Goal: Task Accomplishment & Management: Complete application form

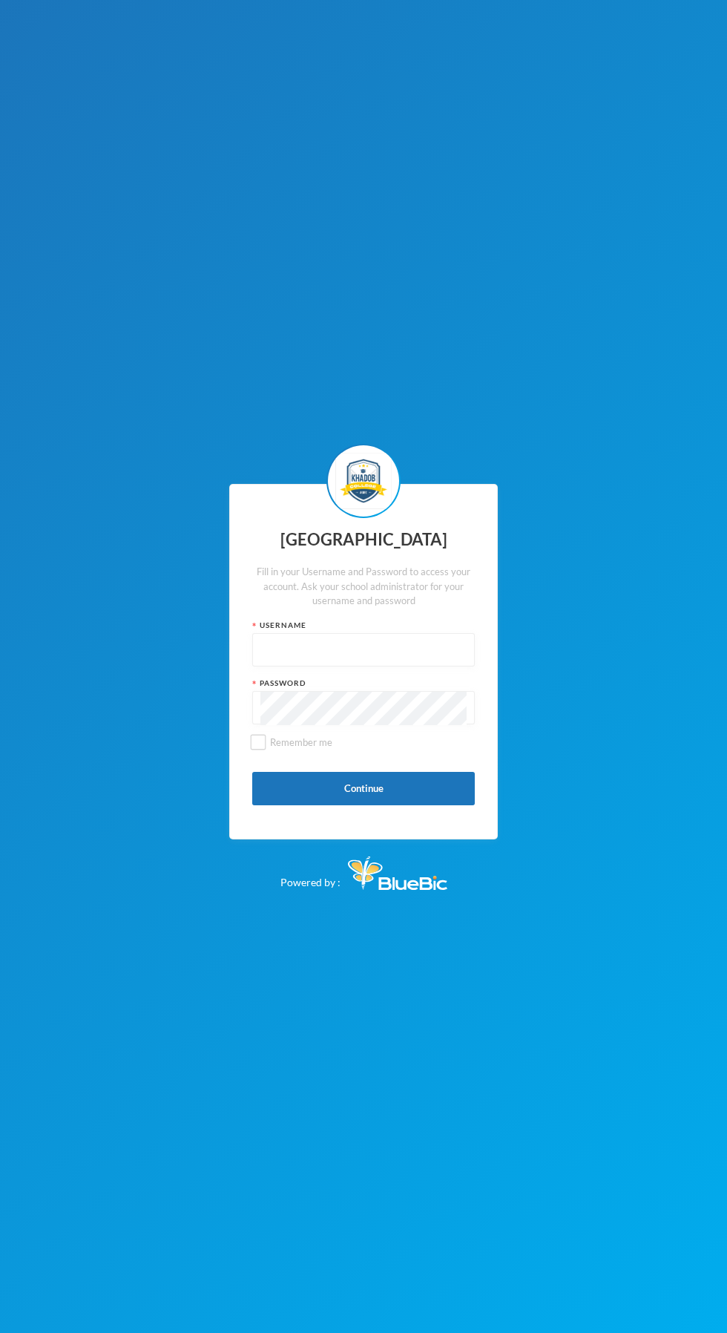
click at [405, 667] on input "text" at bounding box center [364, 650] width 206 height 33
type input "Kcsf0028"
click at [430, 805] on button "Please wait..." at bounding box center [363, 788] width 223 height 33
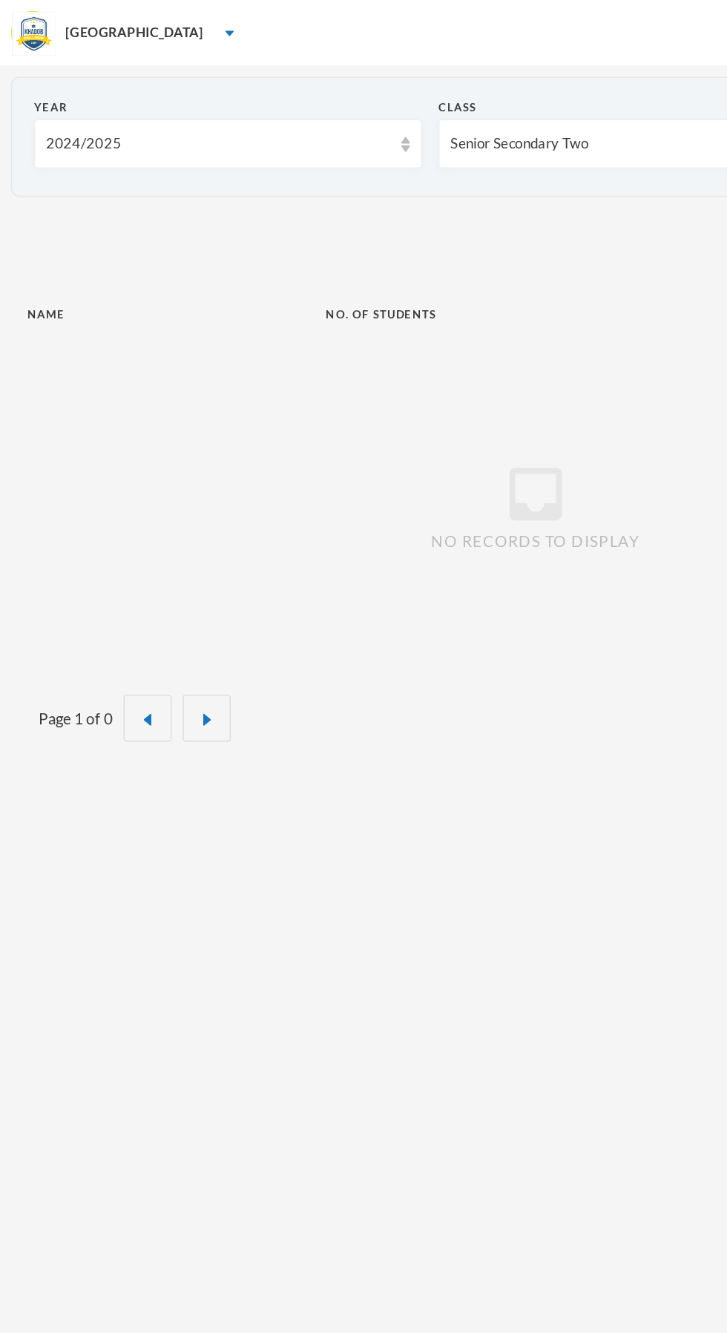
click at [125, 27] on div "[GEOGRAPHIC_DATA]" at bounding box center [363, 22] width 727 height 45
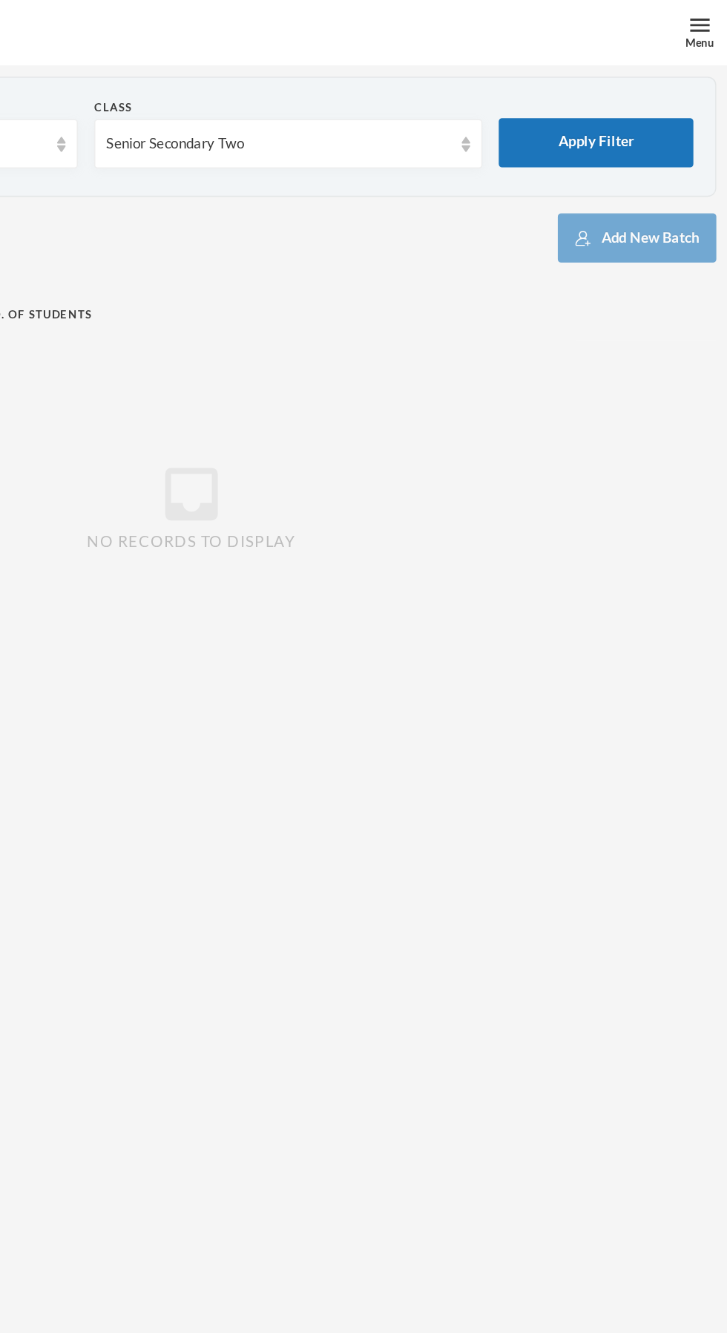
click at [700, 19] on div "Menu" at bounding box center [708, 22] width 37 height 45
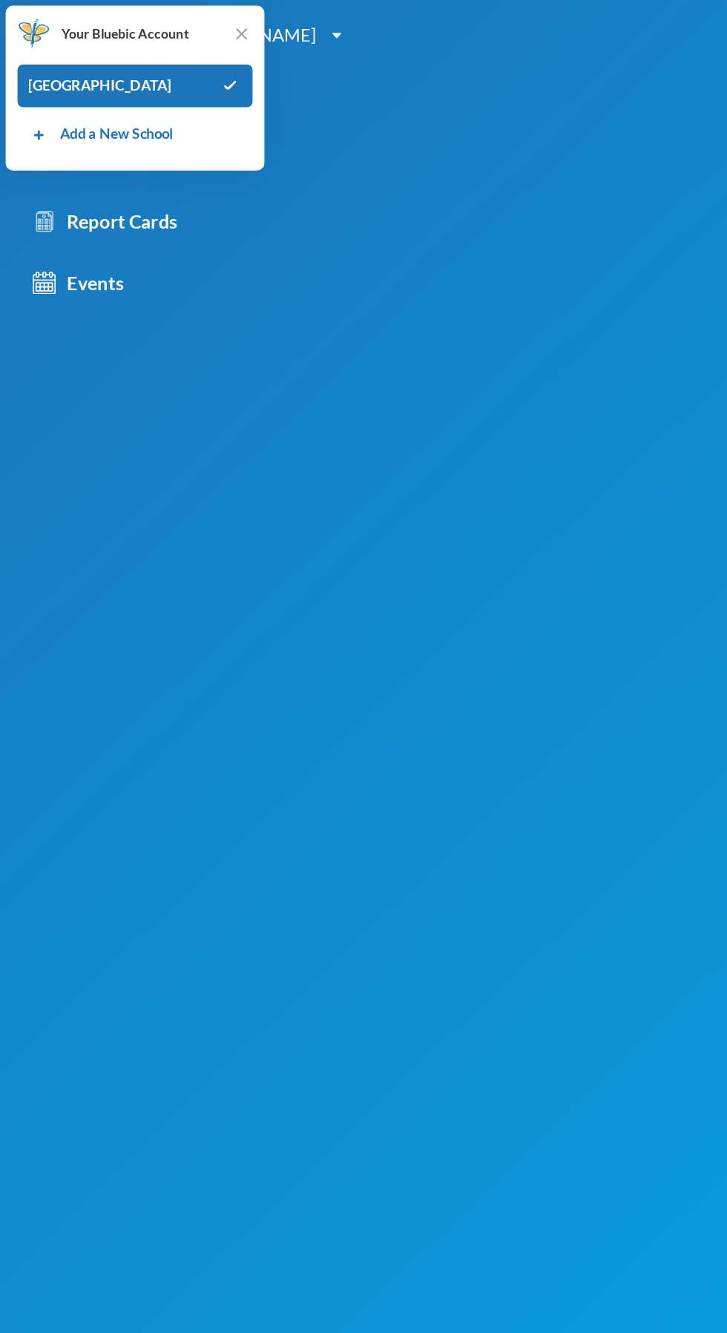
click at [177, 10] on div "Your Bluebic Account Khadob College Add a New School" at bounding box center [92, 60] width 176 height 112
click at [160, 24] on img at bounding box center [164, 23] width 15 height 15
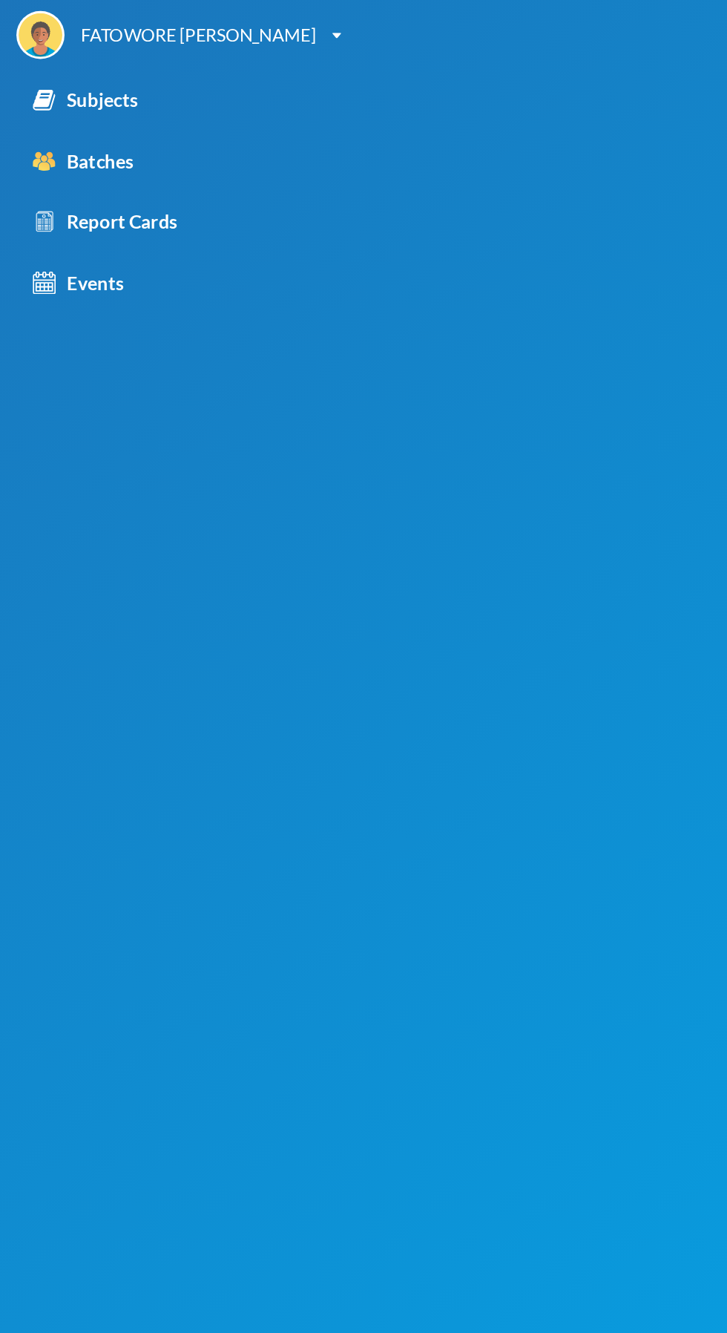
click at [98, 74] on link "Subjects" at bounding box center [127, 69] width 255 height 42
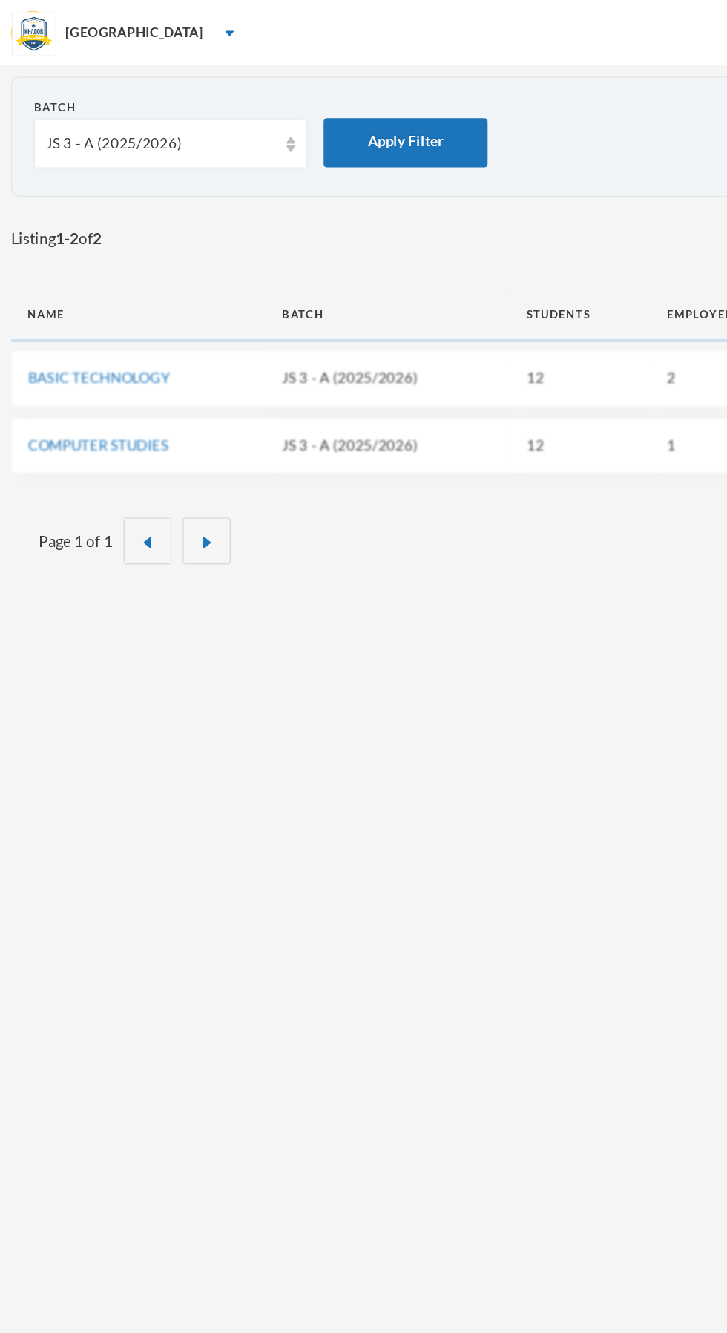
click at [122, 108] on div "JS 3 - A (2025/2026)" at bounding box center [116, 97] width 186 height 33
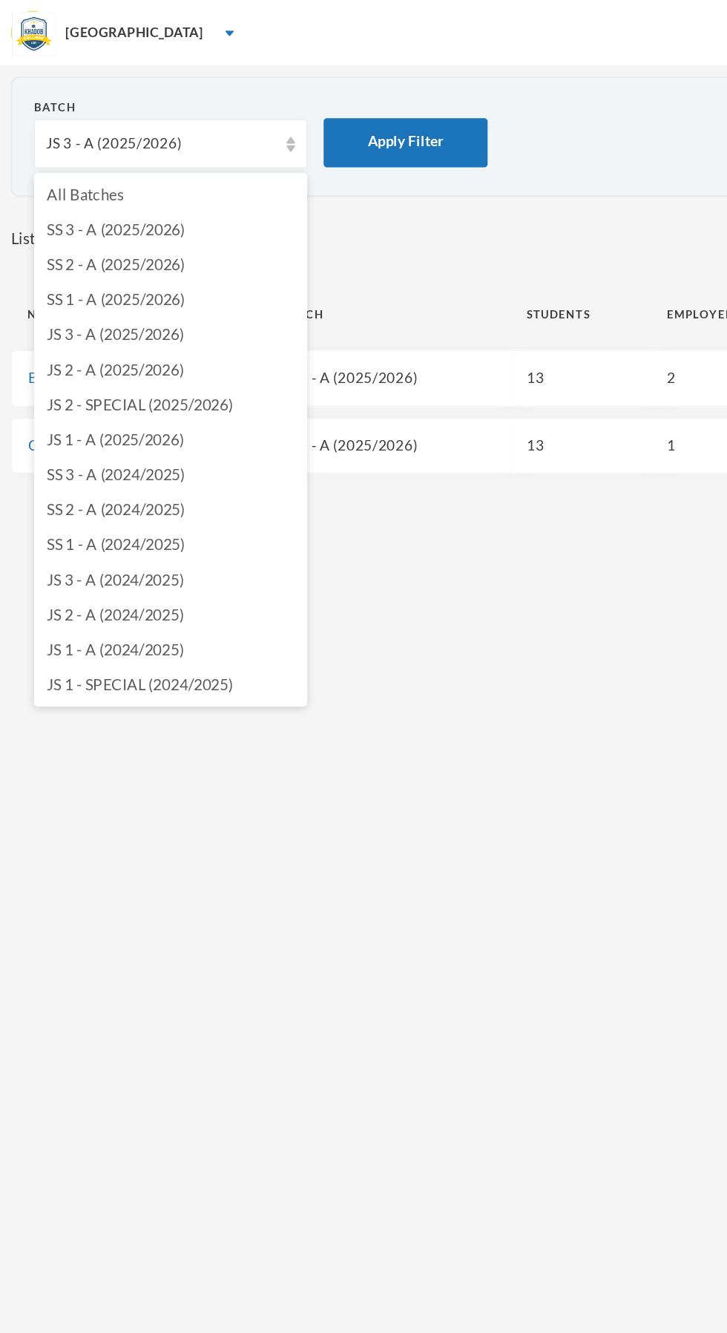
click at [99, 292] on span "JS 1 - A (2025/2026)" at bounding box center [78, 298] width 93 height 13
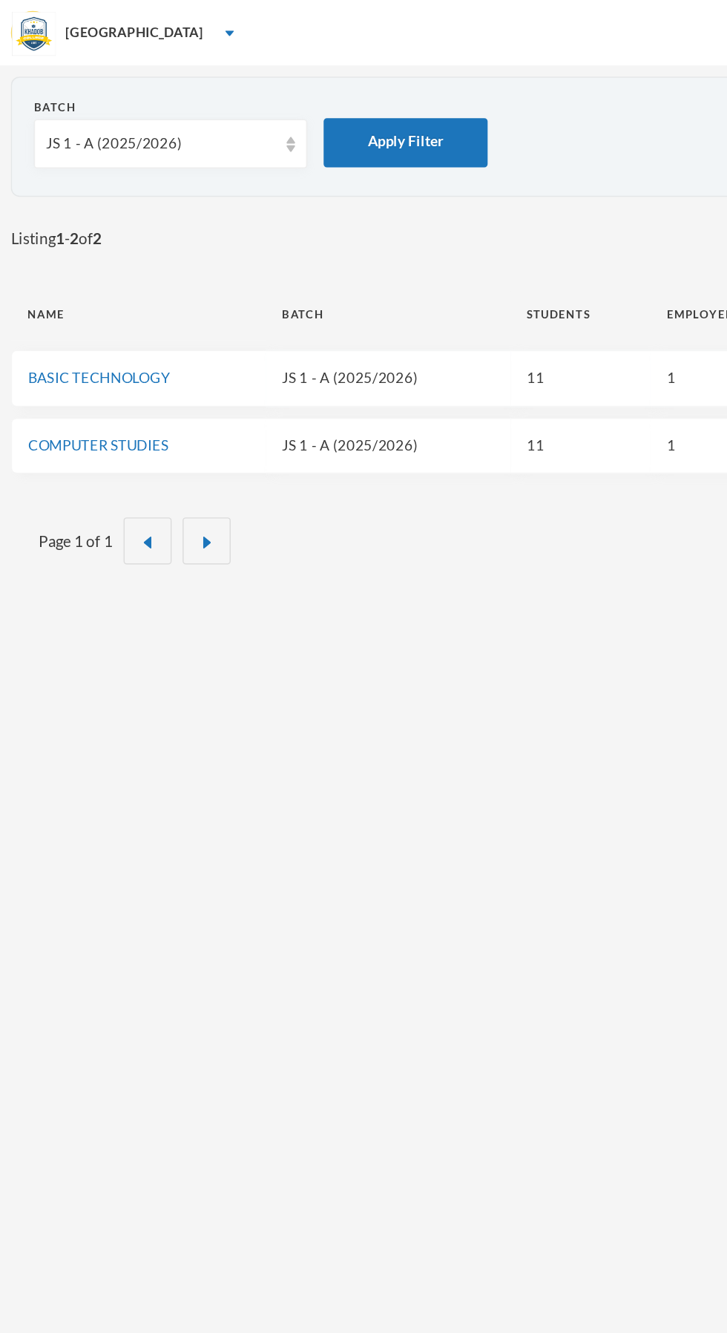
click at [82, 299] on link "COMPUTER STUDIES" at bounding box center [66, 302] width 95 height 12
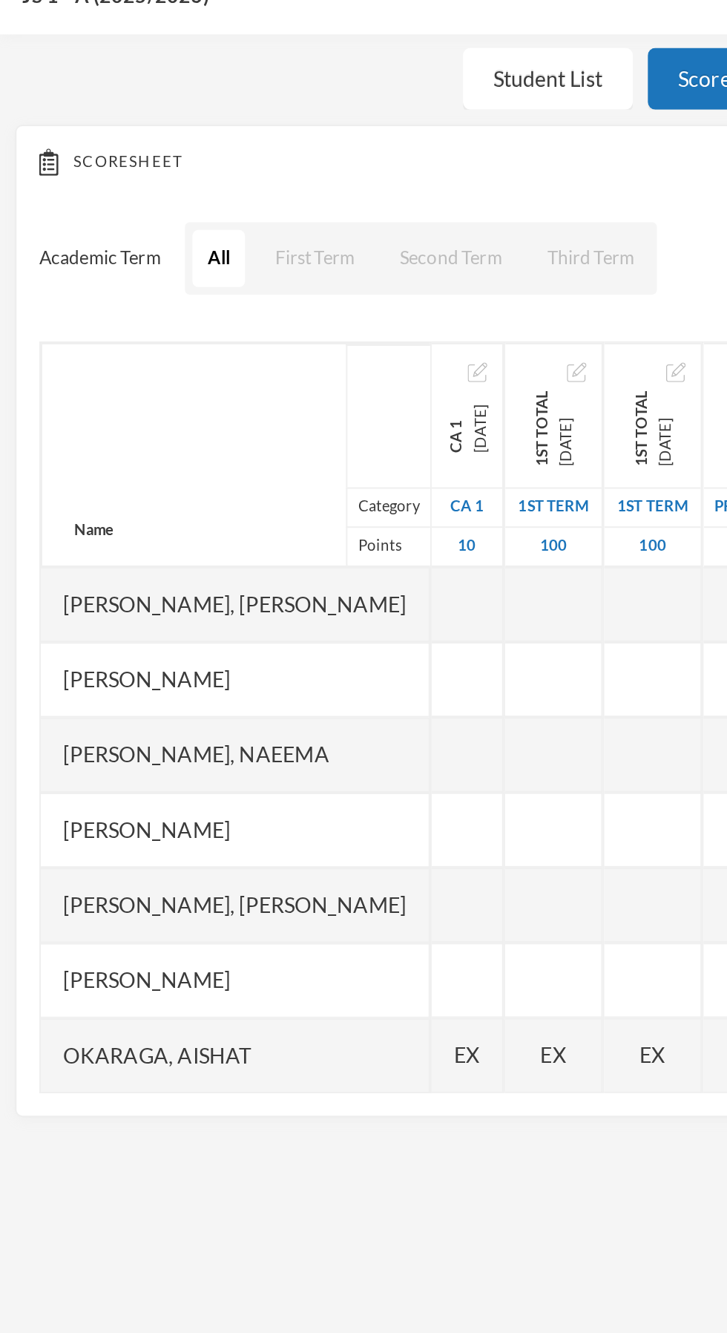
click at [248, 406] on div at bounding box center [231, 403] width 36 height 37
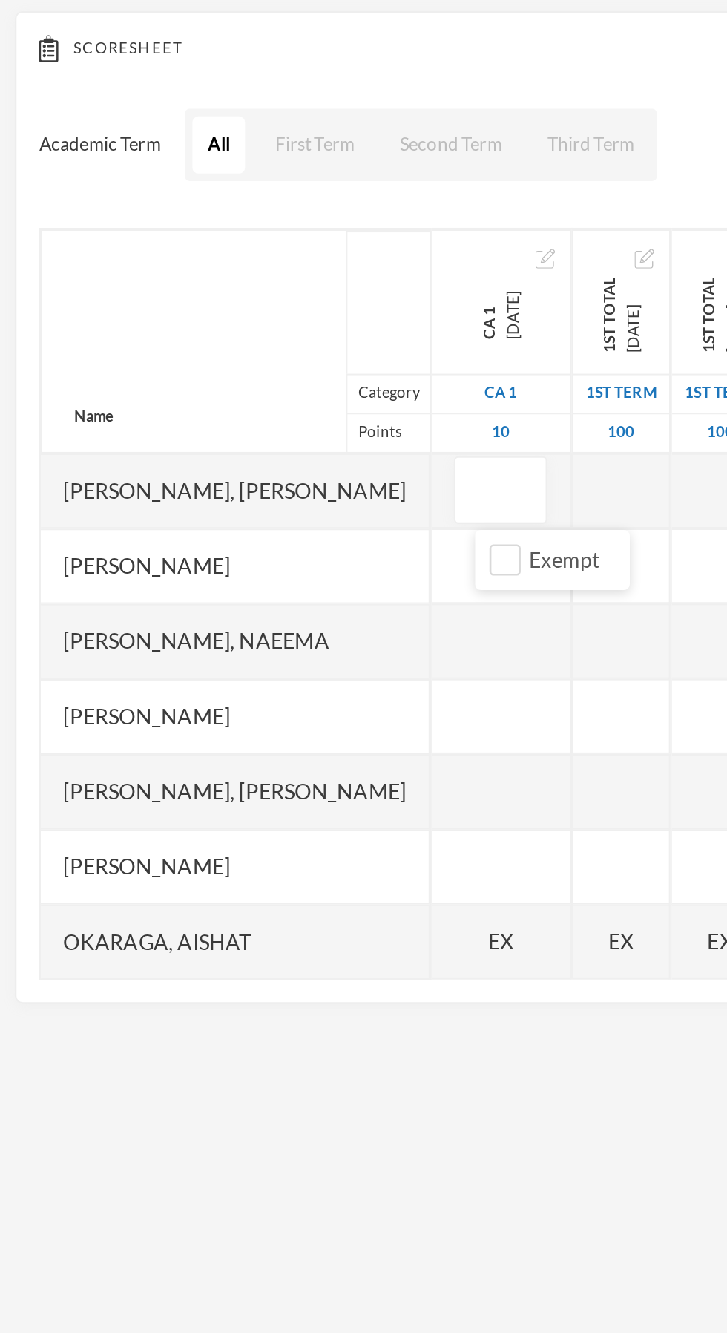
type input "7"
click at [262, 480] on div at bounding box center [247, 477] width 69 height 37
click at [252, 509] on input "Exempt" at bounding box center [250, 513] width 16 height 16
checkbox input "true"
click at [250, 441] on div at bounding box center [247, 440] width 69 height 37
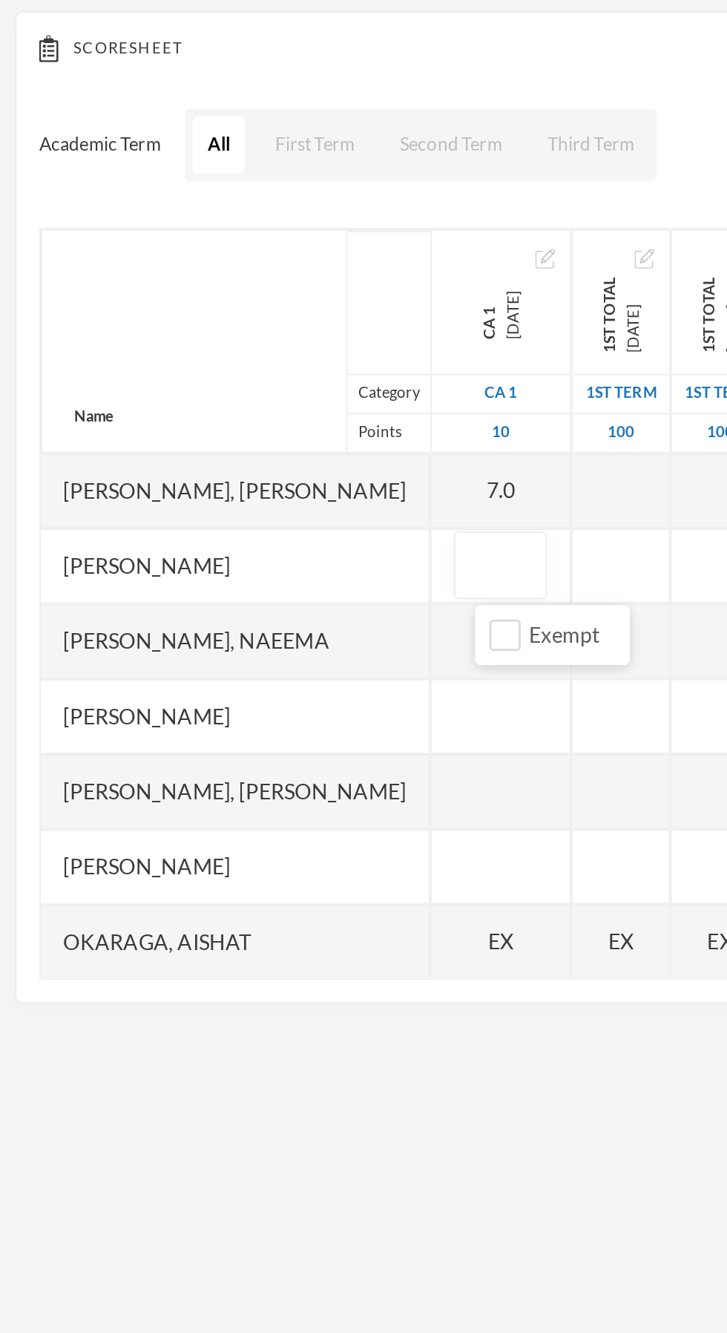
type input "6"
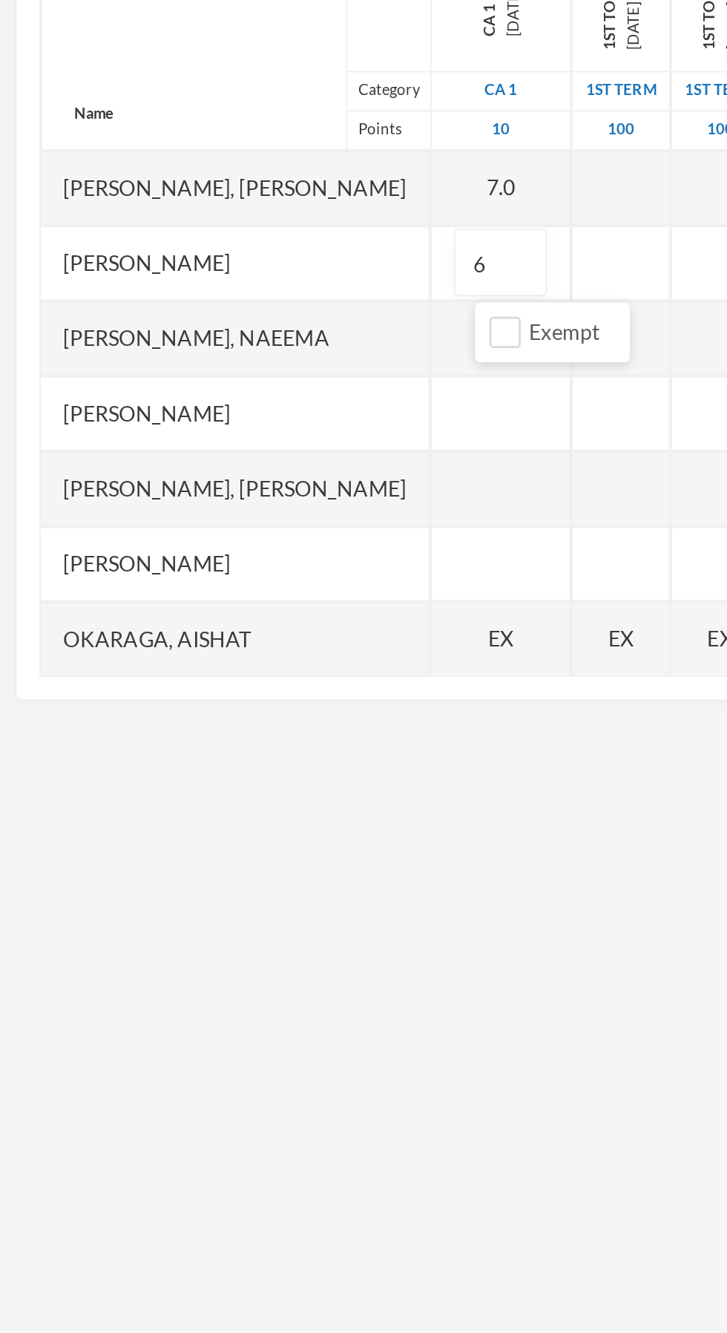
click at [315, 530] on div at bounding box center [307, 515] width 48 height 37
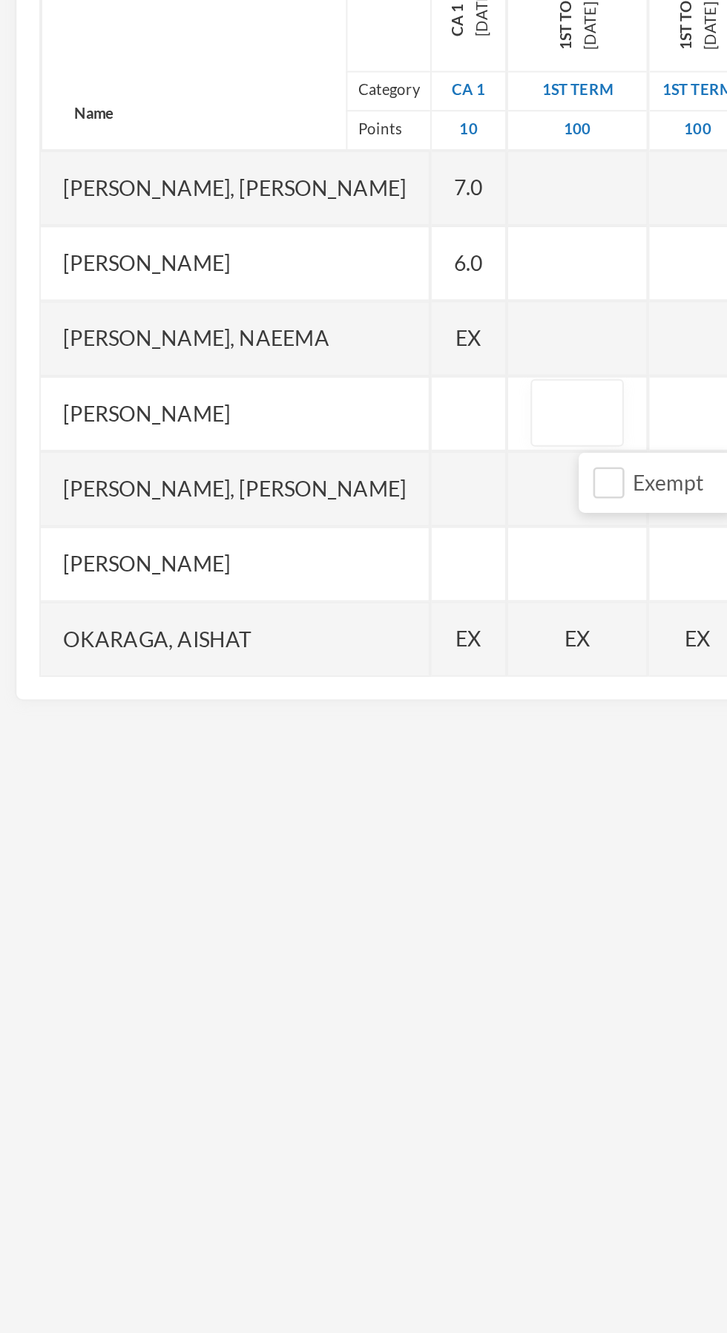
click at [240, 405] on div "7.0" at bounding box center [231, 403] width 37 height 37
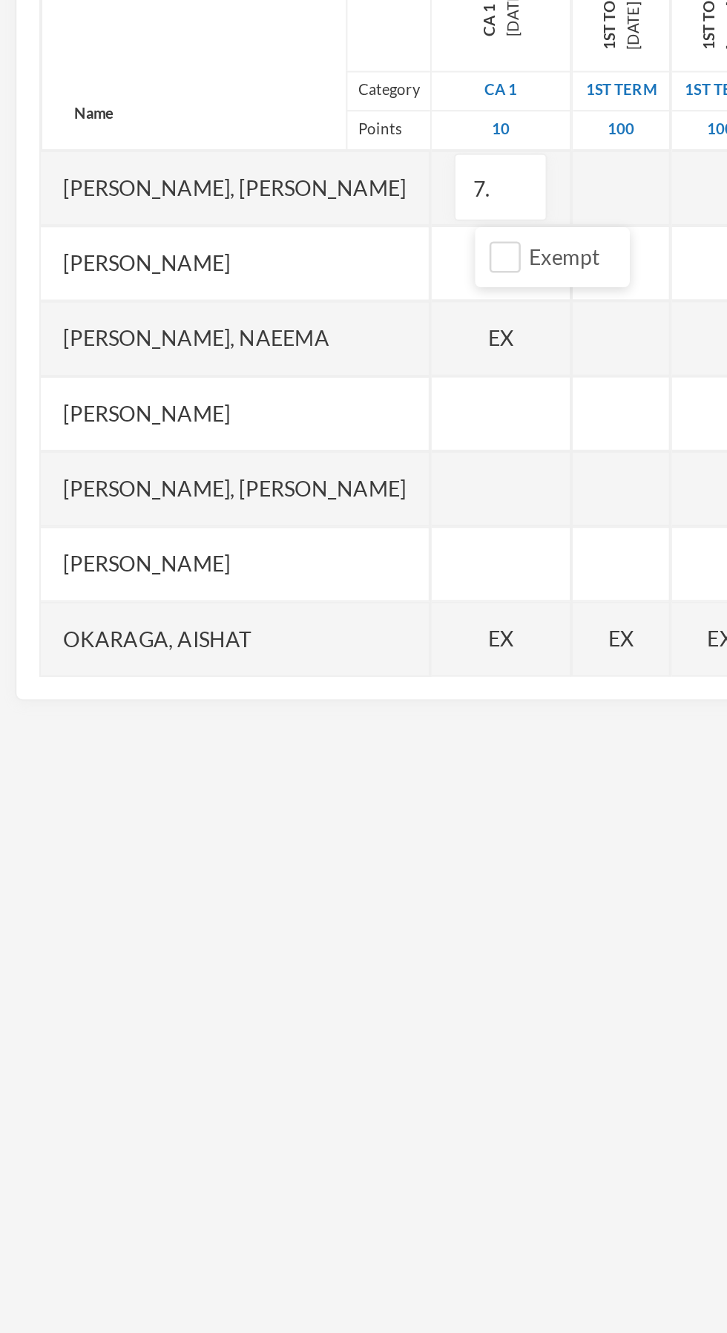
type input "7"
type input "10"
click at [266, 487] on div "EX" at bounding box center [247, 477] width 69 height 37
click at [247, 513] on input "Exempt" at bounding box center [250, 513] width 16 height 16
checkbox input "false"
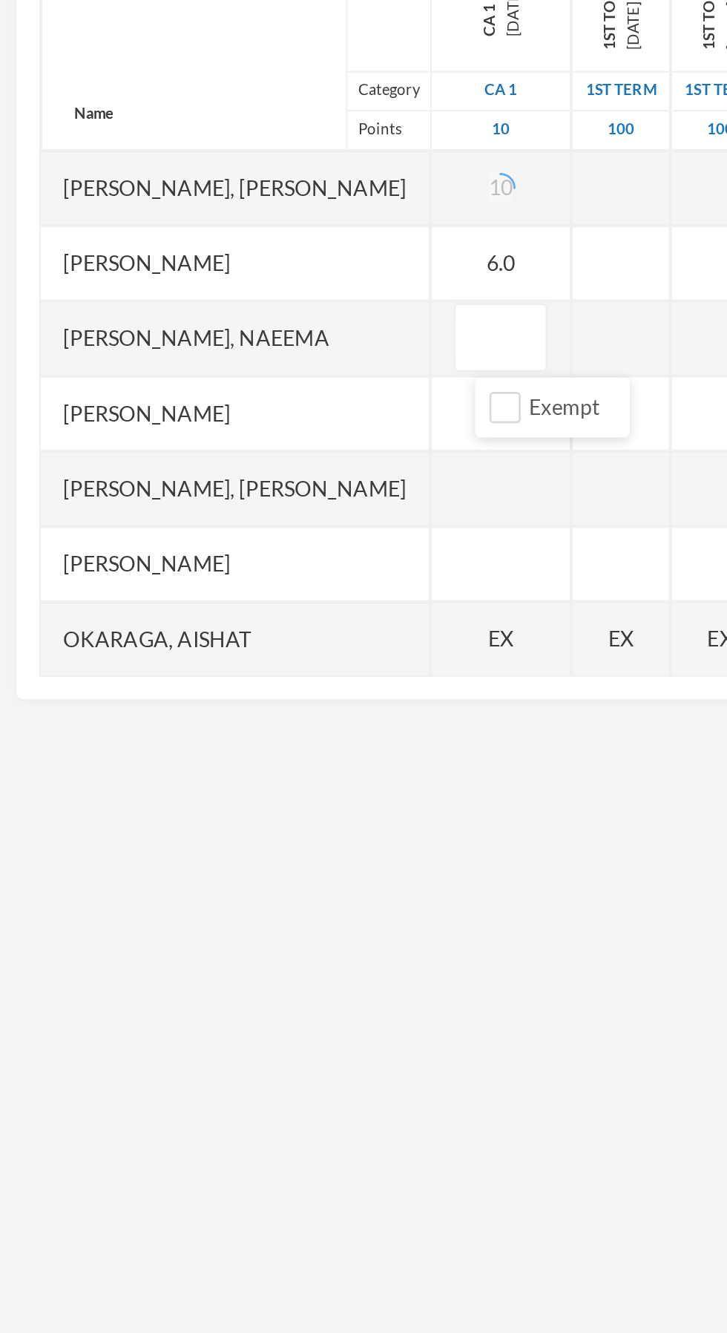
click at [264, 440] on div "6.0" at bounding box center [247, 440] width 69 height 37
type input "6"
type input "9"
click at [266, 518] on div at bounding box center [247, 515] width 69 height 37
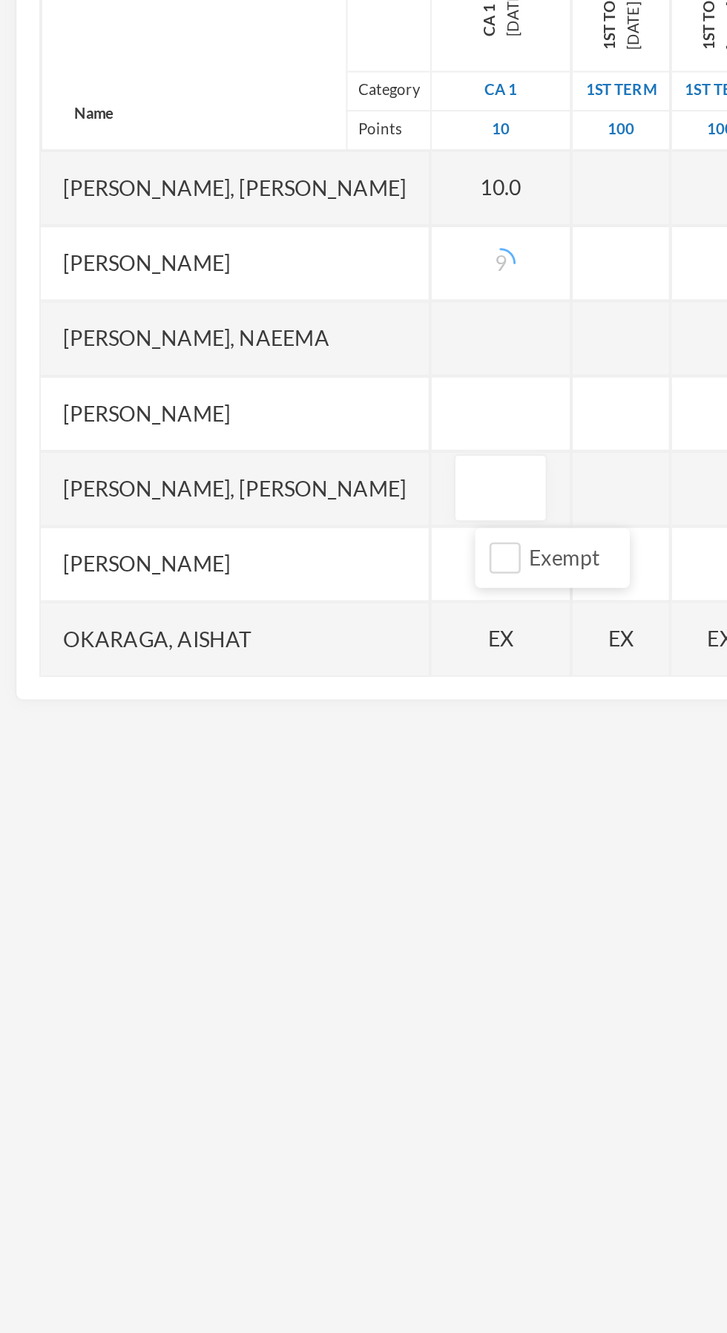
click at [256, 438] on div at bounding box center [247, 440] width 69 height 37
type input "9"
click at [262, 522] on div at bounding box center [247, 515] width 69 height 37
type input "5"
type input "7"
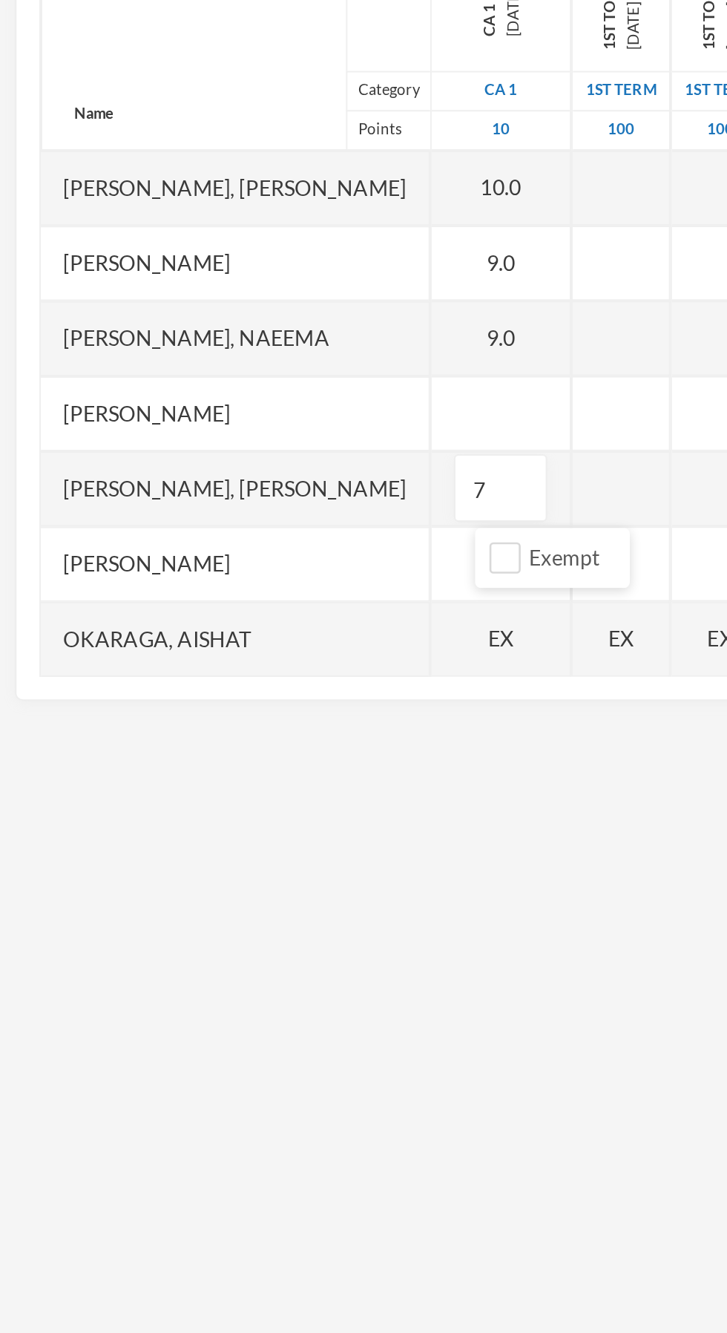
click at [264, 489] on div at bounding box center [247, 477] width 69 height 37
type input "7"
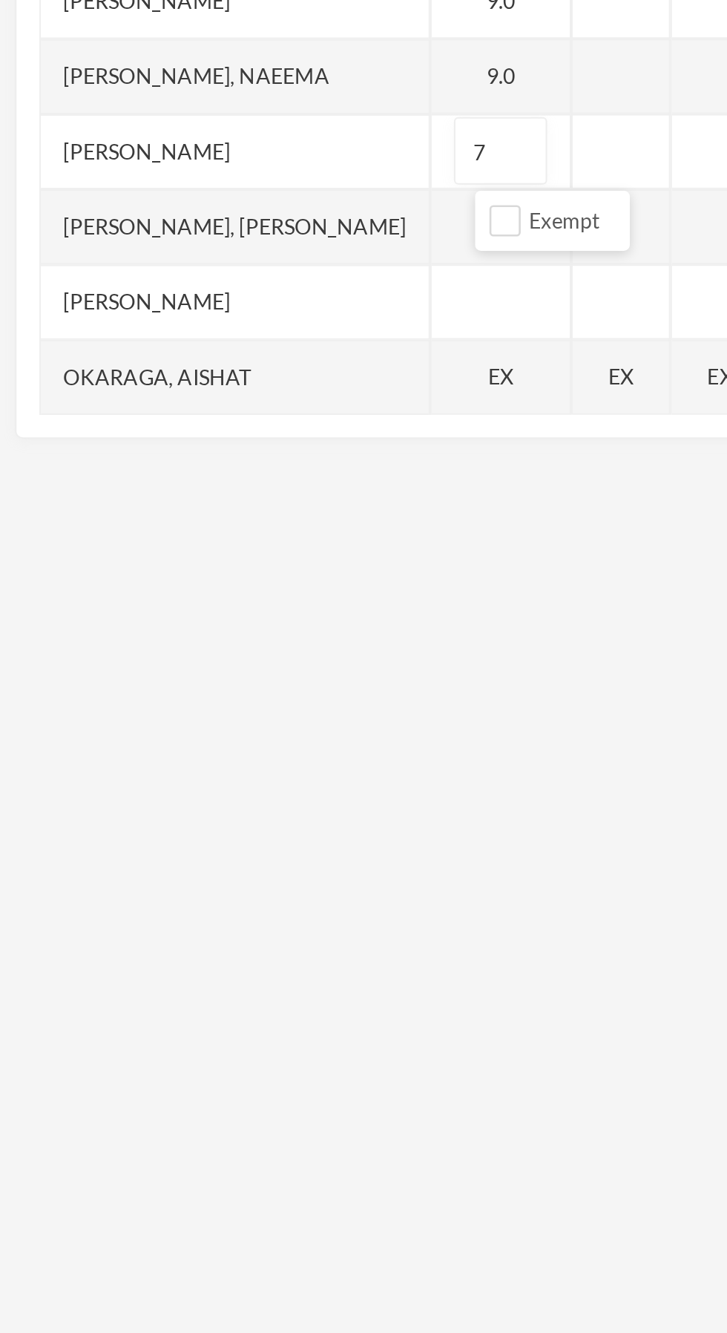
click at [264, 557] on div at bounding box center [247, 552] width 69 height 37
type input "U"
type input "7"
click at [262, 536] on input "7" at bounding box center [247, 552] width 30 height 33
click at [313, 503] on div at bounding box center [307, 515] width 48 height 37
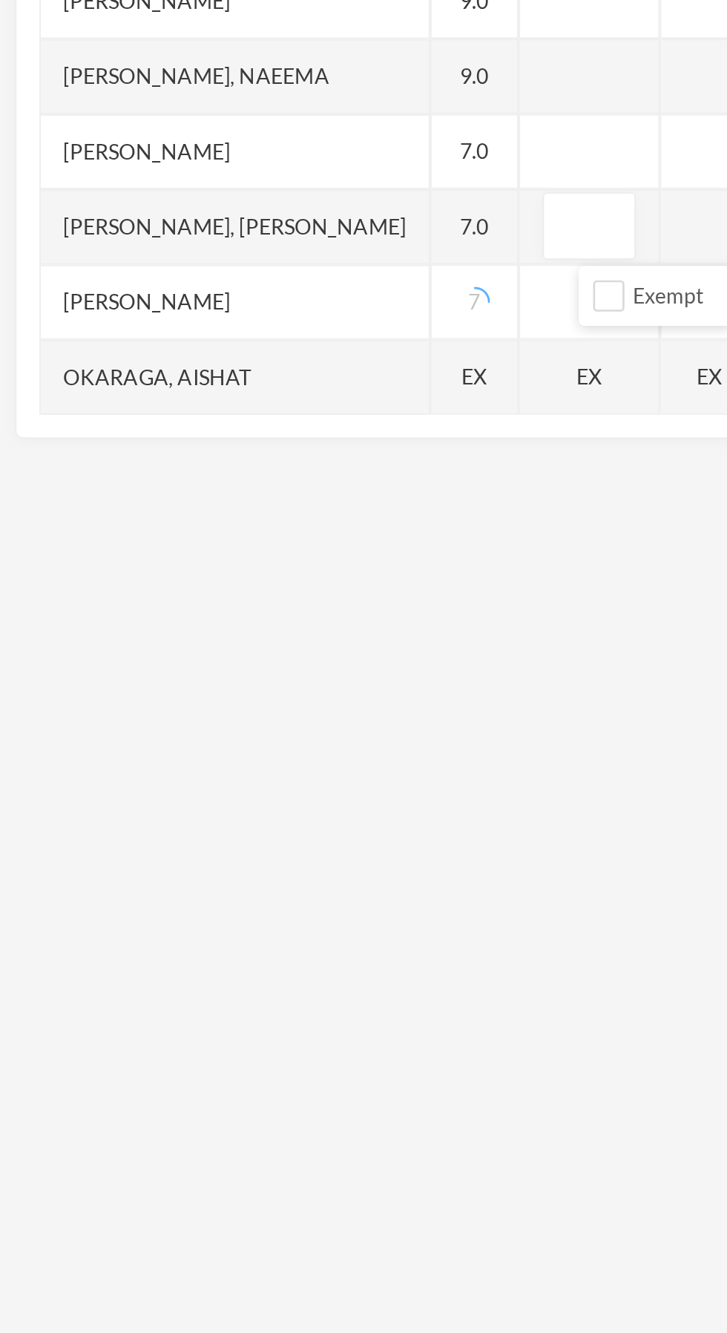
click at [240, 585] on span "EX" at bounding box center [234, 589] width 13 height 16
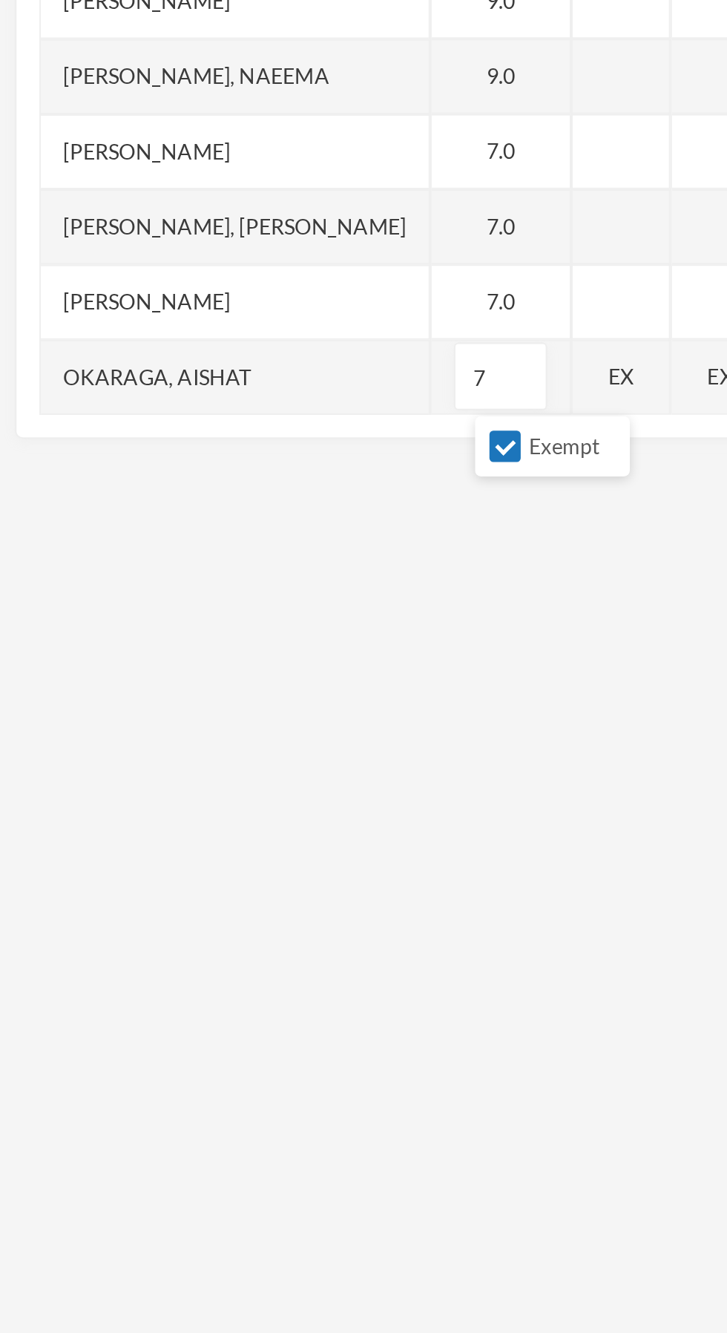
type input "7"
click at [249, 629] on input "Exempt" at bounding box center [250, 624] width 16 height 16
checkbox input "false"
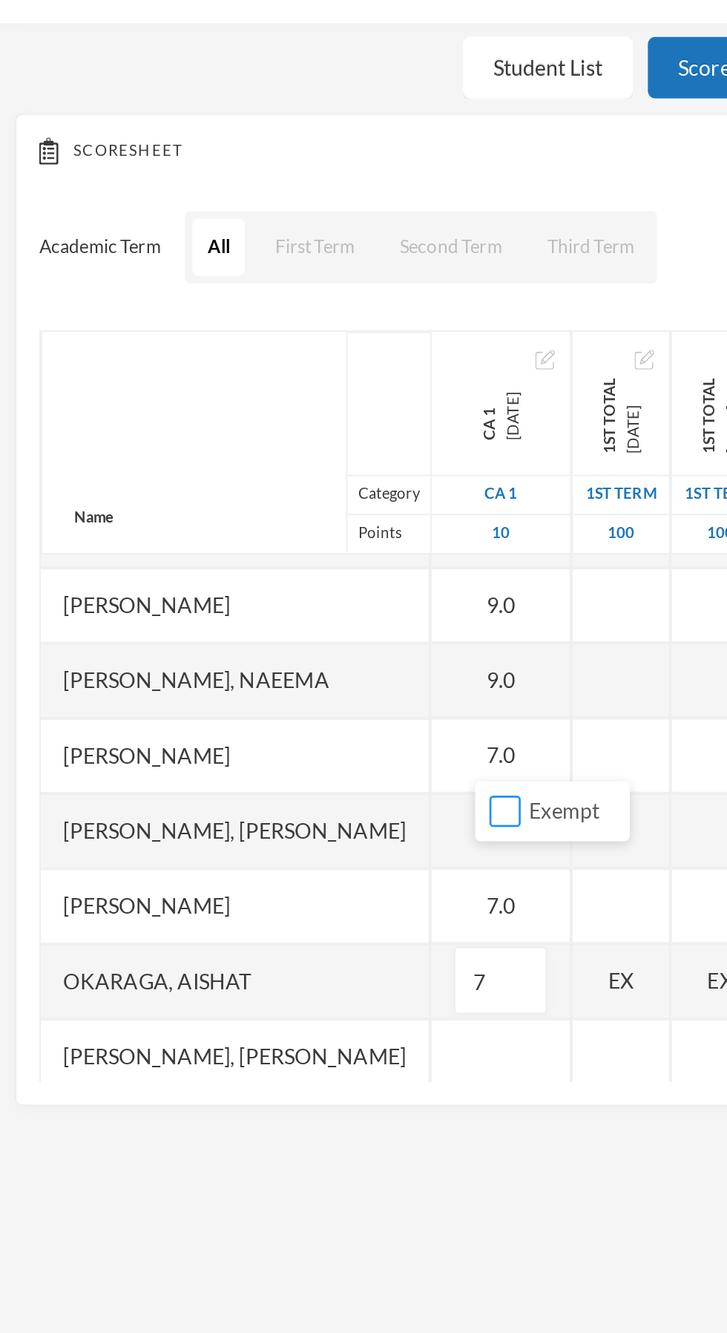
scroll to position [25, 0]
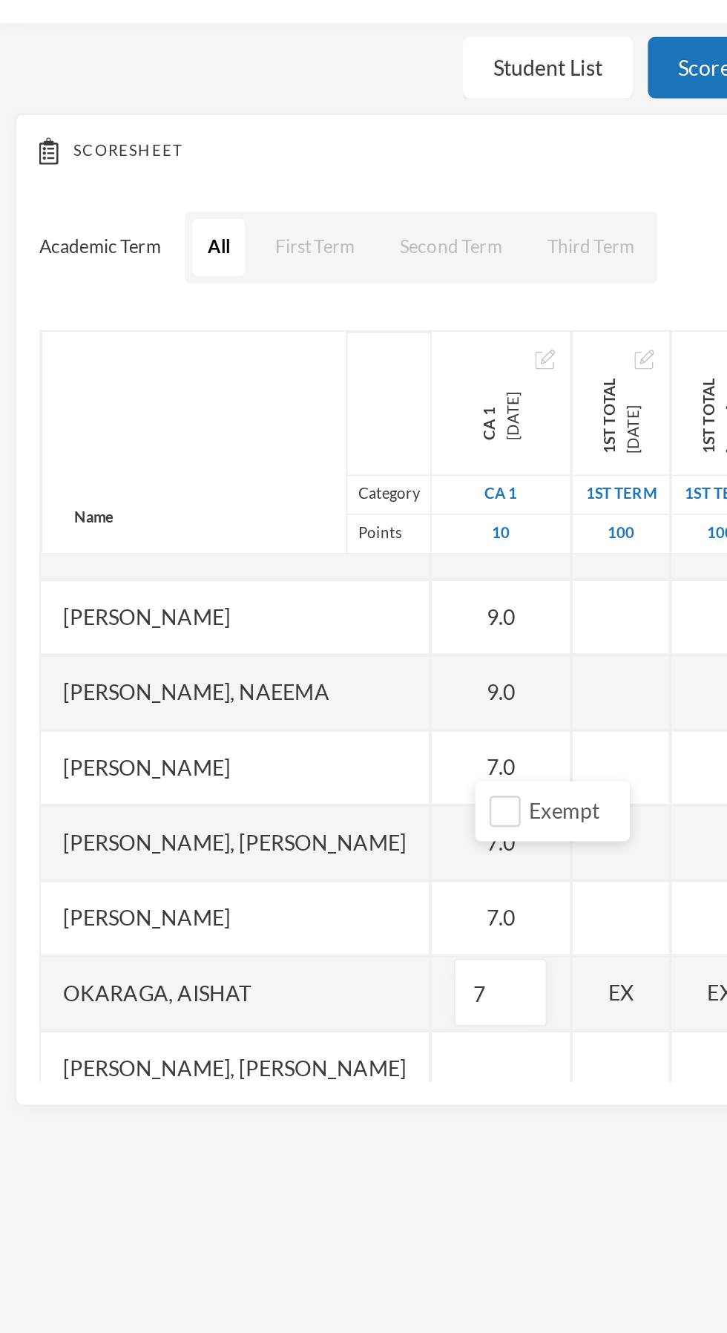
click at [264, 420] on div "9.0" at bounding box center [247, 415] width 69 height 37
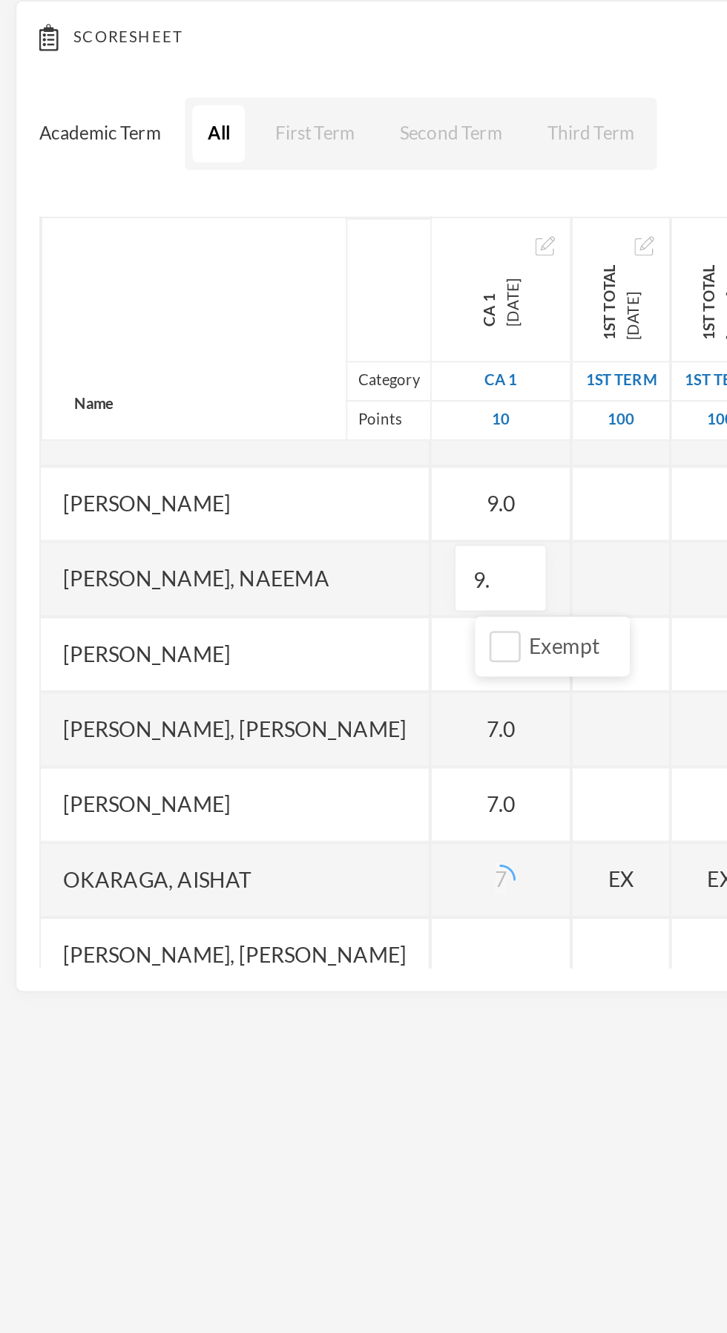
type input "9"
type input "10"
click at [203, 374] on div "[PERSON_NAME]" at bounding box center [116, 378] width 192 height 37
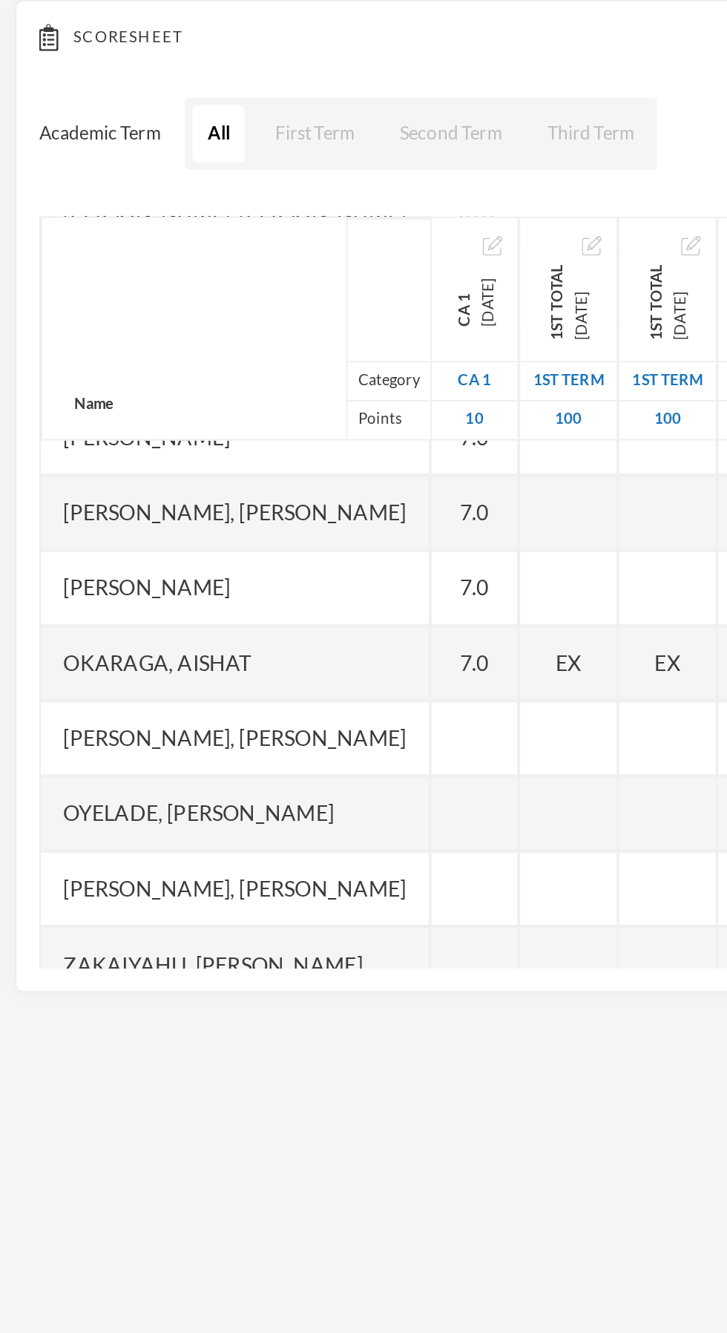
scroll to position [141, 0]
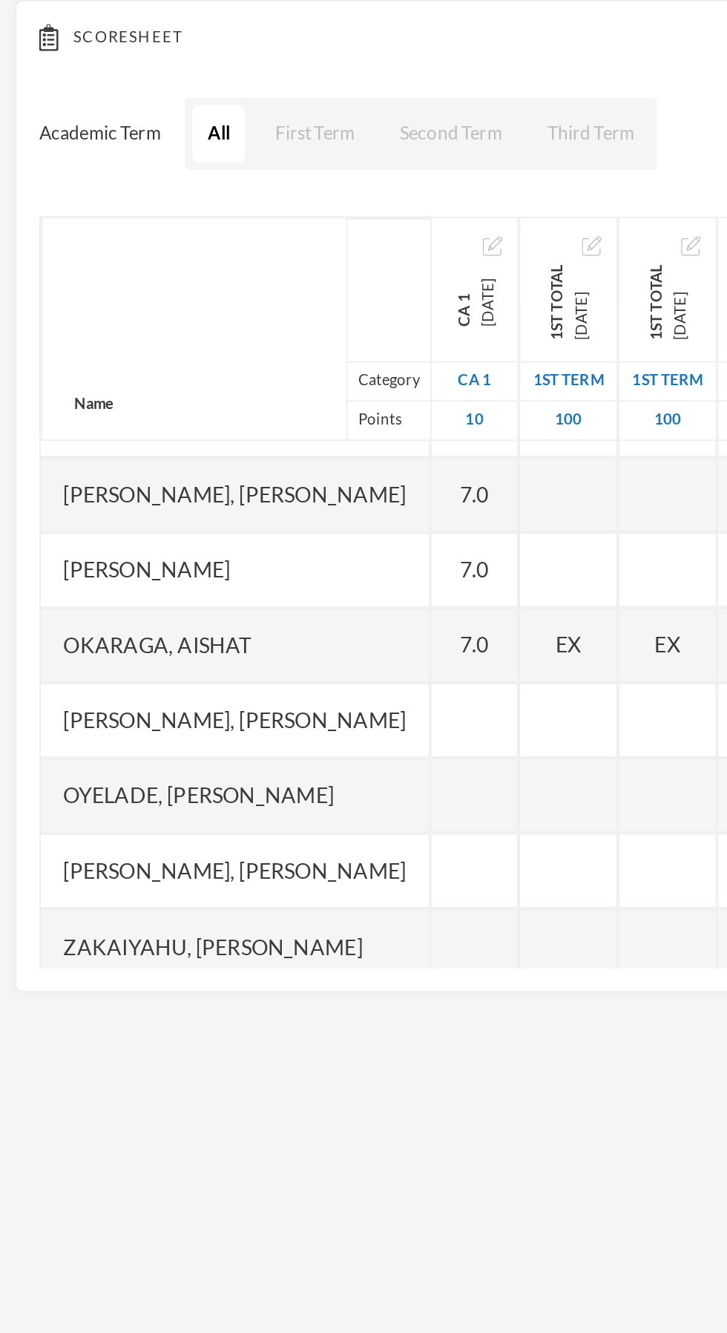
click at [295, 488] on div at bounding box center [281, 485] width 48 height 37
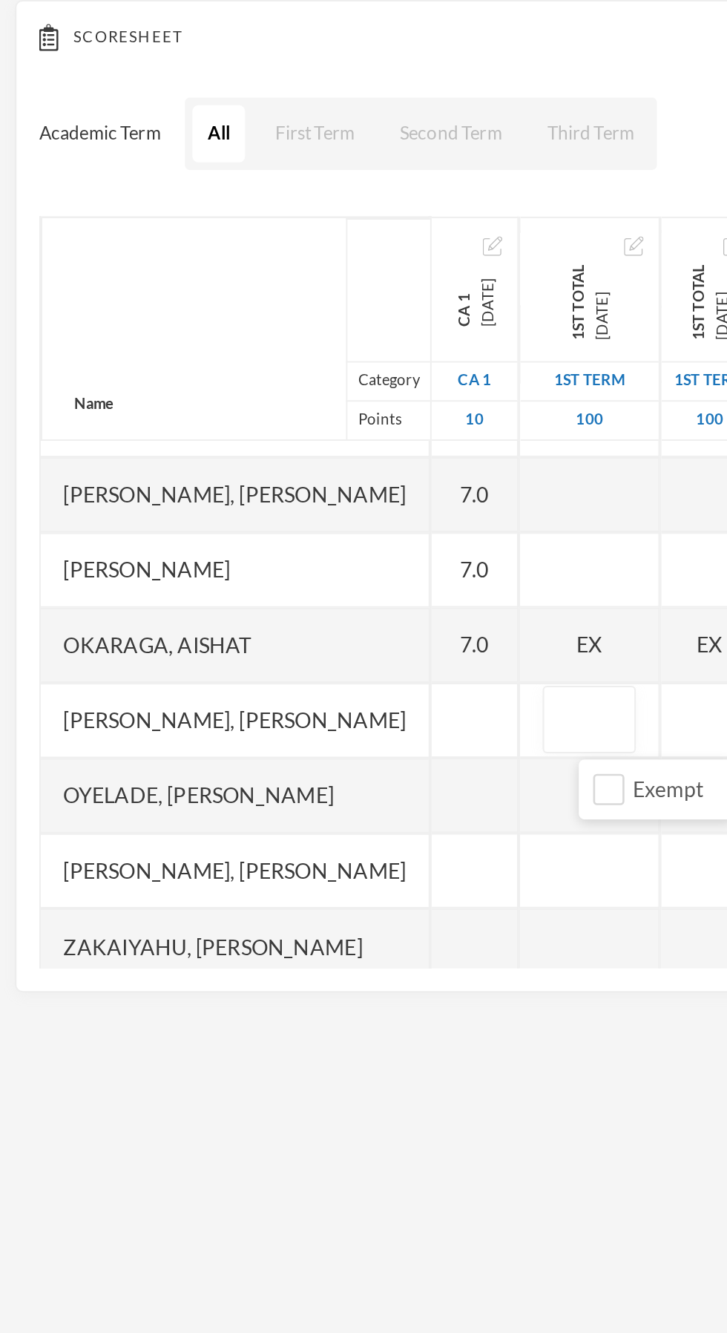
click at [246, 486] on div at bounding box center [234, 485] width 43 height 37
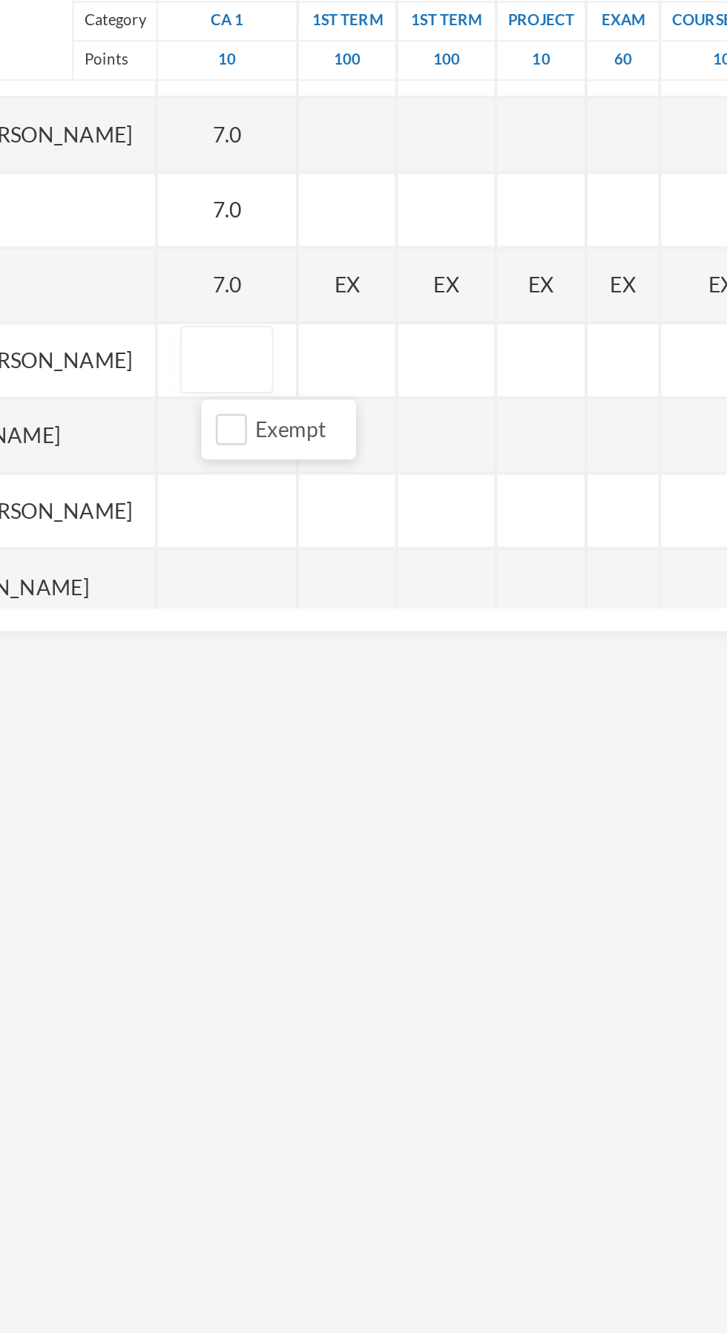
type input "9"
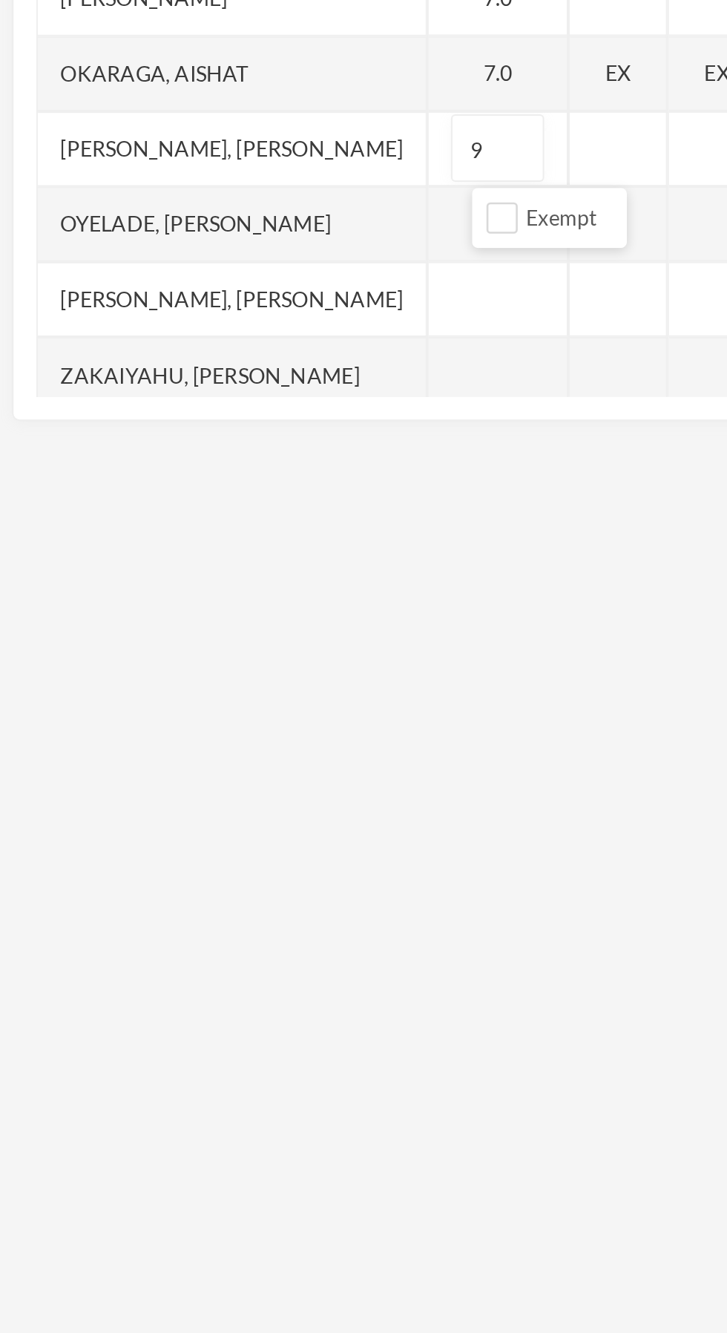
click at [229, 569] on div at bounding box center [247, 559] width 69 height 37
type input "5"
click at [254, 523] on div at bounding box center [247, 522] width 69 height 37
type input "5"
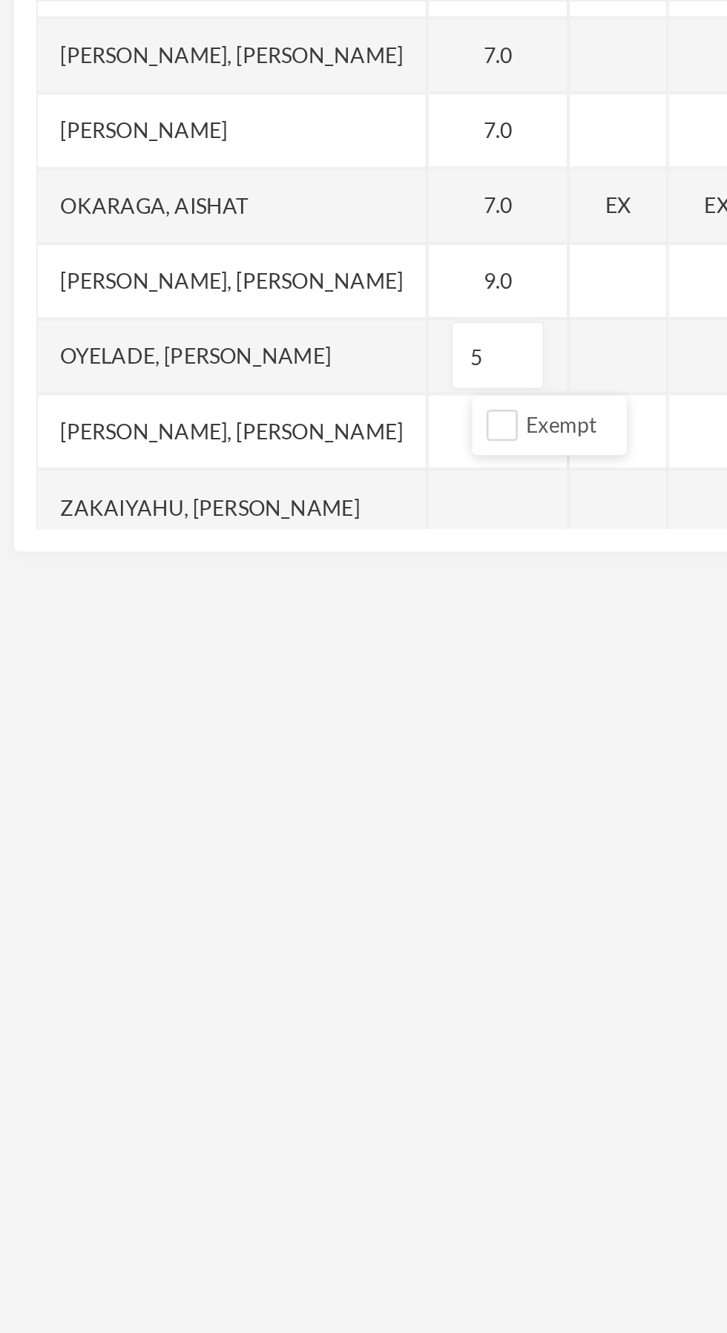
click at [253, 601] on div at bounding box center [247, 596] width 69 height 37
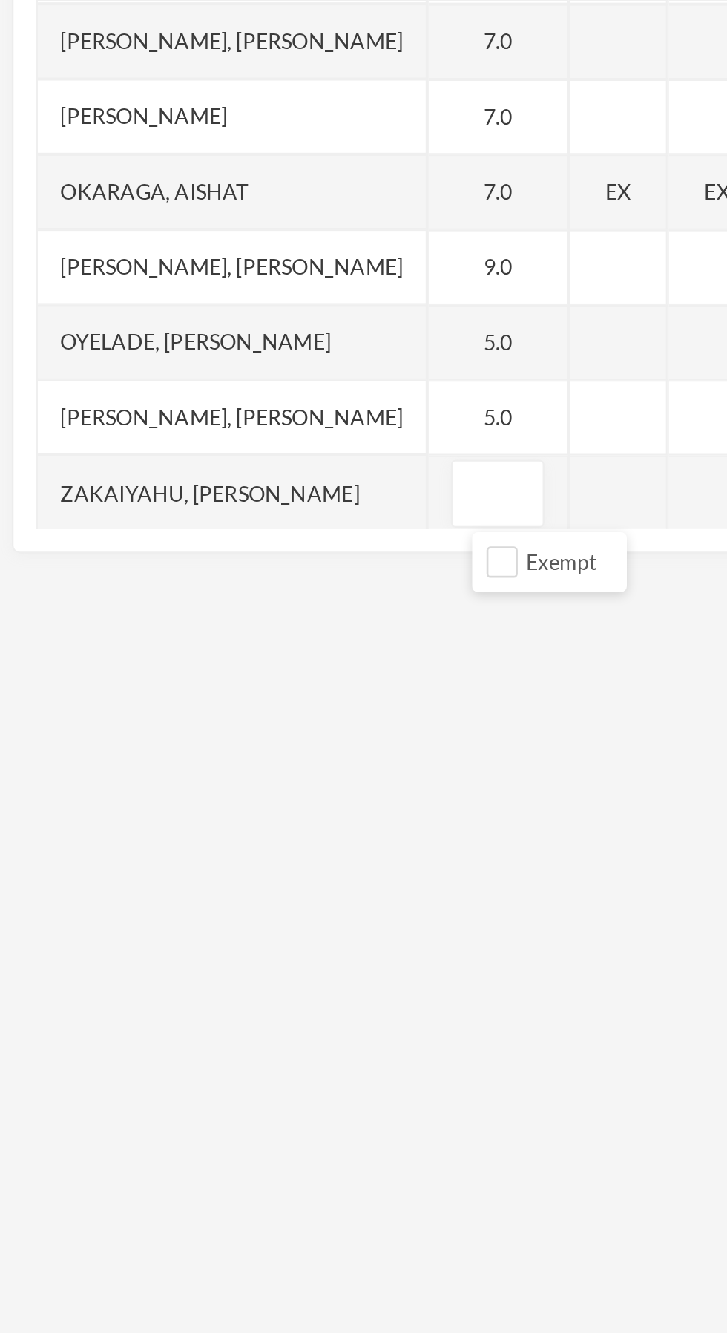
type input "9"
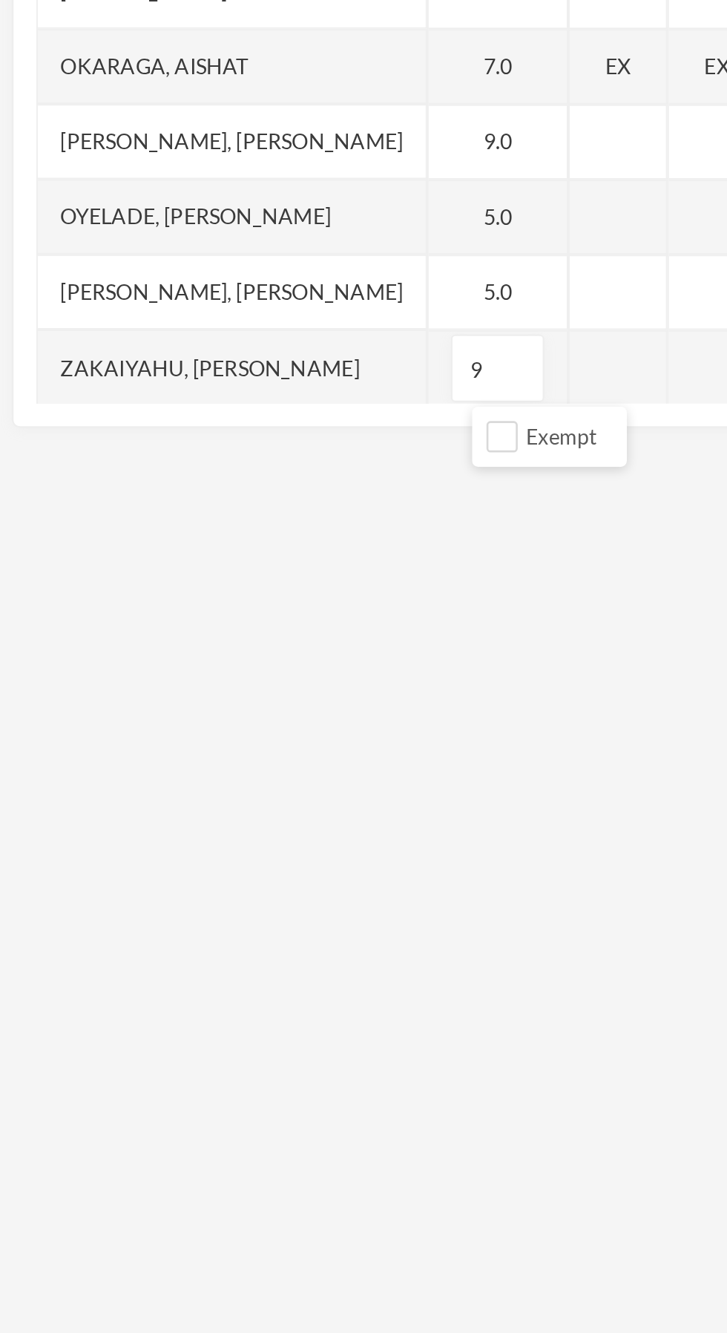
click at [321, 511] on div at bounding box center [307, 515] width 48 height 37
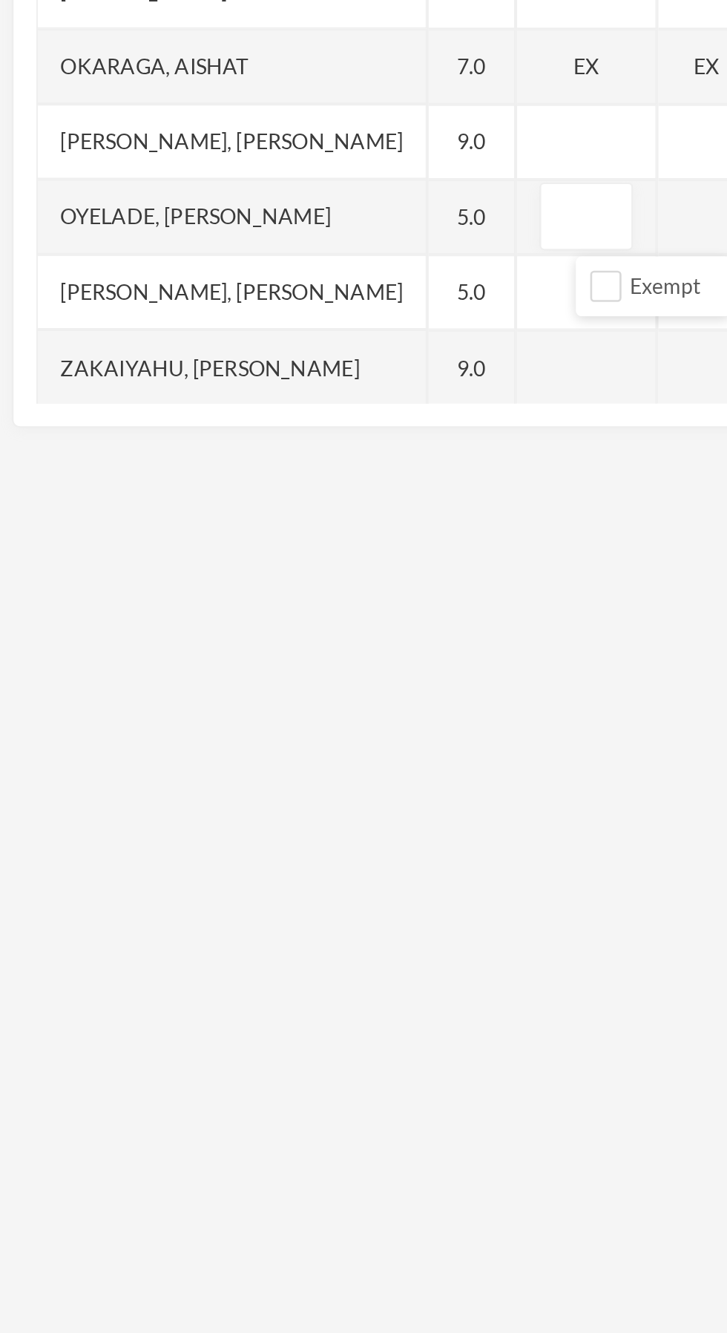
click at [304, 667] on div "Subject Options COMPUTER STUDIES JS 1 - A (2025/2026) Student List Score Sheet …" at bounding box center [363, 673] width 727 height 1333
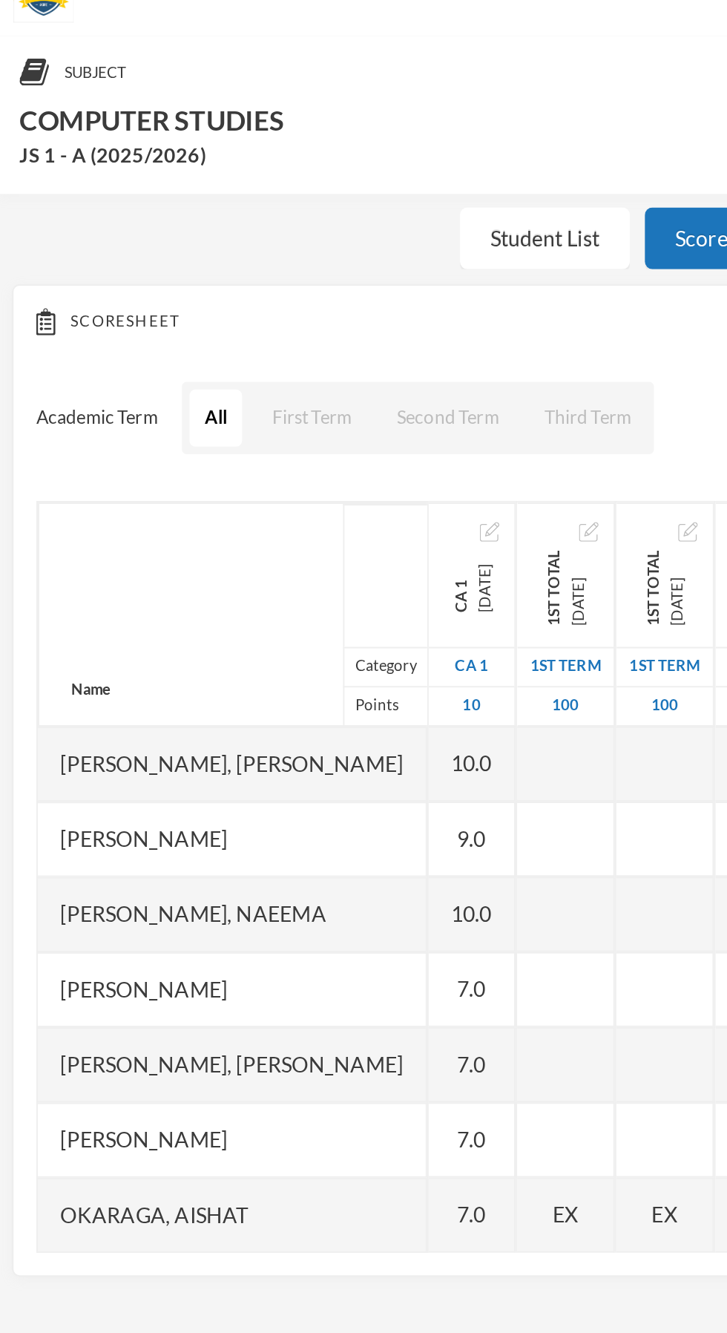
scroll to position [0, 0]
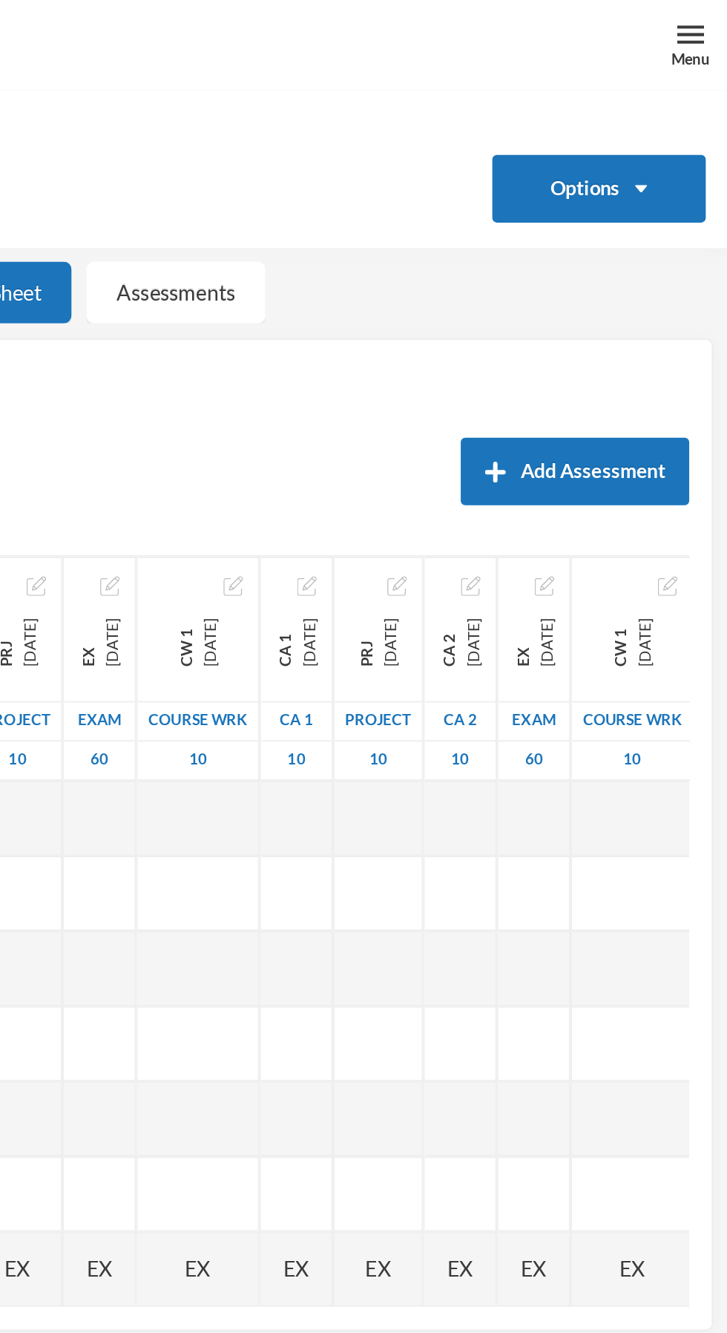
click at [699, 15] on div "Menu" at bounding box center [708, 22] width 37 height 45
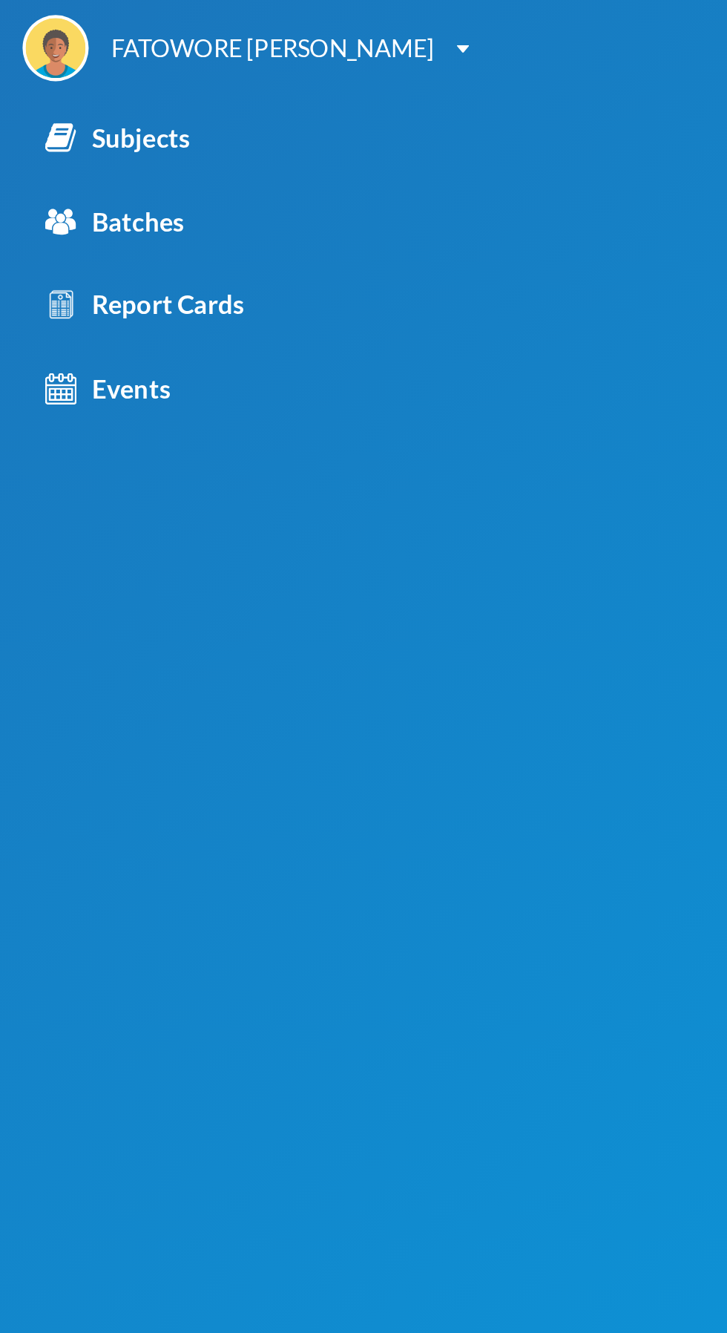
click at [71, 70] on div "Subjects" at bounding box center [57, 68] width 71 height 19
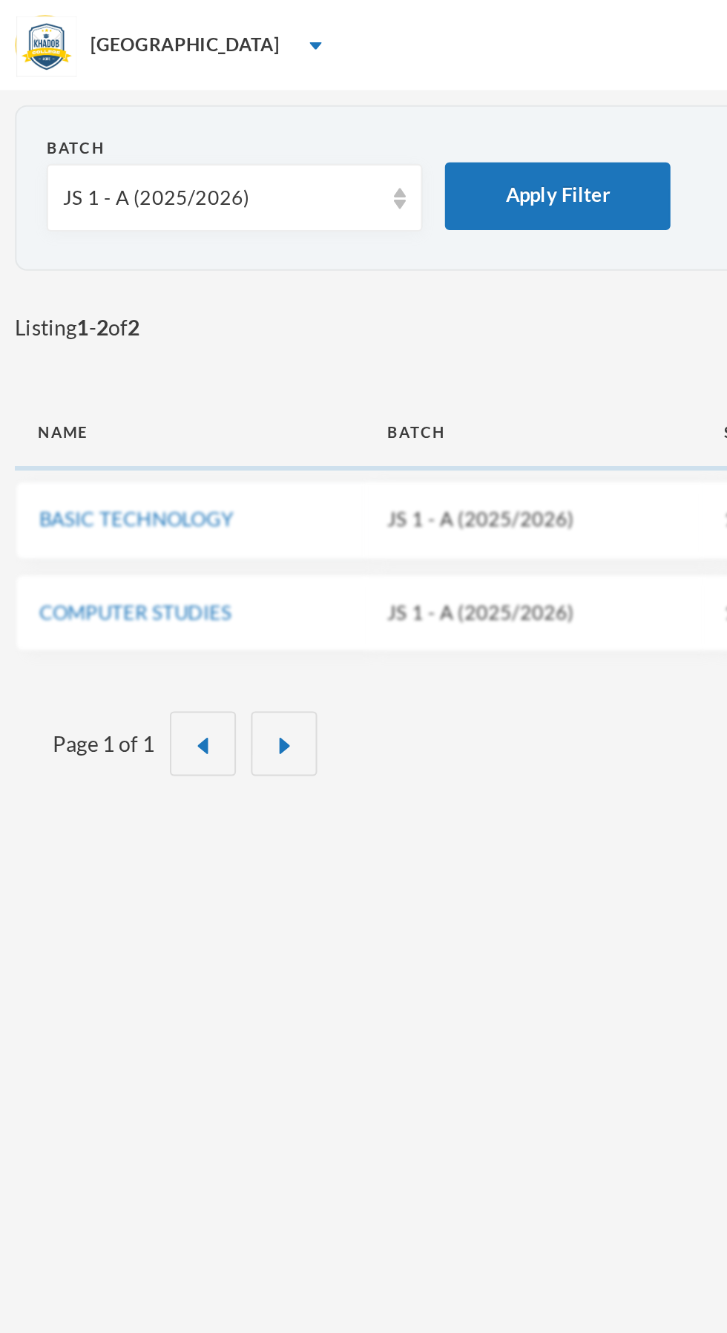
click at [134, 93] on div "JS 1 - A (2025/2026)" at bounding box center [109, 98] width 156 height 15
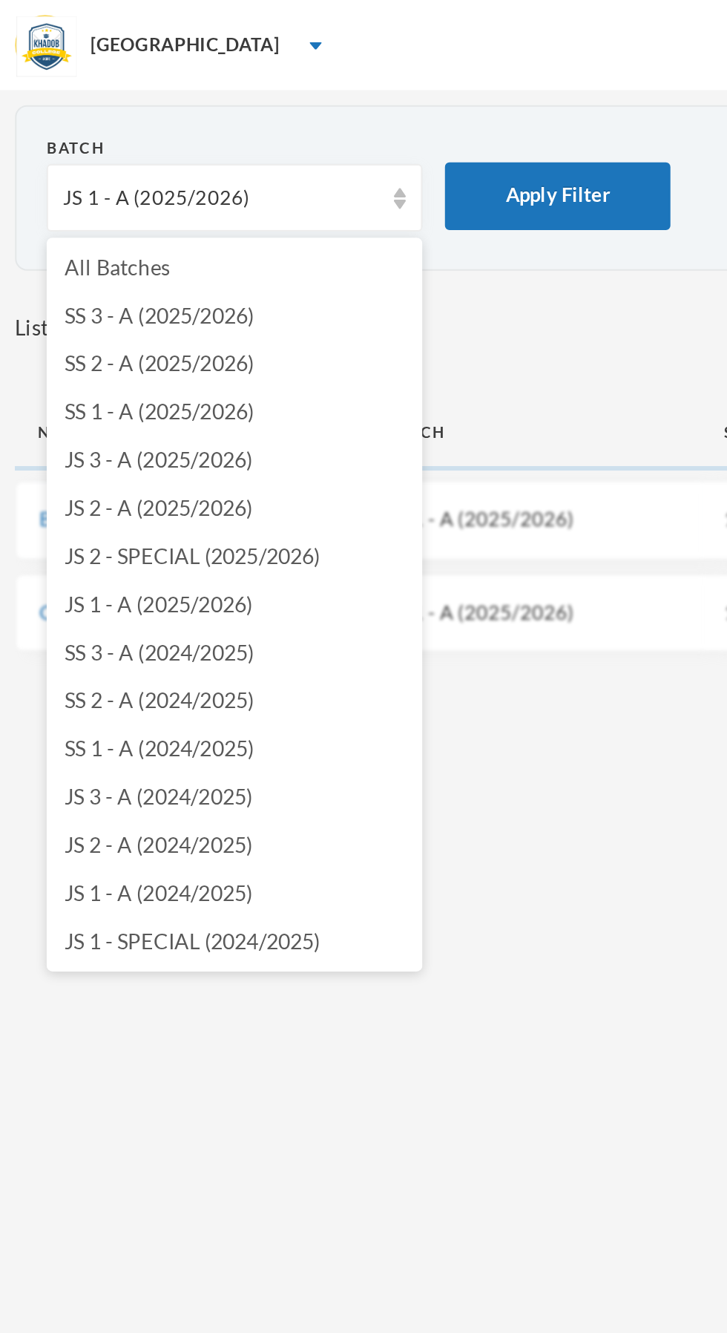
click at [108, 253] on span "JS 2 - A (2025/2026)" at bounding box center [78, 250] width 93 height 13
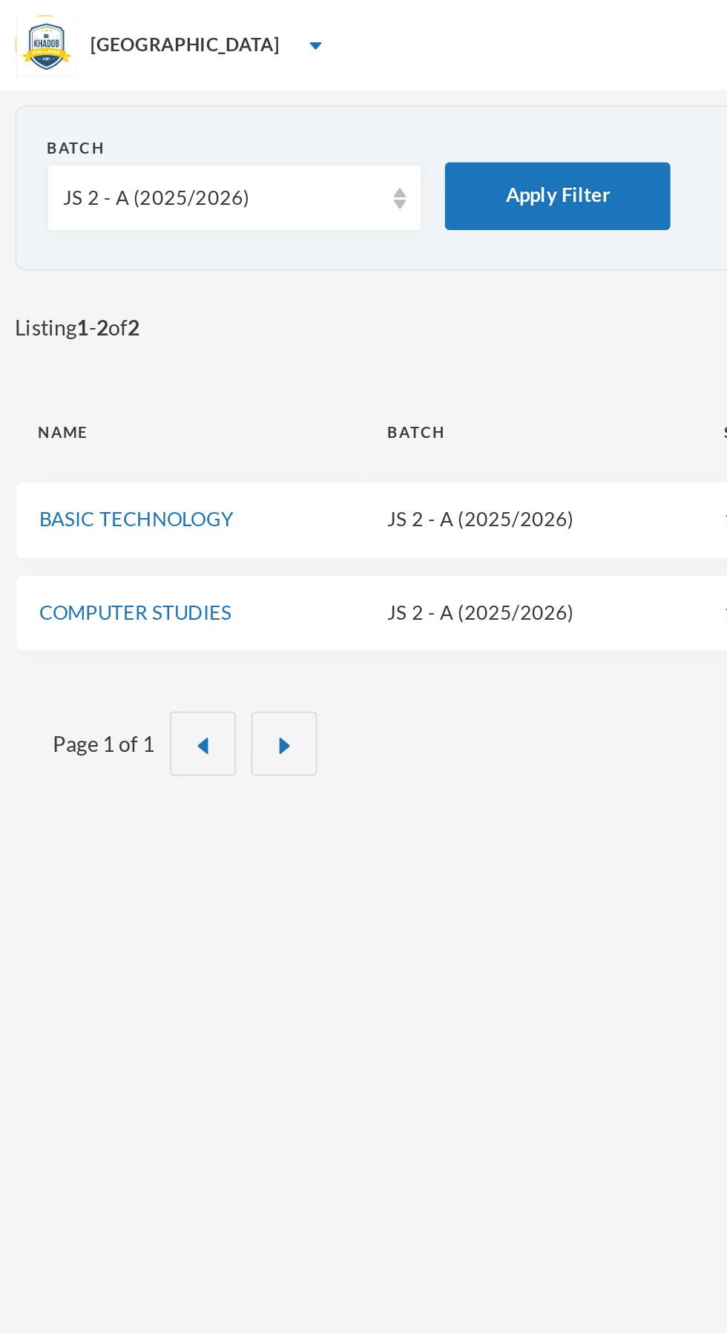
click at [109, 301] on link "COMPUTER STUDIES" at bounding box center [66, 302] width 95 height 12
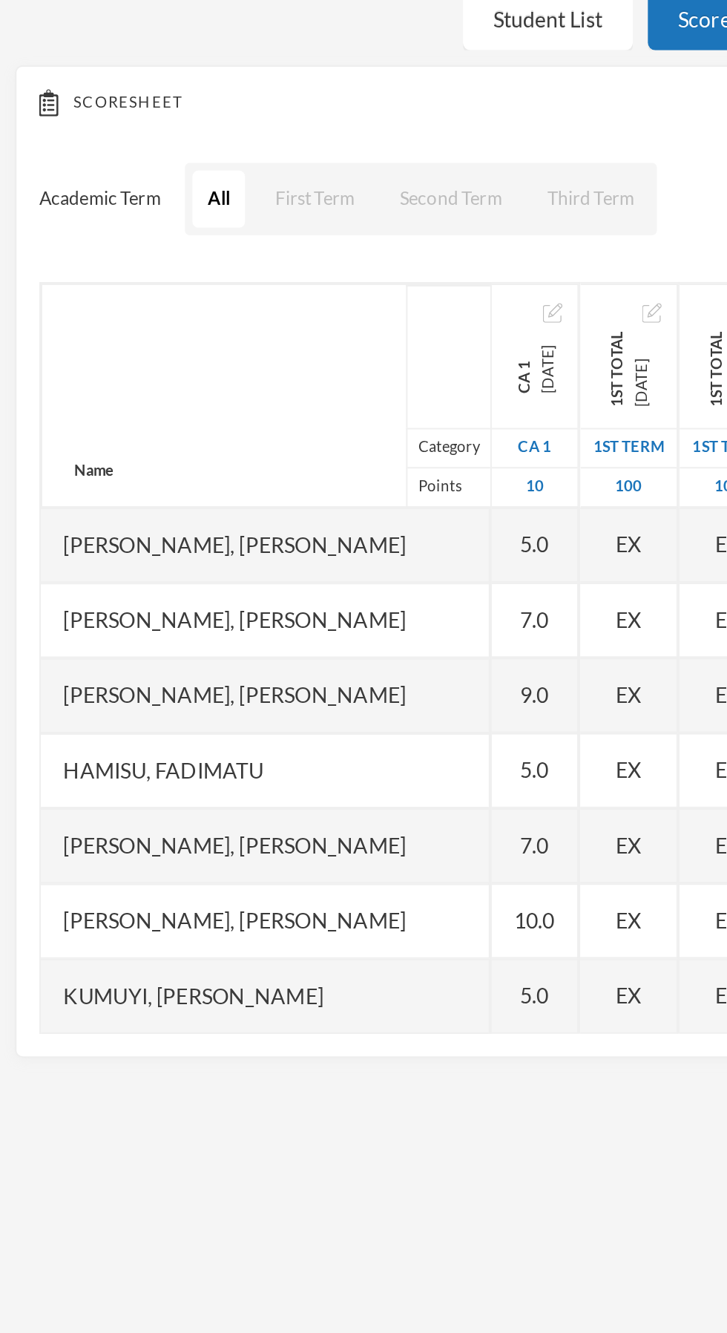
click at [243, 482] on div "9.0" at bounding box center [264, 477] width 43 height 37
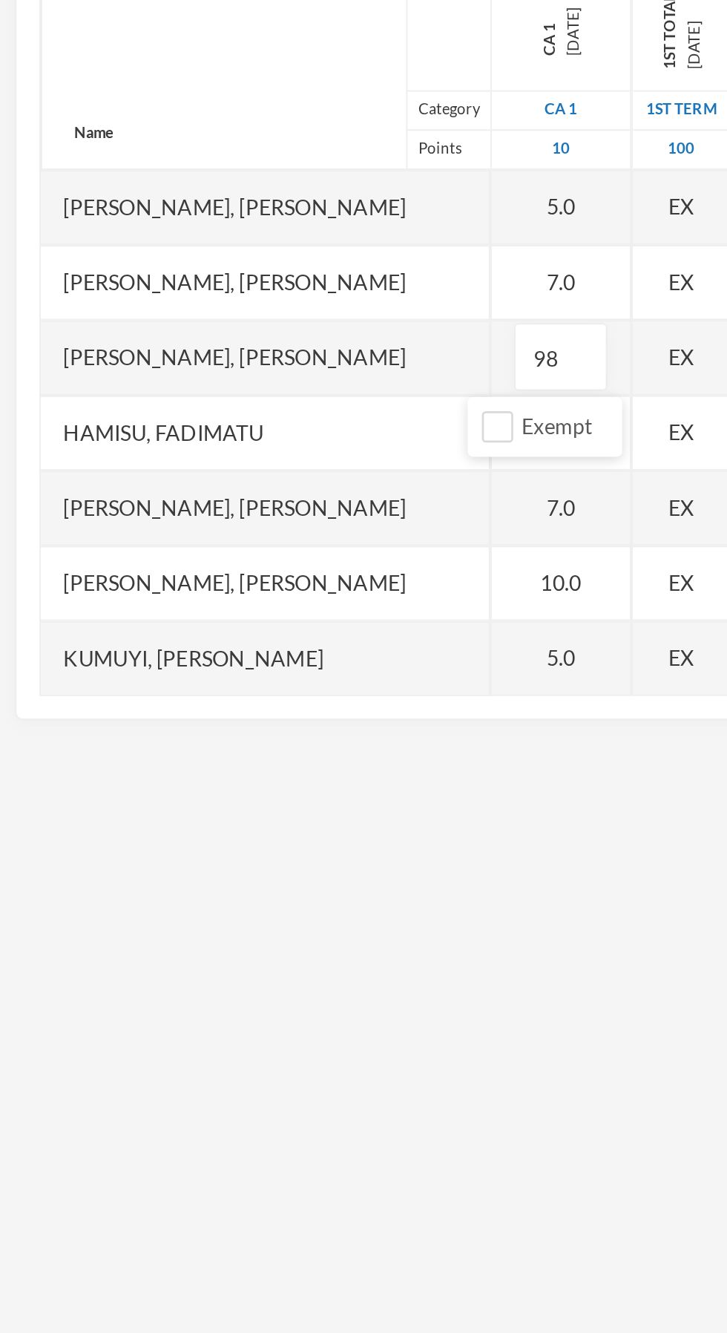
type input "9"
type input "8"
click at [151, 517] on div "Hamisu, Fadimatu" at bounding box center [131, 515] width 222 height 37
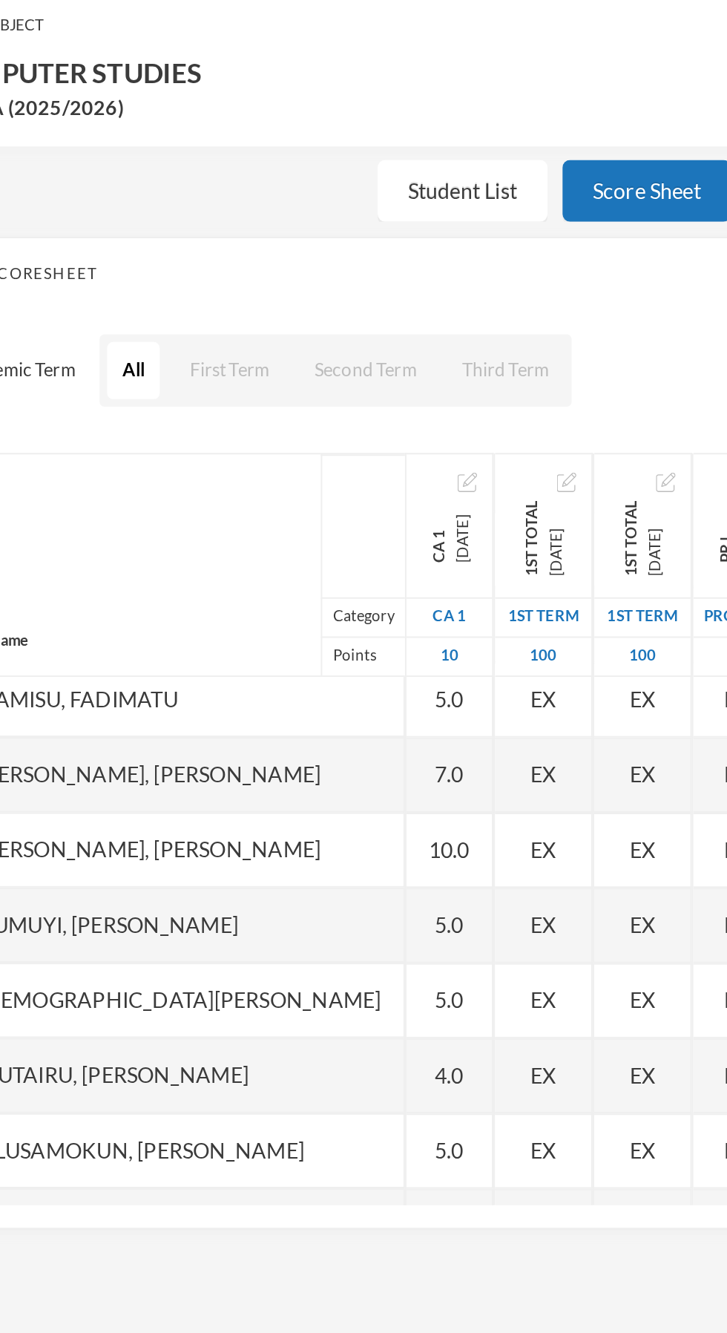
scroll to position [186, 0]
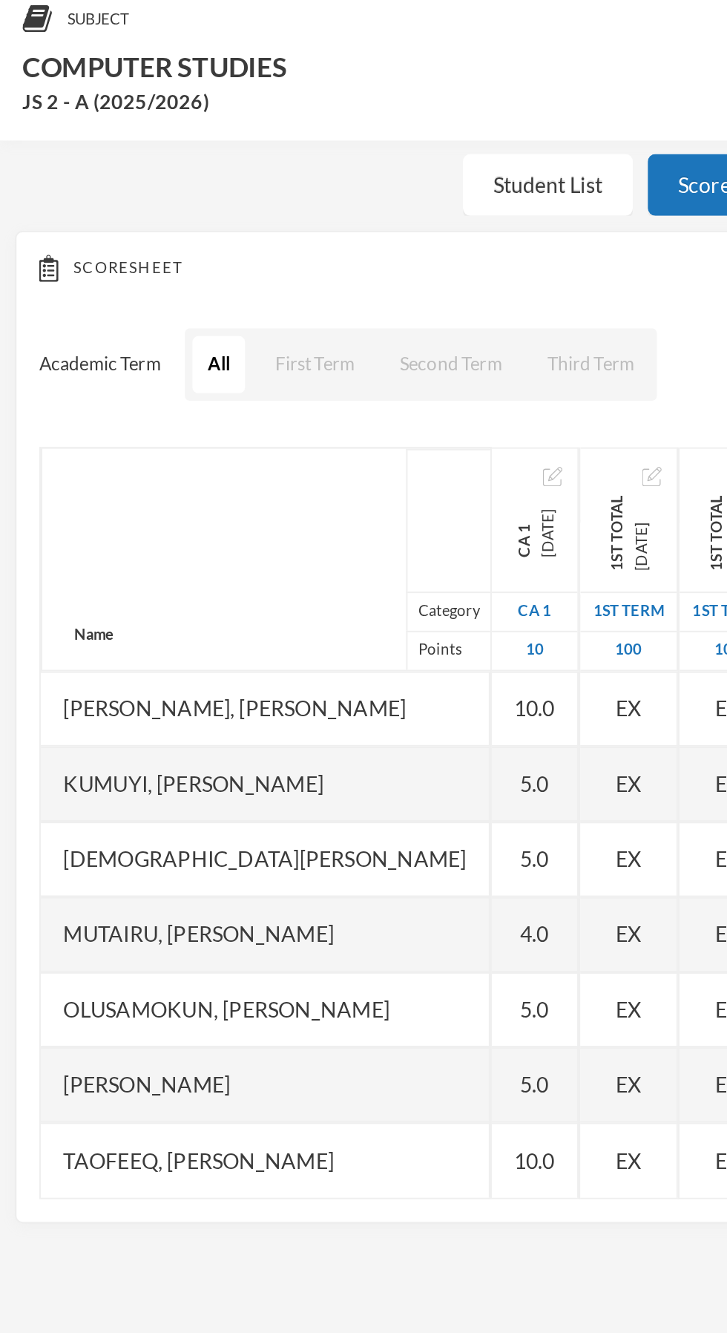
click at [255, 479] on div "5.0" at bounding box center [264, 477] width 43 height 37
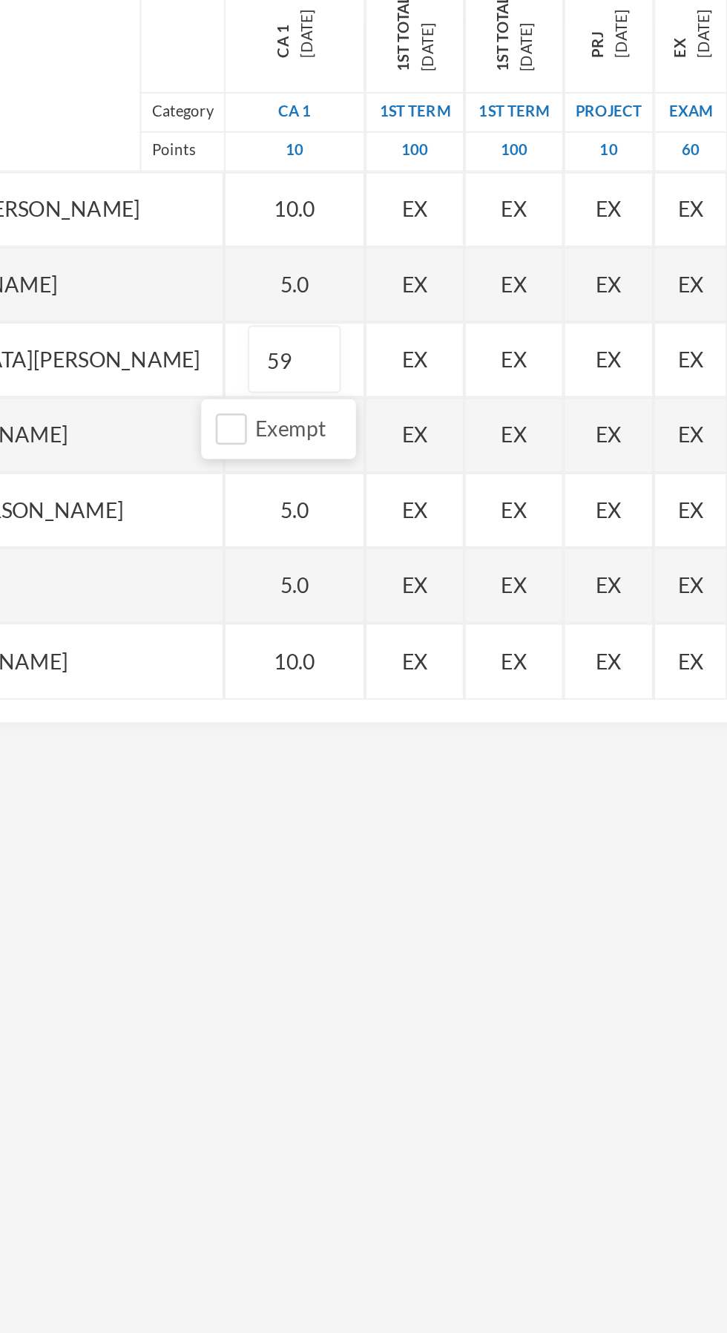
type input "5"
type input "9"
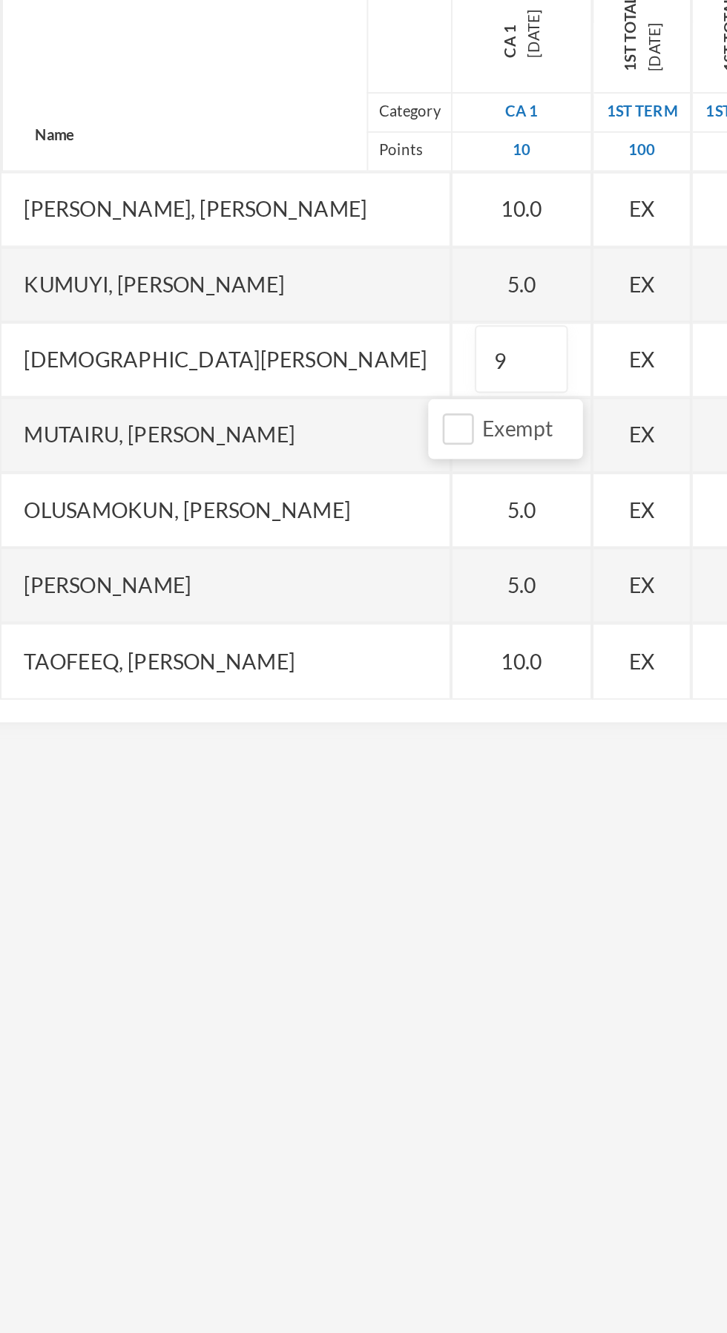
click at [180, 521] on div "Mutairu, [PERSON_NAME]" at bounding box center [131, 514] width 222 height 37
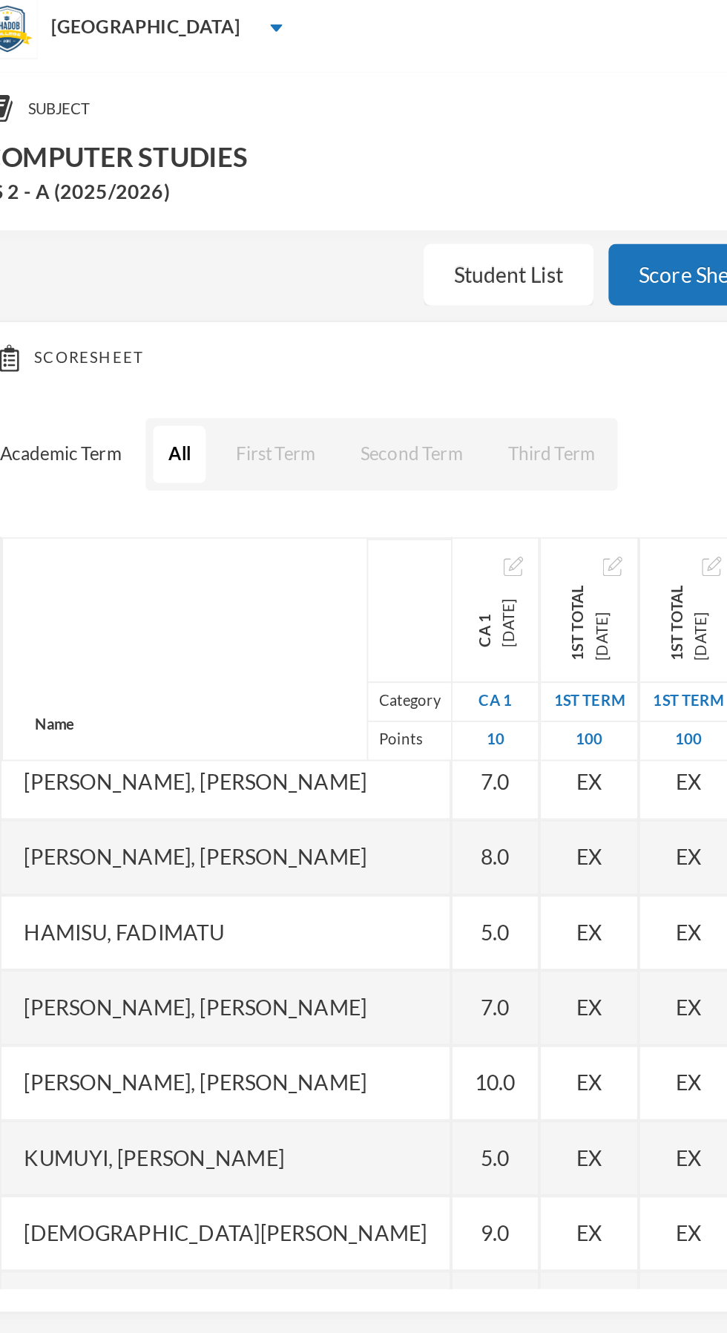
scroll to position [45, 0]
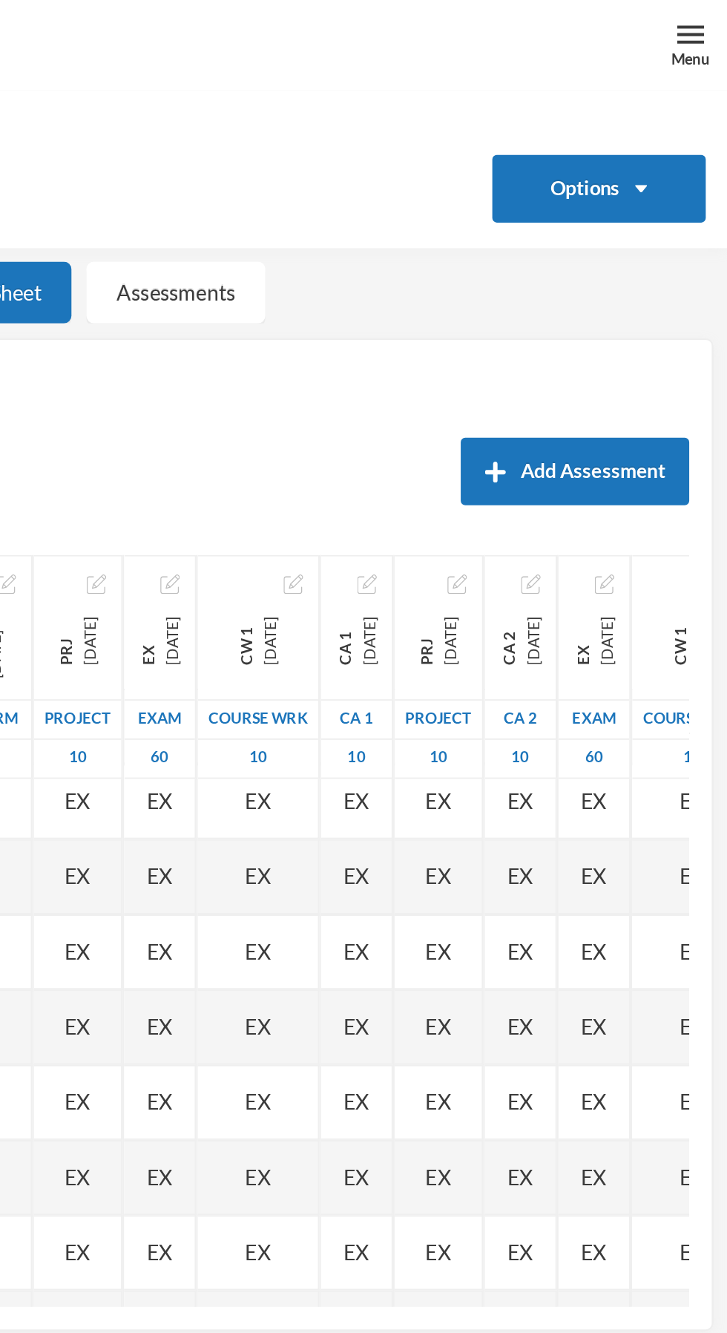
click at [704, 16] on img at bounding box center [708, 16] width 13 height 13
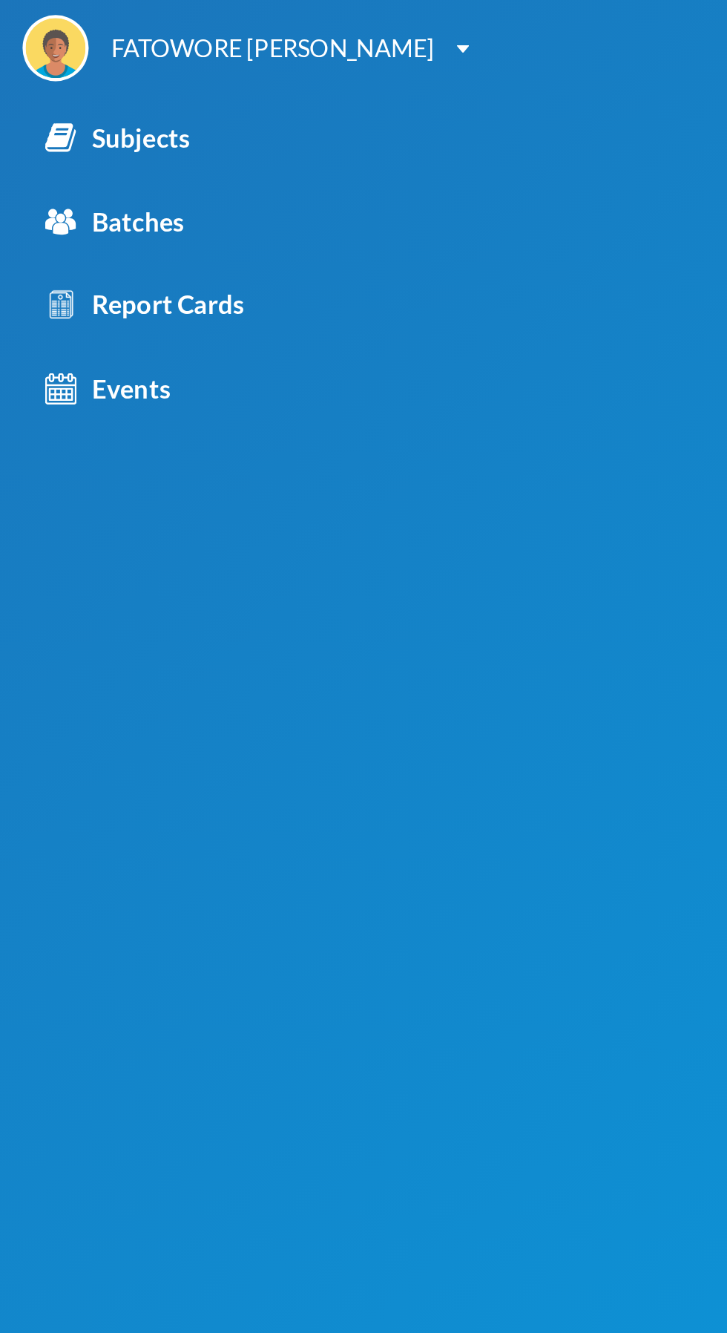
click at [76, 70] on div "Subjects" at bounding box center [57, 68] width 71 height 19
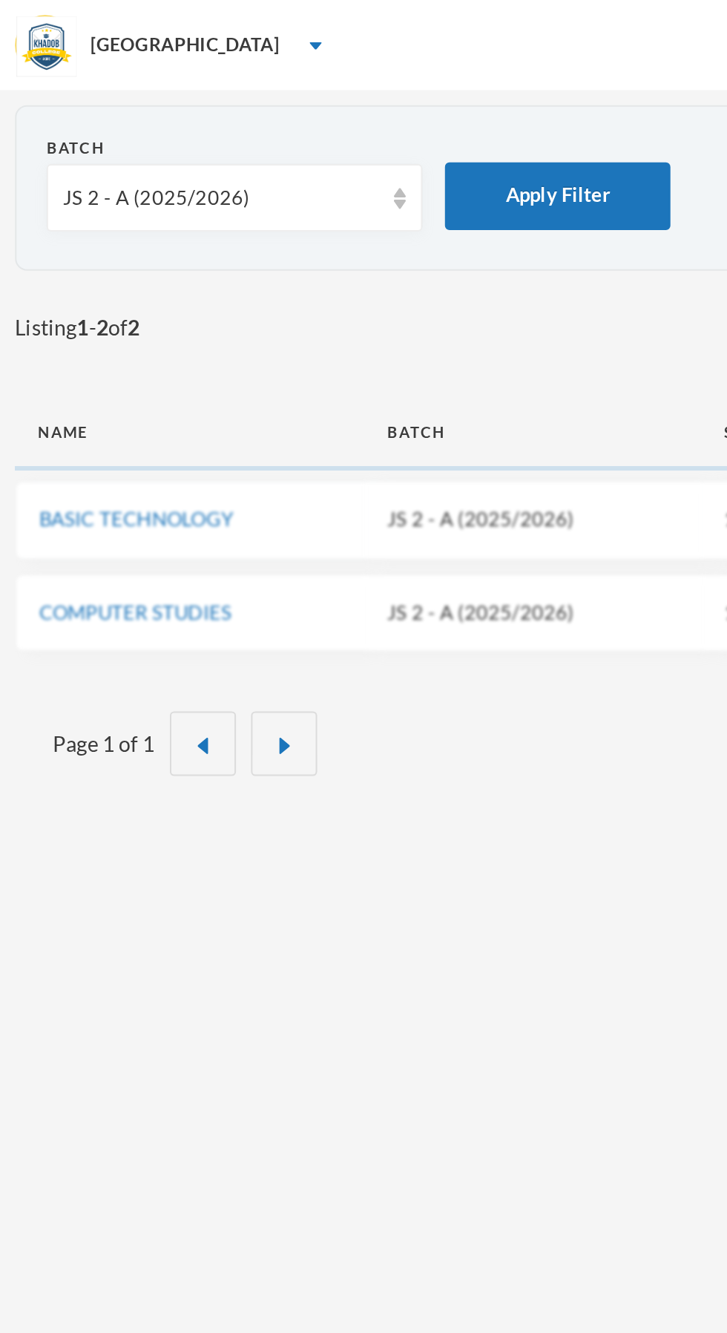
click at [127, 99] on div "JS 2 - A (2025/2026)" at bounding box center [109, 98] width 156 height 15
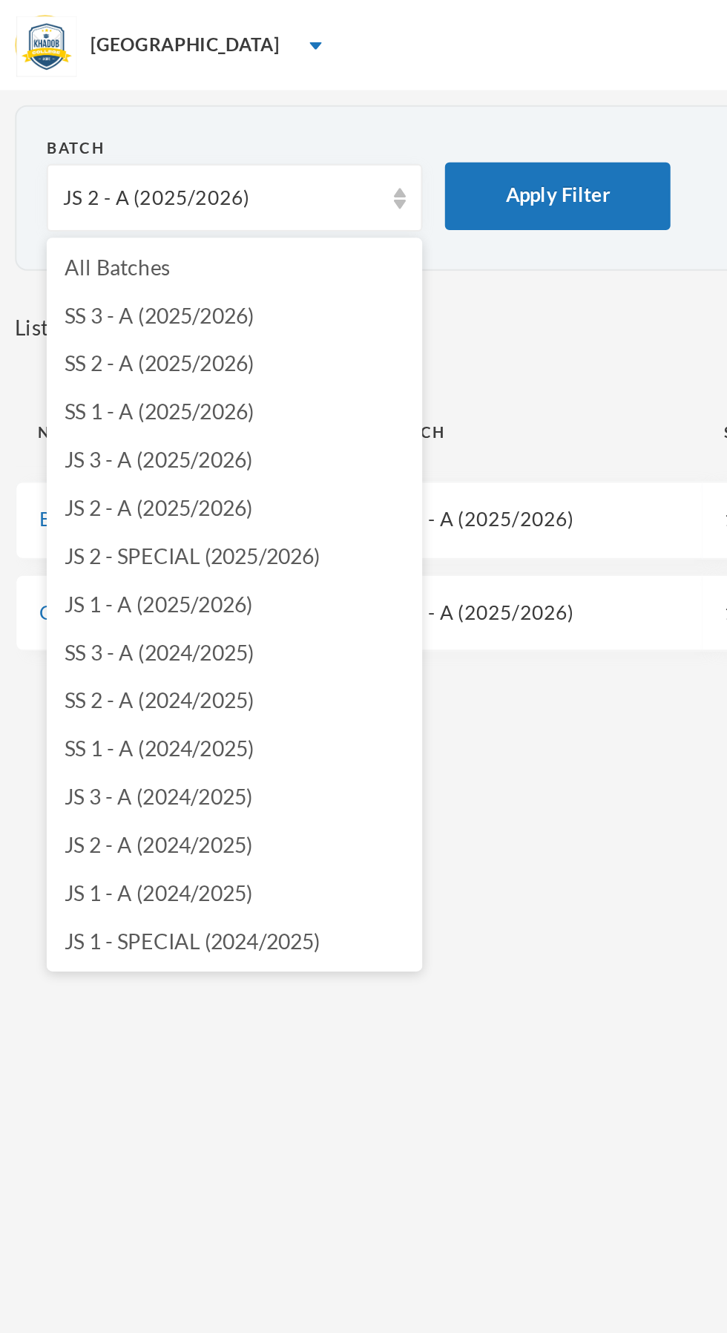
click at [127, 230] on li "JS 3 - A (2025/2026)" at bounding box center [116, 227] width 186 height 24
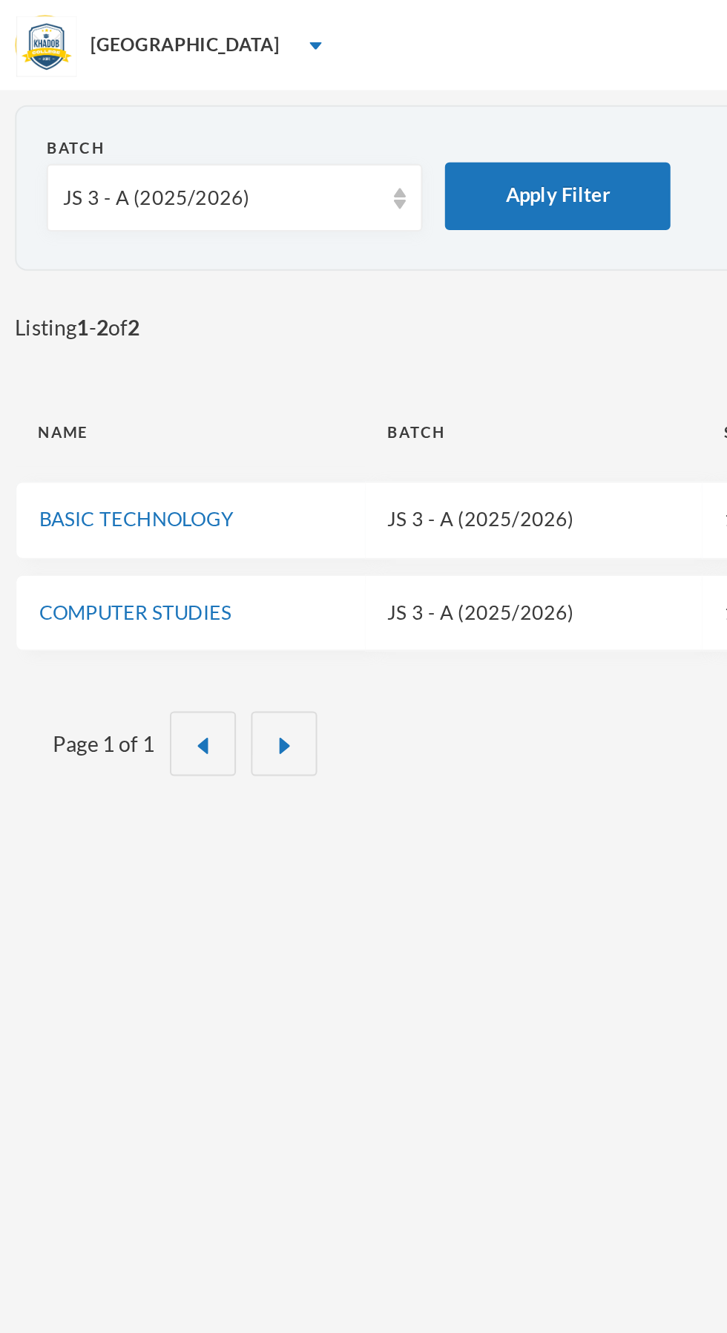
click at [65, 300] on link "COMPUTER STUDIES" at bounding box center [66, 302] width 95 height 12
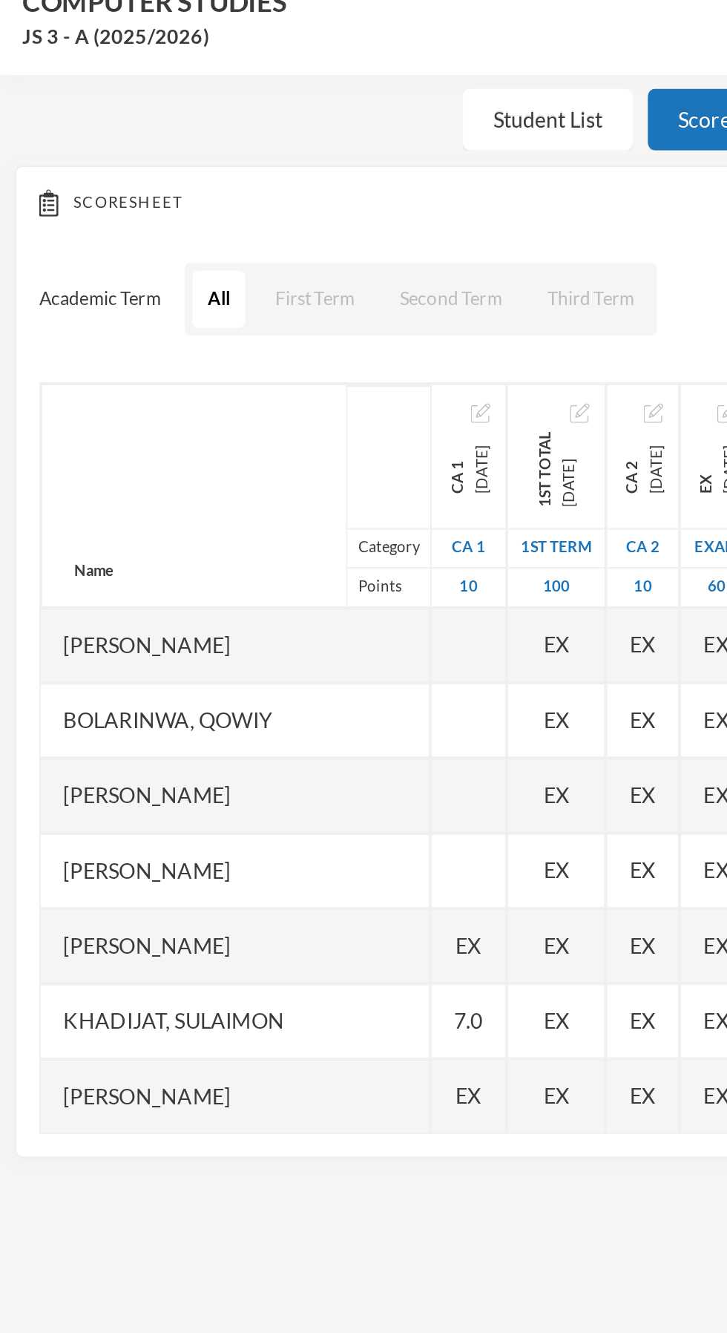
click at [233, 408] on div at bounding box center [231, 403] width 37 height 37
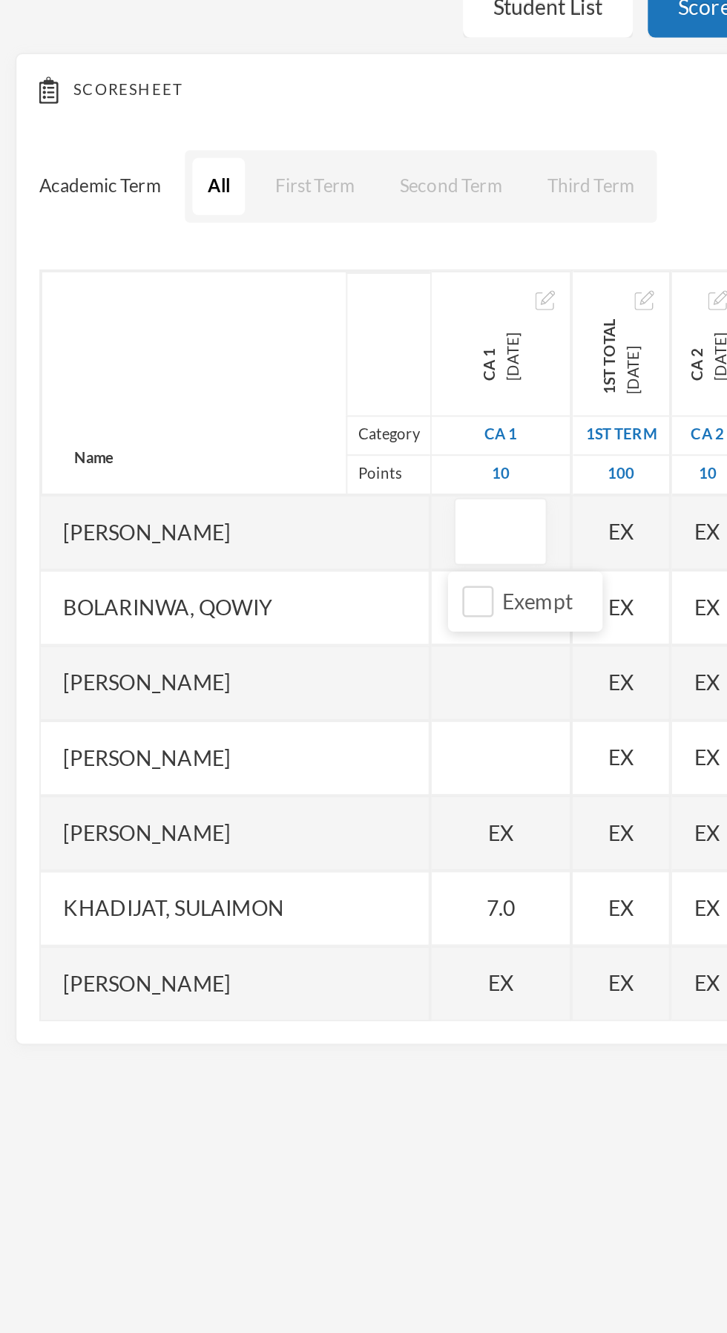
type input "7"
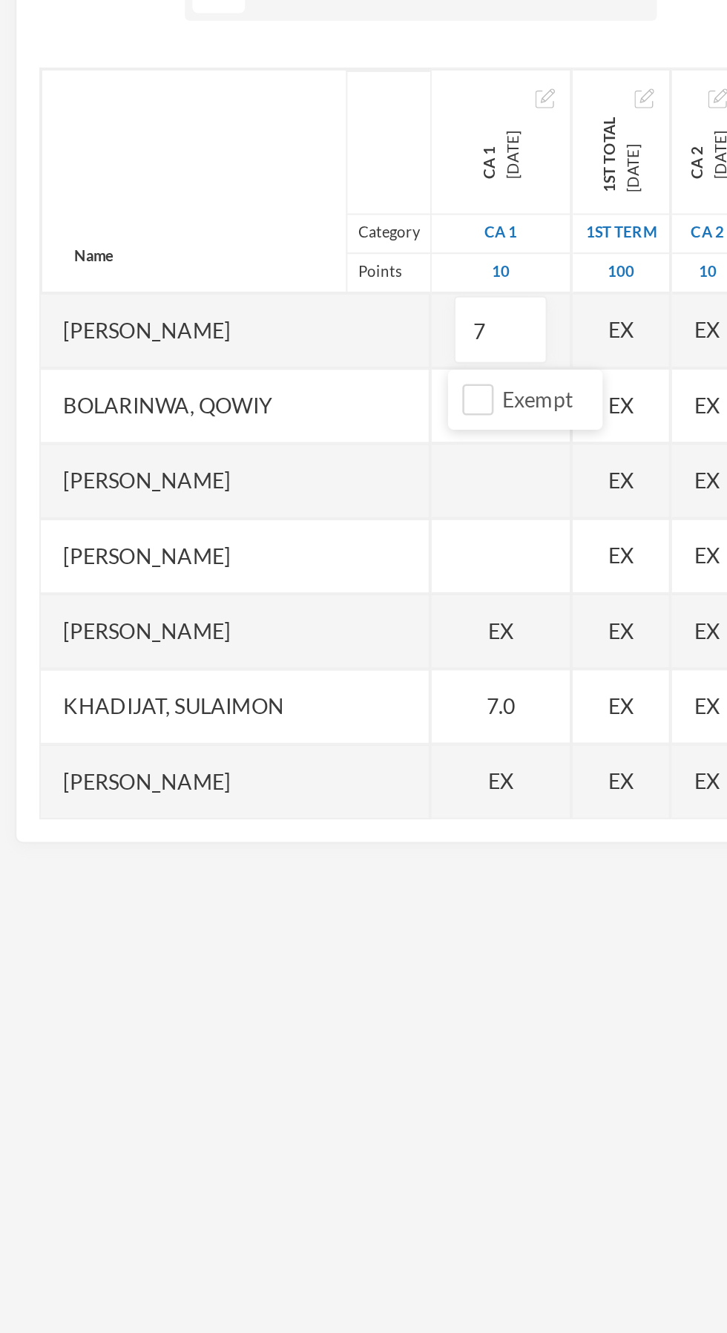
click at [250, 475] on div at bounding box center [247, 477] width 69 height 37
type input "8"
click at [246, 436] on div at bounding box center [247, 440] width 69 height 37
type input "8"
click at [253, 514] on div at bounding box center [247, 515] width 69 height 37
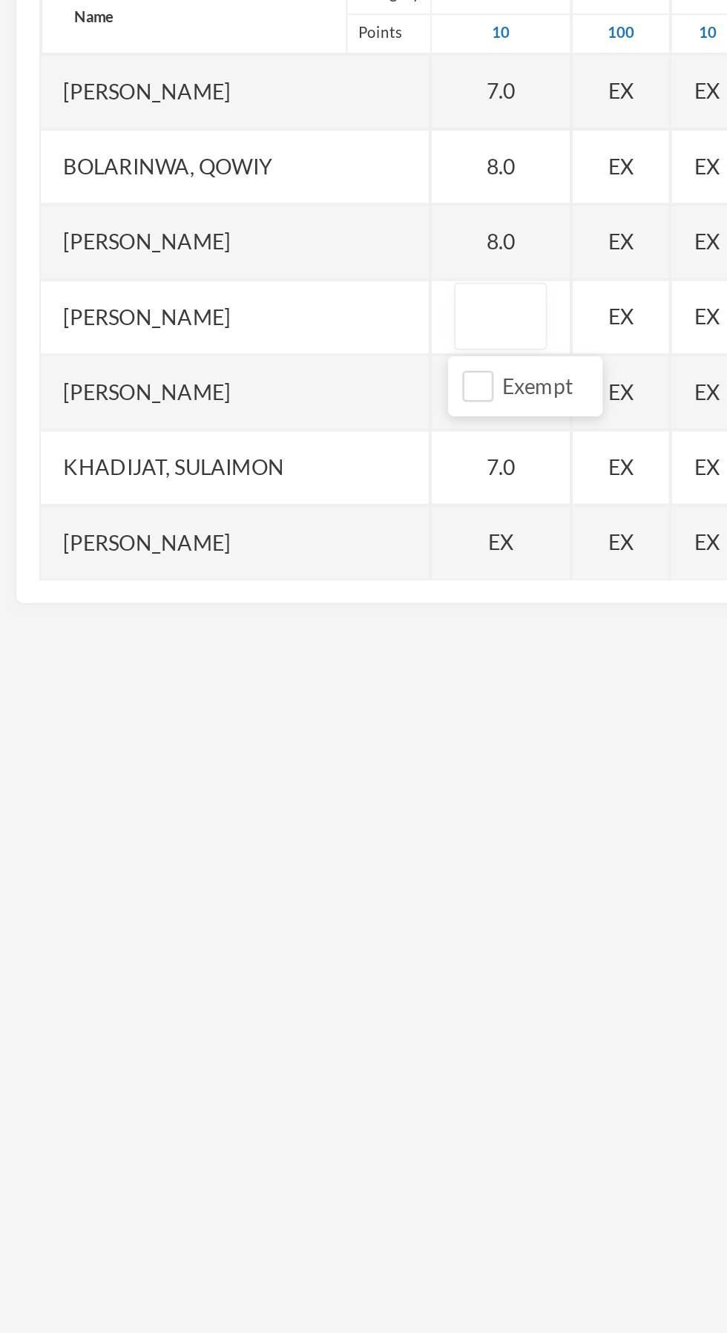
click at [260, 597] on div "7.0" at bounding box center [247, 589] width 69 height 37
click at [252, 549] on div "EX" at bounding box center [247, 552] width 69 height 37
click at [235, 586] on input "Exempt" at bounding box center [237, 587] width 16 height 16
checkbox input "false"
click at [239, 558] on input "text" at bounding box center [247, 552] width 30 height 33
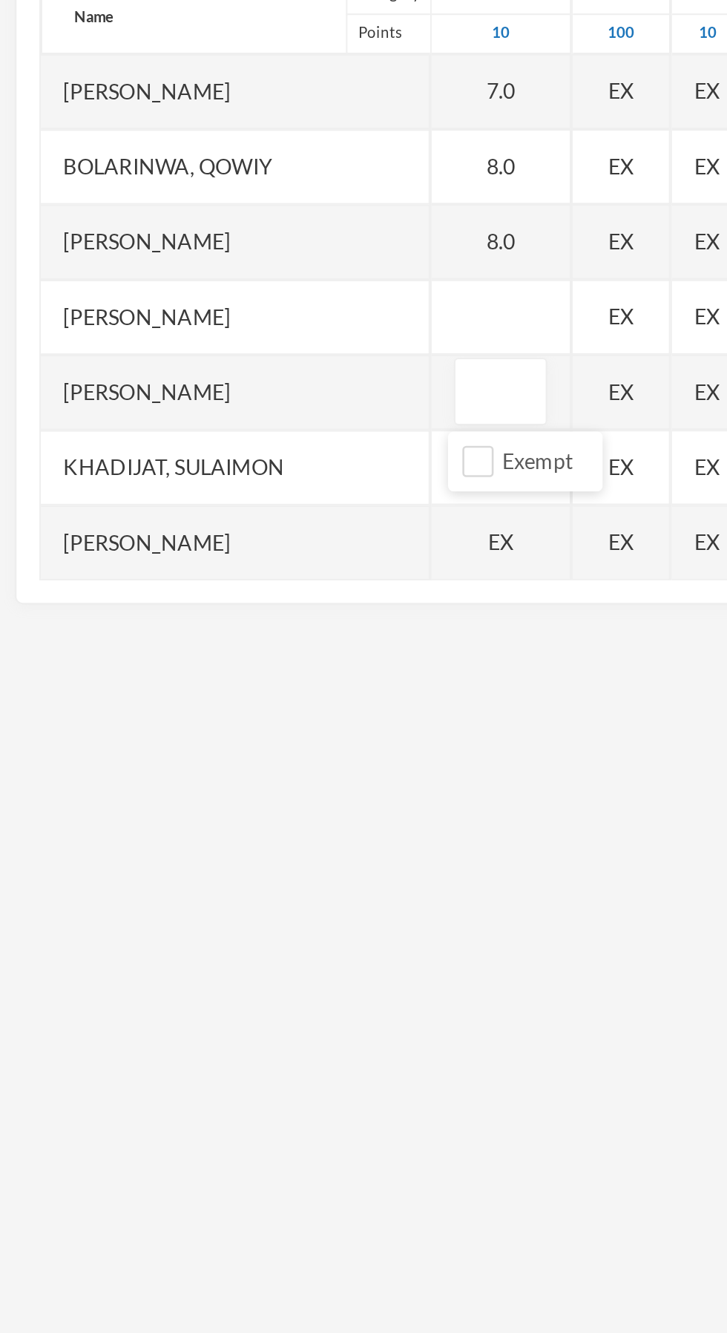
type input "5"
click at [255, 633] on div "EX" at bounding box center [247, 626] width 69 height 37
click at [234, 661] on input "Exempt" at bounding box center [237, 661] width 16 height 16
checkbox input "false"
click at [252, 594] on div "7.0" at bounding box center [247, 589] width 69 height 37
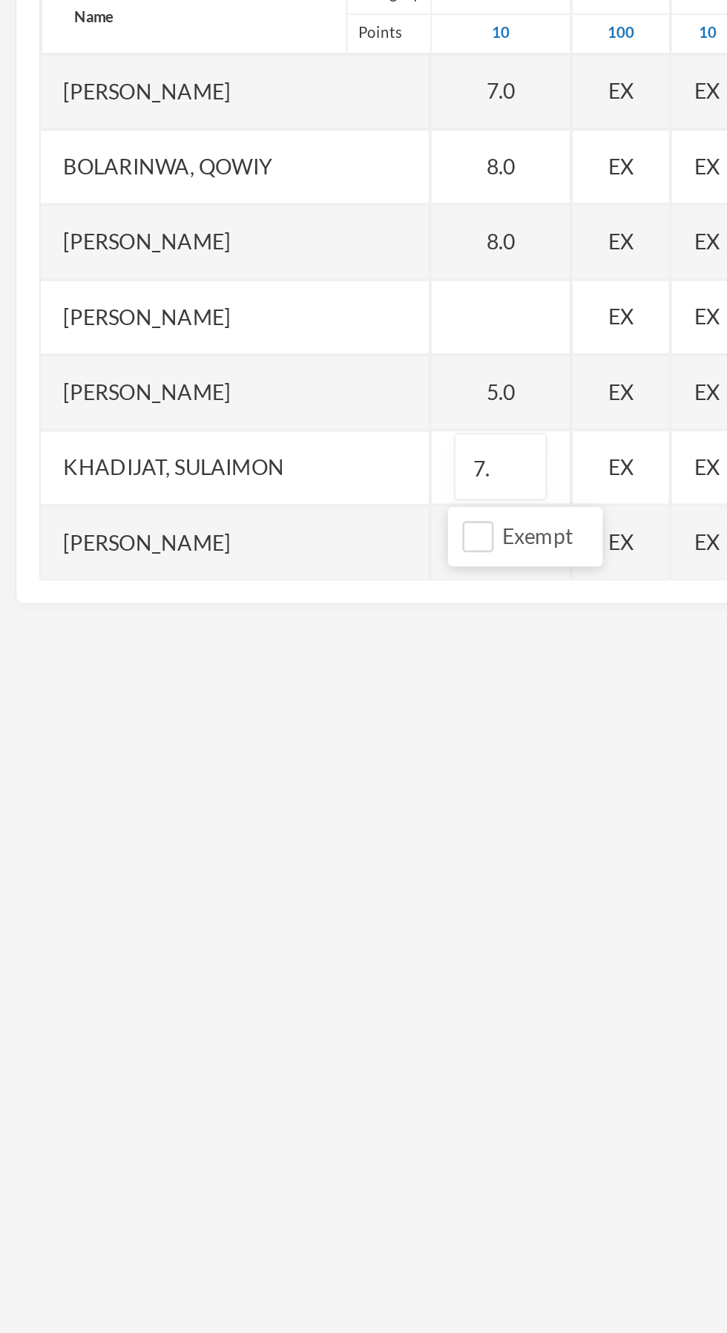
type input "7"
type input "8"
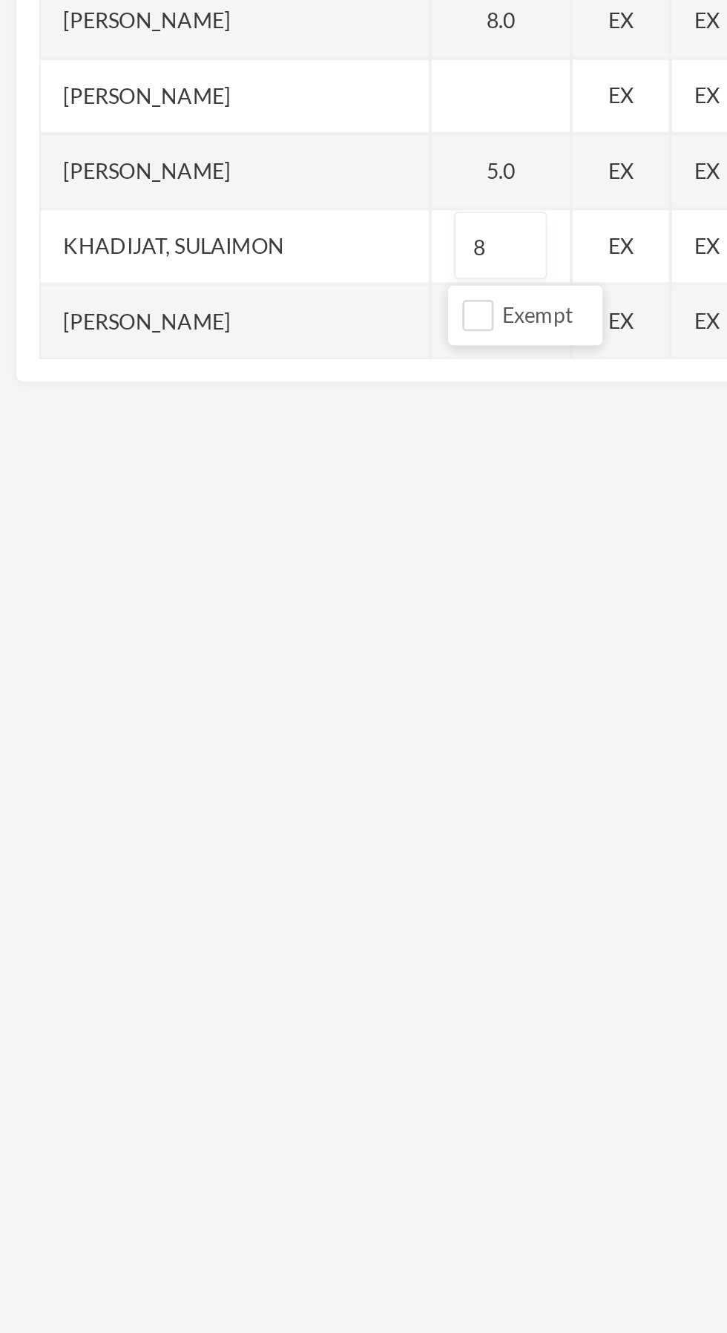
click at [132, 625] on div "[PERSON_NAME]" at bounding box center [116, 626] width 192 height 37
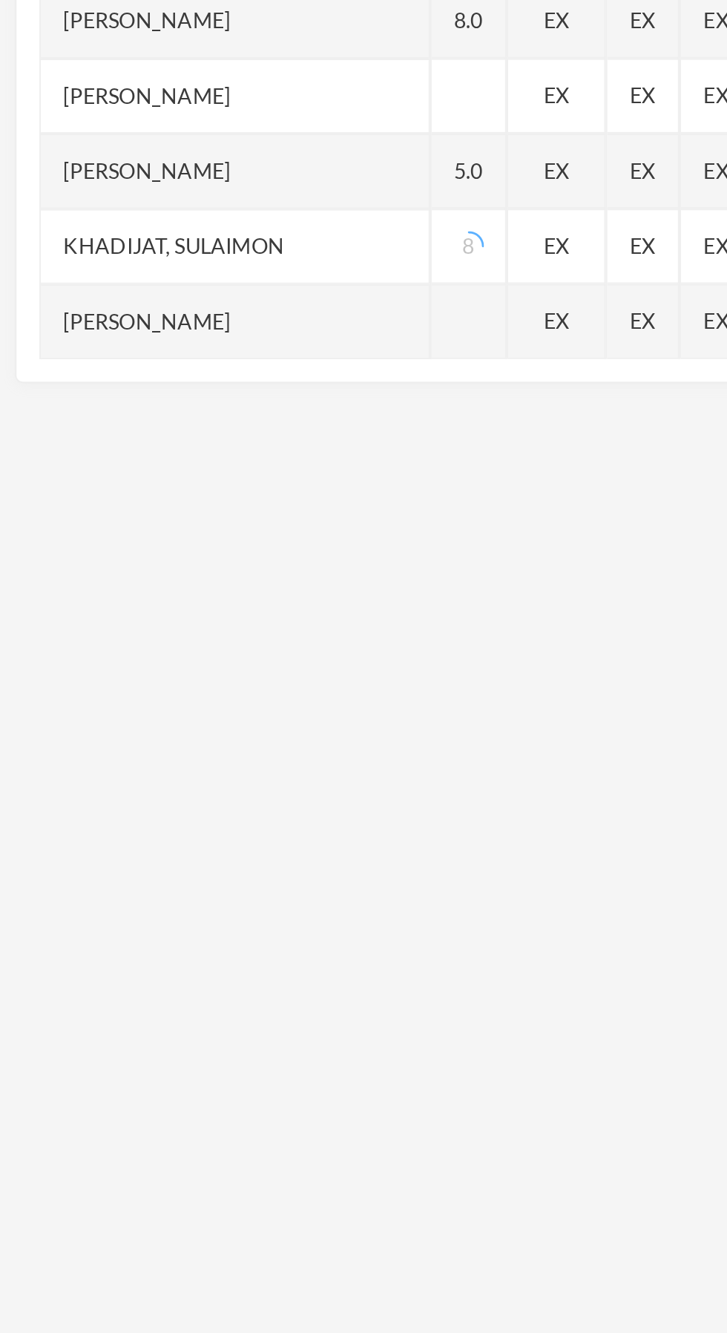
click at [229, 624] on div at bounding box center [231, 626] width 37 height 37
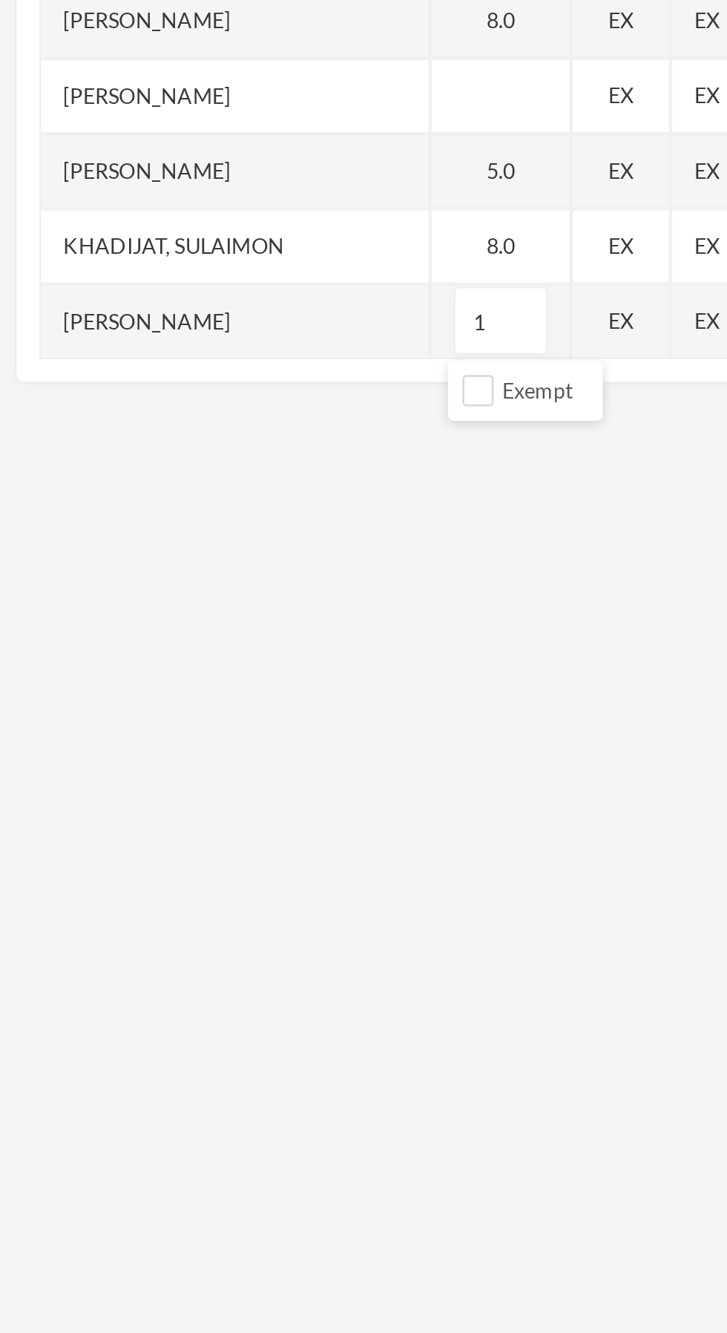
type input "10"
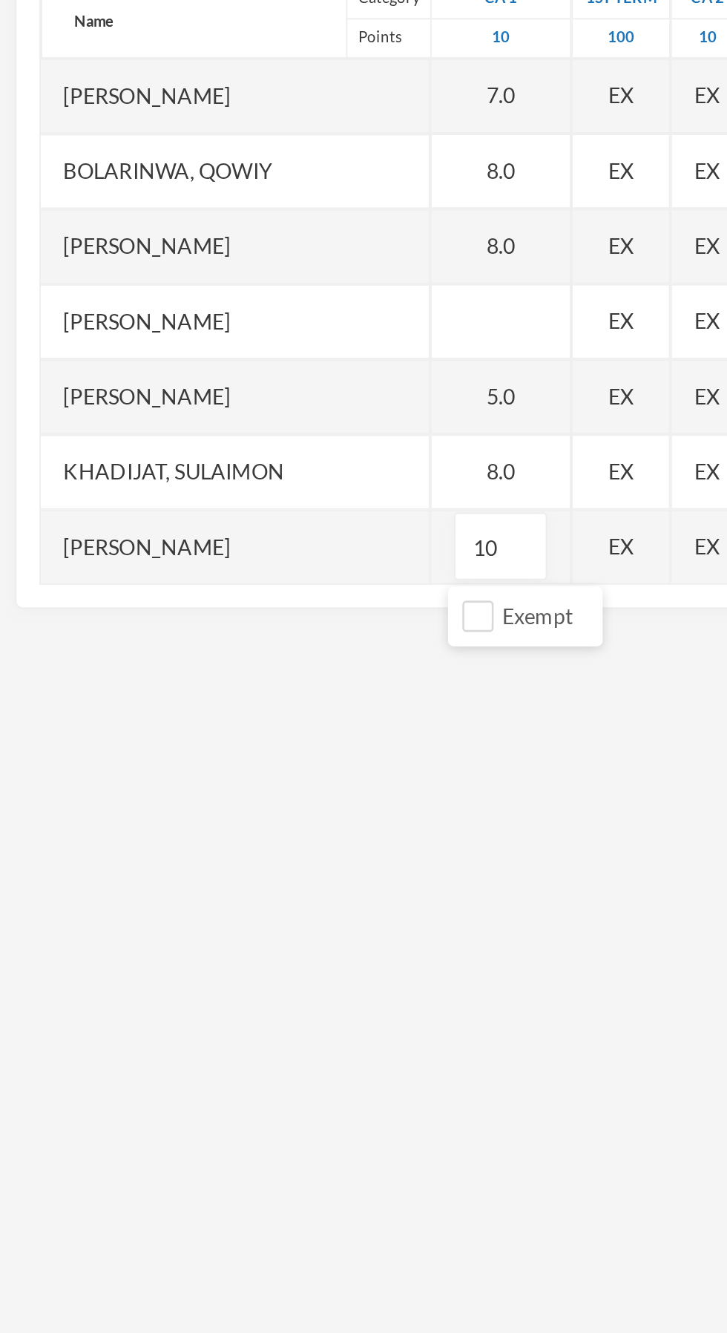
click at [137, 510] on div "[PERSON_NAME]" at bounding box center [116, 515] width 192 height 37
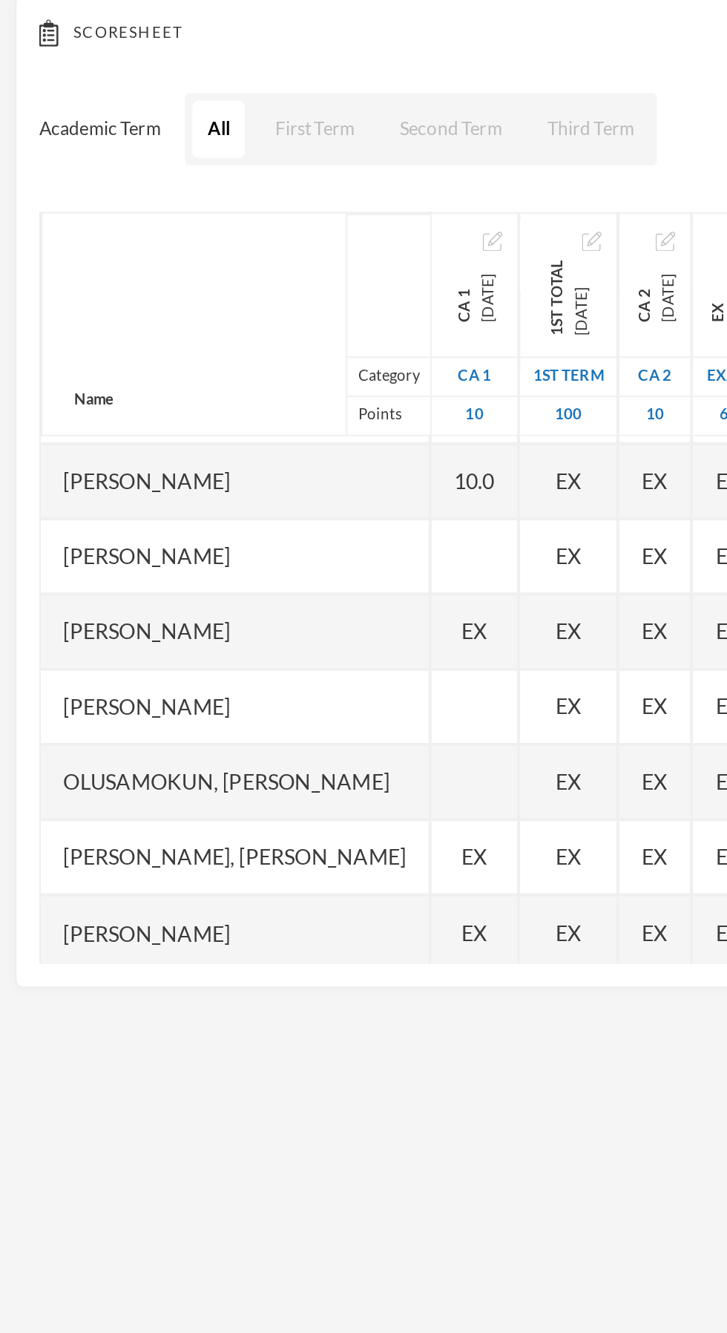
scroll to position [223, 0]
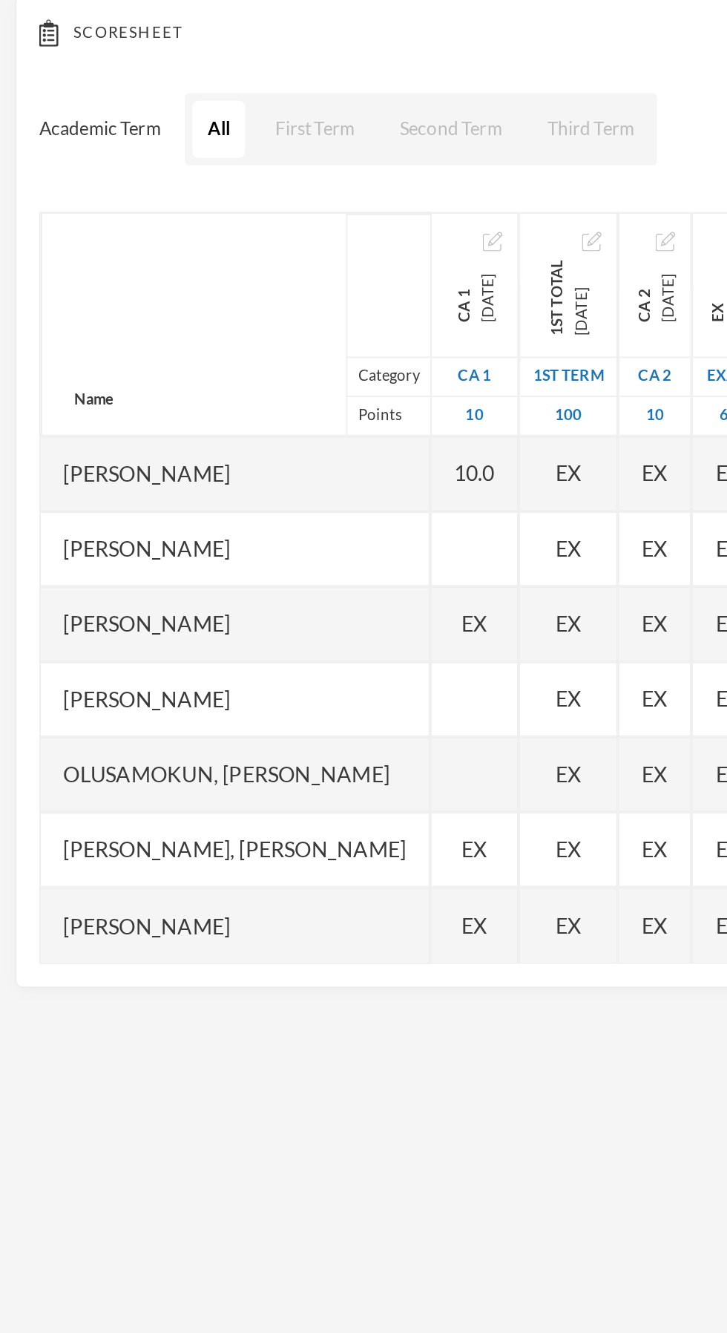
click at [230, 486] on div "EX" at bounding box center [234, 477] width 43 height 37
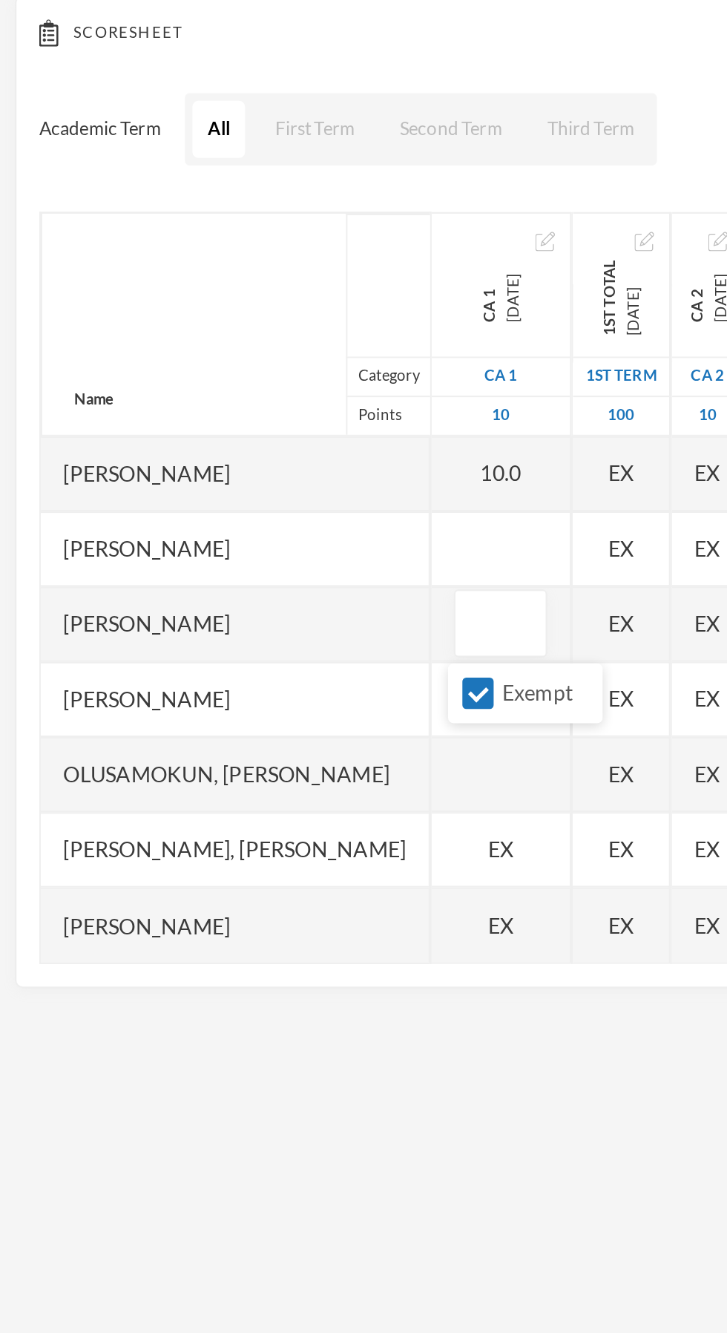
click at [231, 515] on input "Exempt" at bounding box center [237, 512] width 16 height 16
checkbox input "false"
click at [255, 474] on input "text" at bounding box center [247, 477] width 30 height 33
type input "10"
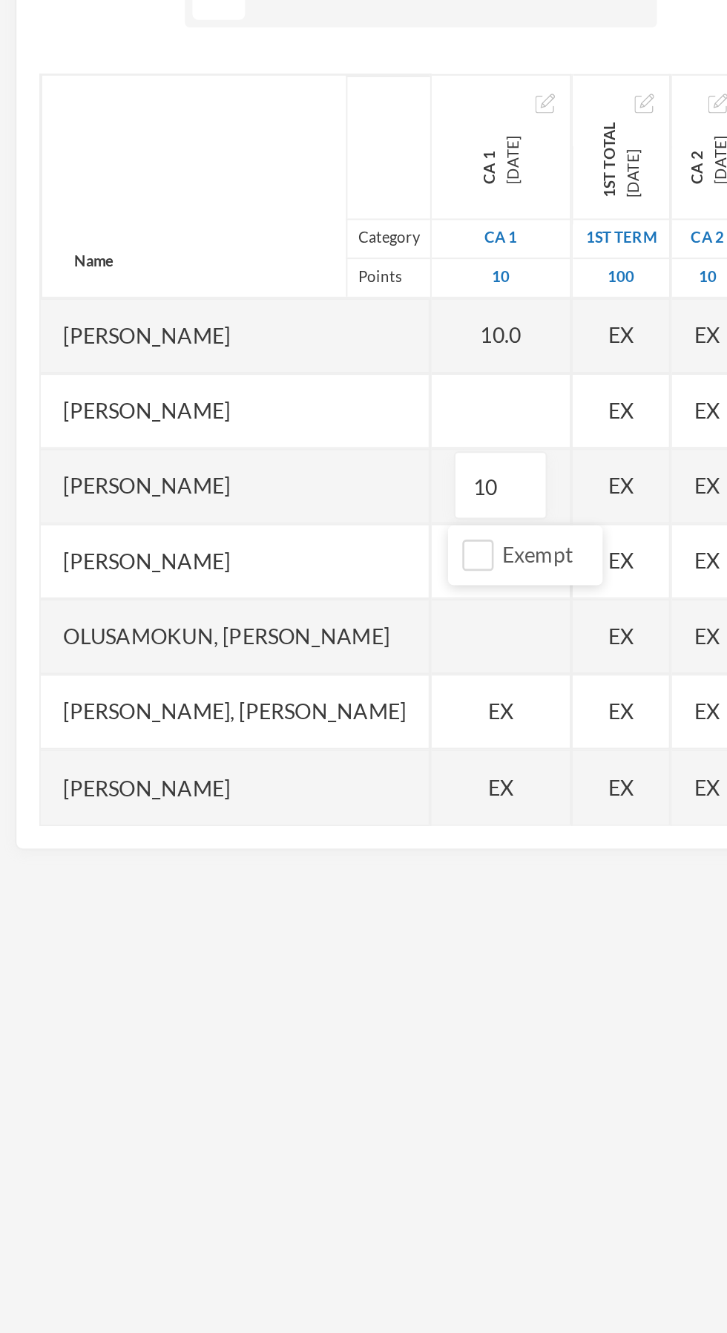
click at [242, 441] on div at bounding box center [247, 440] width 69 height 37
type input "10"
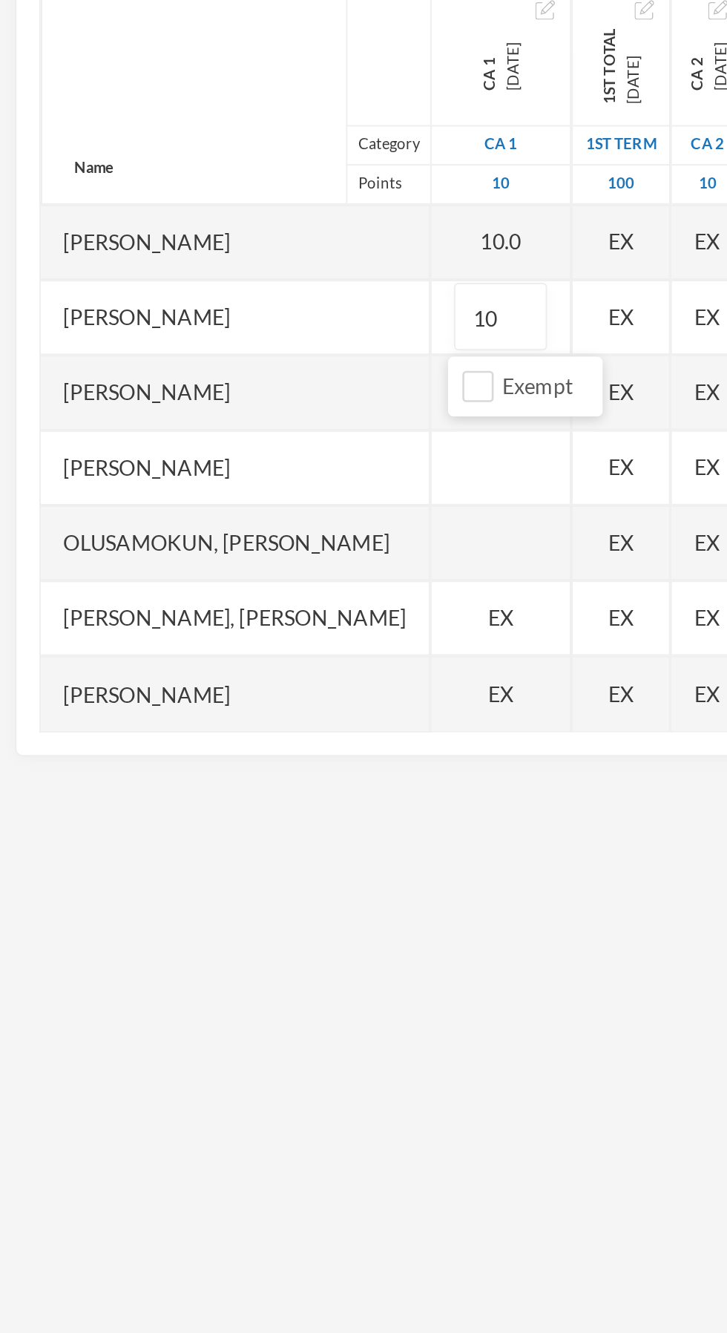
click at [256, 531] on div at bounding box center [247, 514] width 69 height 37
type input "10"
click at [254, 592] on div "EX" at bounding box center [247, 588] width 69 height 37
click at [245, 552] on div at bounding box center [247, 551] width 69 height 37
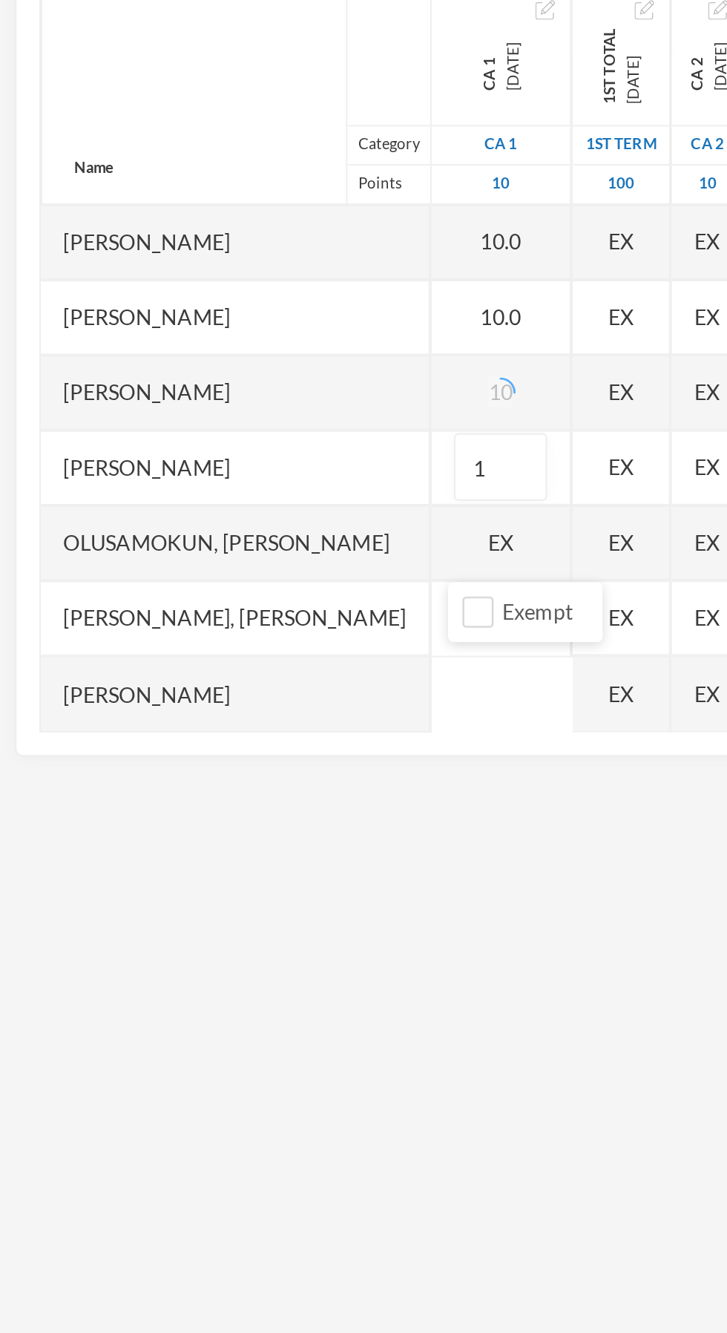
type input "10"
click at [246, 531] on input "10" at bounding box center [247, 514] width 30 height 33
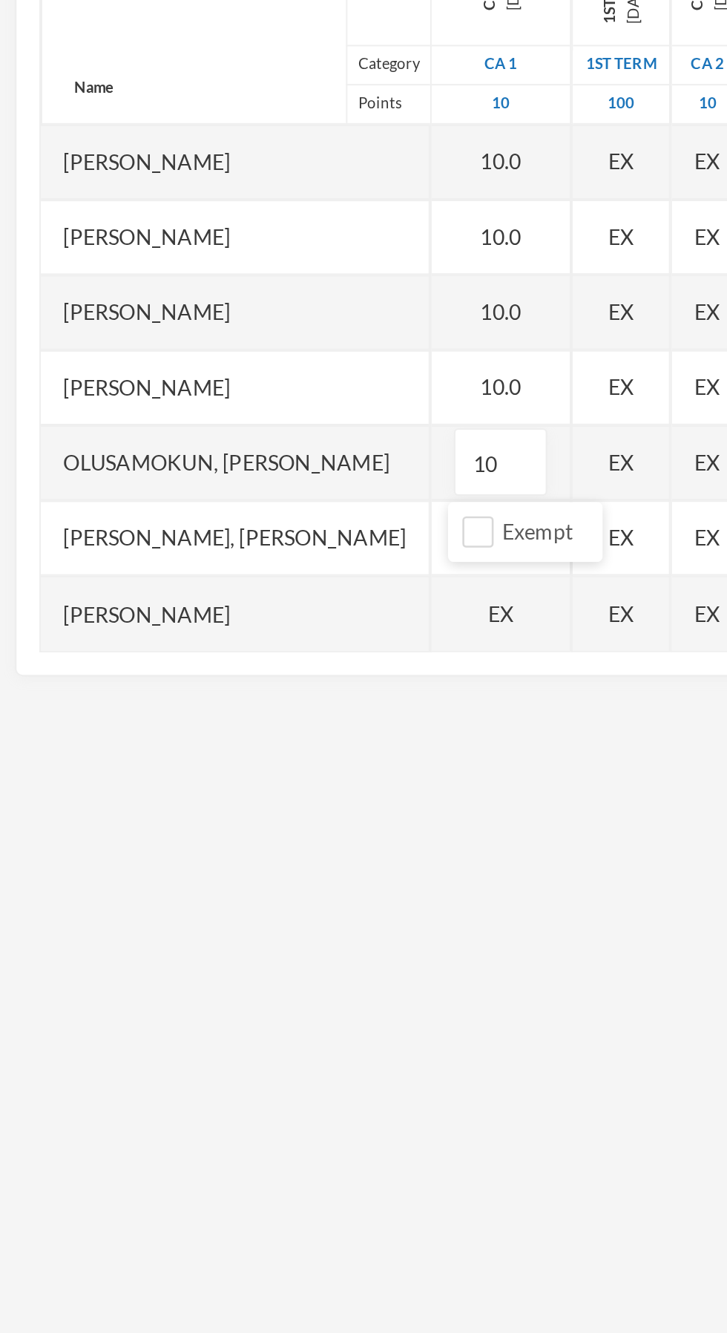
click at [242, 626] on div "EX" at bounding box center [247, 625] width 69 height 37
click at [232, 662] on input "Exempt" at bounding box center [237, 660] width 16 height 16
checkbox input "false"
click at [242, 590] on input "text" at bounding box center [247, 589] width 30 height 33
click at [245, 589] on div "EX" at bounding box center [247, 588] width 69 height 37
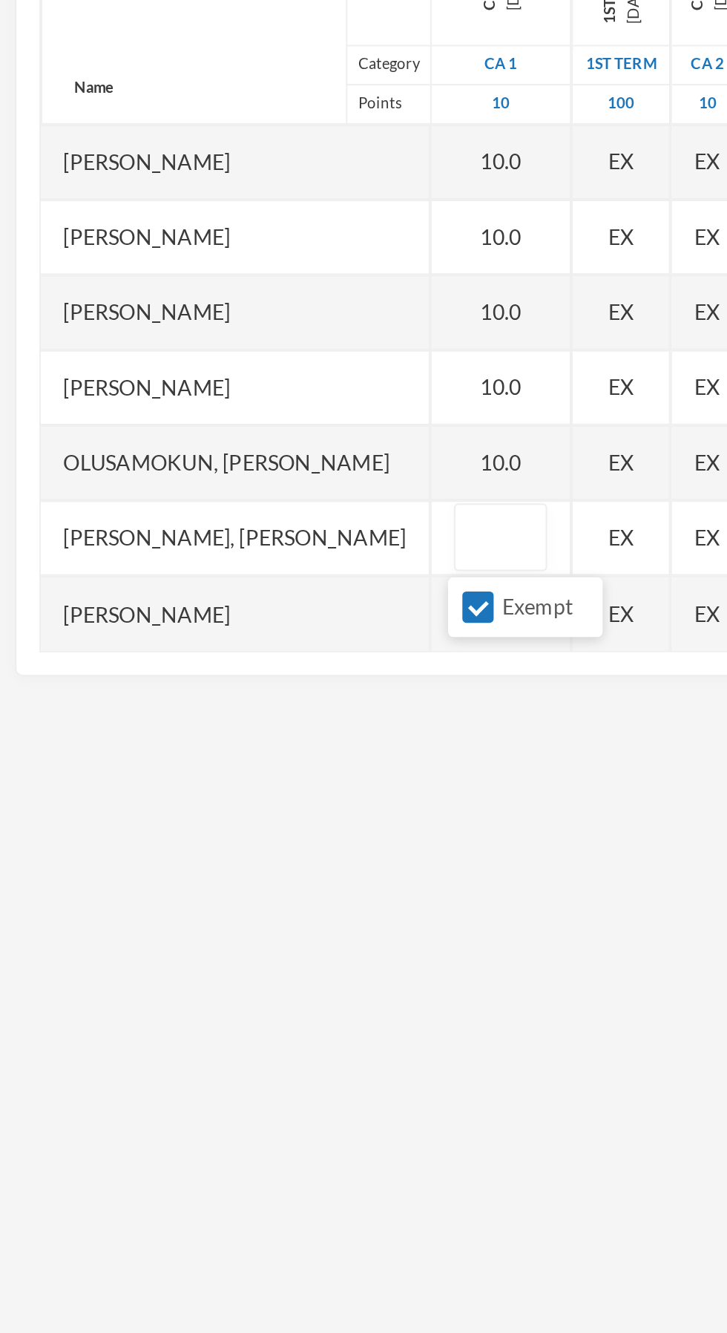
click at [231, 622] on input "Exempt" at bounding box center [237, 623] width 16 height 16
checkbox input "false"
click at [255, 402] on div "10.0" at bounding box center [247, 402] width 69 height 37
type input "1"
type input "6"
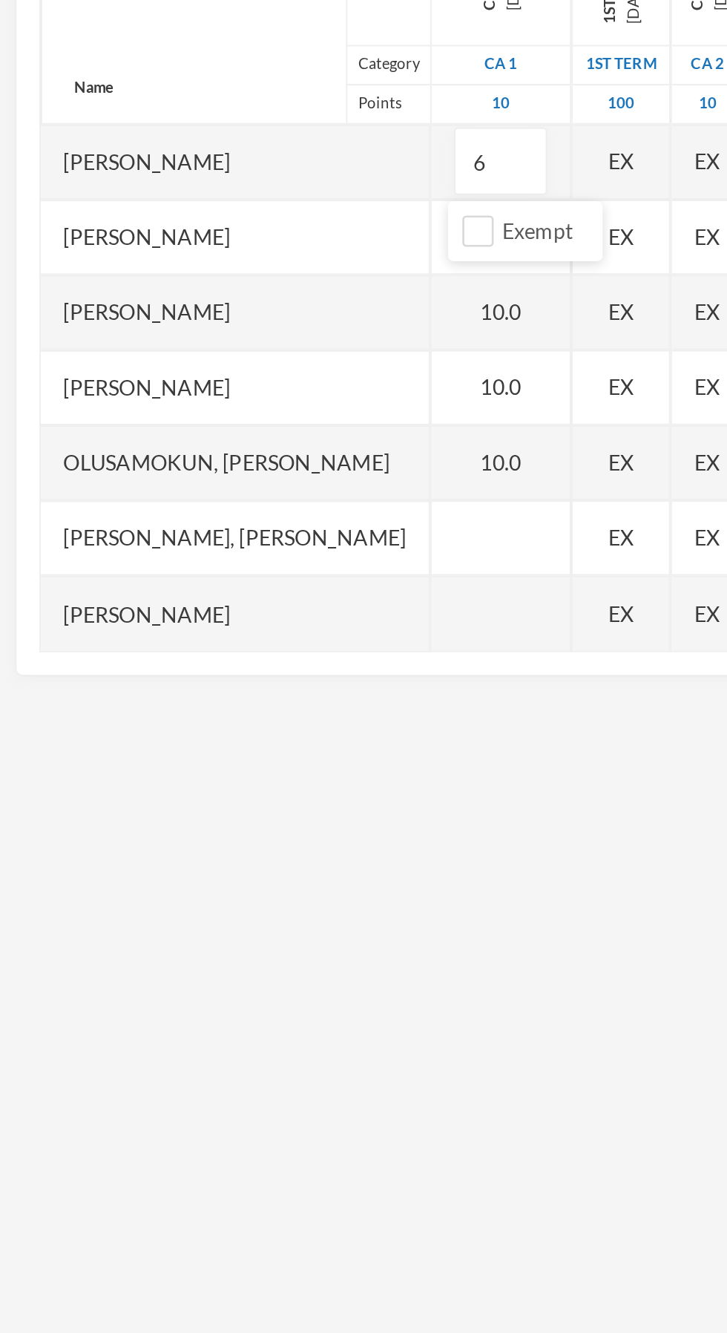
click at [253, 596] on div at bounding box center [247, 588] width 69 height 37
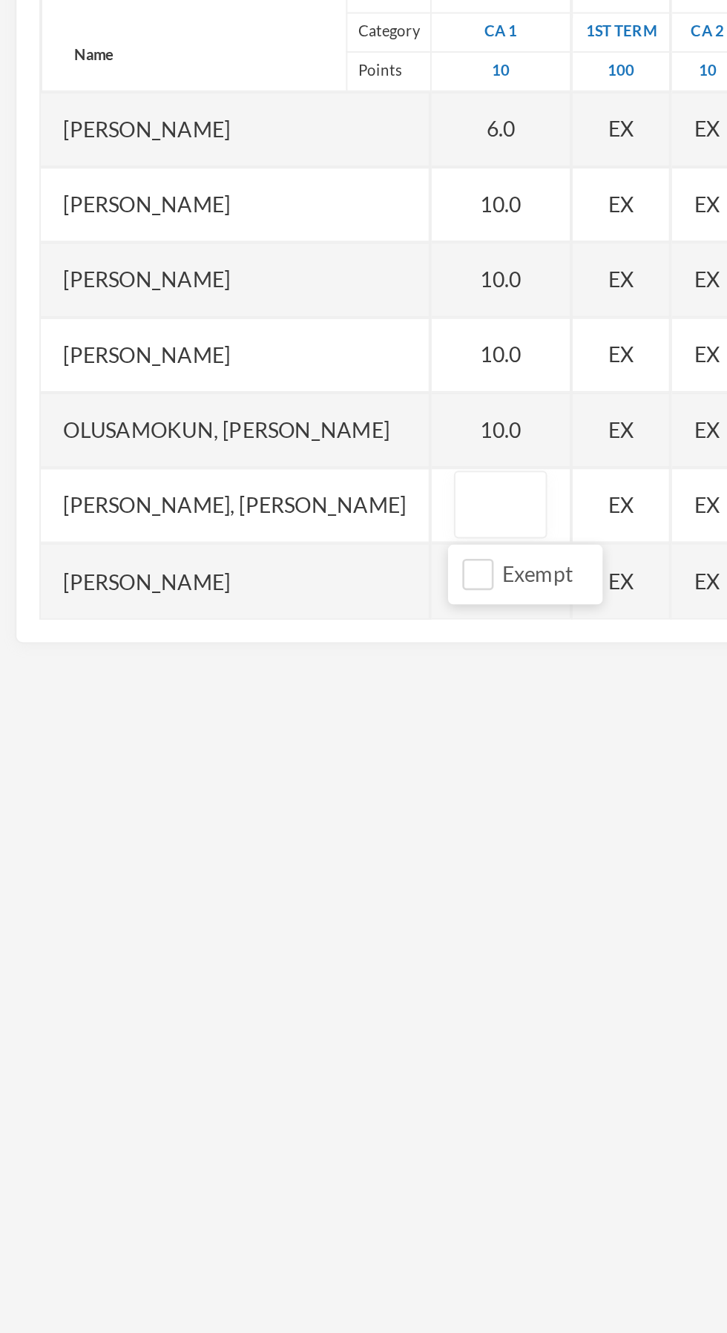
type input "5"
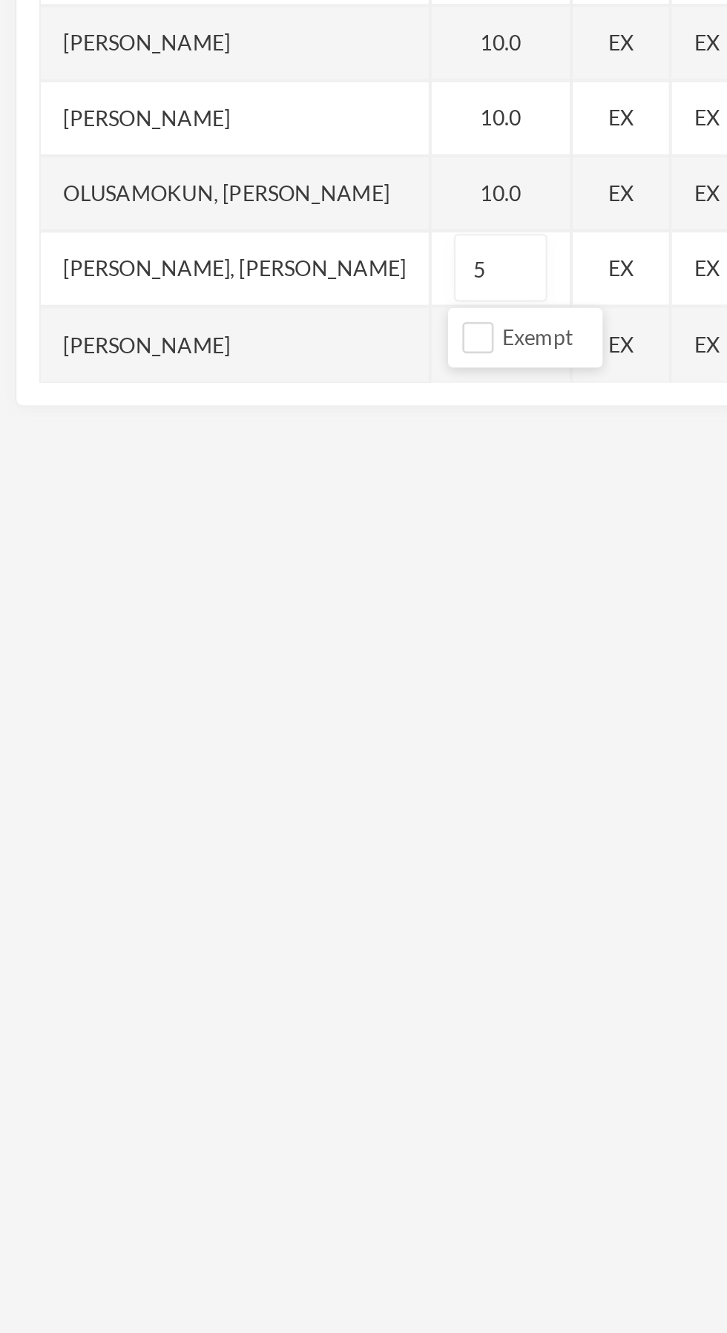
click at [136, 625] on div "[PERSON_NAME]" at bounding box center [116, 625] width 192 height 37
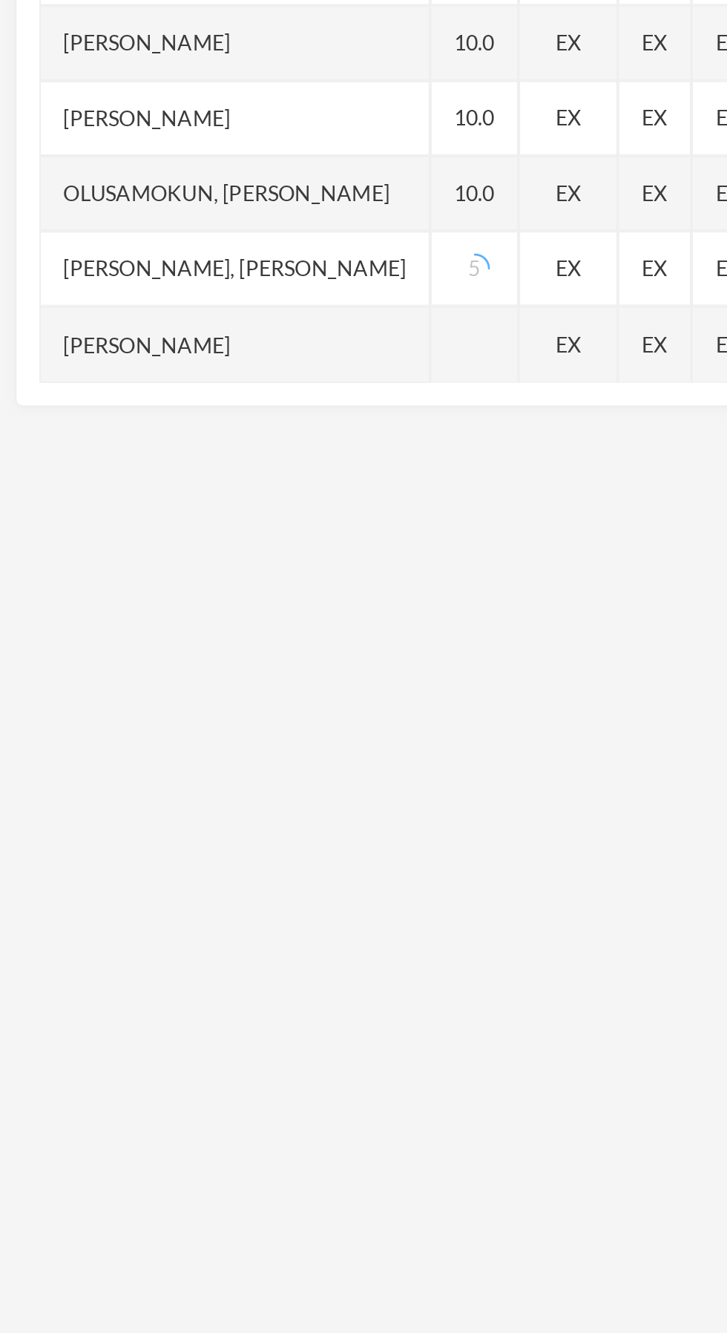
click at [240, 609] on div at bounding box center [234, 625] width 43 height 37
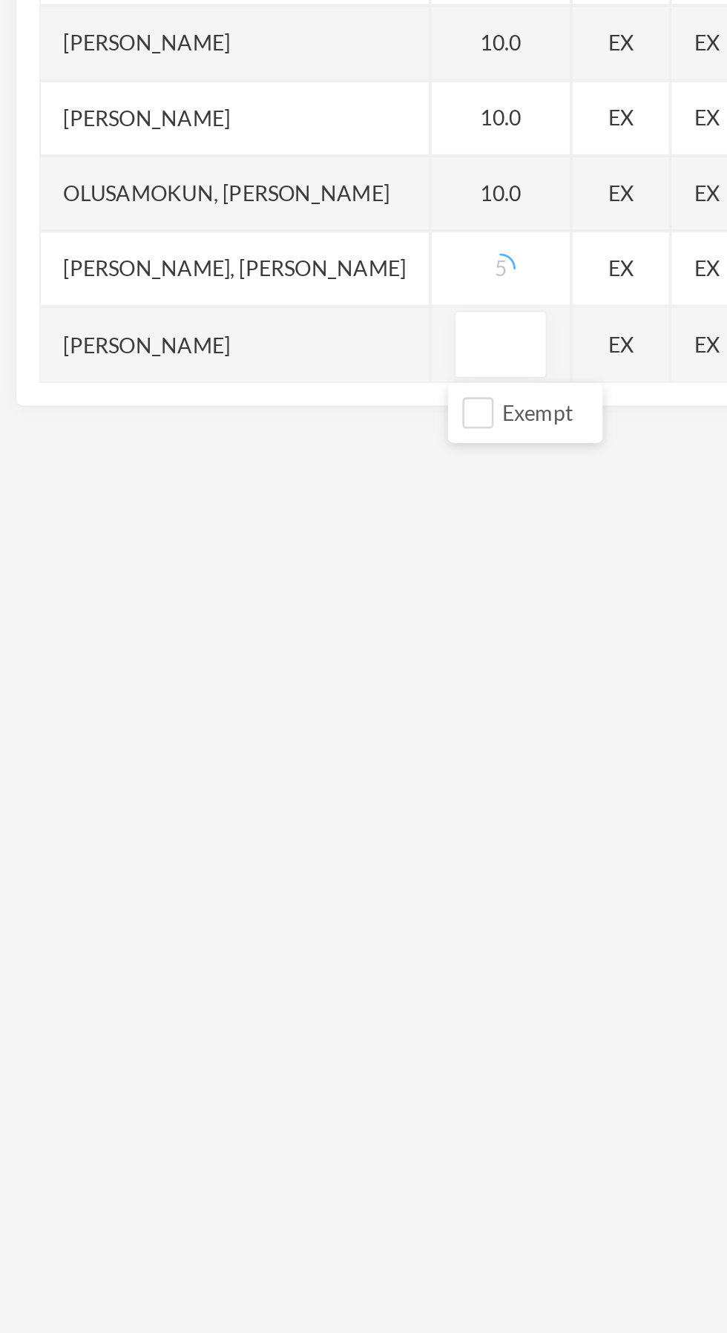
type input "9"
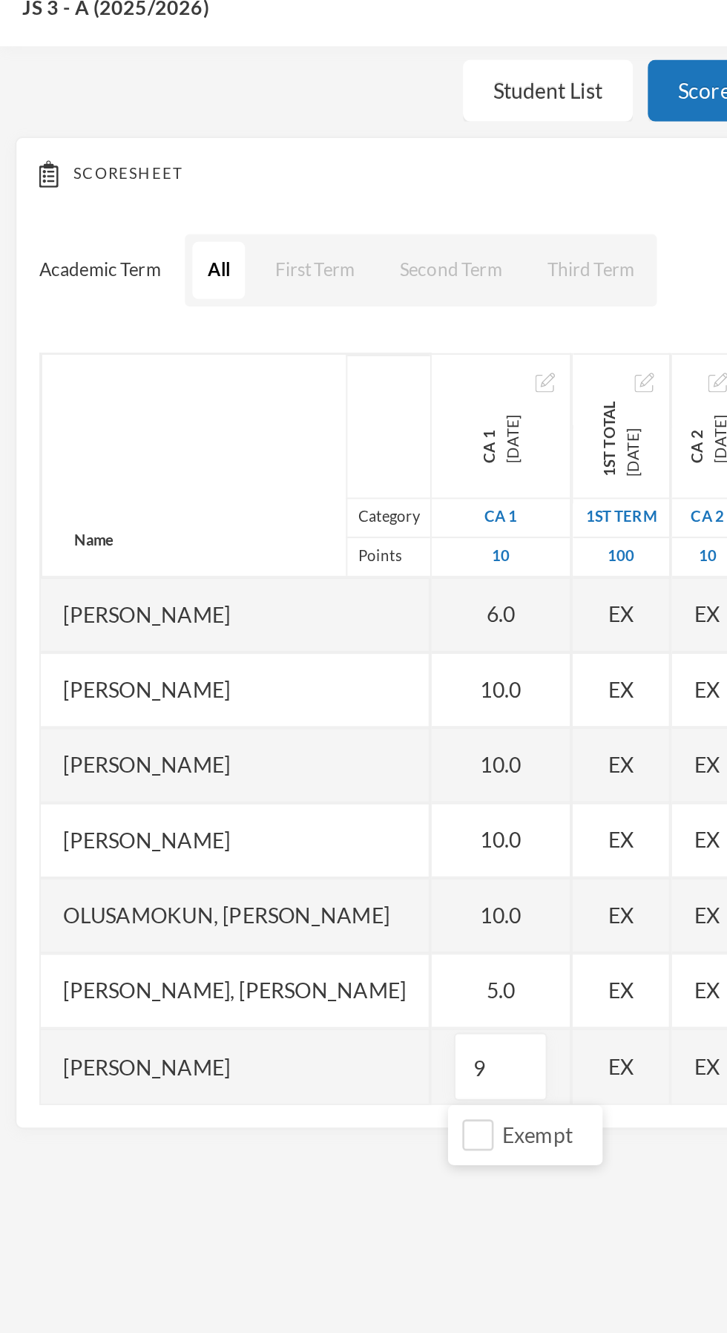
click at [154, 518] on div "[PERSON_NAME]" at bounding box center [116, 514] width 192 height 37
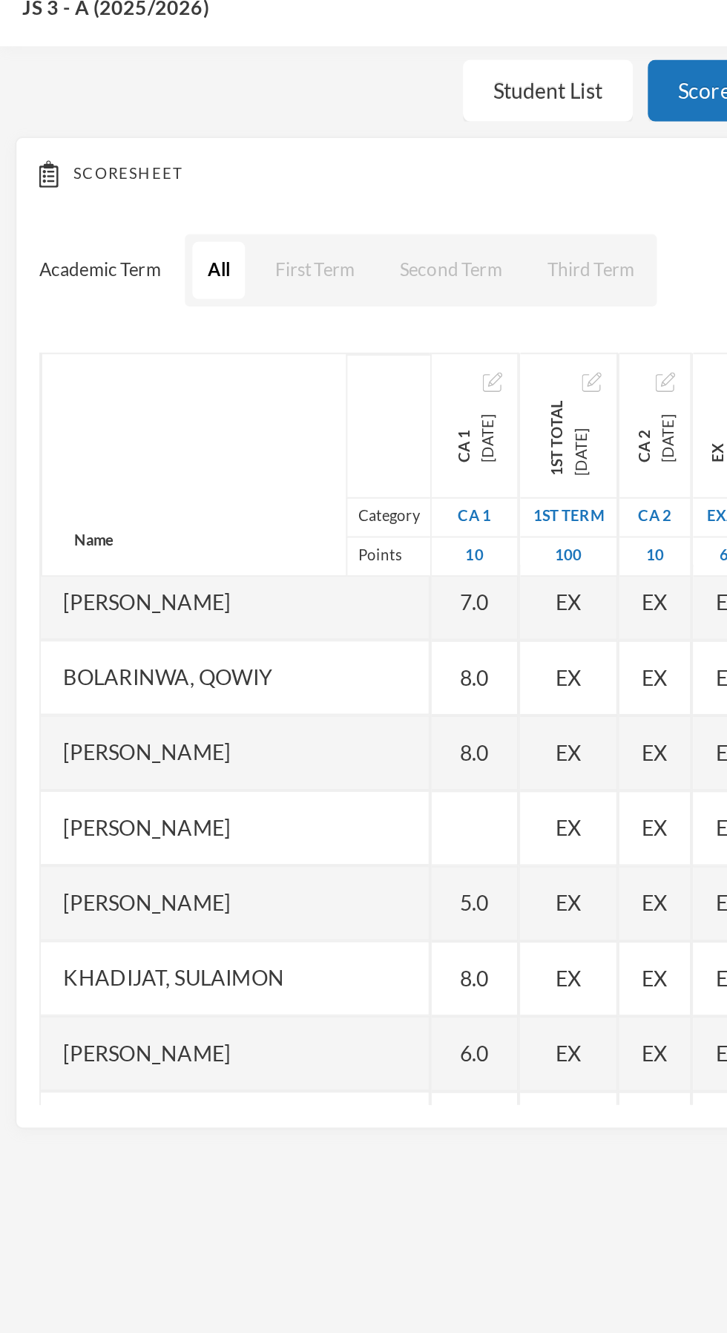
scroll to position [0, 0]
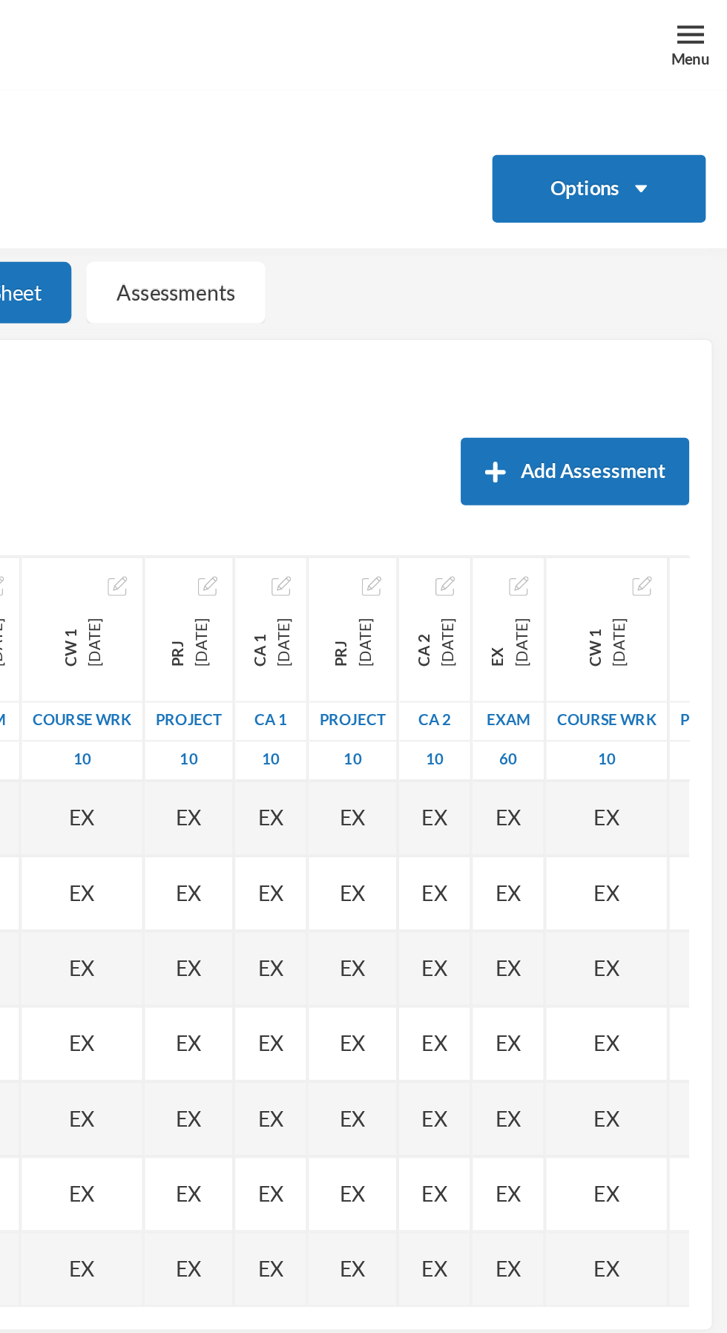
click at [701, 15] on div "Menu" at bounding box center [708, 22] width 37 height 45
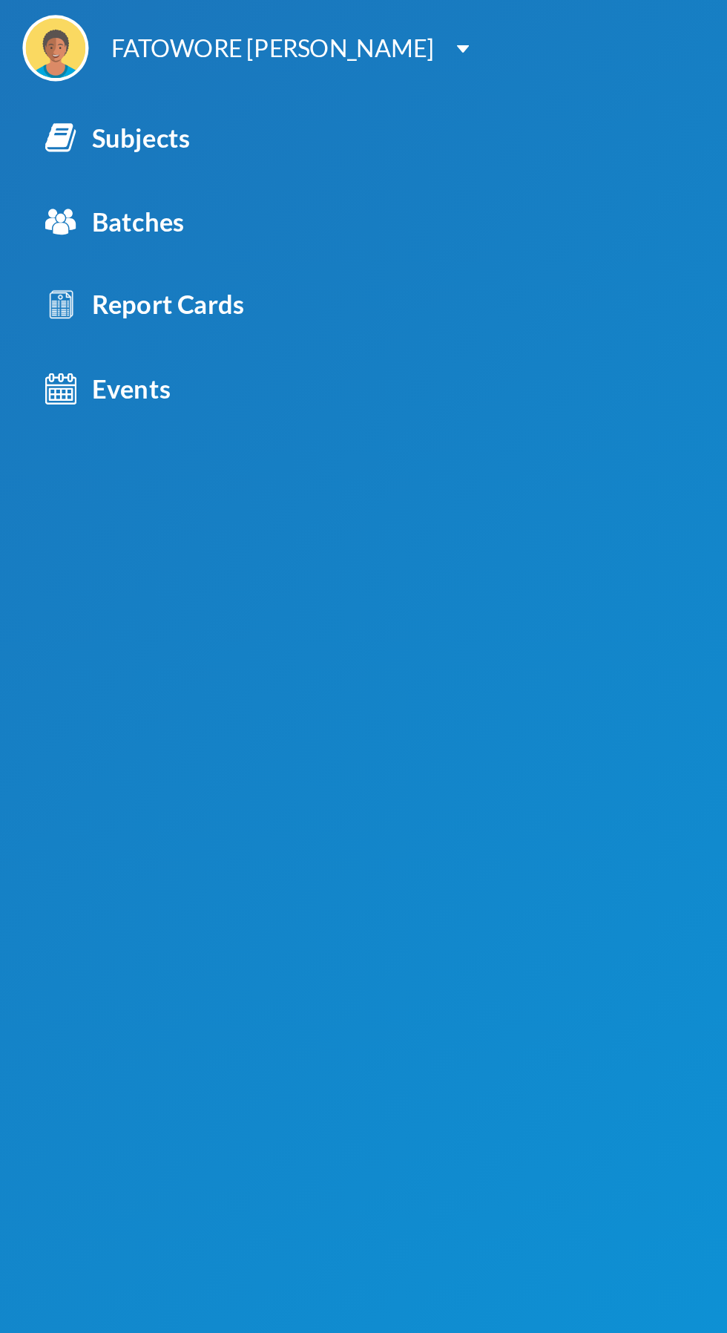
click at [81, 67] on div "Subjects" at bounding box center [57, 68] width 71 height 19
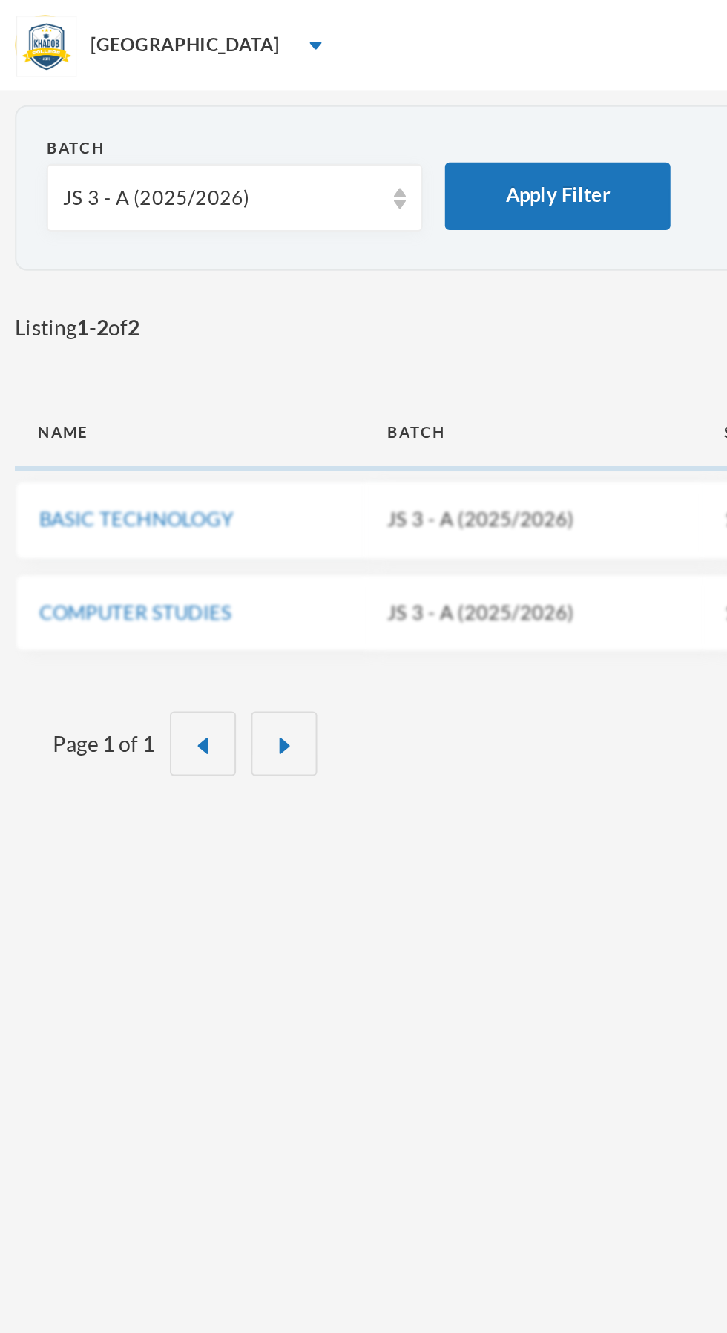
click at [144, 104] on div "JS 3 - A (2025/2026)" at bounding box center [109, 98] width 156 height 15
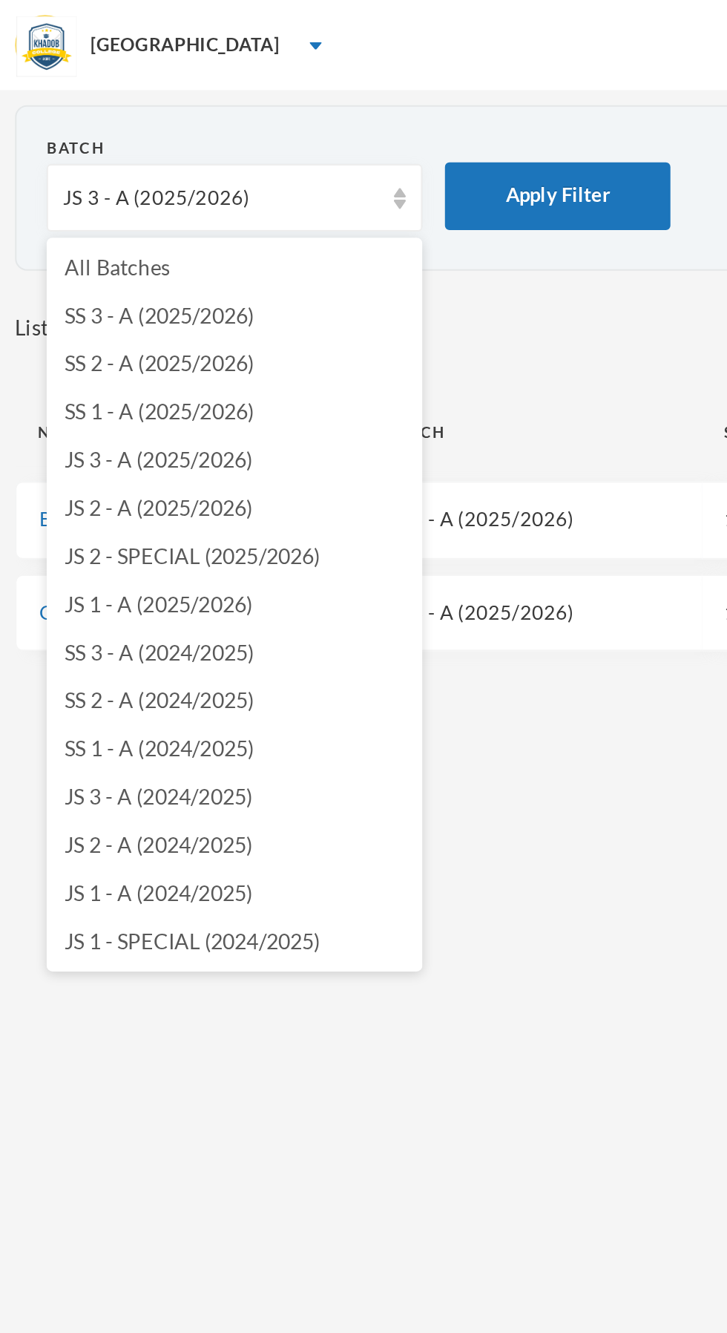
click at [108, 206] on span "SS 1 - A (2025/2026)" at bounding box center [79, 203] width 94 height 13
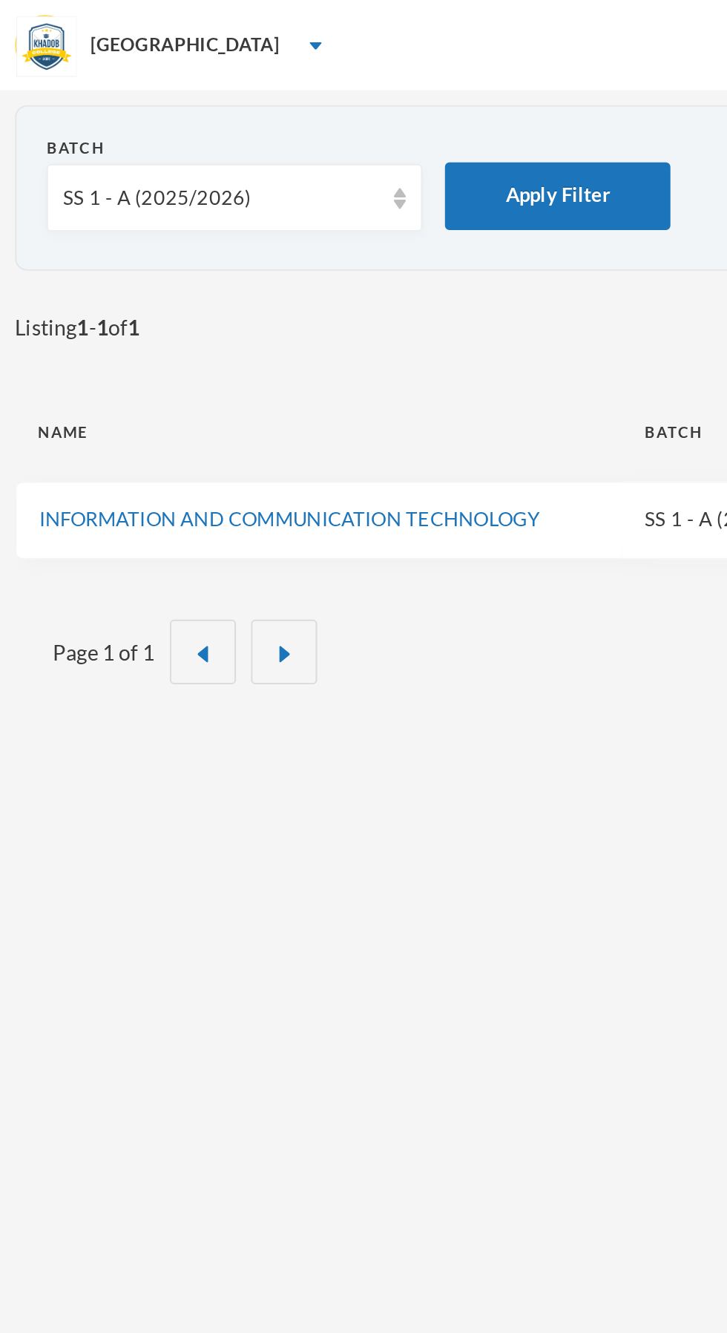
click at [186, 252] on link "INFORMATION AND COMMUNICATION TECHNOLOGY" at bounding box center [142, 256] width 247 height 12
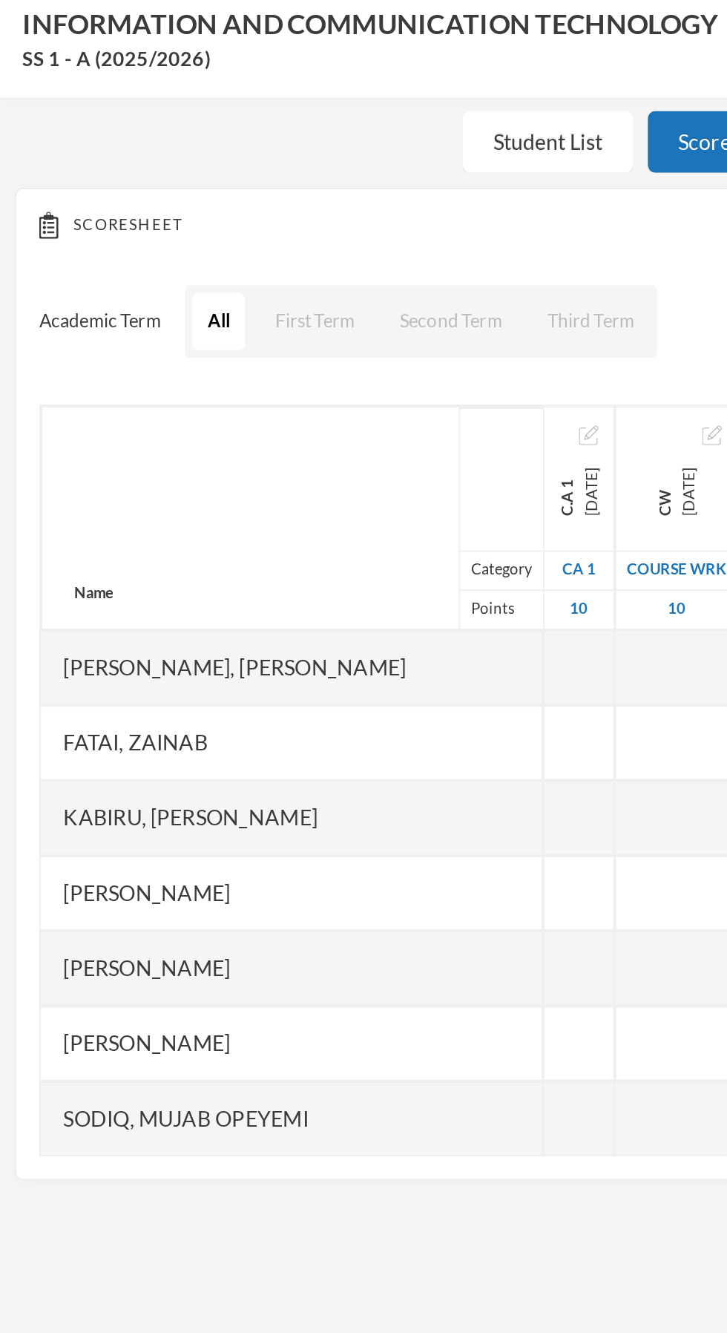
click at [195, 428] on div "Fatai, Zainab" at bounding box center [144, 440] width 248 height 37
click at [269, 438] on div at bounding box center [286, 440] width 35 height 37
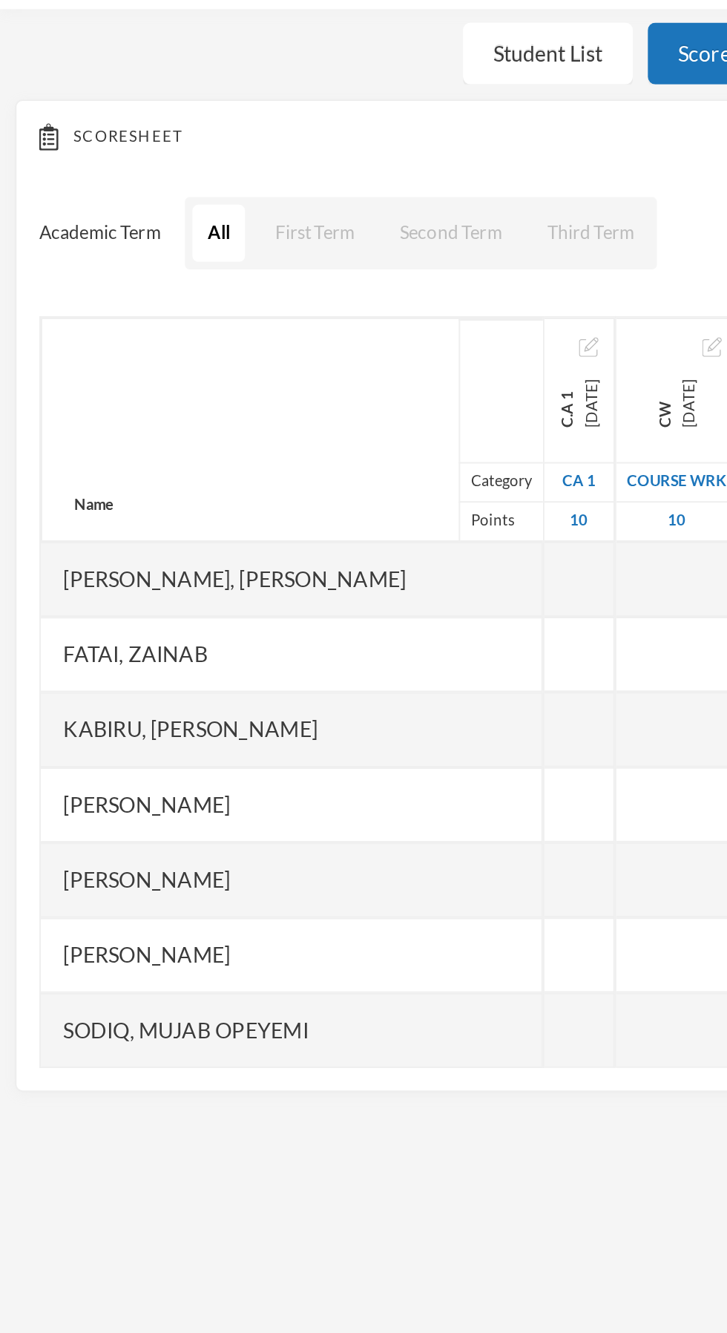
scroll to position [1, 0]
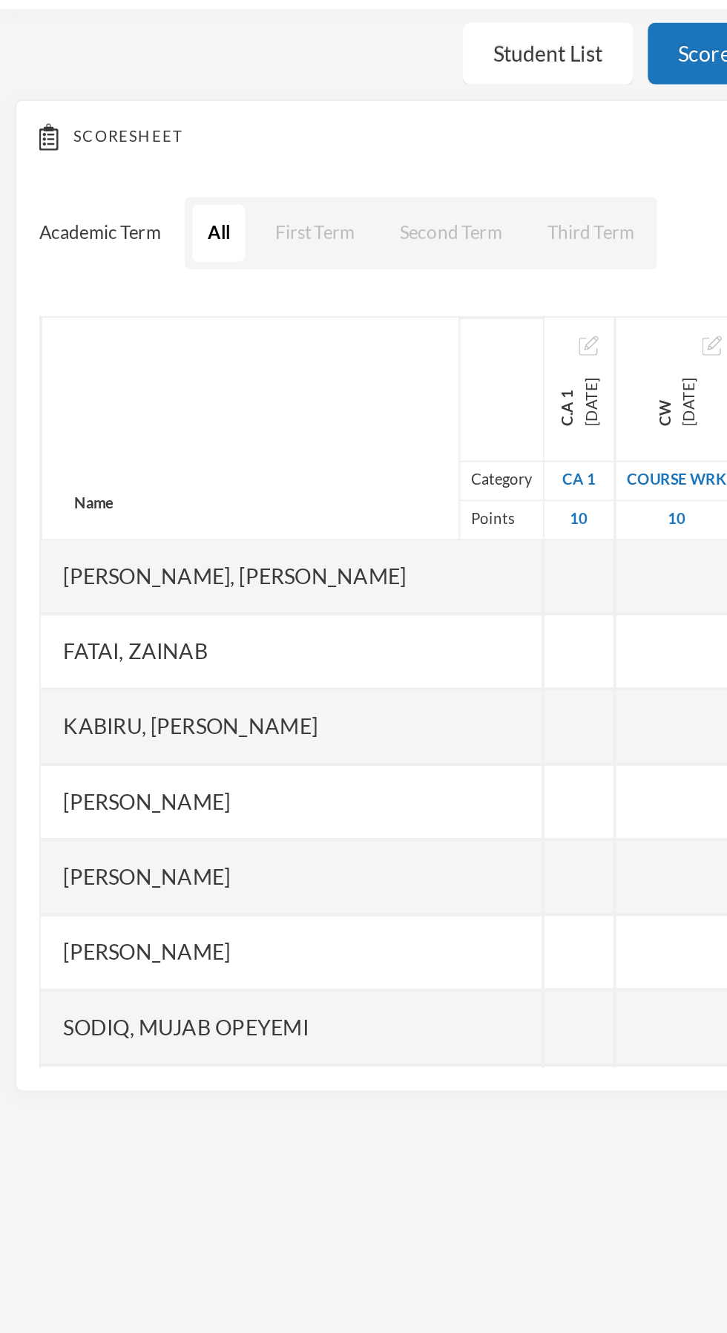
click at [269, 399] on div at bounding box center [286, 402] width 35 height 37
type input "10"
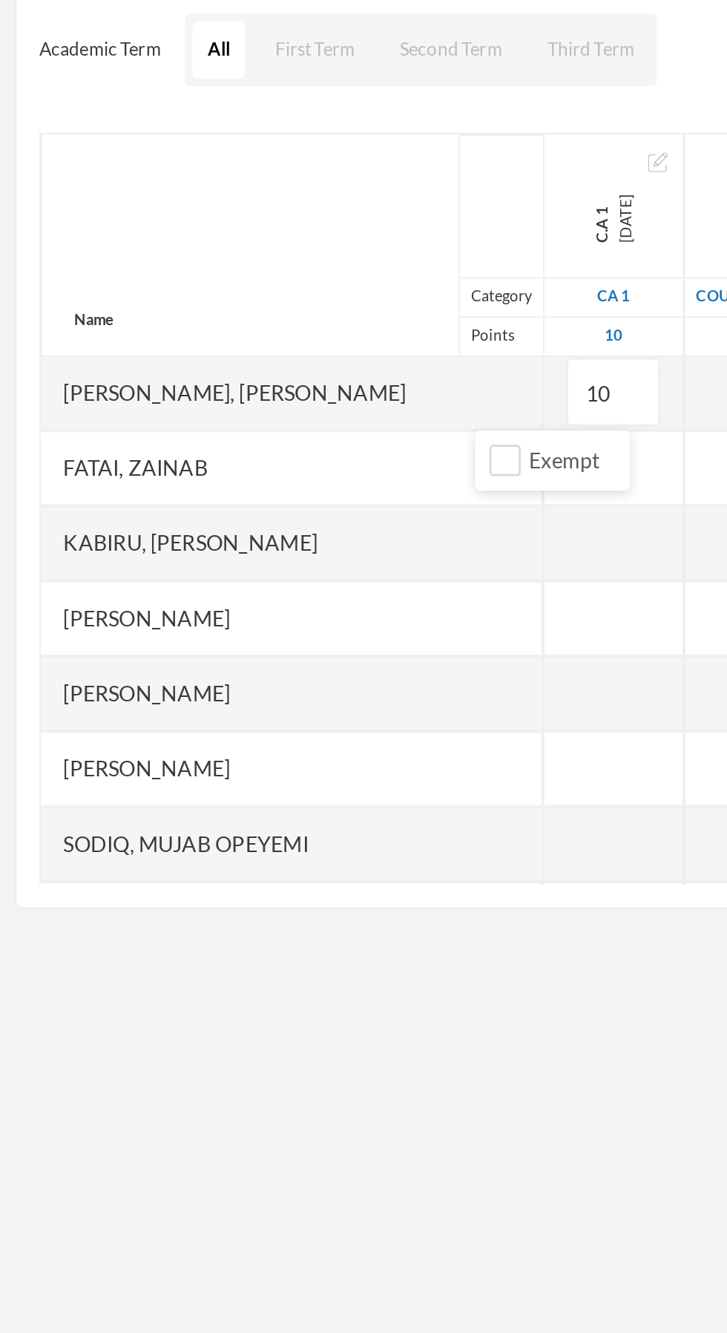
click at [269, 477] on div at bounding box center [303, 476] width 69 height 37
click at [269, 434] on div at bounding box center [303, 439] width 69 height 37
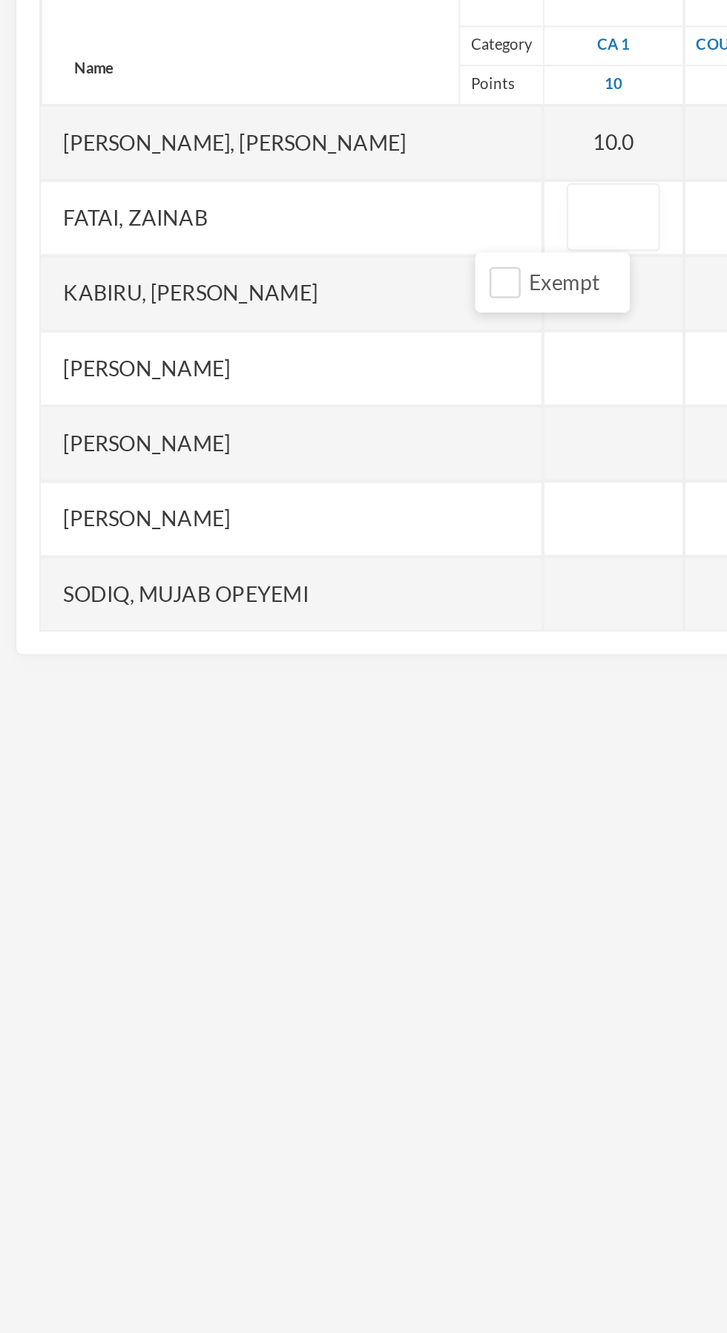
click at [269, 590] on div at bounding box center [303, 589] width 69 height 37
type input "9"
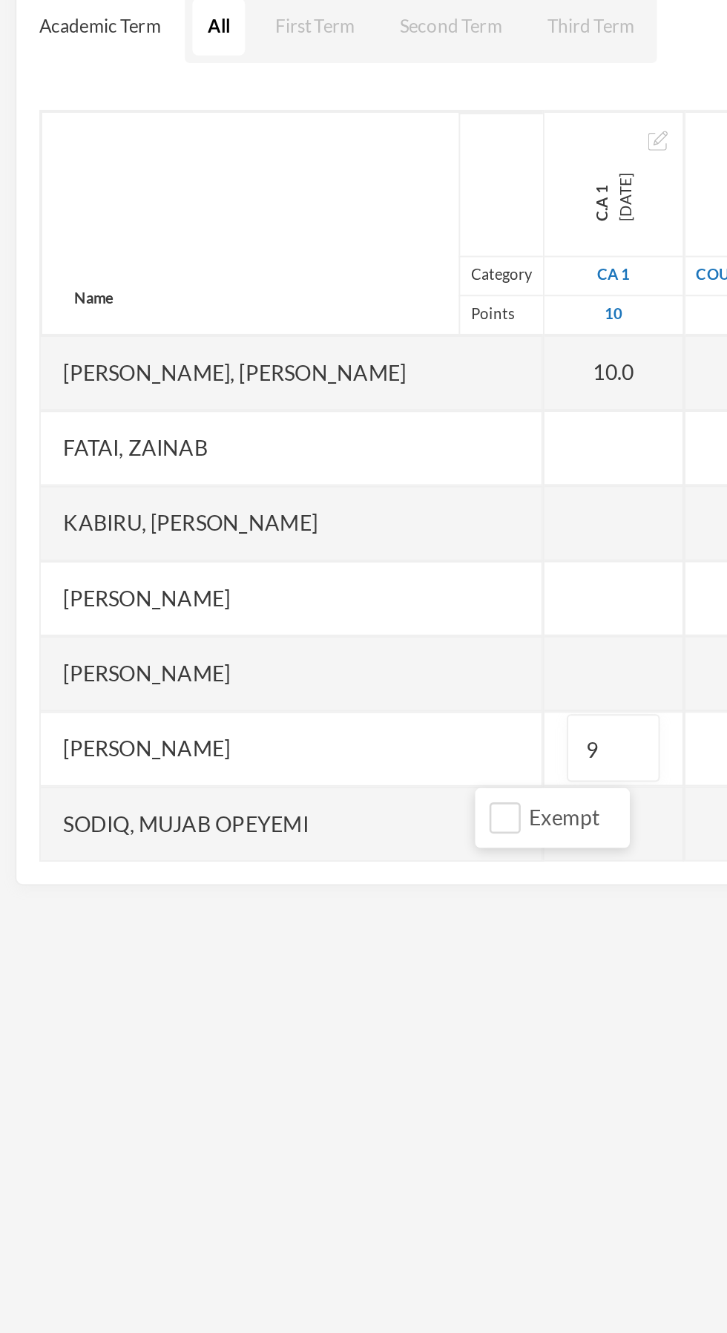
click at [269, 443] on div at bounding box center [303, 440] width 69 height 37
type input "8"
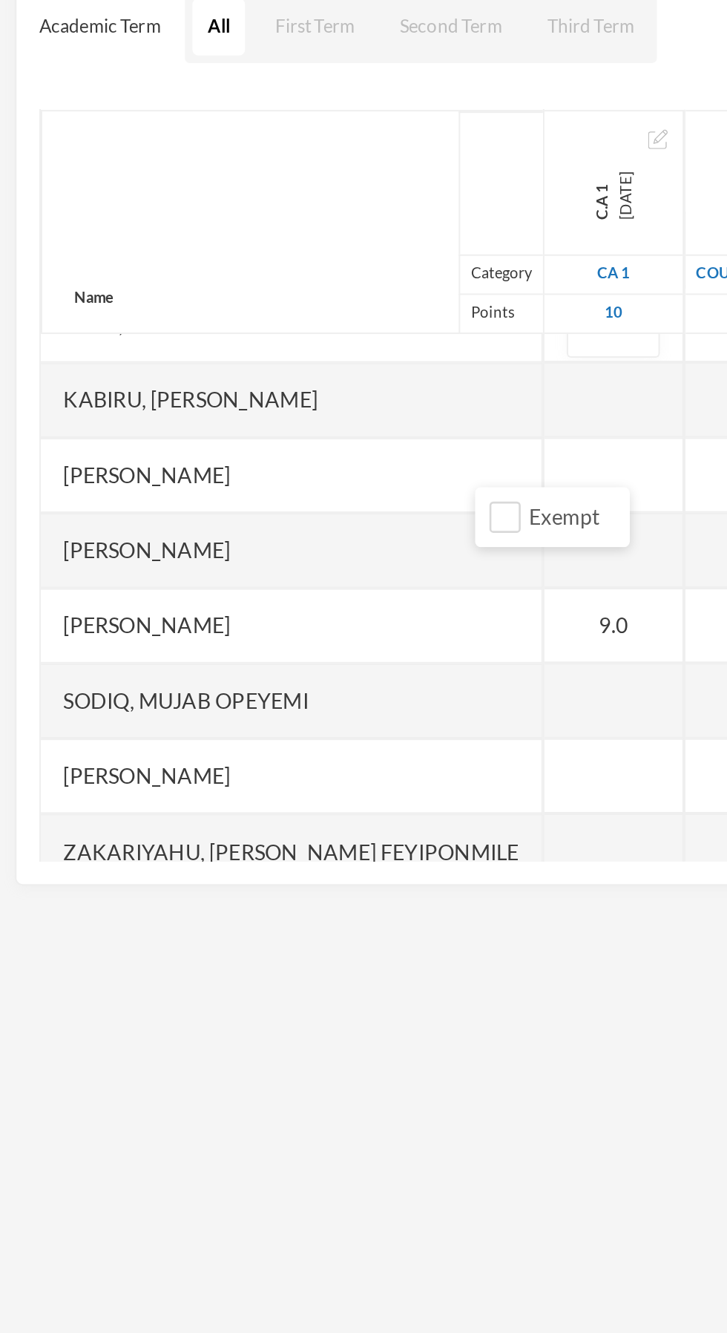
scroll to position [75, 0]
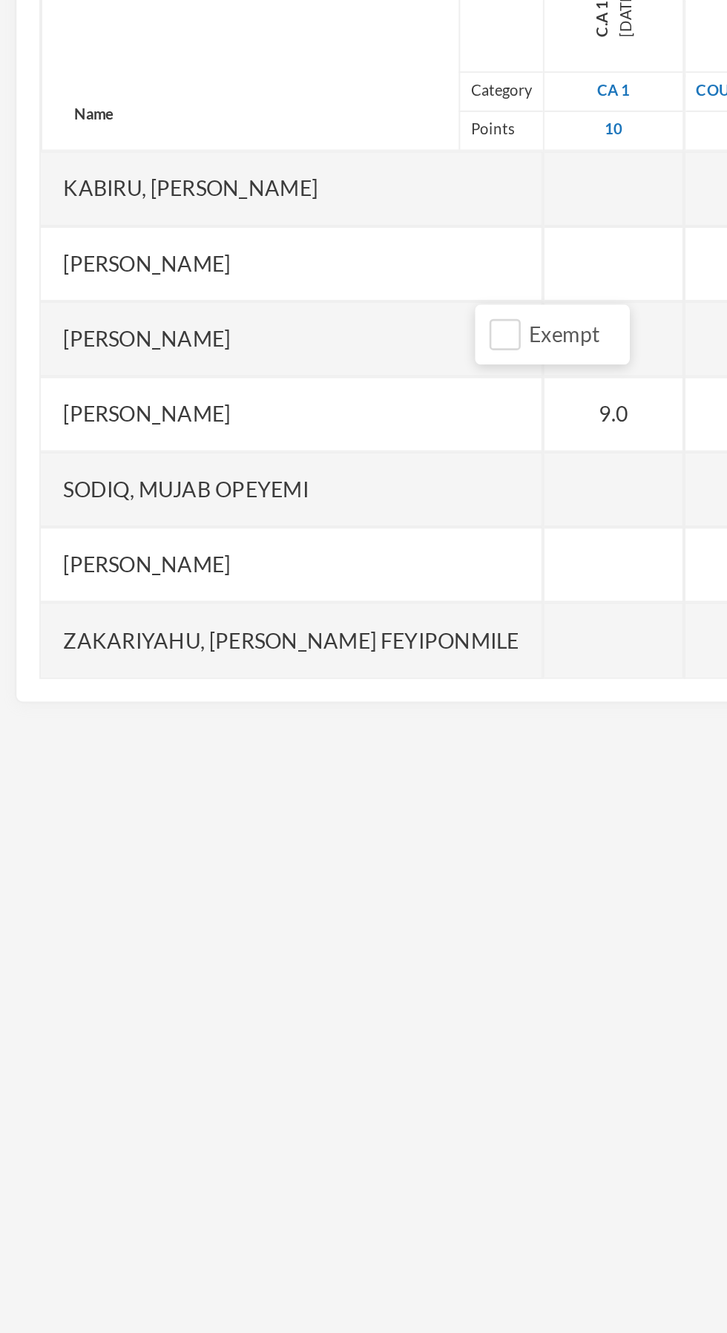
click at [269, 586] on div at bounding box center [303, 588] width 69 height 37
type input "8"
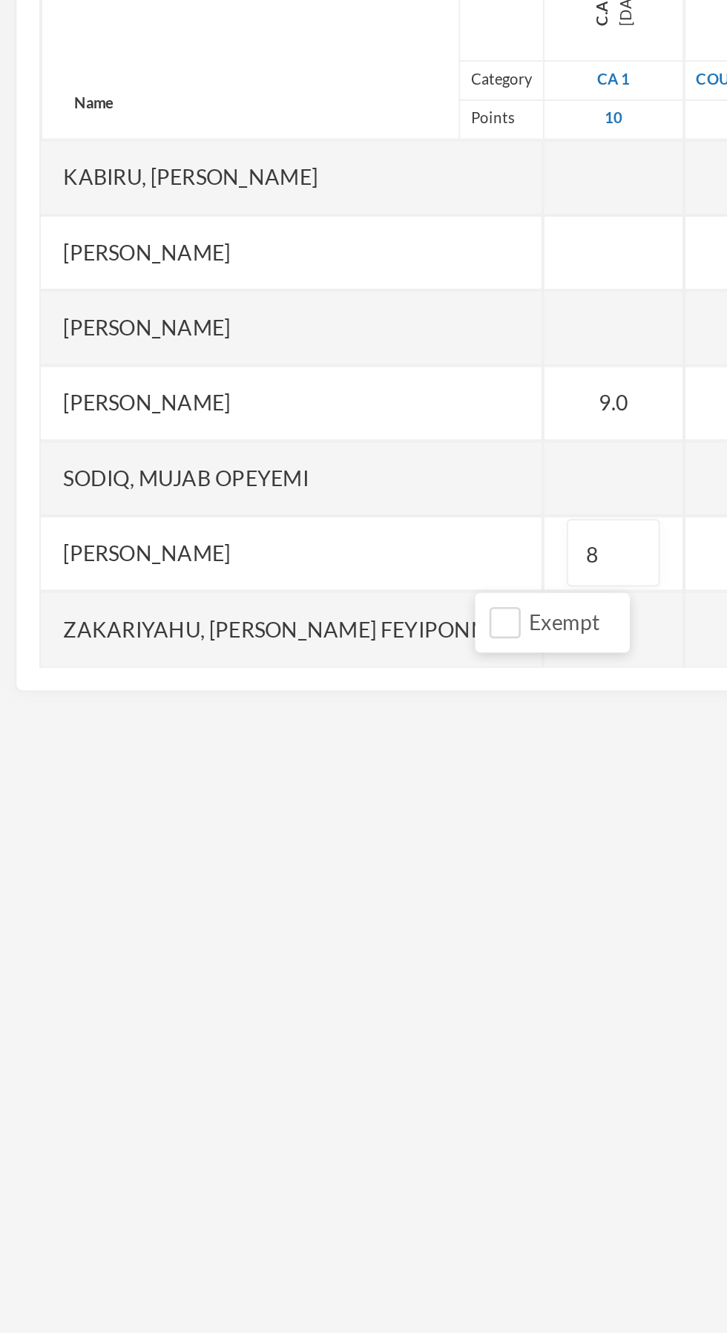
click at [269, 483] on div at bounding box center [303, 477] width 69 height 37
type input "7"
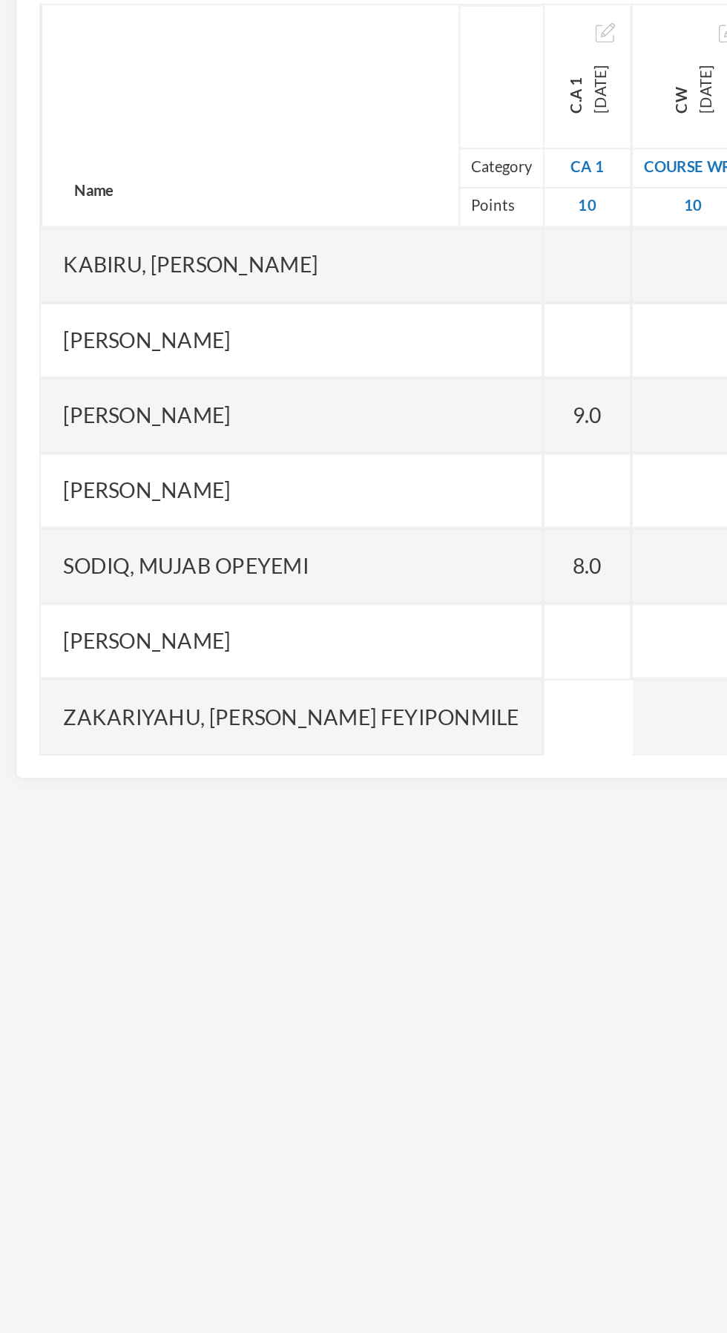
click at [269, 396] on div at bounding box center [290, 402] width 43 height 37
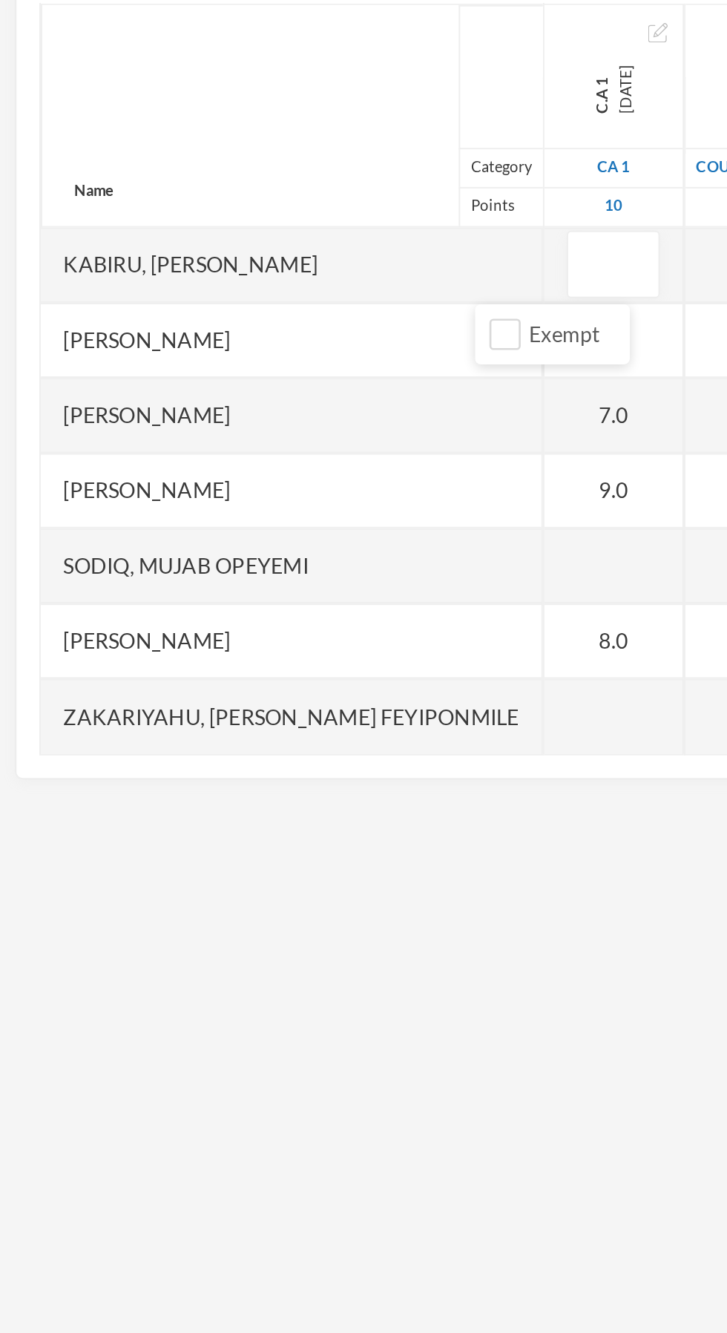
type input "6"
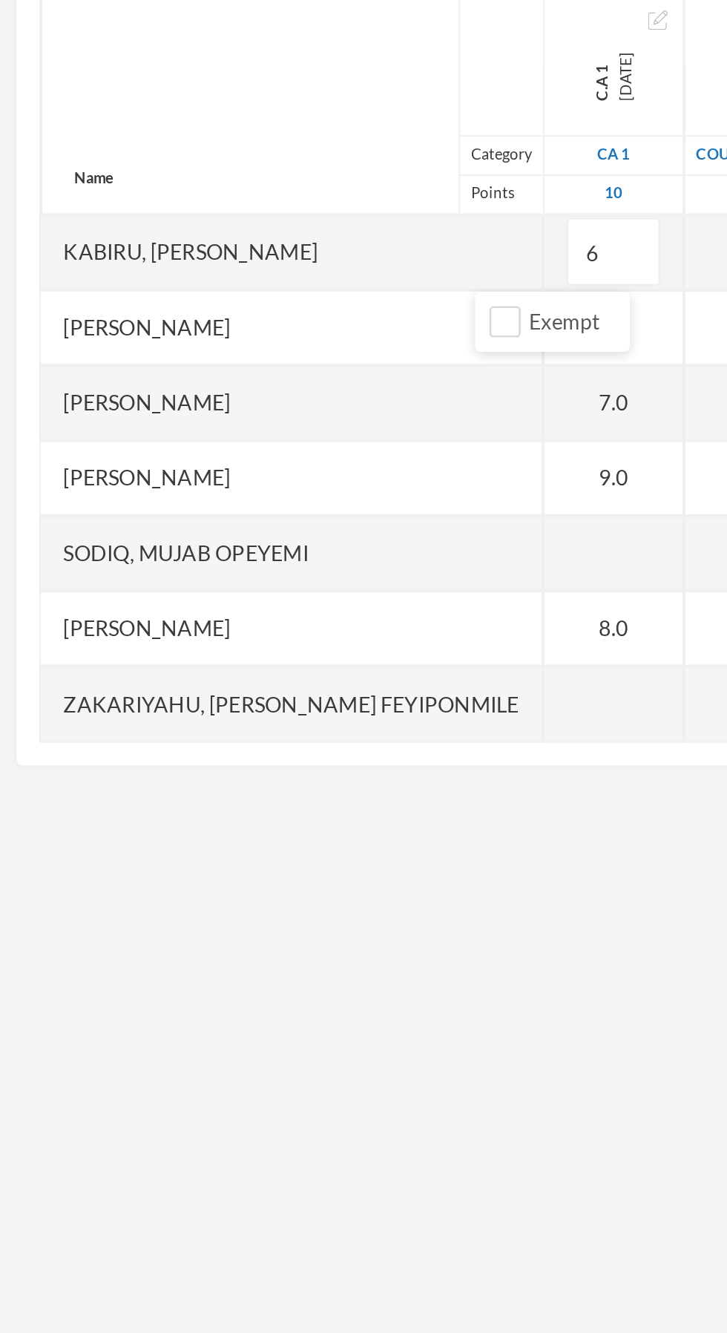
click at [269, 558] on div at bounding box center [303, 551] width 69 height 37
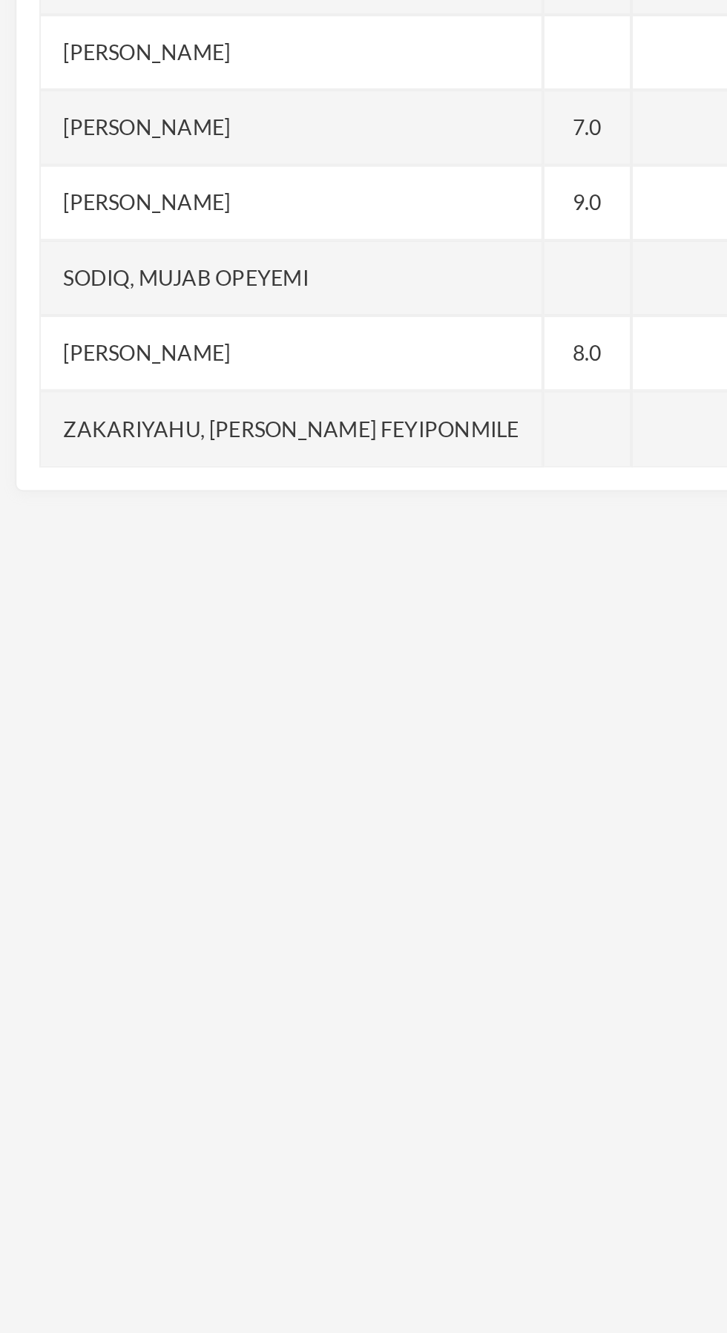
click at [269, 624] on div at bounding box center [290, 625] width 43 height 37
type input "5"
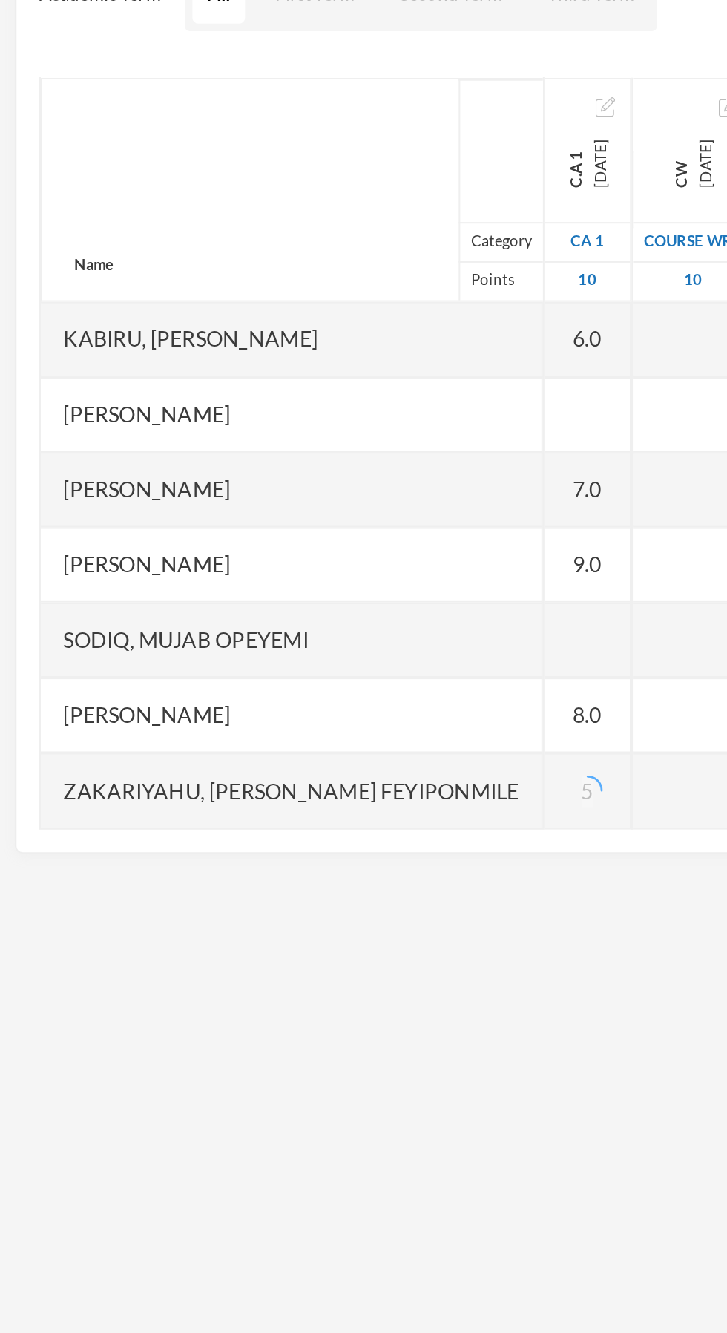
click at [269, 435] on div at bounding box center [290, 440] width 43 height 37
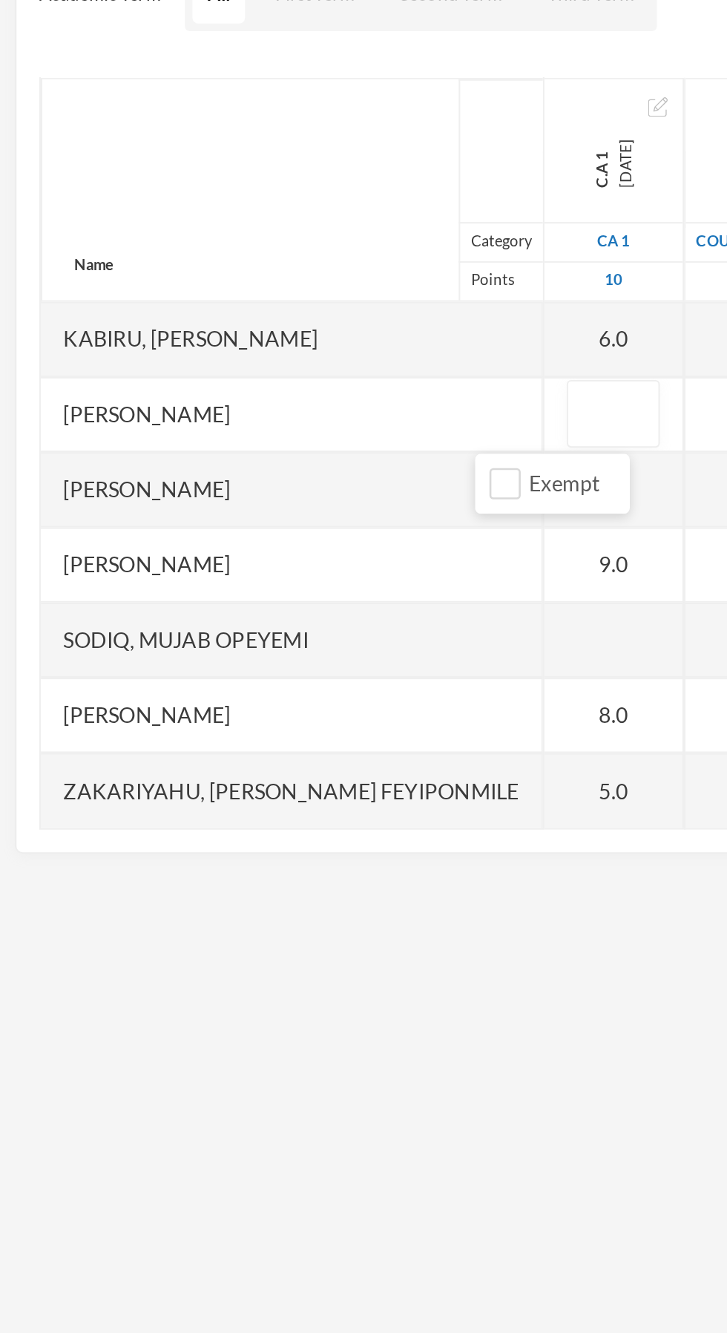
type input "5"
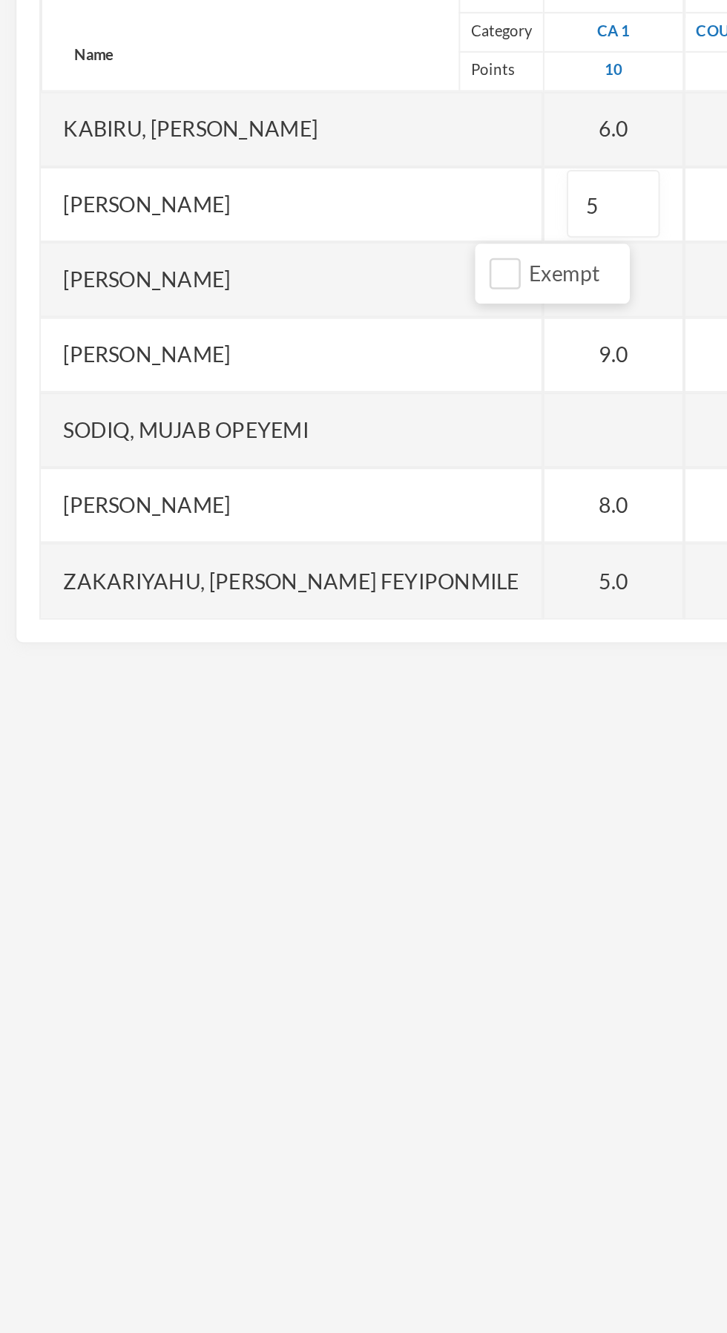
click at [269, 553] on div at bounding box center [303, 551] width 69 height 37
type input "4"
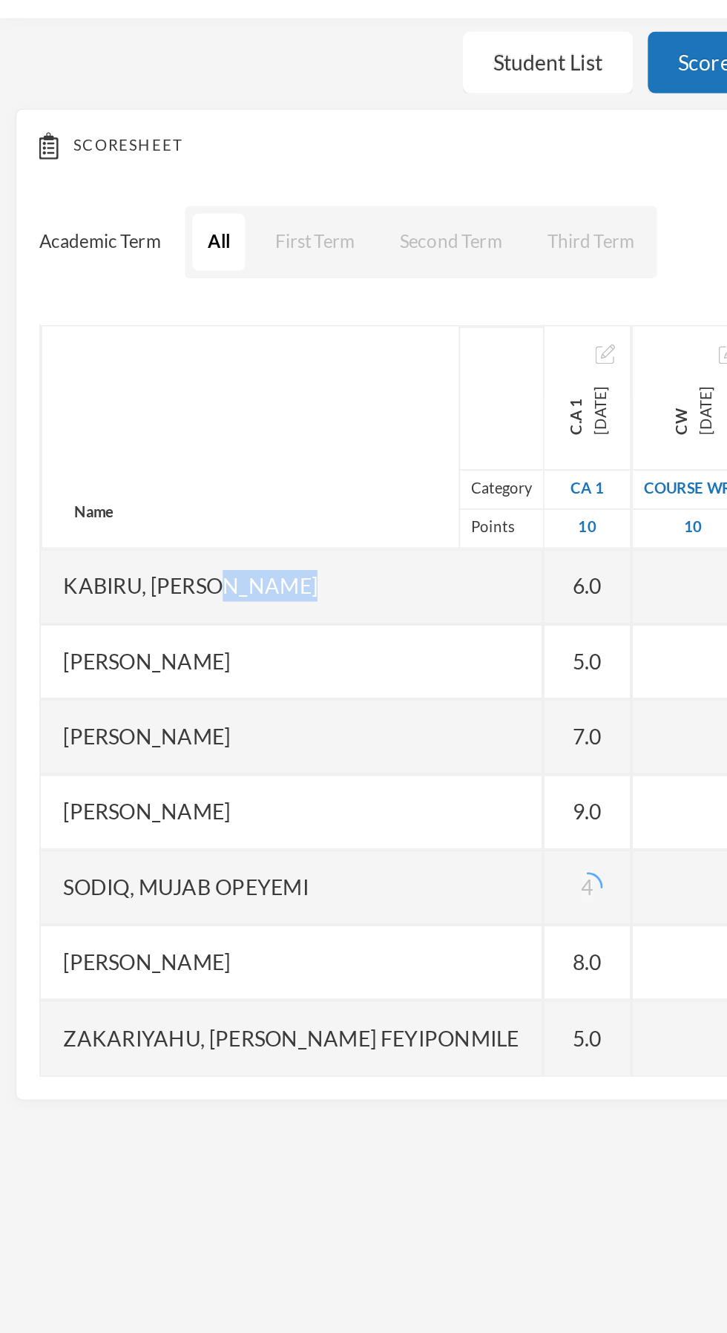
click at [151, 338] on div "Name Category Points" at bounding box center [144, 329] width 248 height 111
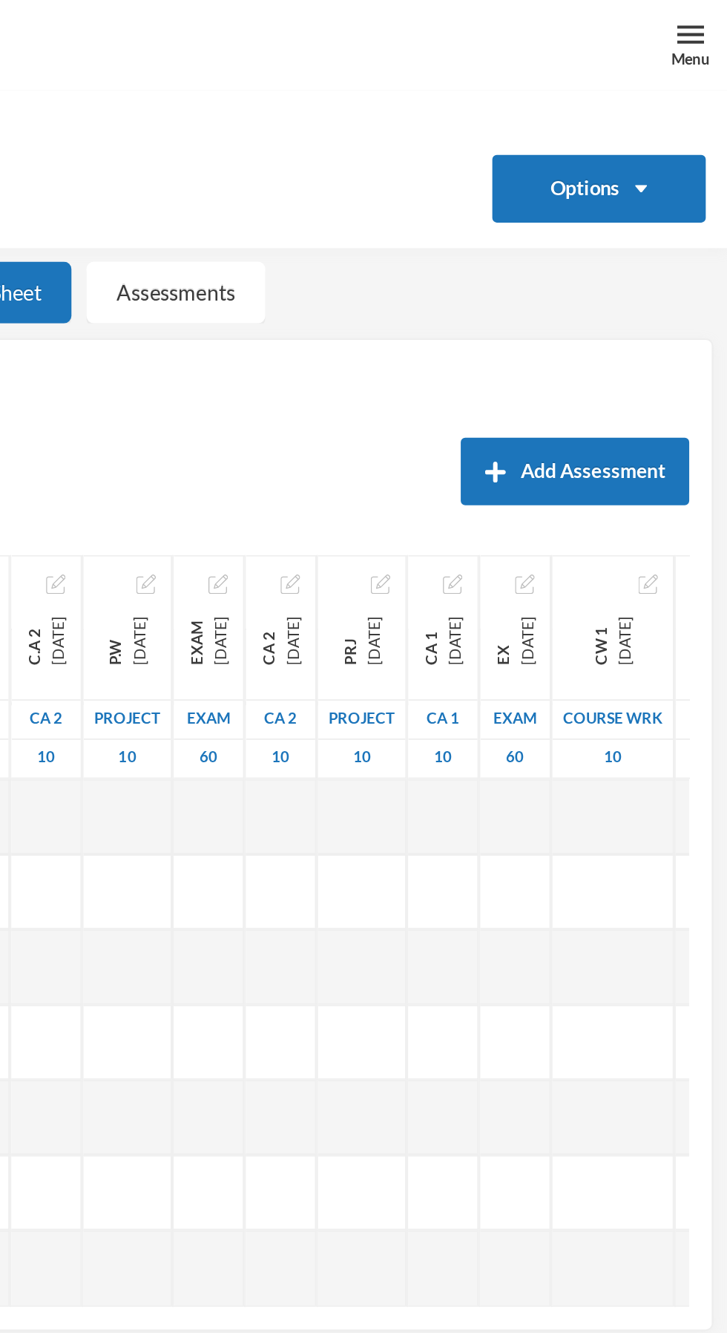
click at [699, 24] on div "Menu" at bounding box center [708, 29] width 19 height 11
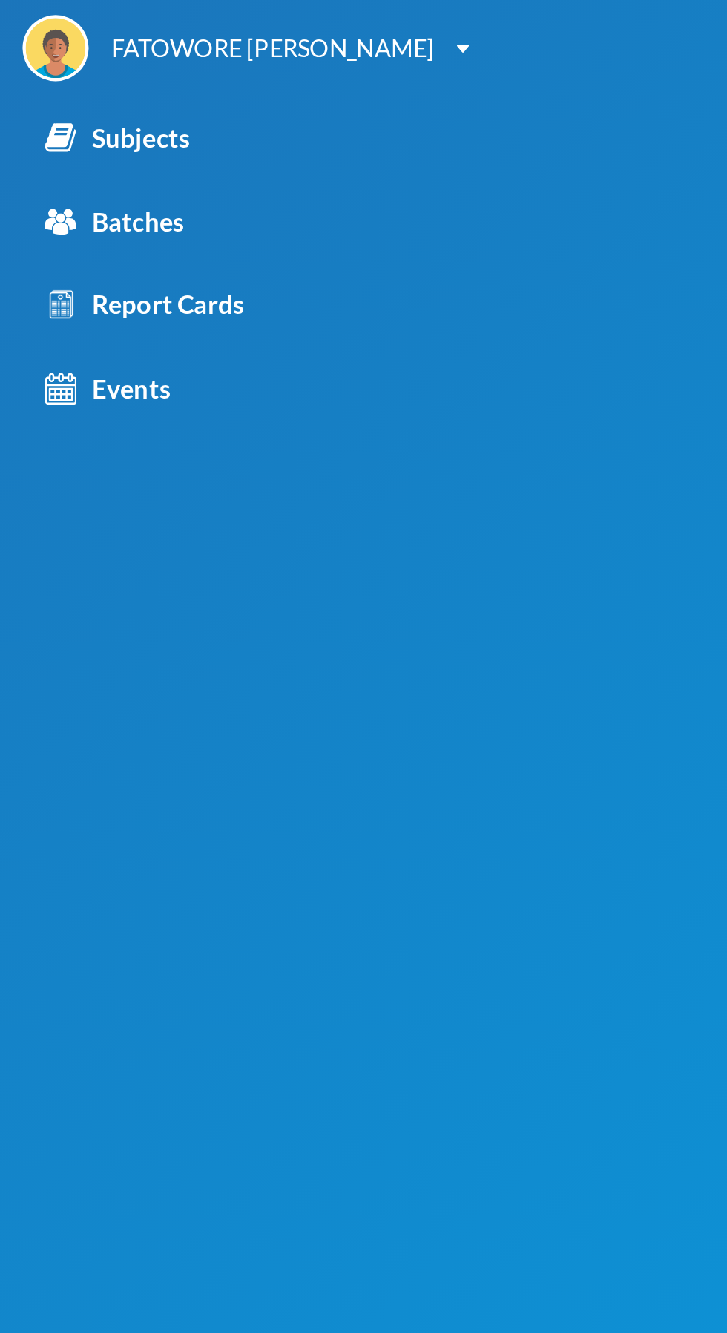
click at [72, 71] on div "Subjects" at bounding box center [57, 68] width 71 height 19
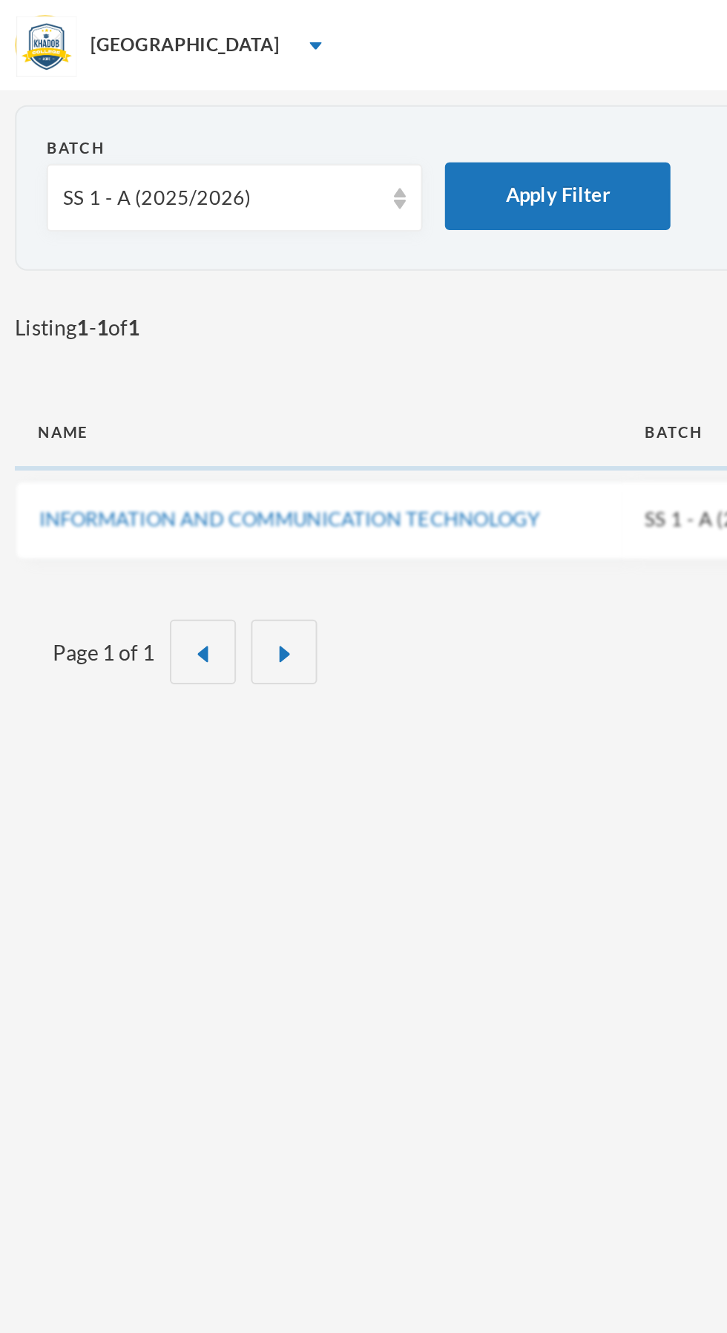
click at [134, 96] on div "SS 1 - A (2025/2026)" at bounding box center [109, 98] width 156 height 15
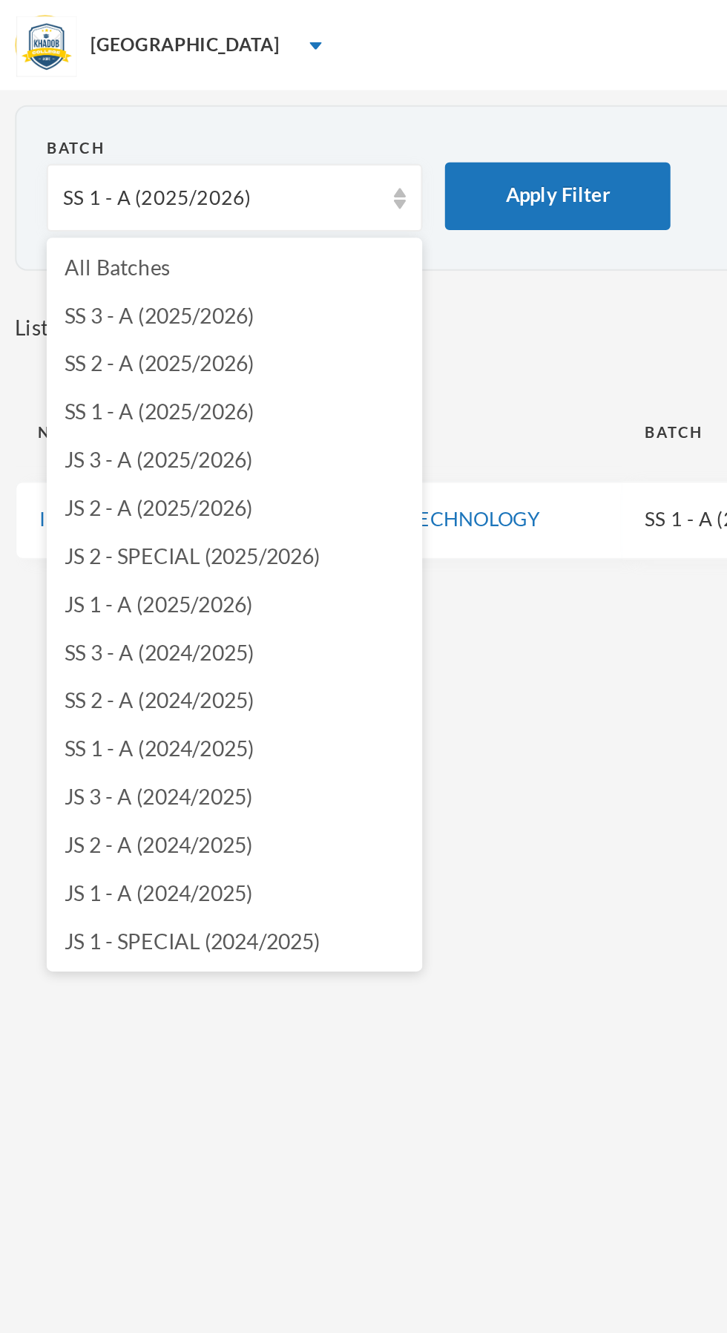
click at [114, 177] on span "SS 2 - A (2025/2026)" at bounding box center [79, 179] width 94 height 13
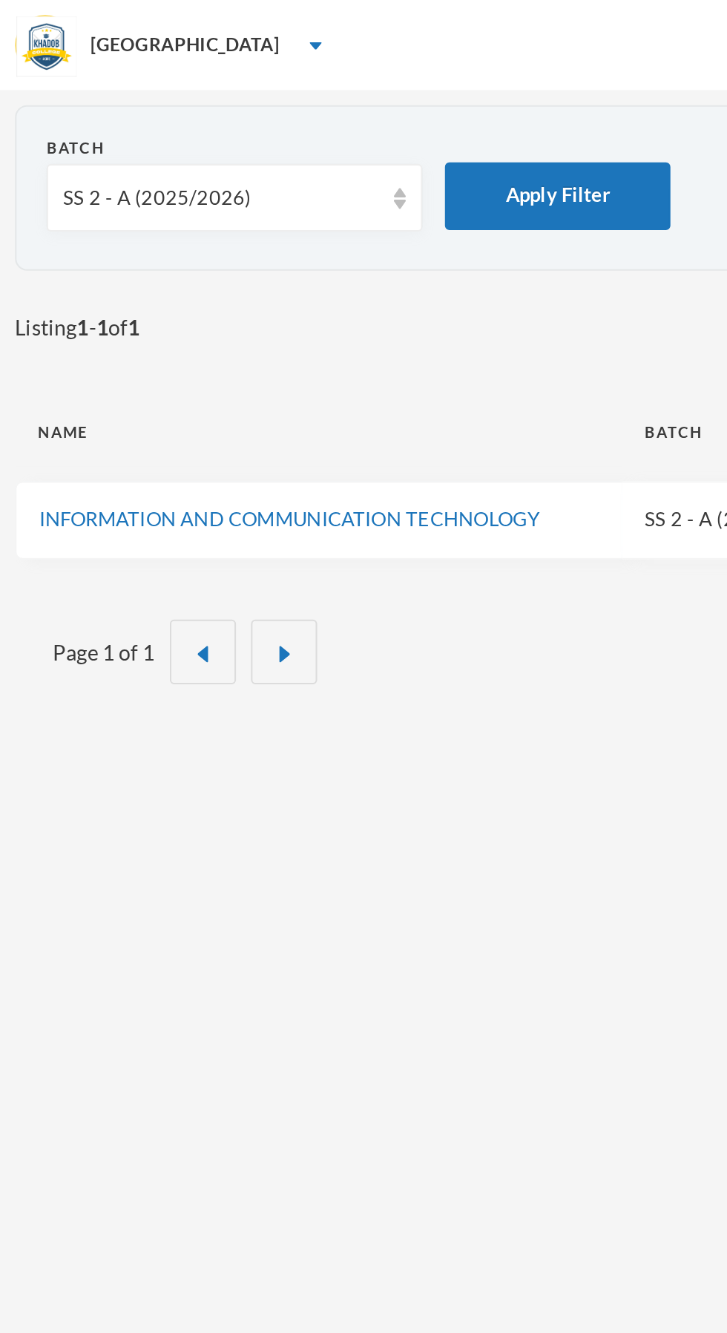
click at [214, 255] on link "INFORMATION AND COMMUNICATION TECHNOLOGY" at bounding box center [142, 256] width 247 height 12
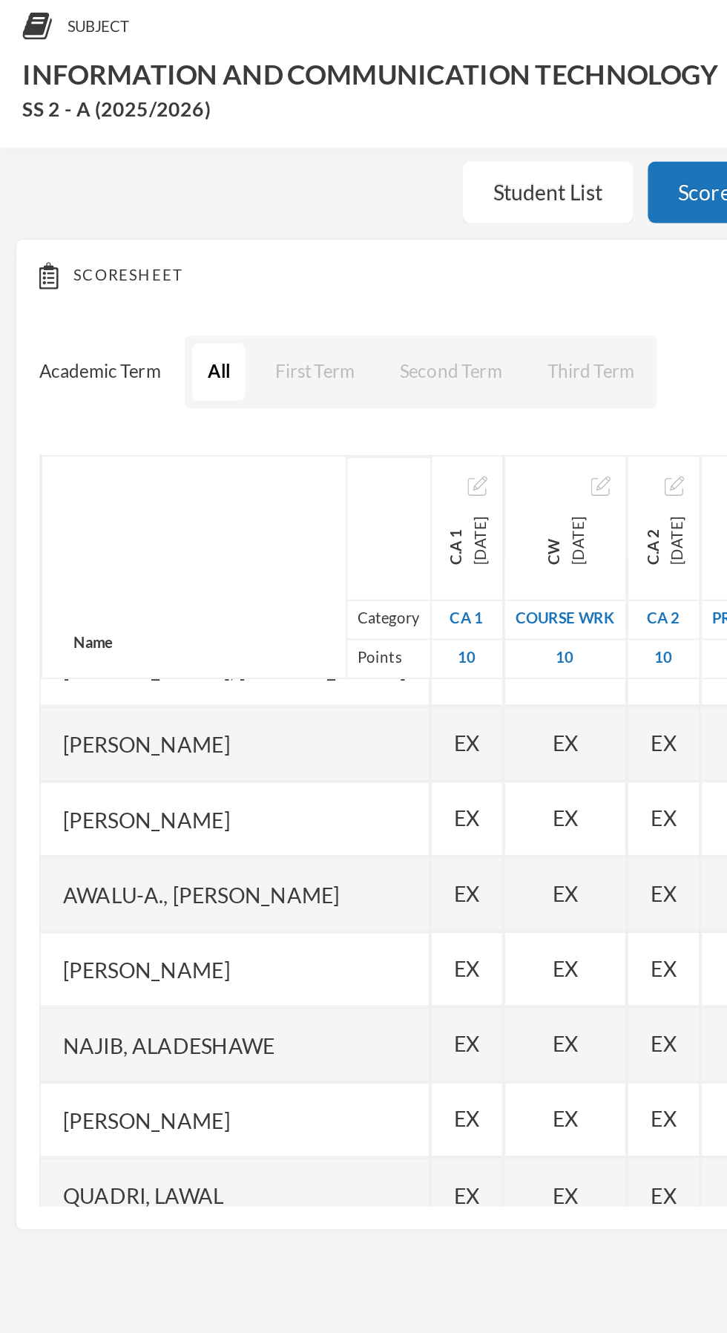
scroll to position [75, 0]
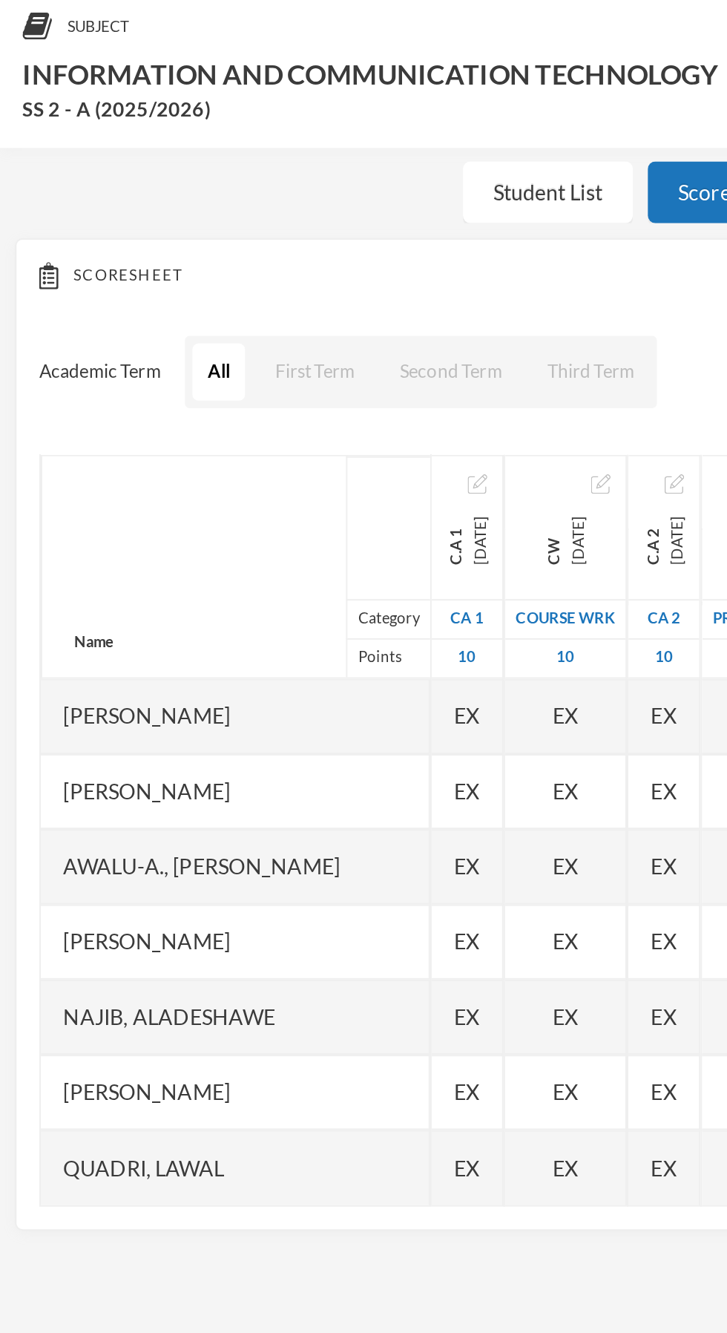
click at [237, 588] on span "EX" at bounding box center [230, 588] width 13 height 16
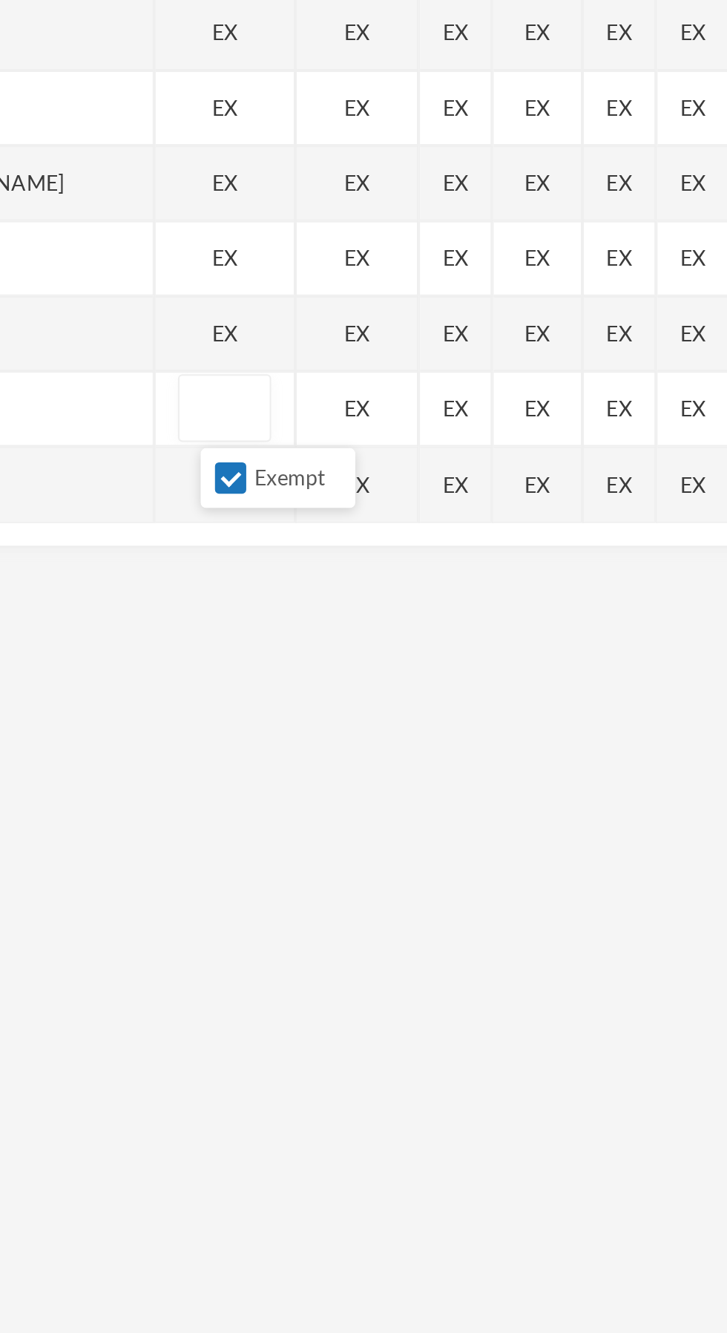
click at [255, 622] on input "Exempt" at bounding box center [251, 623] width 16 height 16
checkbox input "false"
click at [257, 583] on input "text" at bounding box center [247, 588] width 30 height 33
type input "10"
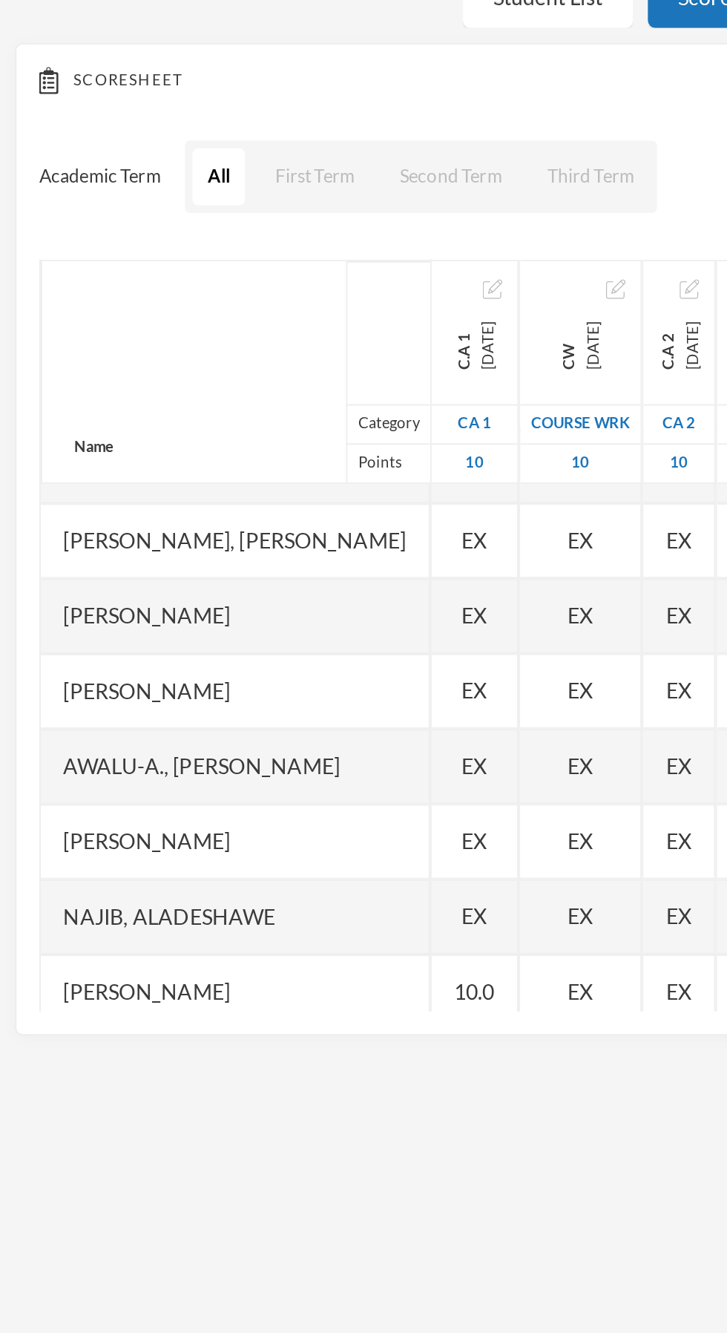
scroll to position [0, 0]
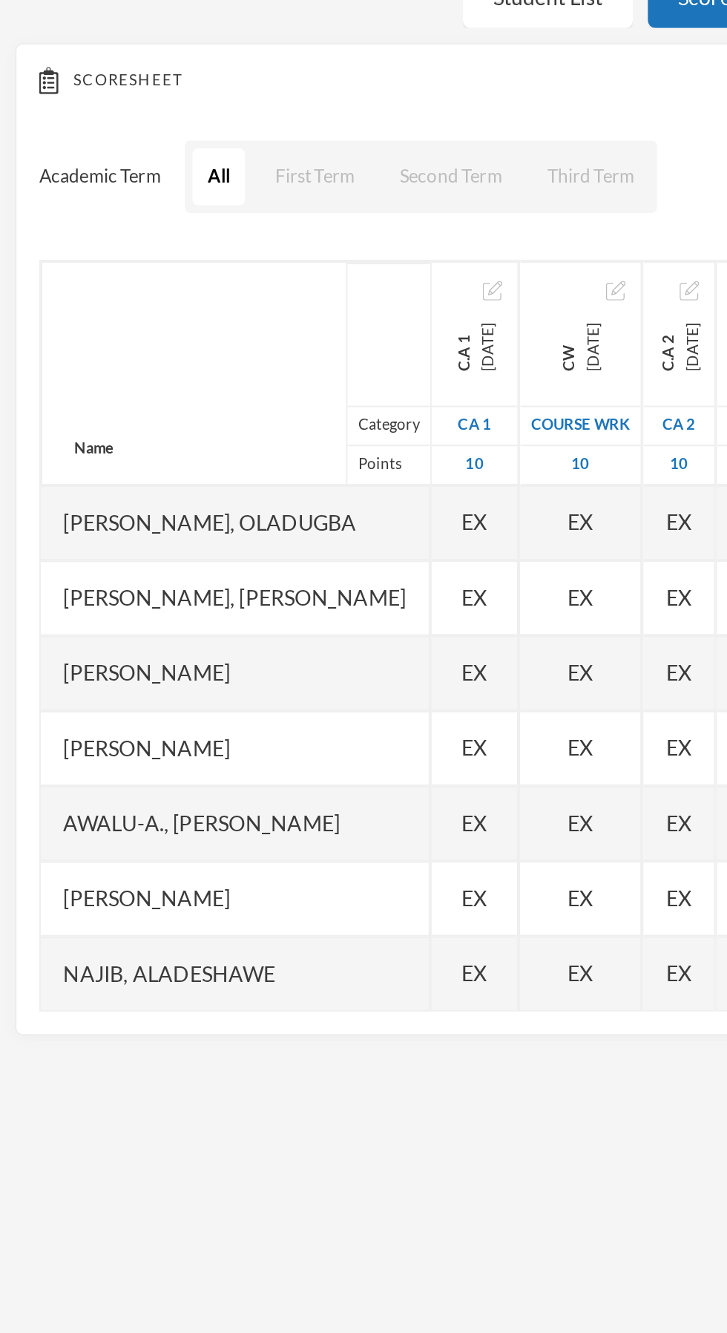
click at [240, 439] on span "EX" at bounding box center [234, 441] width 13 height 16
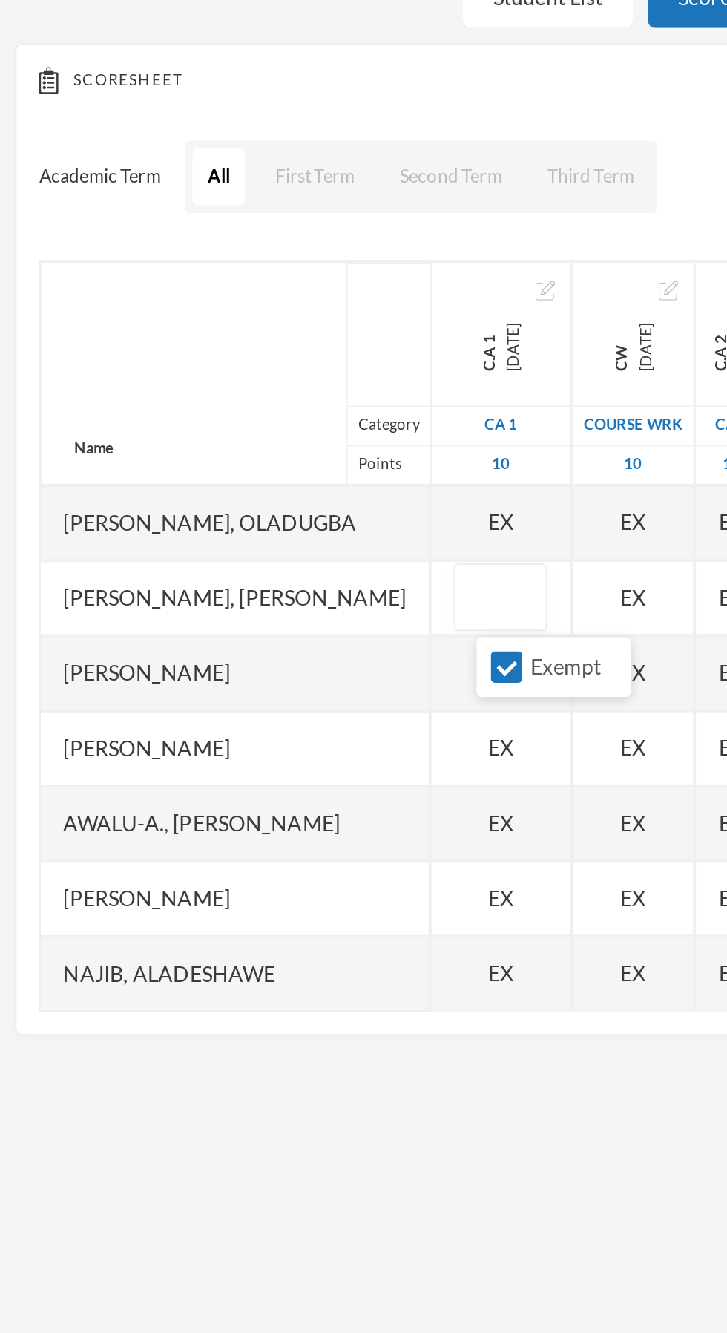
click at [247, 474] on input "Exempt" at bounding box center [251, 476] width 16 height 16
checkbox input "false"
click at [263, 419] on div "EX" at bounding box center [247, 403] width 69 height 37
click at [251, 441] on input "Exempt" at bounding box center [251, 439] width 16 height 16
checkbox input "false"
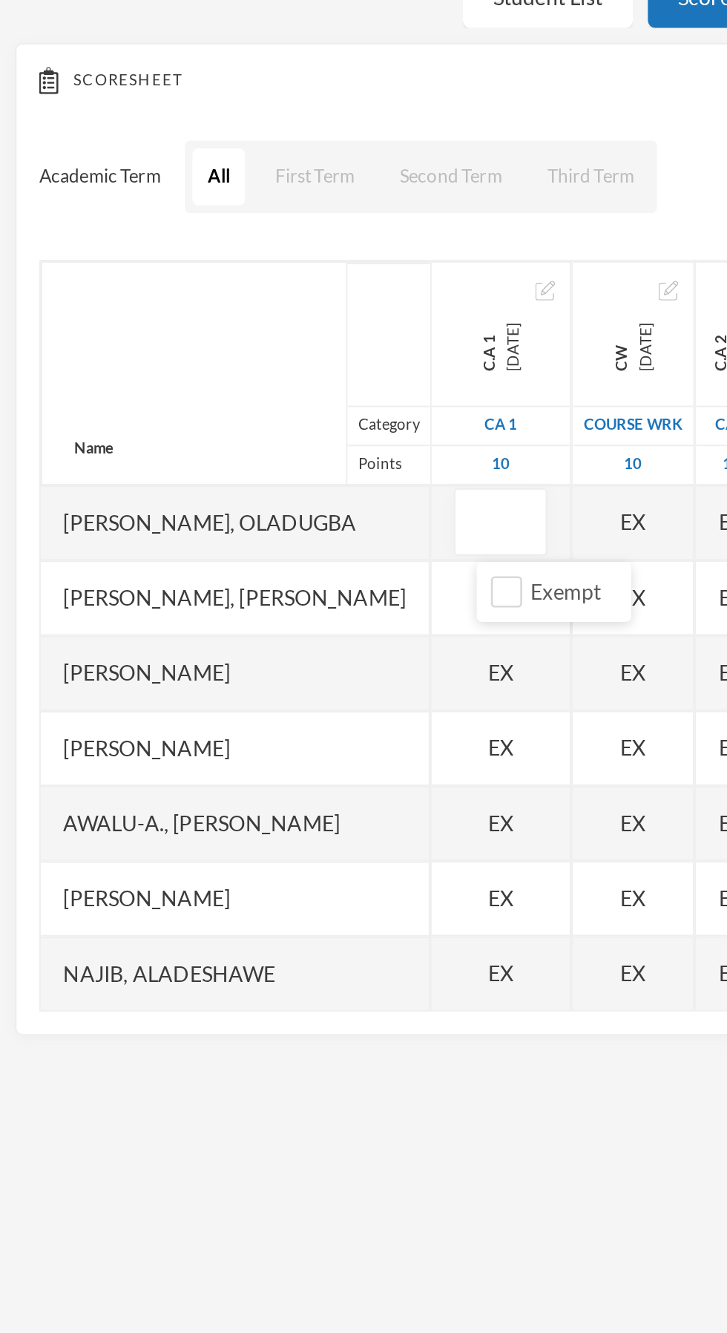
click at [258, 482] on div "EX" at bounding box center [247, 477] width 69 height 37
click at [247, 436] on div at bounding box center [247, 440] width 69 height 37
type input "9"
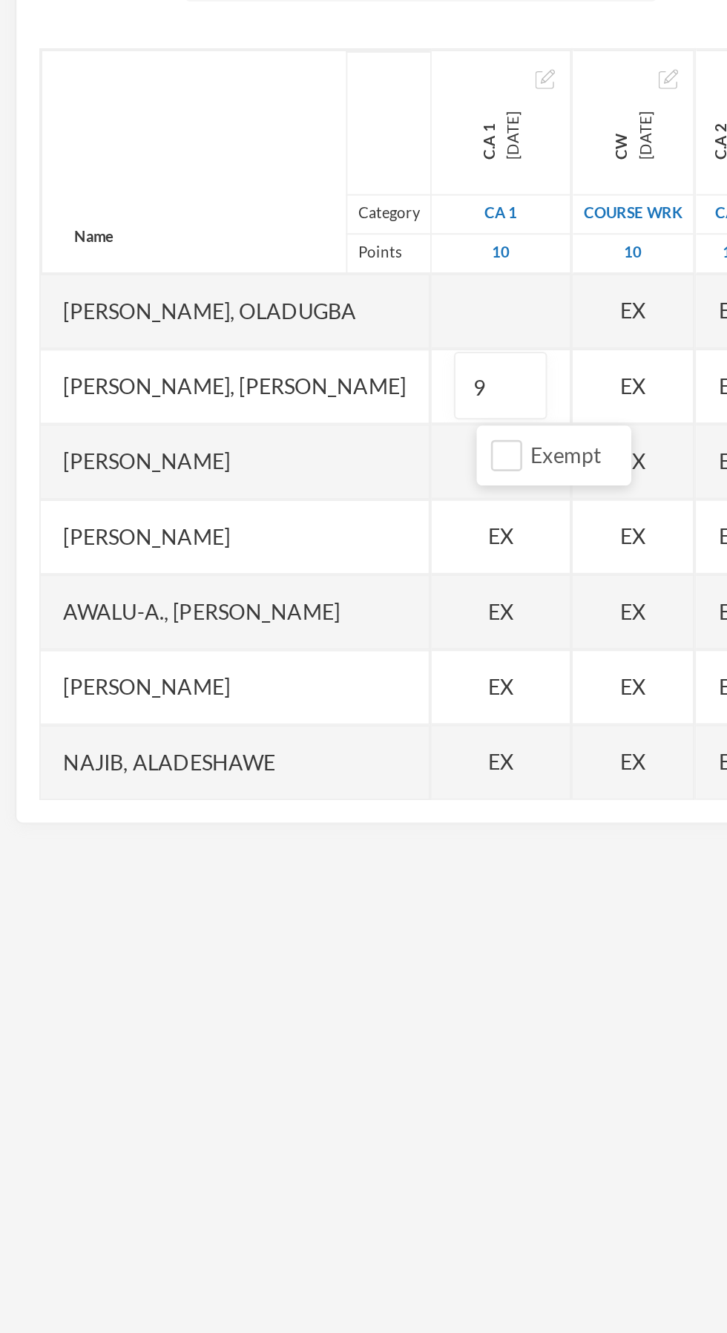
click at [259, 523] on div "EX" at bounding box center [247, 515] width 69 height 37
click at [249, 546] on input "Exempt" at bounding box center [251, 550] width 16 height 16
checkbox input "false"
click at [253, 519] on input "text" at bounding box center [247, 515] width 30 height 33
type input "8"
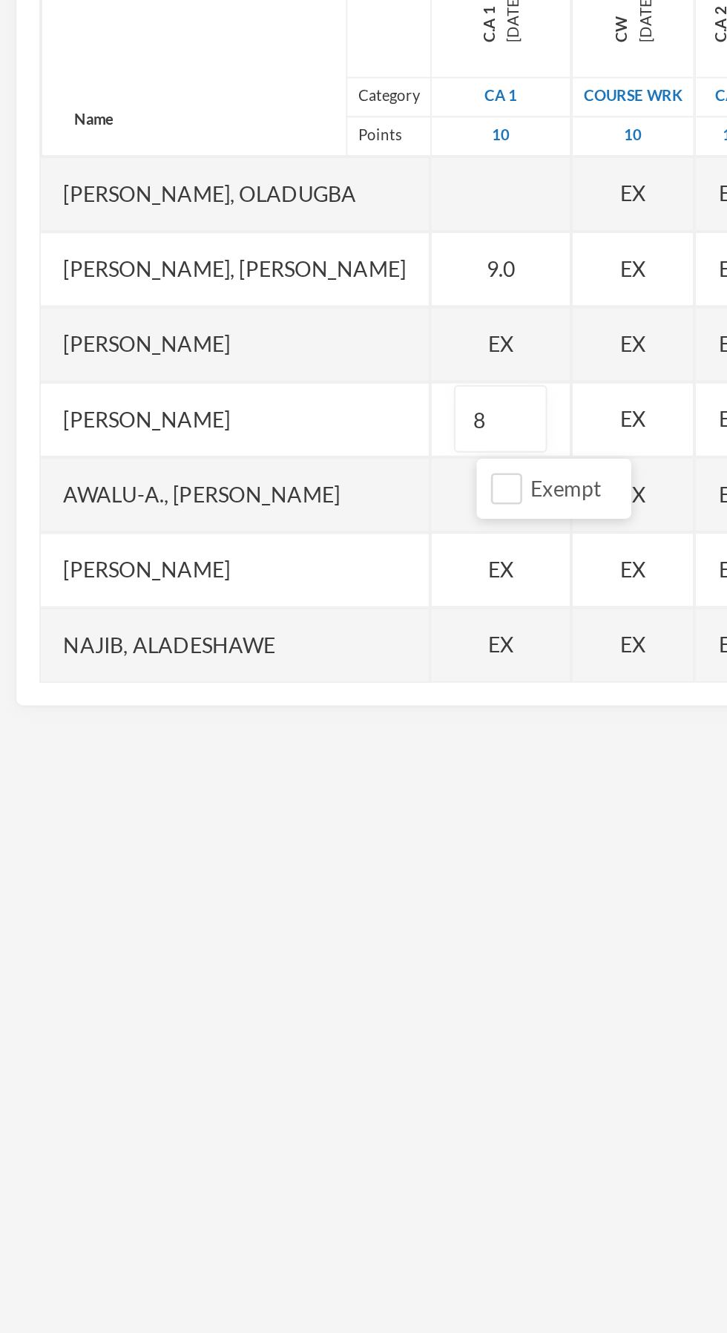
click at [225, 591] on div "EX" at bounding box center [247, 589] width 69 height 37
click at [261, 556] on div "EX" at bounding box center [247, 552] width 69 height 37
click at [253, 586] on input "Exempt" at bounding box center [251, 587] width 16 height 16
checkbox input "false"
click at [262, 557] on input "text" at bounding box center [247, 552] width 30 height 33
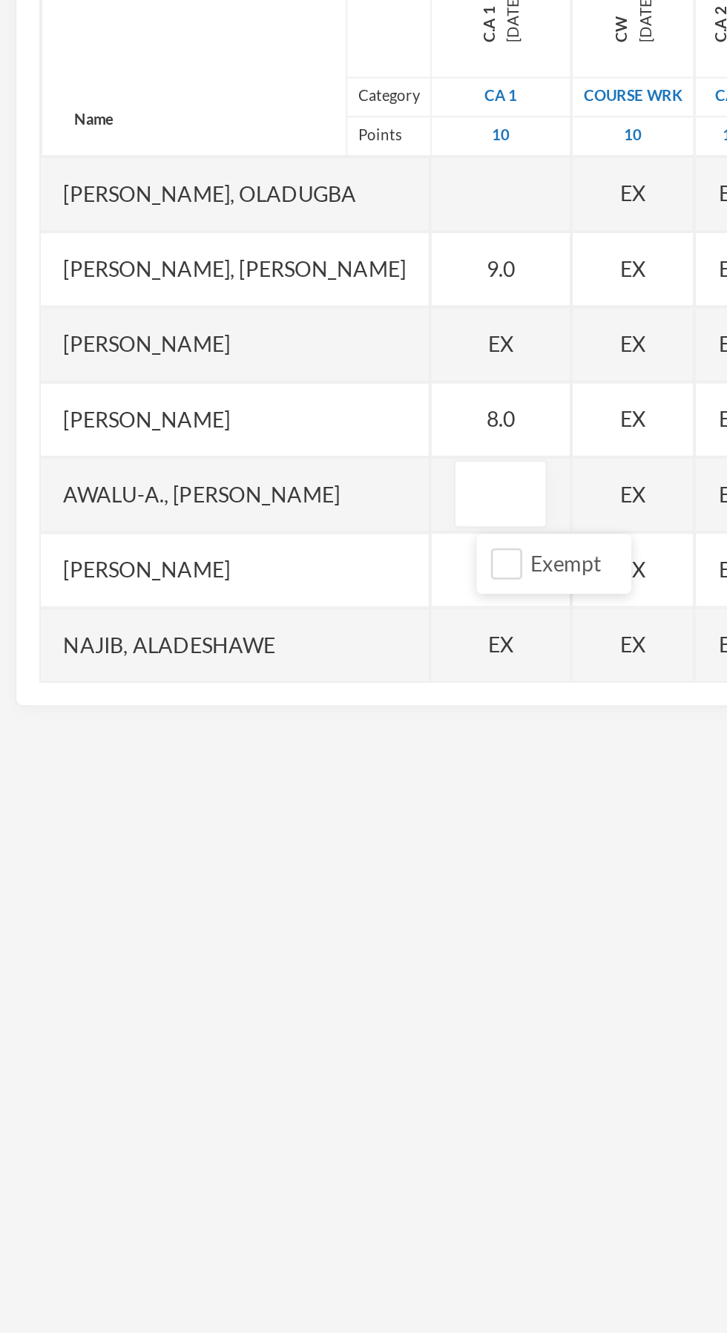
type input "7"
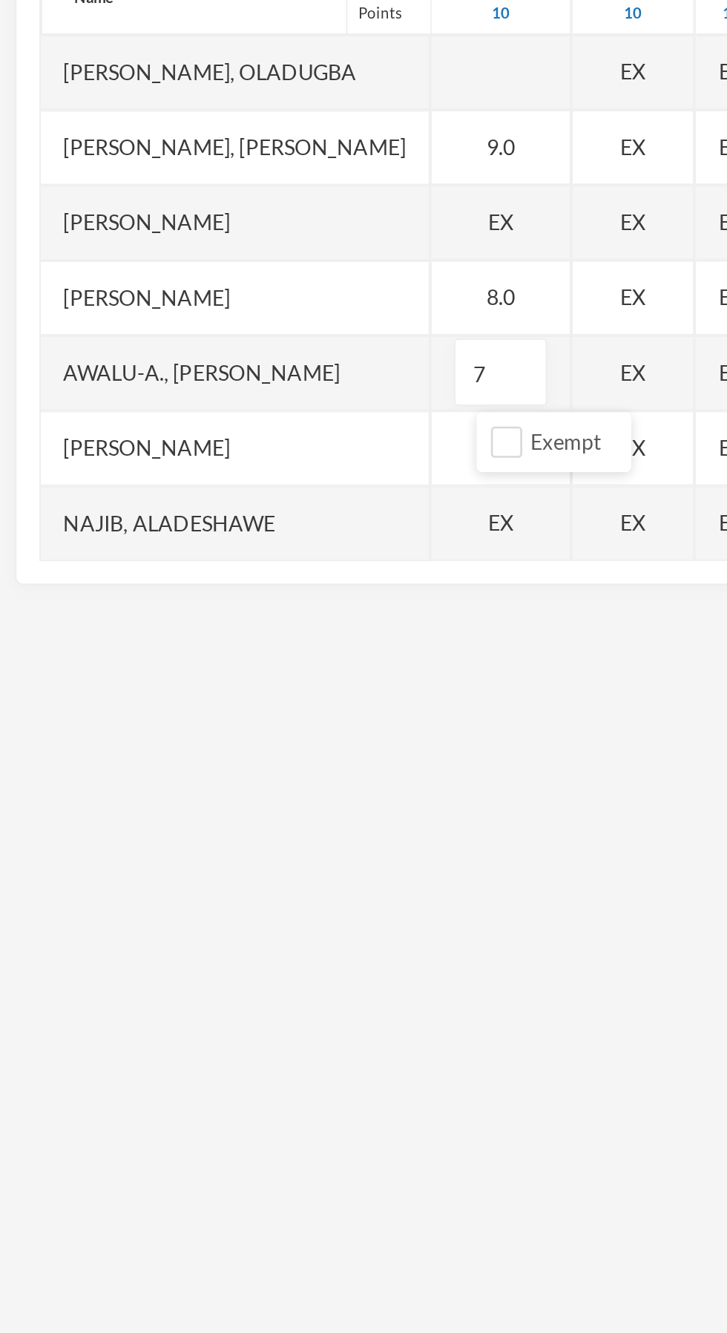
click at [166, 688] on div "Subject Options INFORMATION AND COMMUNICATION TECHNOLOGY SS 2 - A (2025/2026) S…" at bounding box center [363, 711] width 727 height 1333
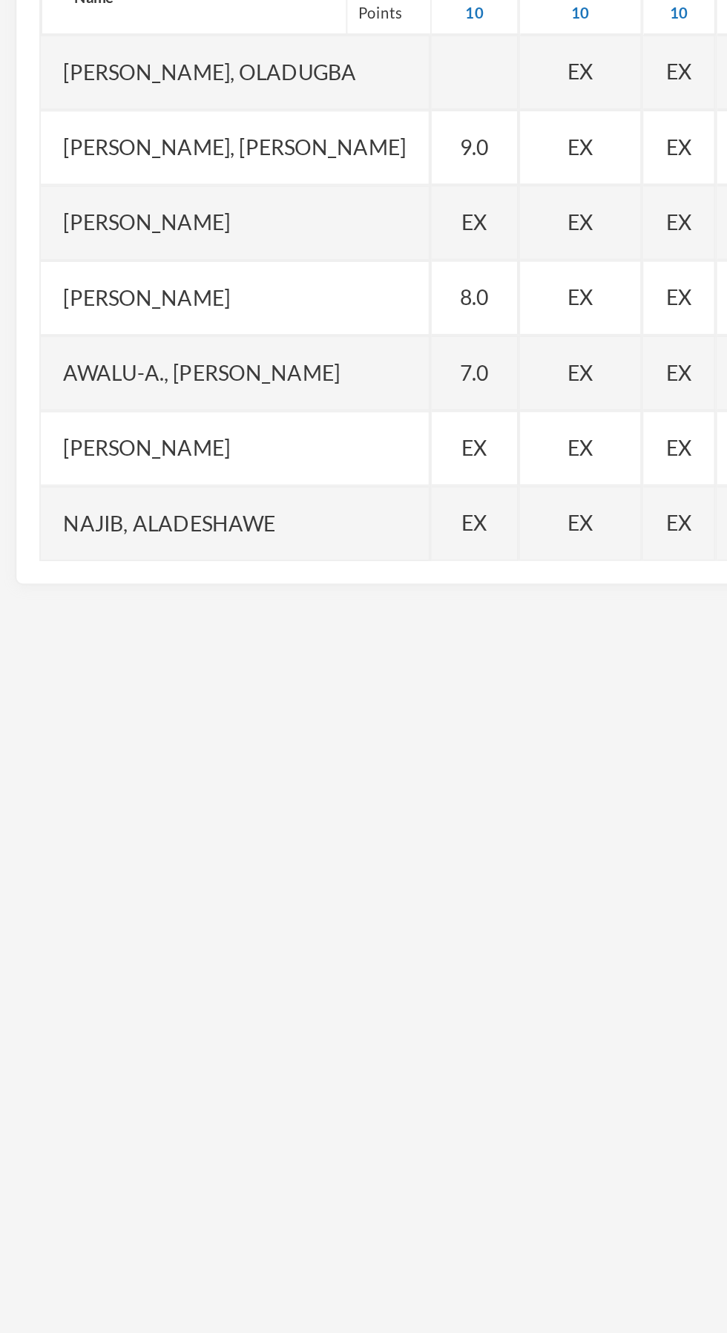
click at [256, 620] on div "EX" at bounding box center [234, 626] width 43 height 37
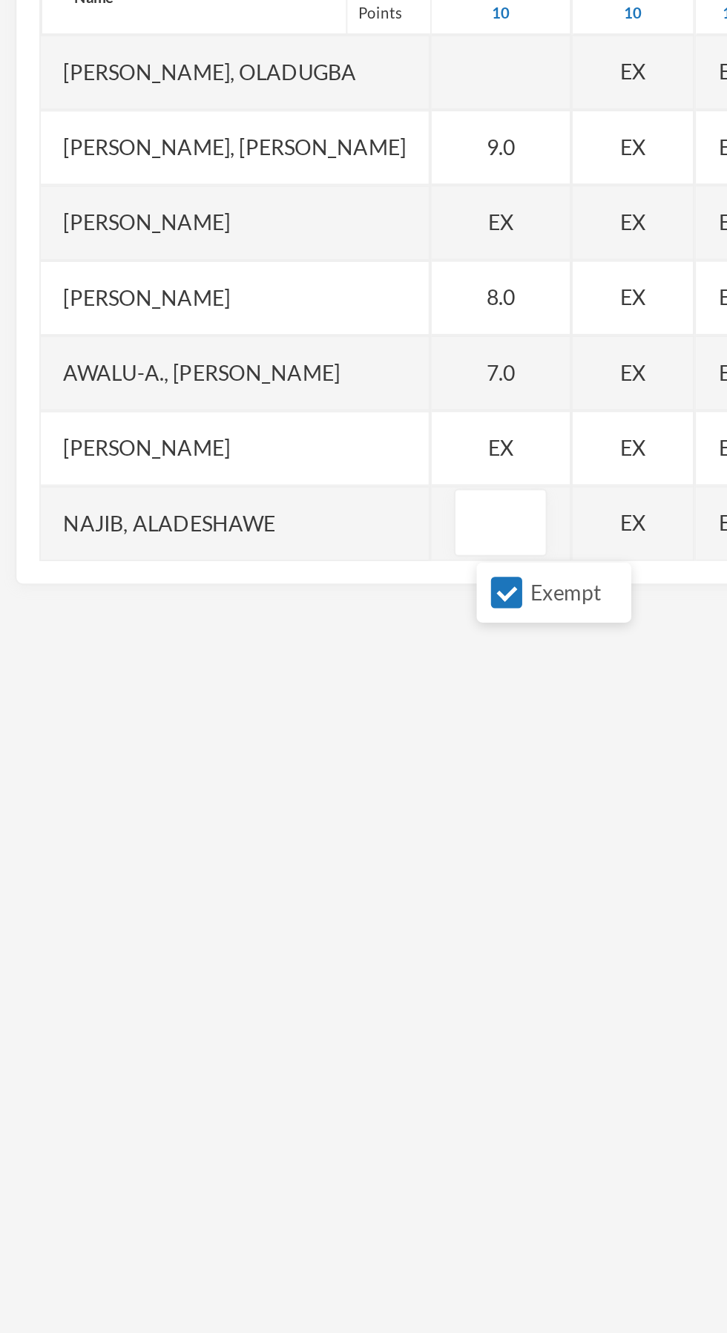
click at [243, 656] on input "Exempt" at bounding box center [251, 661] width 16 height 16
checkbox input "false"
click at [259, 626] on input "text" at bounding box center [247, 626] width 30 height 33
type input "6"
click at [266, 591] on div "EX" at bounding box center [247, 589] width 69 height 37
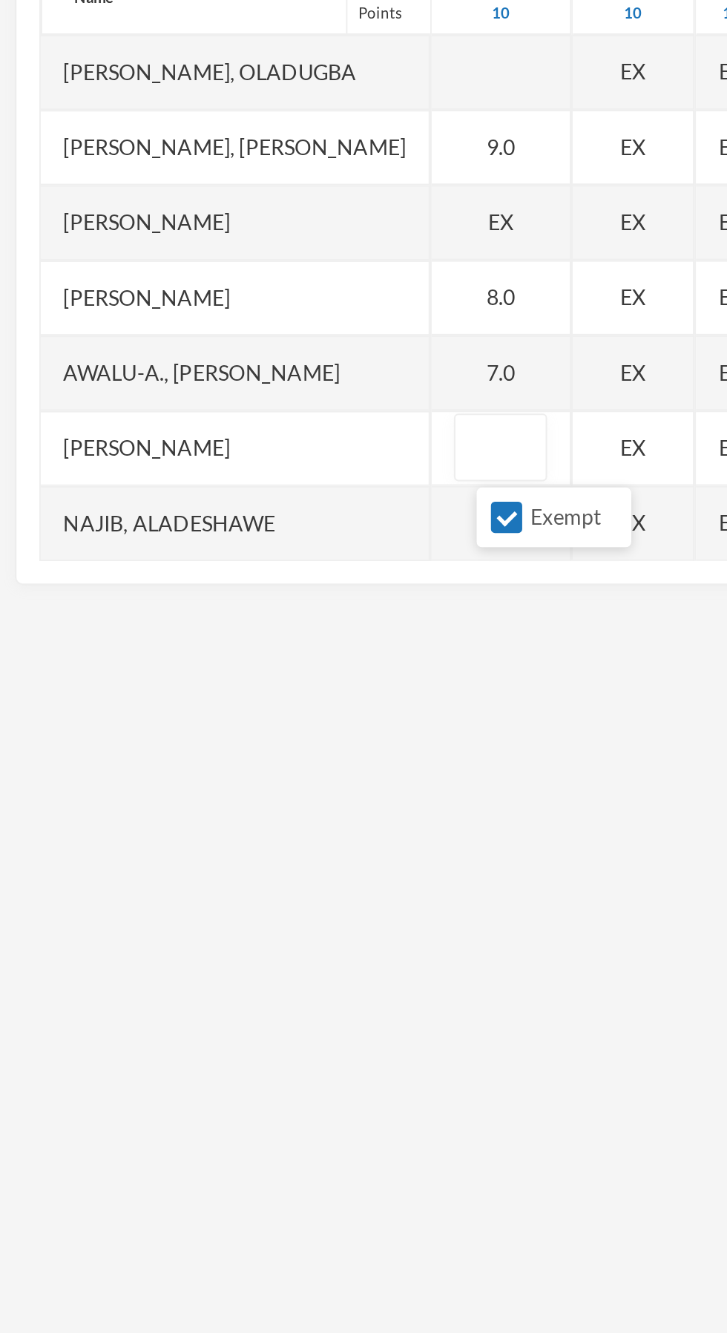
click at [246, 625] on input "Exempt" at bounding box center [251, 624] width 16 height 16
checkbox input "false"
click at [255, 583] on input "text" at bounding box center [247, 589] width 30 height 33
type input "7"
type input "8"
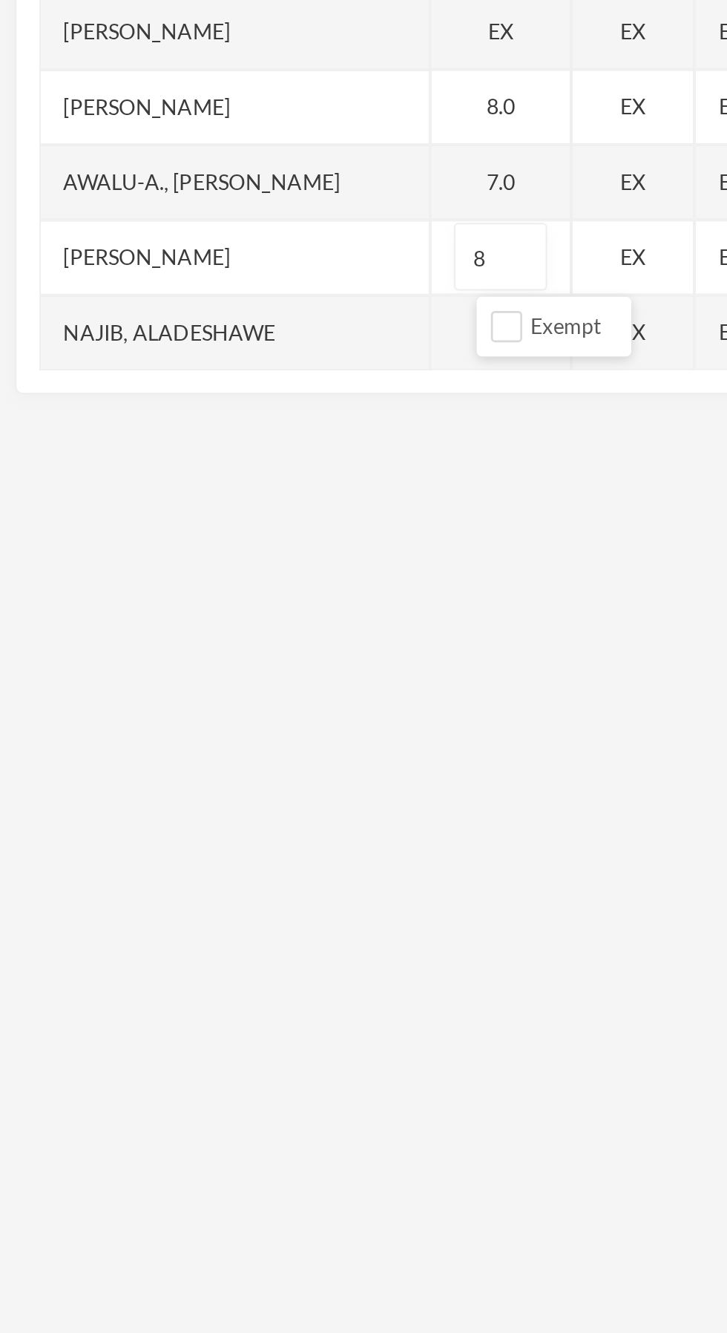
click at [188, 595] on div "[PERSON_NAME]" at bounding box center [116, 589] width 192 height 37
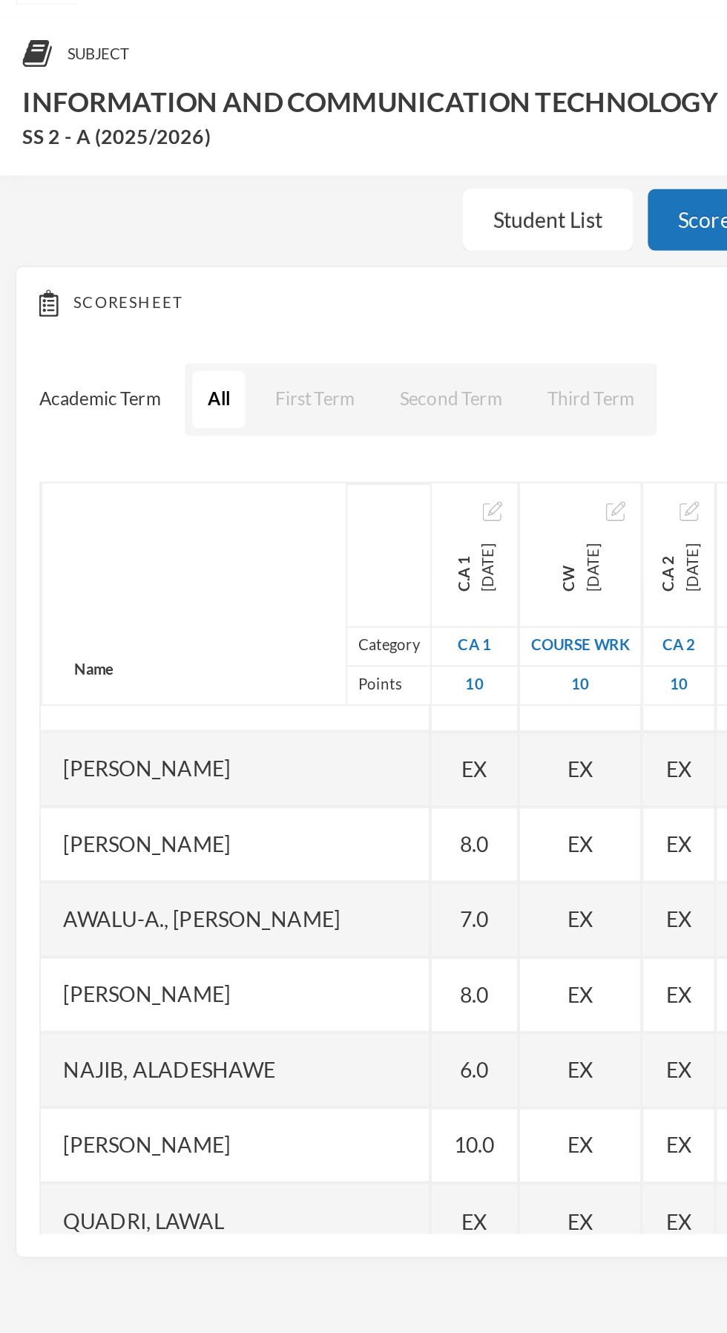
scroll to position [75, 0]
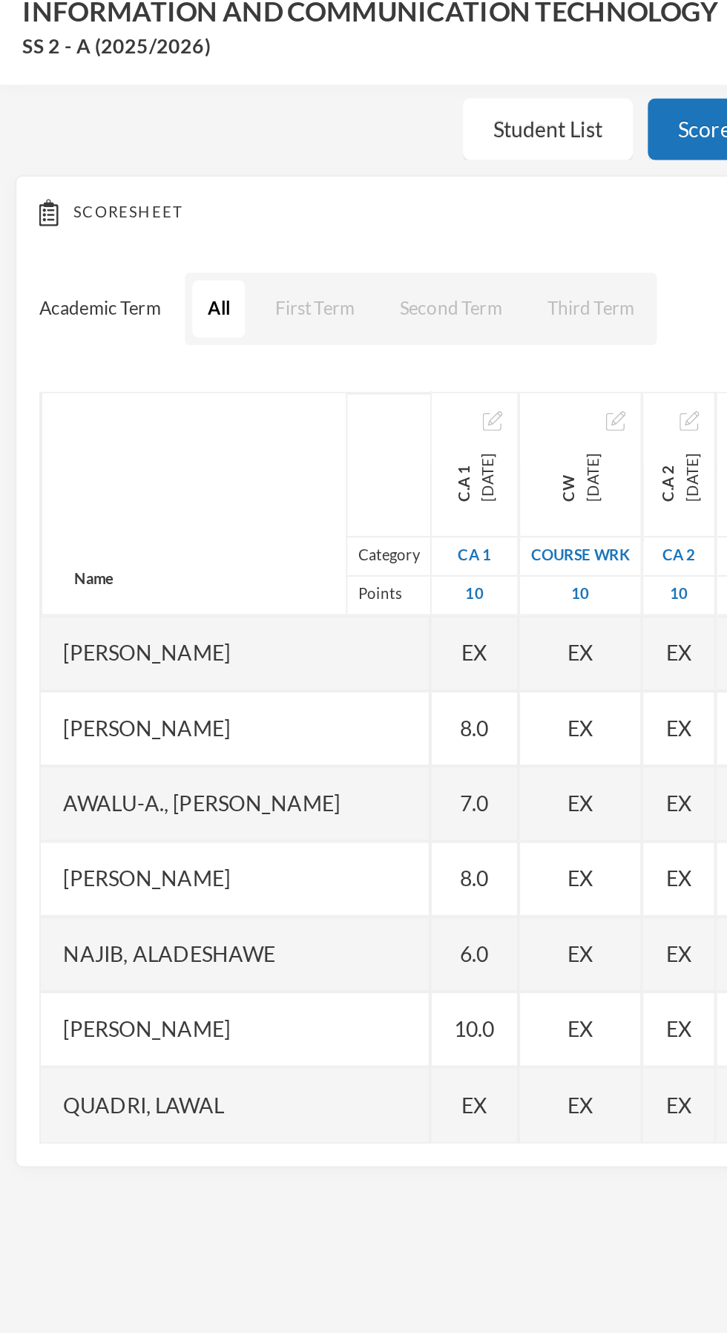
click at [240, 621] on span "EX" at bounding box center [234, 626] width 13 height 16
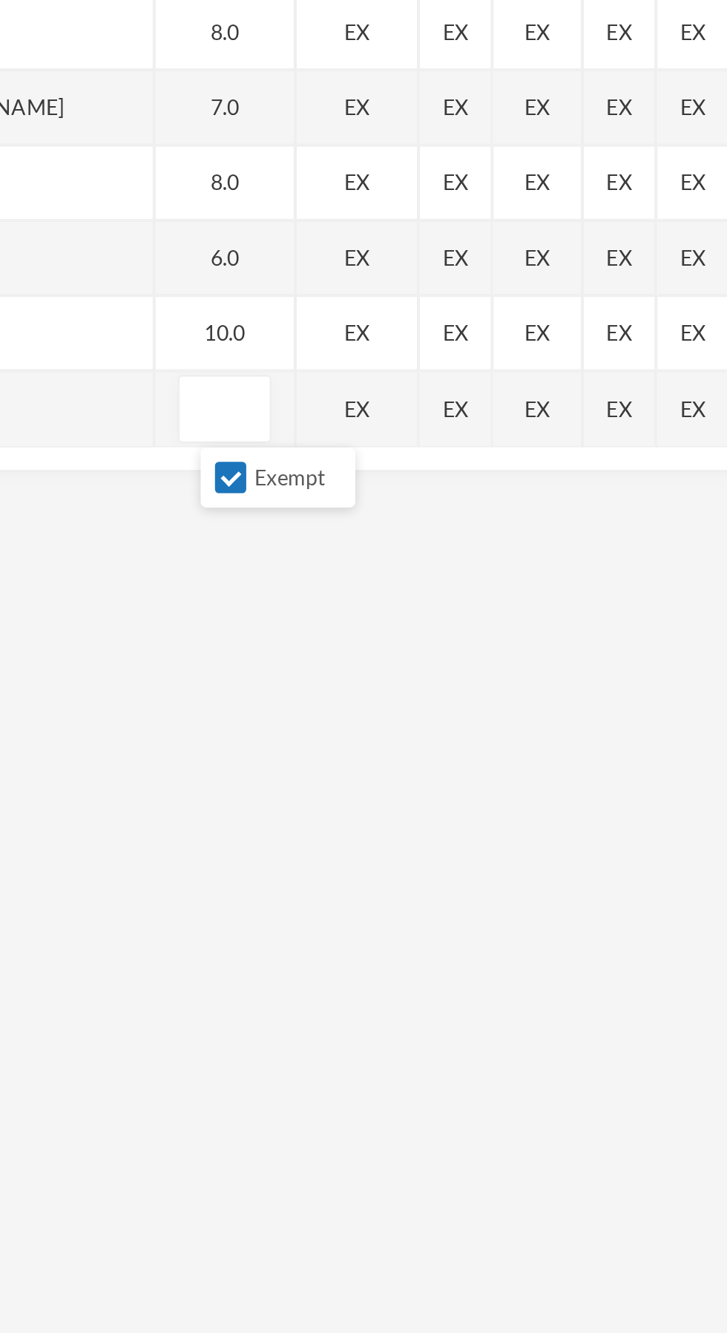
click at [250, 667] on input "Exempt" at bounding box center [251, 660] width 16 height 16
checkbox input "false"
click at [262, 624] on input "text" at bounding box center [247, 626] width 30 height 33
type input "5"
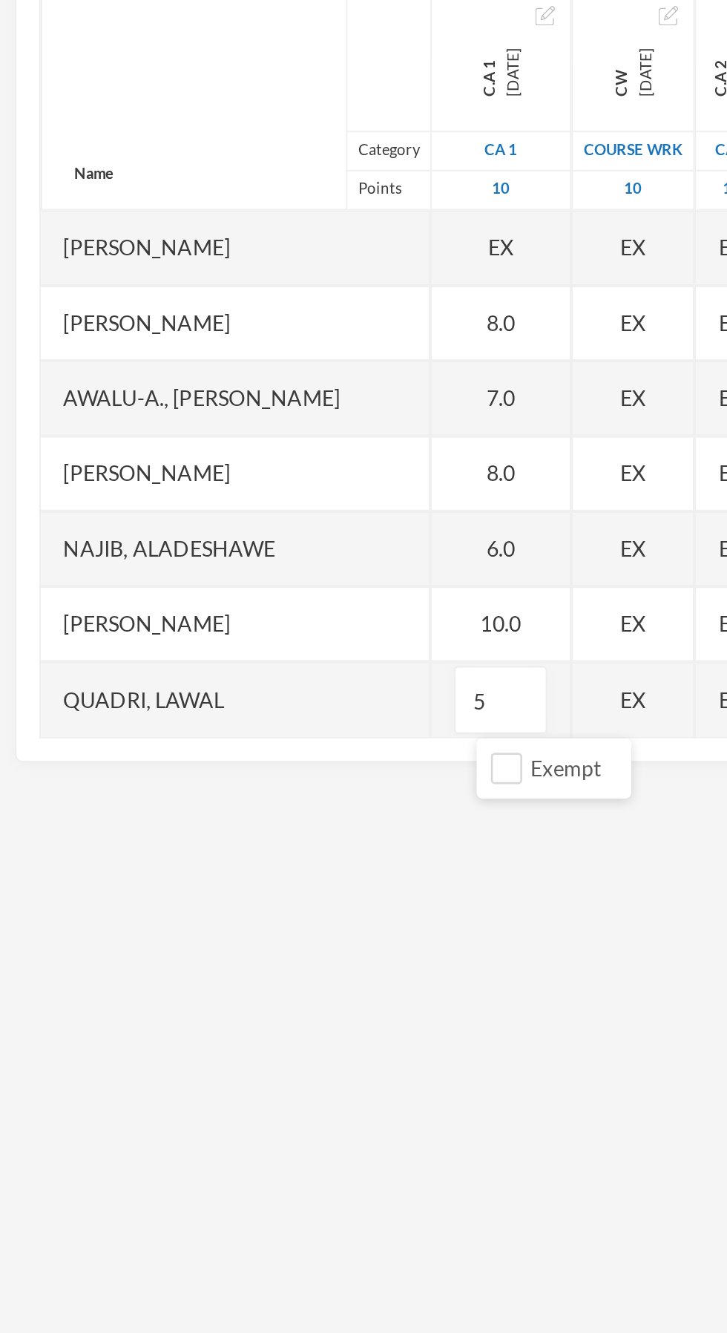
click at [129, 485] on div "Awalu-a., [PERSON_NAME]" at bounding box center [116, 477] width 192 height 37
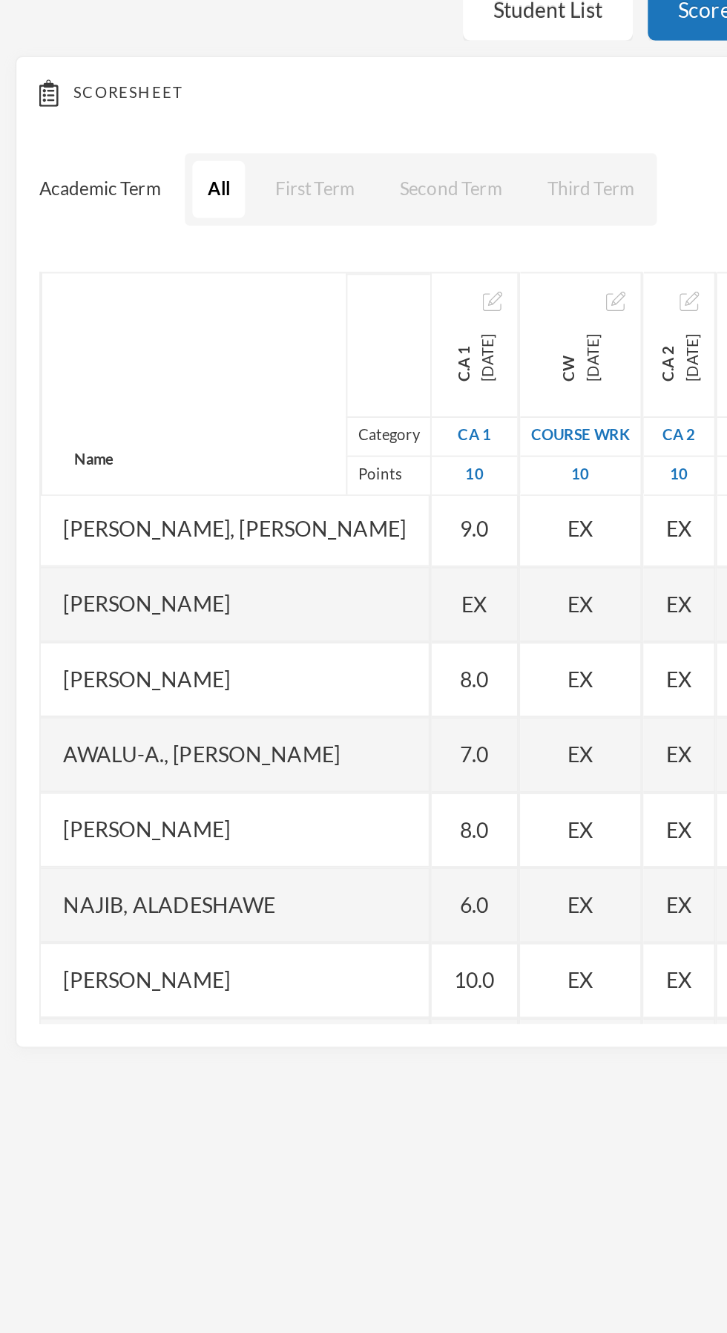
scroll to position [0, 0]
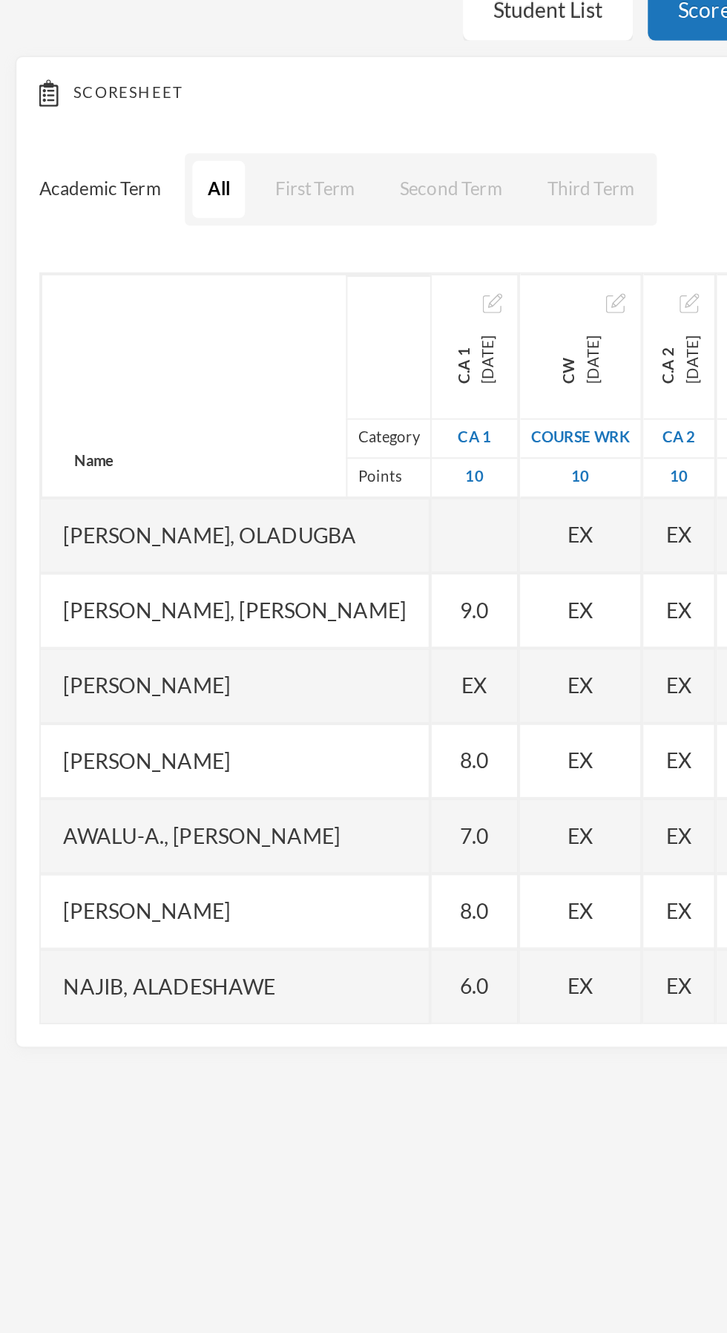
click at [240, 481] on span "EX" at bounding box center [234, 478] width 13 height 16
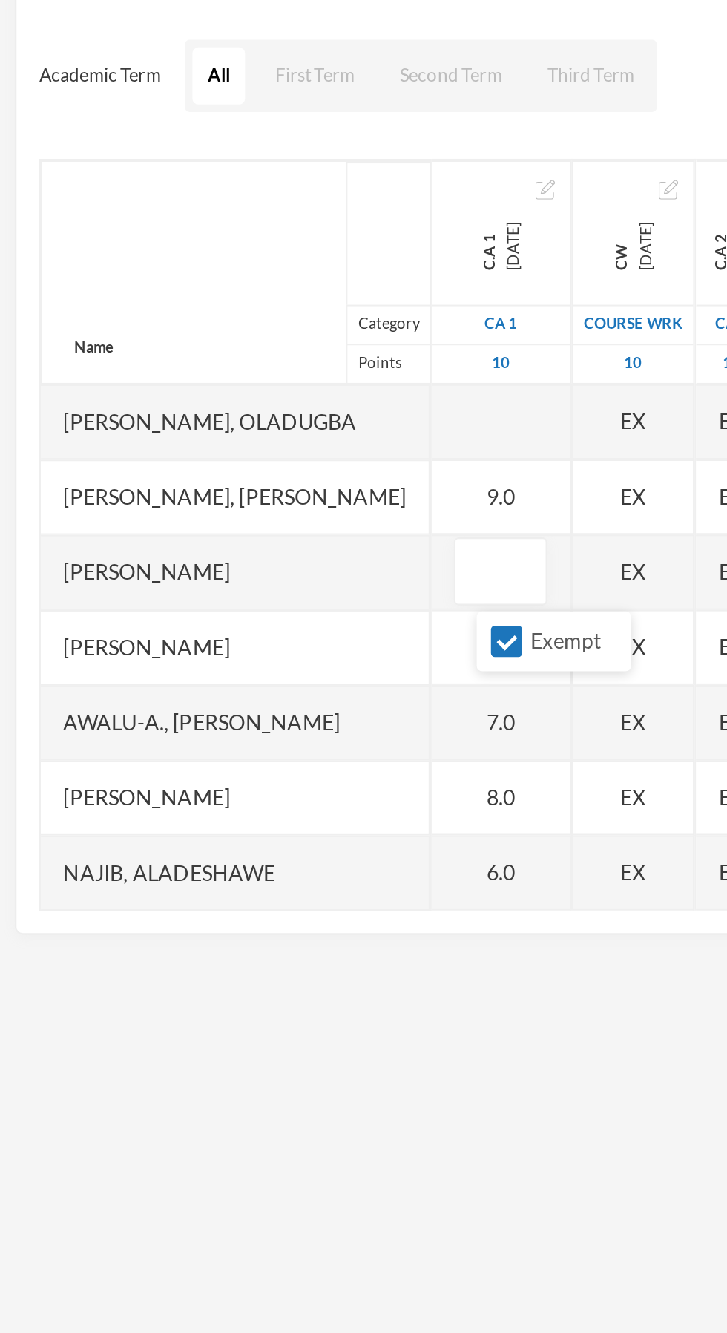
click at [250, 514] on input "Exempt" at bounding box center [251, 513] width 16 height 16
checkbox input "false"
click at [258, 477] on input "text" at bounding box center [247, 478] width 30 height 33
type input "6"
click at [114, 313] on div "Name Category Points" at bounding box center [116, 330] width 192 height 111
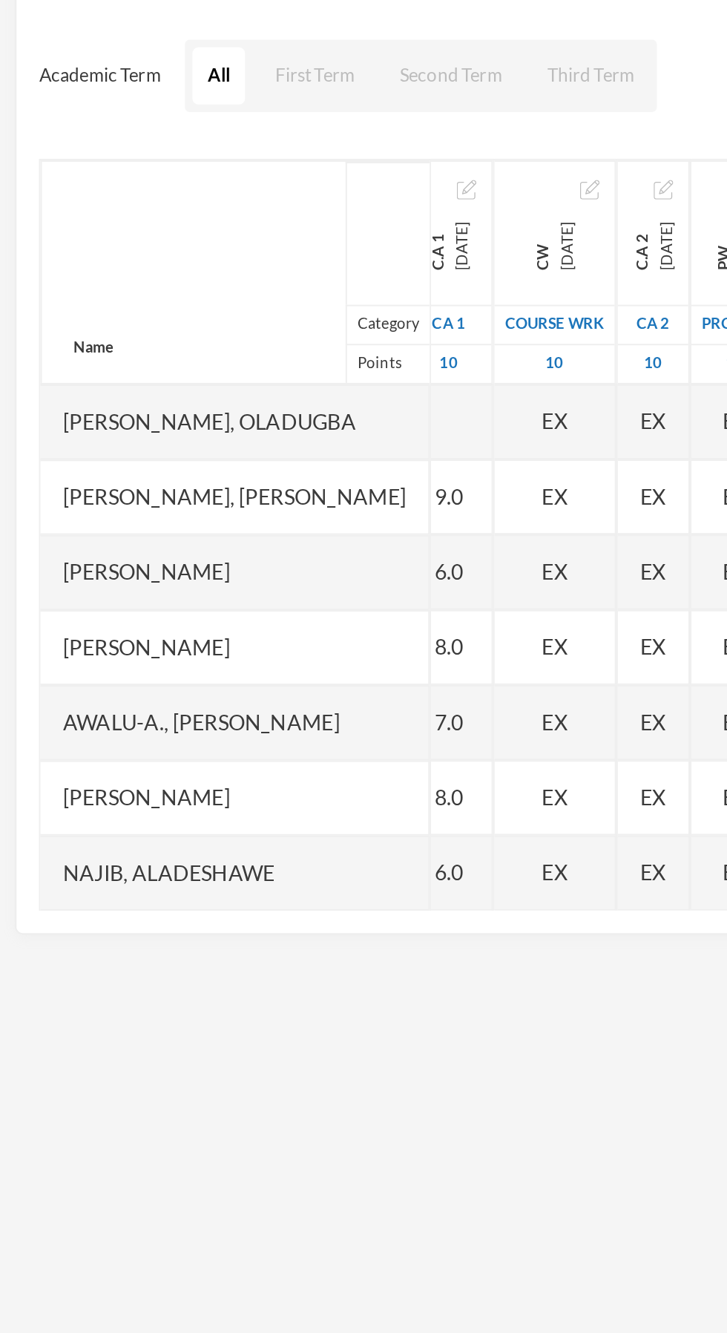
scroll to position [0, 13]
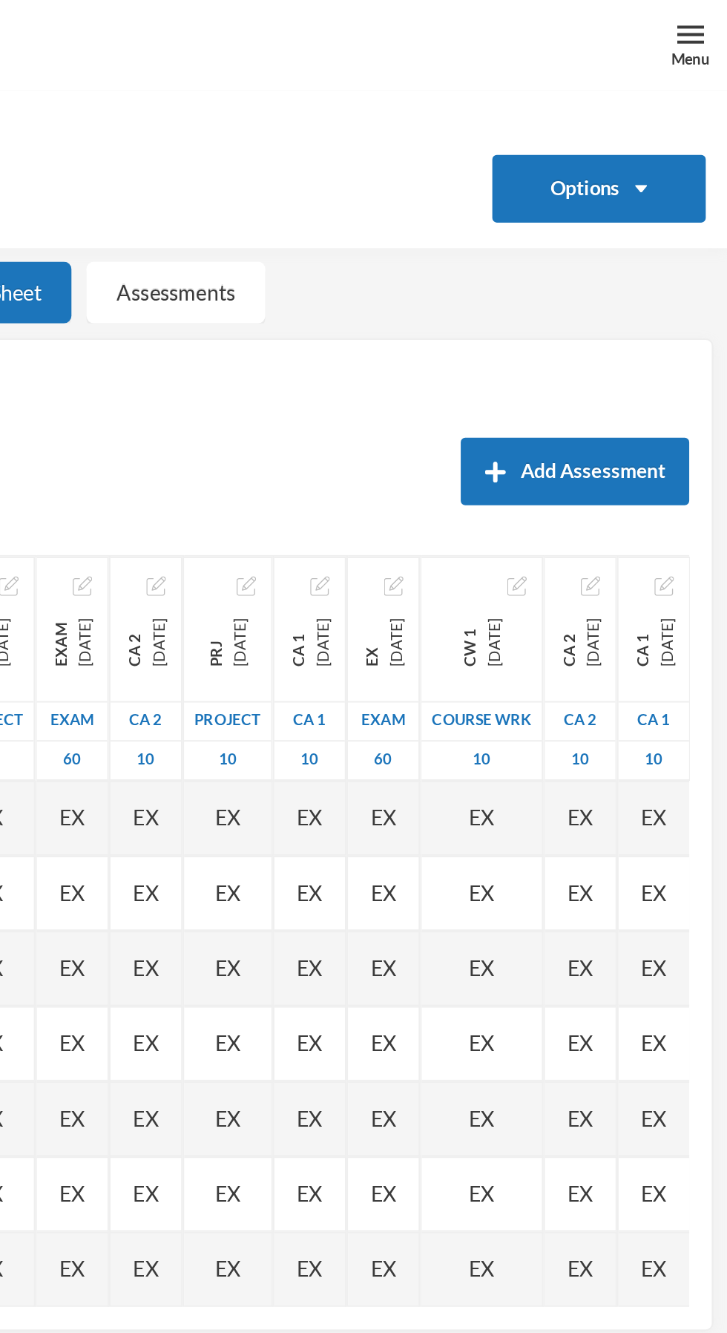
click at [694, 22] on div "Menu" at bounding box center [708, 22] width 37 height 45
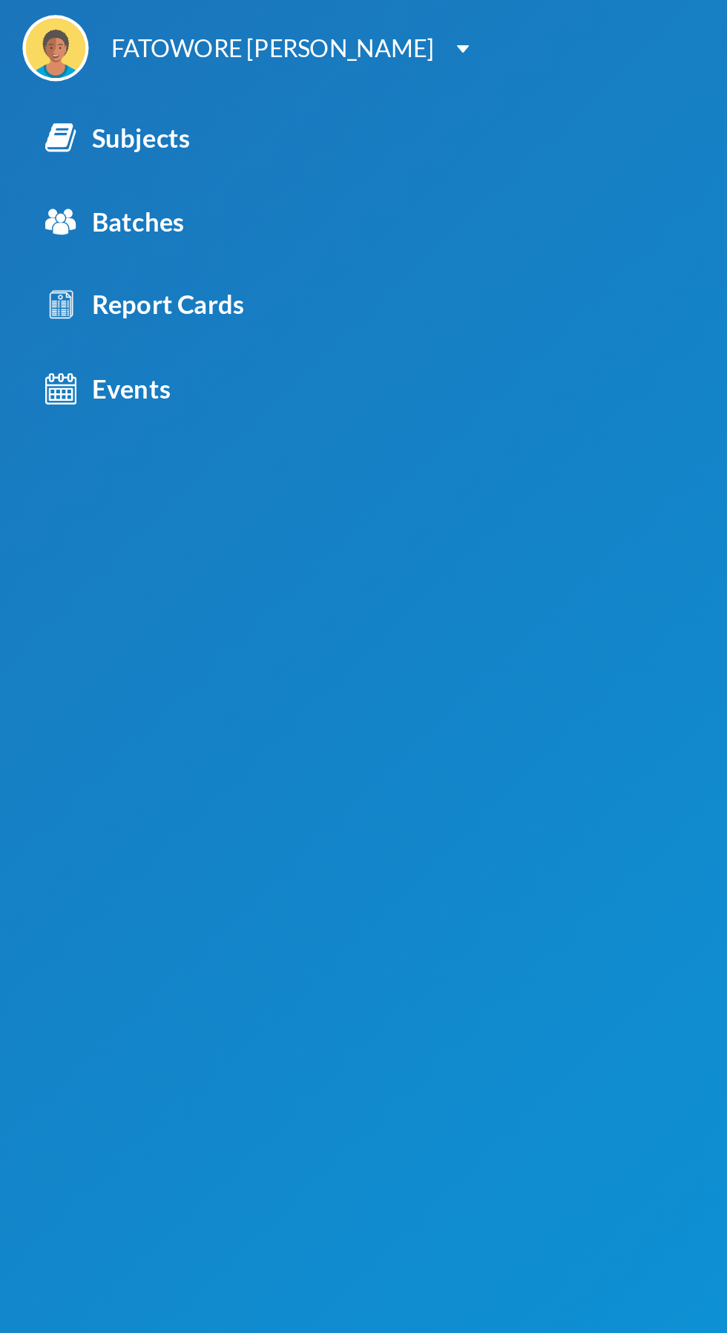
click at [63, 66] on div "Subjects" at bounding box center [57, 68] width 71 height 19
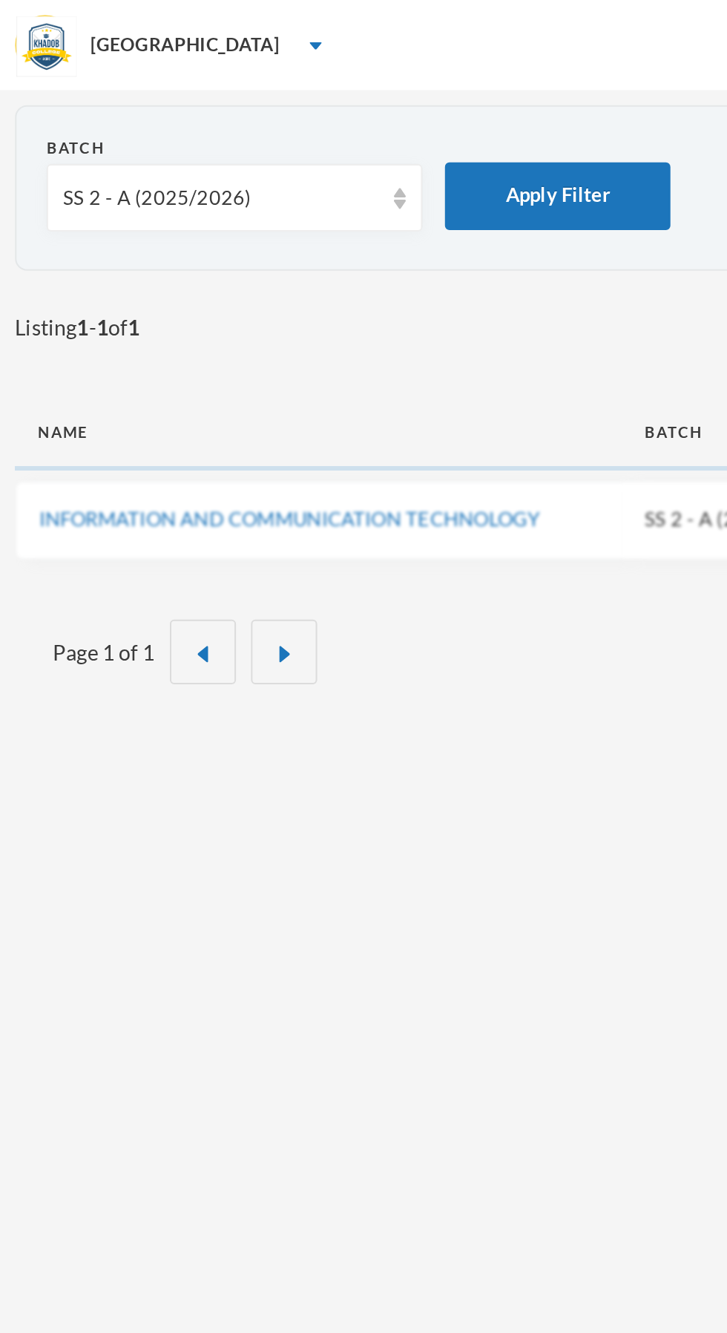
click at [132, 94] on div "SS 2 - A (2025/2026)" at bounding box center [109, 98] width 156 height 15
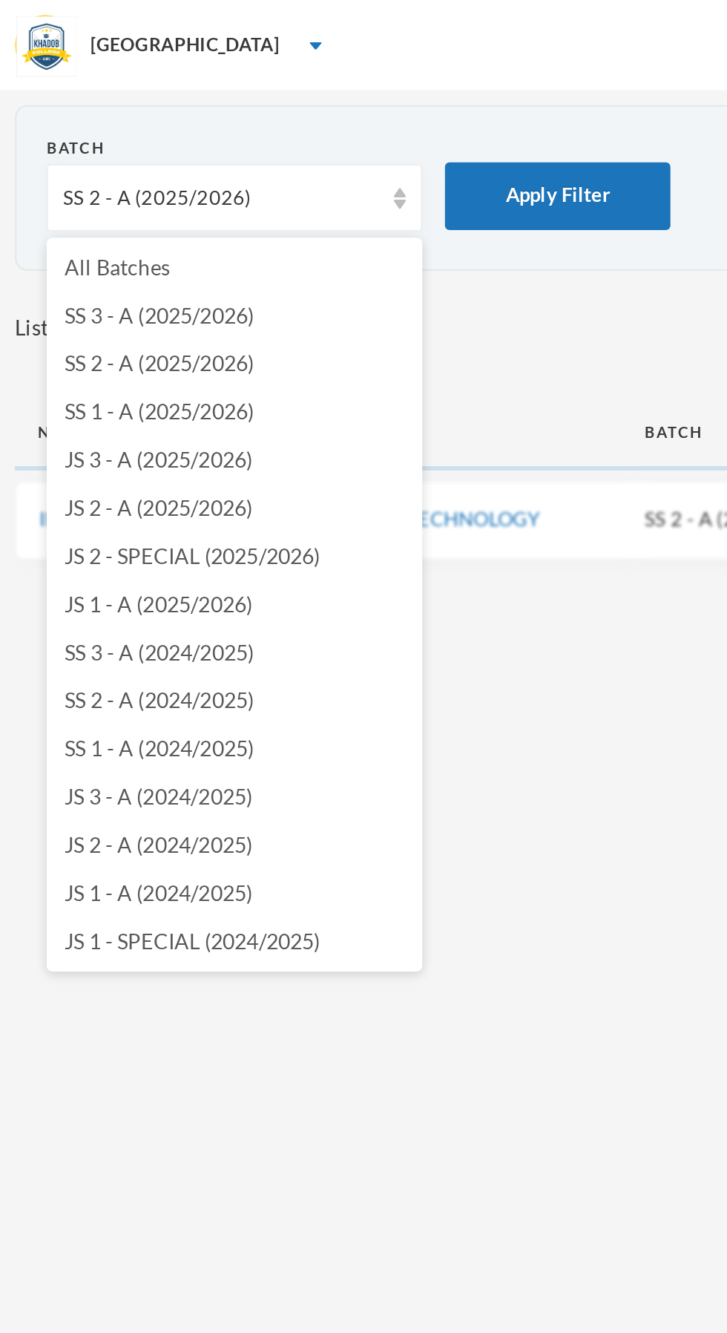
click at [120, 158] on span "SS 3 - A (2025/2026)" at bounding box center [79, 155] width 94 height 13
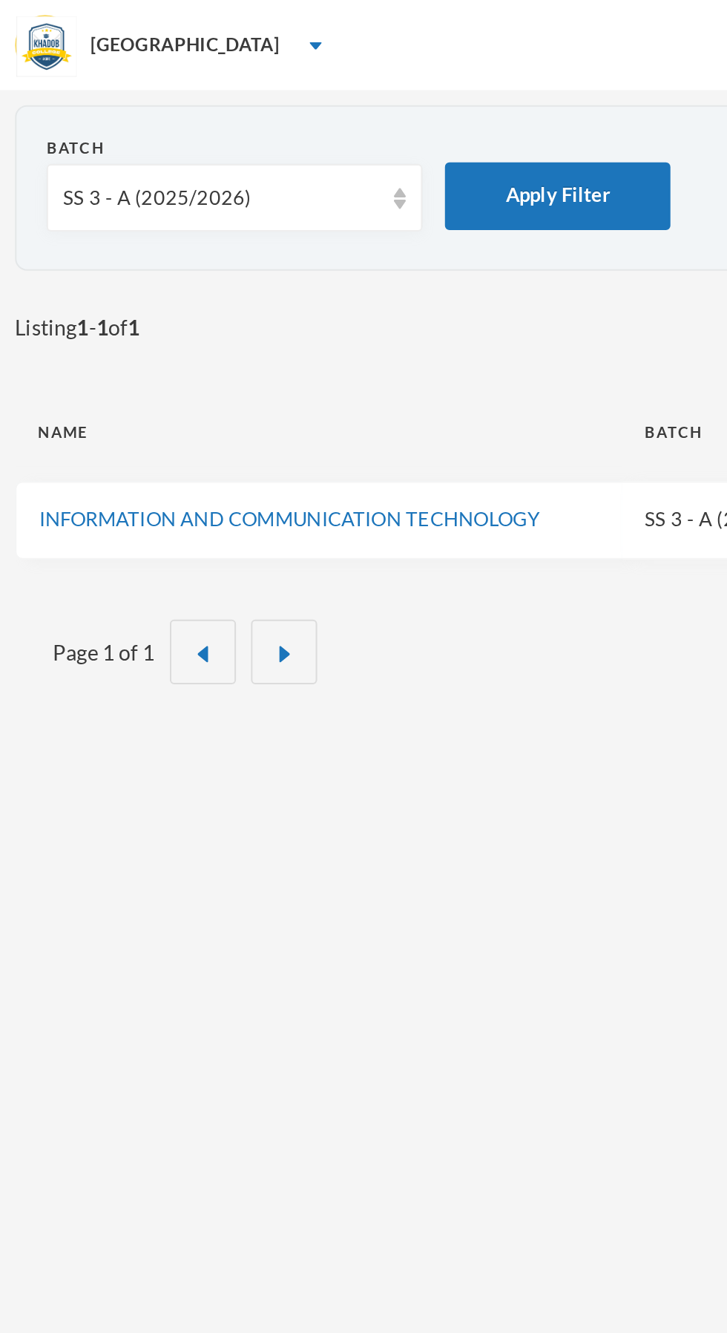
click at [186, 258] on link "INFORMATION AND COMMUNICATION TECHNOLOGY" at bounding box center [142, 256] width 247 height 12
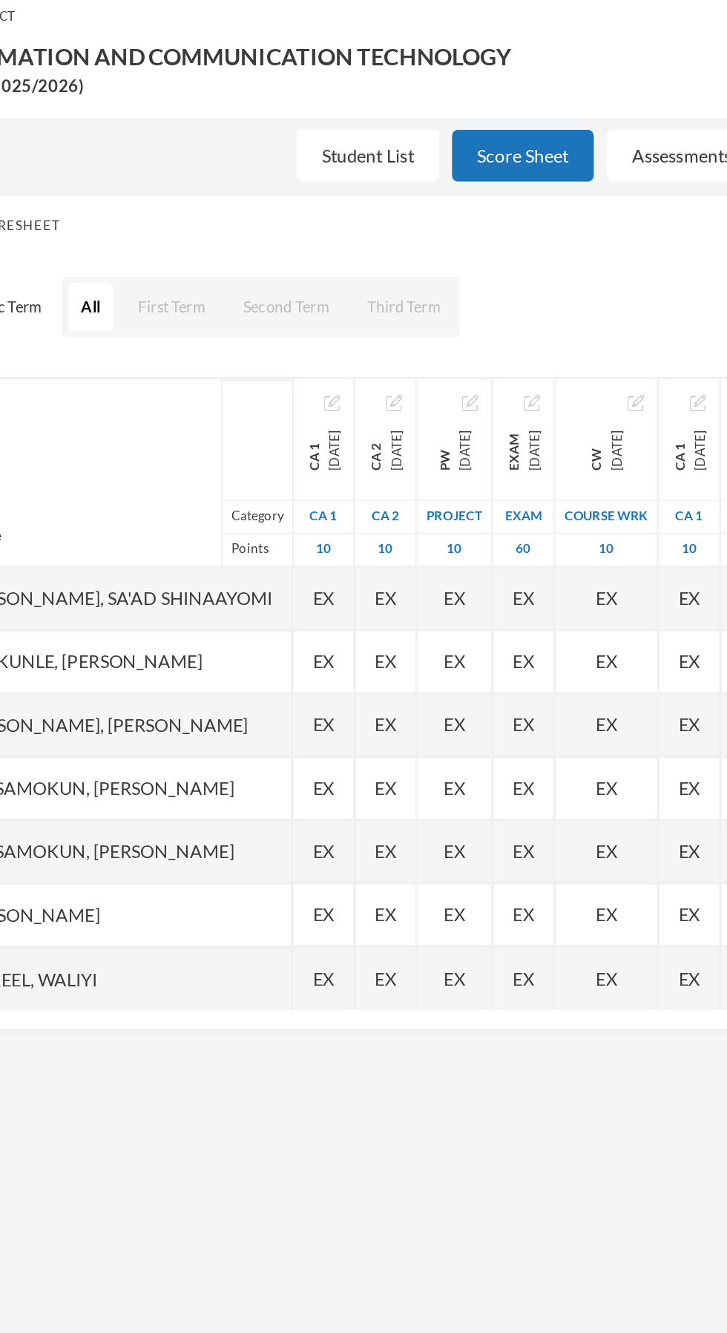
scroll to position [1, 0]
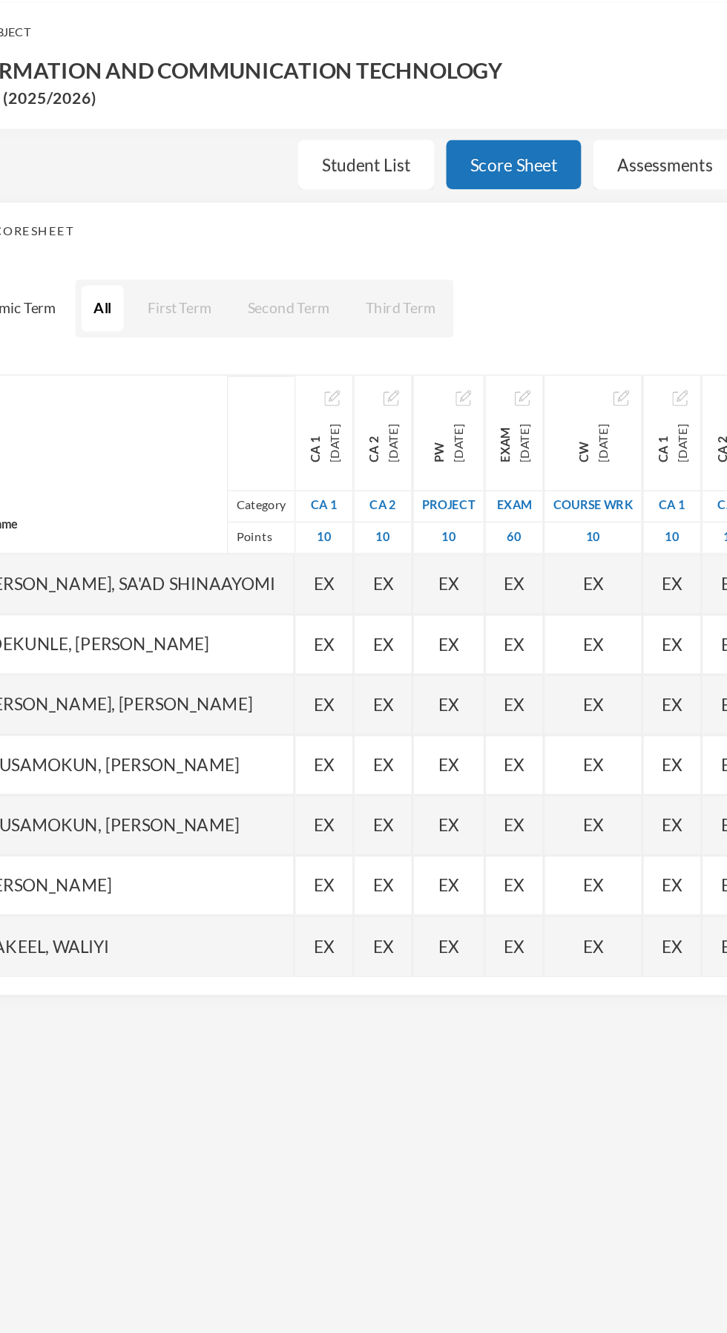
click at [263, 564] on div "EX" at bounding box center [245, 551] width 36 height 37
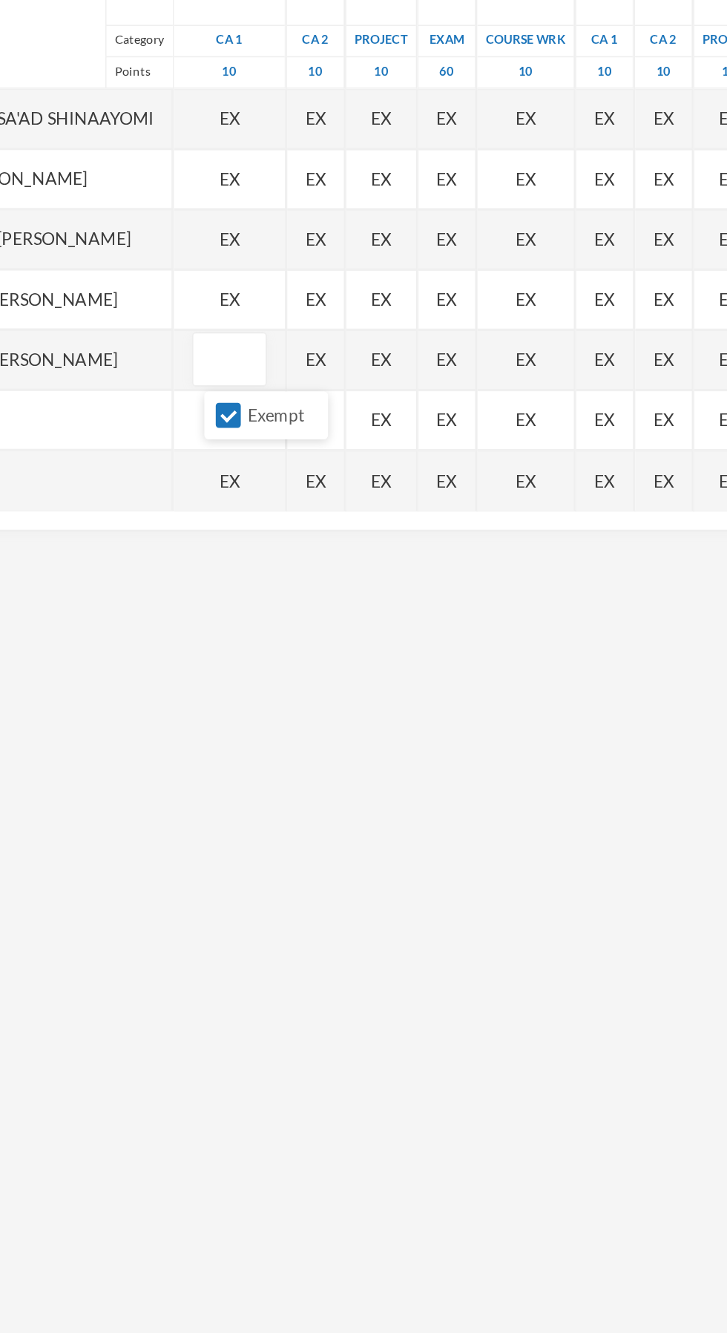
click at [249, 575] on li "Exempt" at bounding box center [284, 586] width 76 height 24
click at [256, 587] on input "Exempt" at bounding box center [261, 586] width 16 height 16
checkbox input "false"
click at [278, 629] on div "EX" at bounding box center [261, 625] width 69 height 37
click at [258, 661] on input "Exempt" at bounding box center [261, 660] width 16 height 16
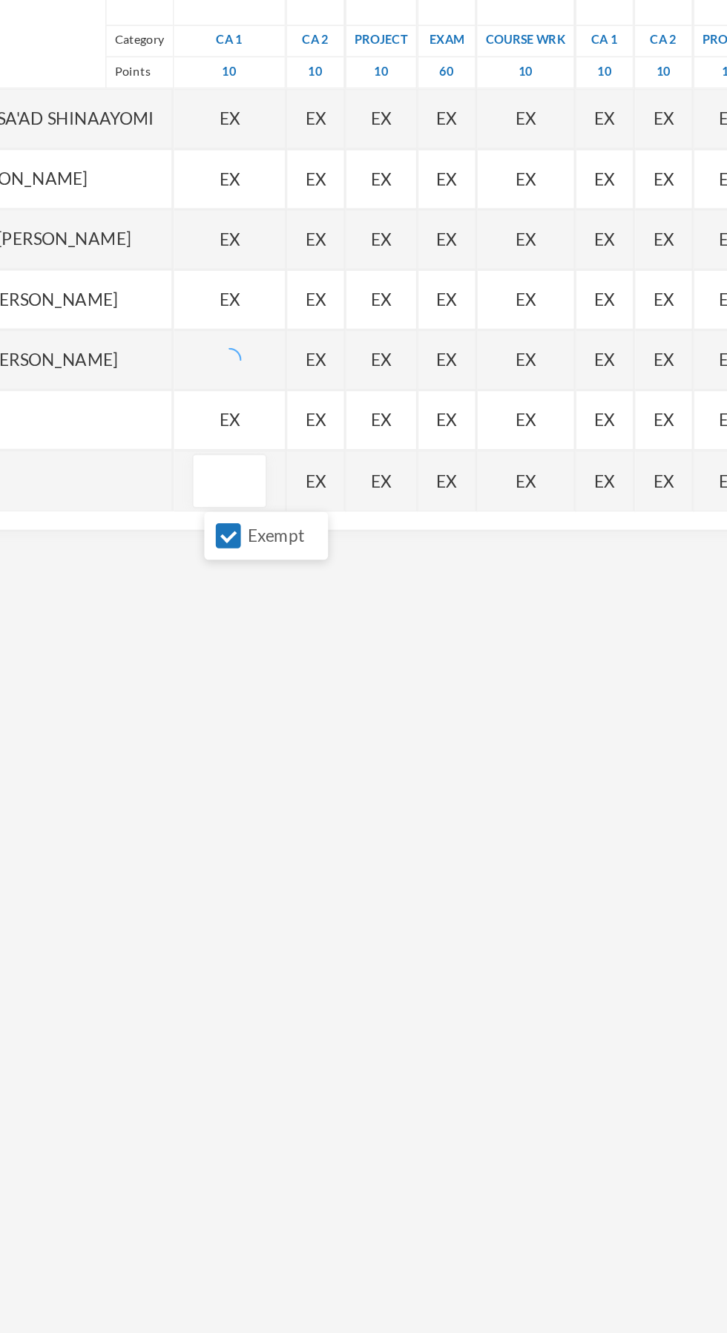
checkbox input "false"
click at [264, 590] on span "EX" at bounding box center [261, 588] width 13 height 16
click at [258, 617] on input "Exempt" at bounding box center [261, 623] width 16 height 16
checkbox input "false"
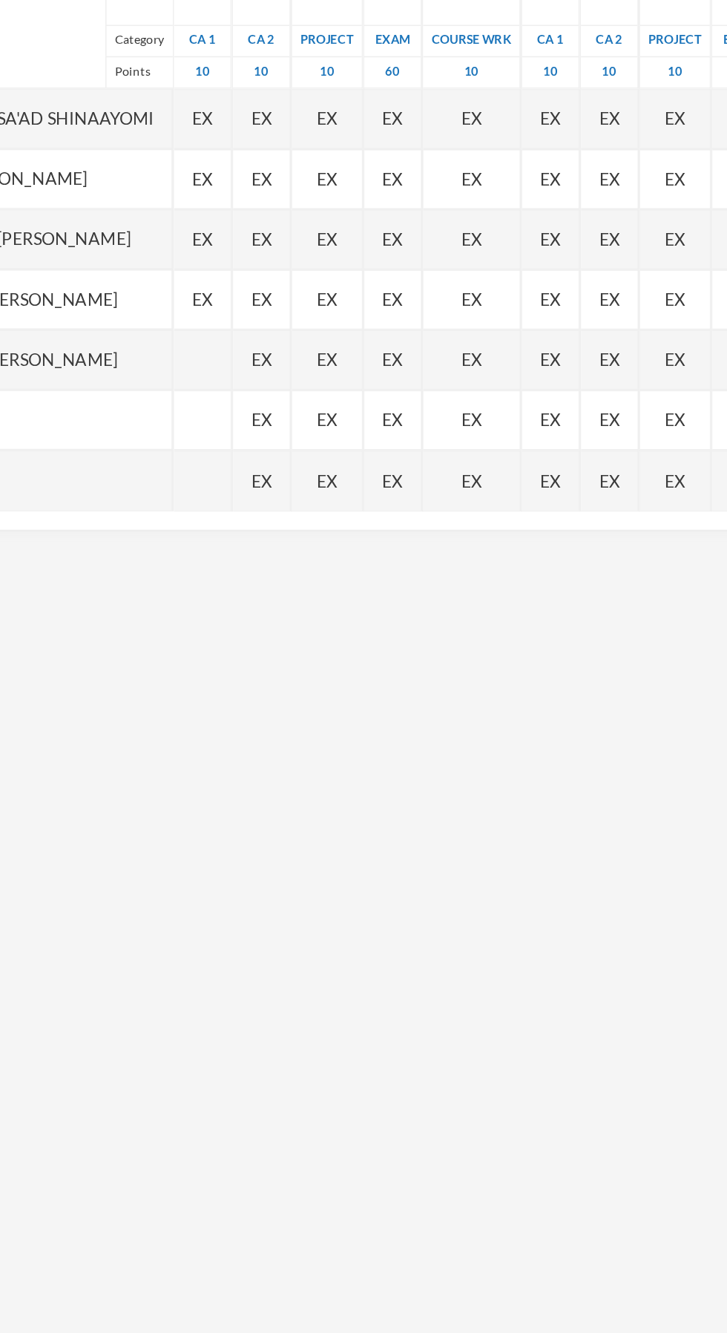
click at [251, 521] on span "EX" at bounding box center [244, 514] width 13 height 16
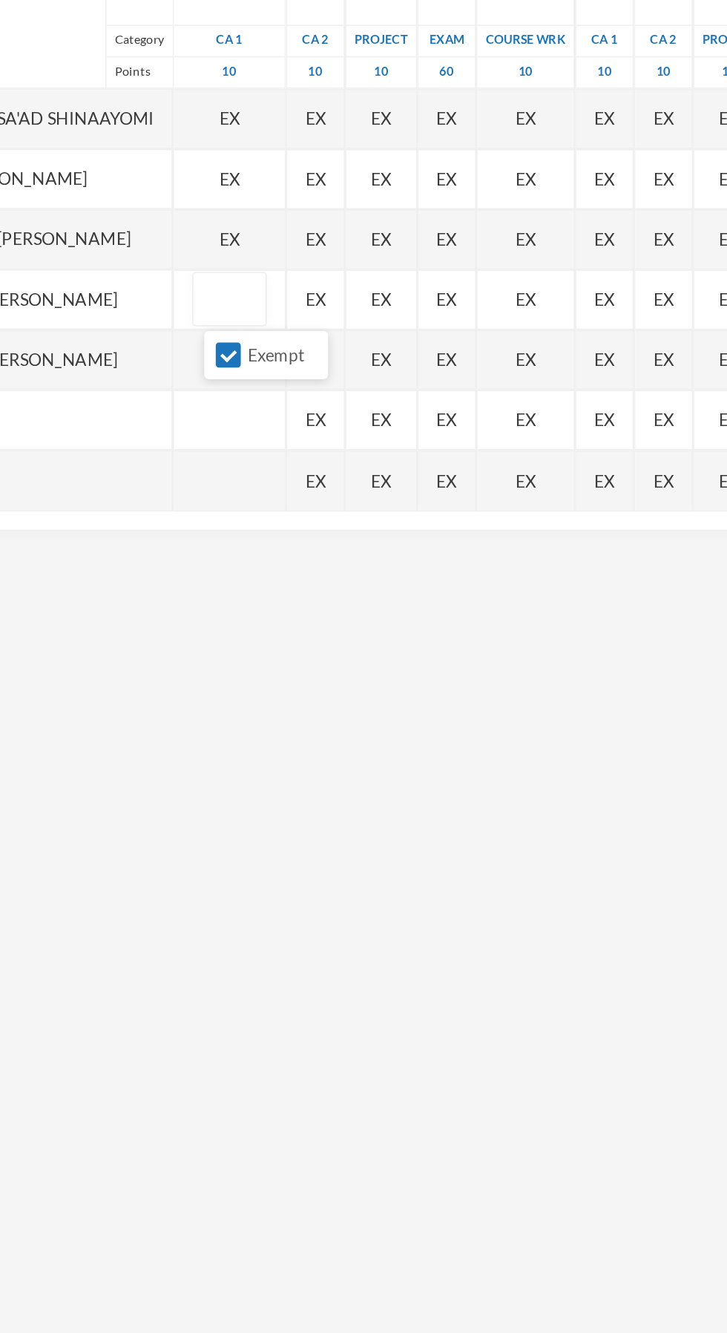
click at [257, 554] on input "Exempt" at bounding box center [261, 549] width 16 height 16
checkbox input "false"
click at [260, 483] on div "EX" at bounding box center [261, 477] width 69 height 37
click at [261, 511] on input "Exempt" at bounding box center [261, 512] width 16 height 16
checkbox input "false"
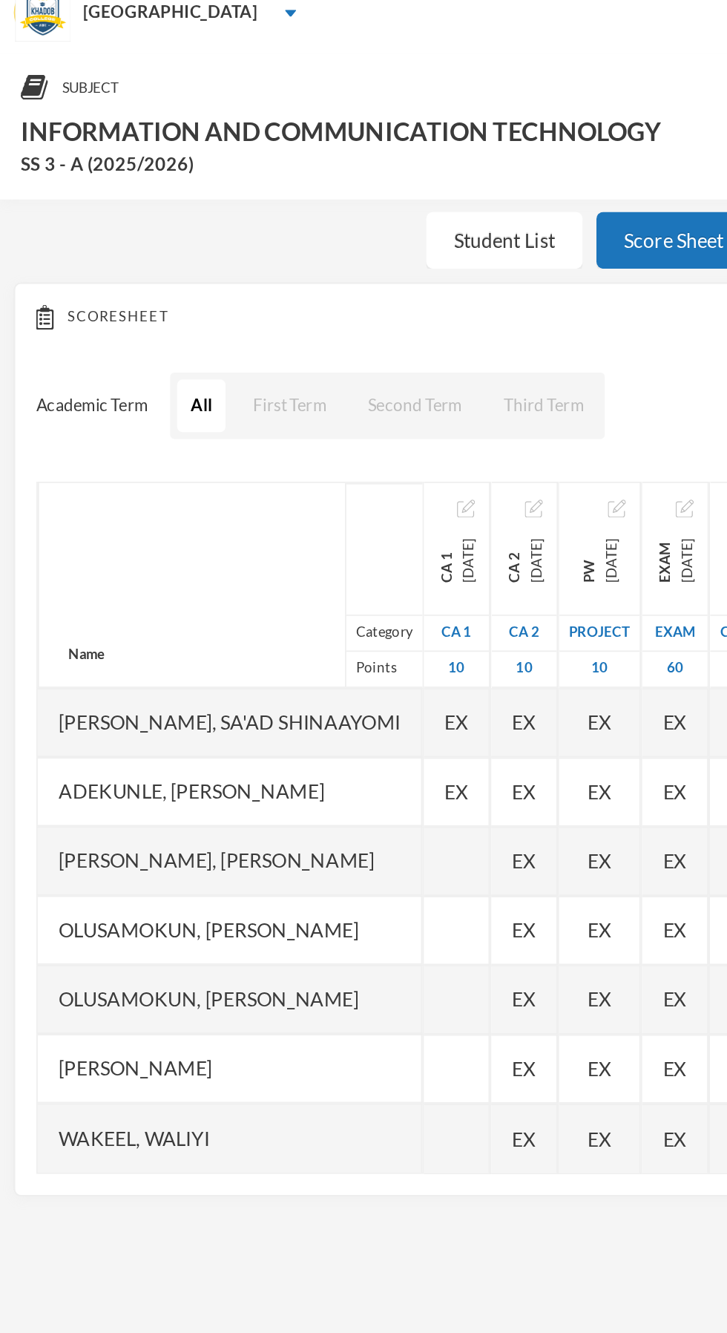
click at [251, 437] on span "EX" at bounding box center [244, 440] width 13 height 16
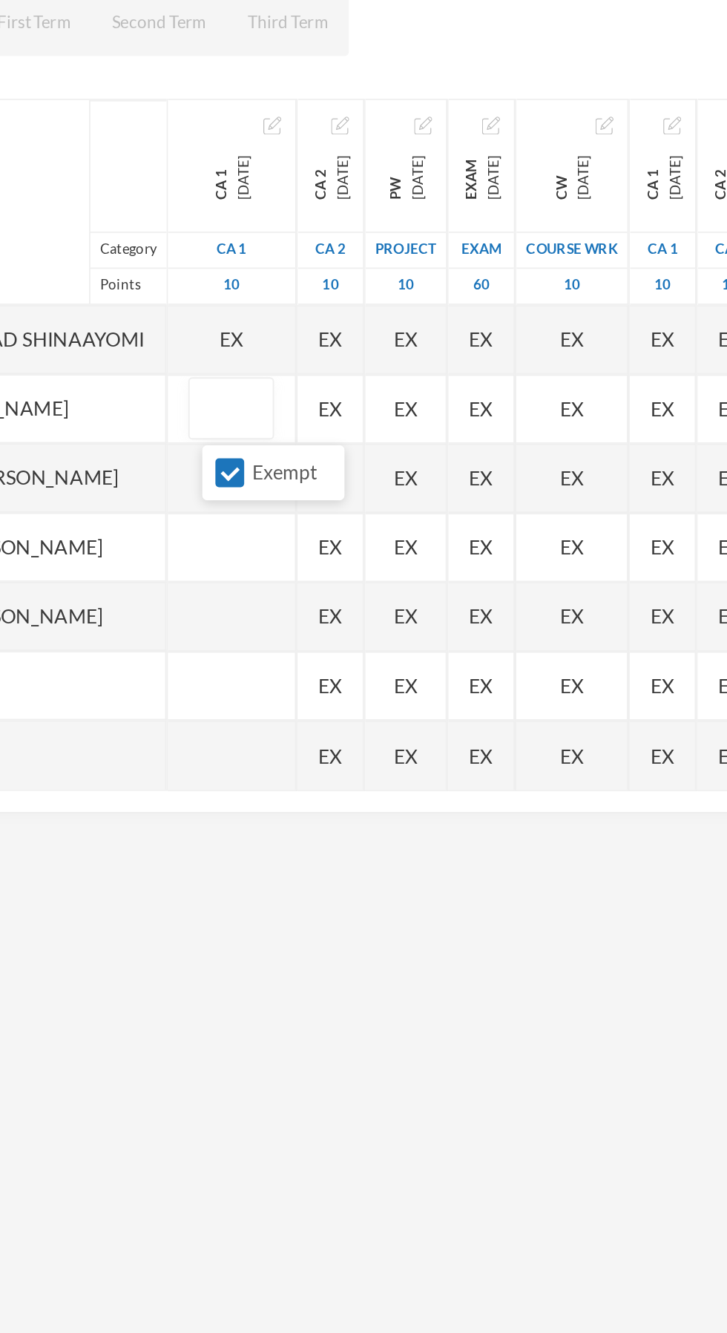
click at [258, 474] on input "Exempt" at bounding box center [261, 475] width 16 height 16
checkbox input "false"
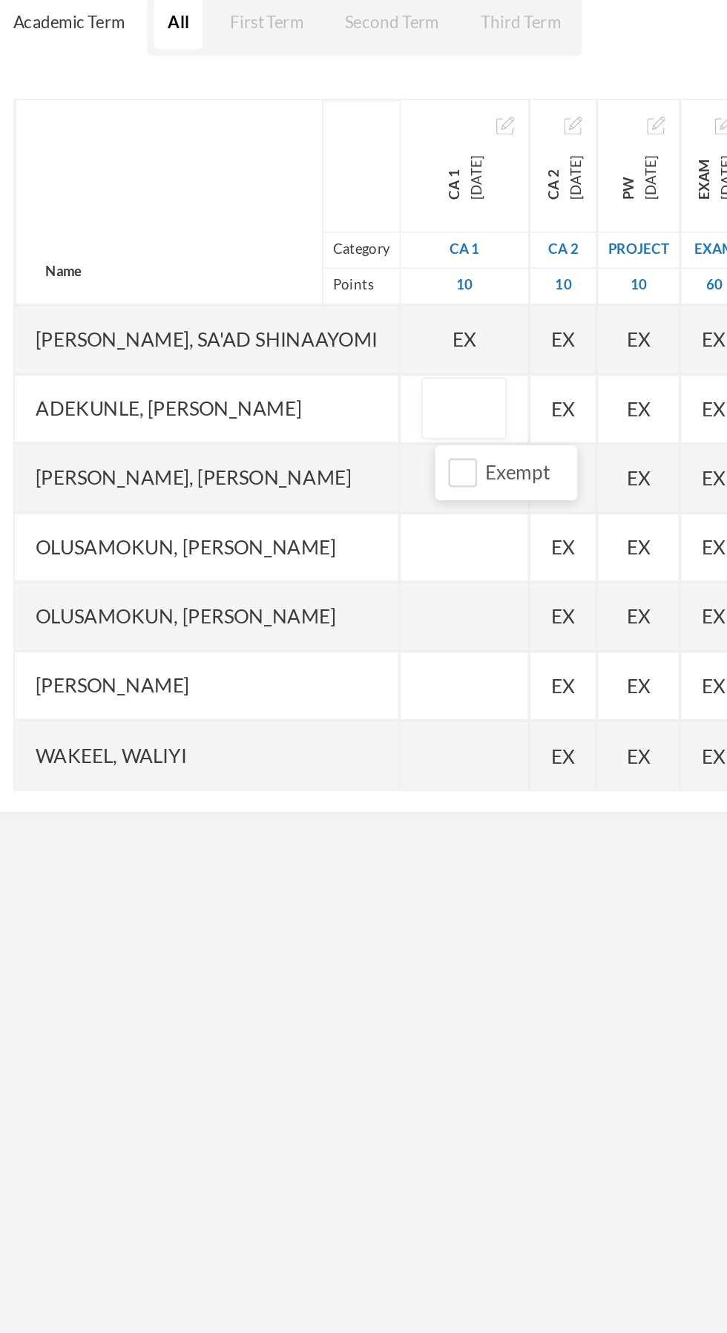
click at [262, 438] on input "text" at bounding box center [261, 440] width 30 height 33
type input "10"
click at [271, 408] on div "EX" at bounding box center [261, 402] width 69 height 37
click at [262, 436] on input "Exempt" at bounding box center [261, 438] width 16 height 16
checkbox input "false"
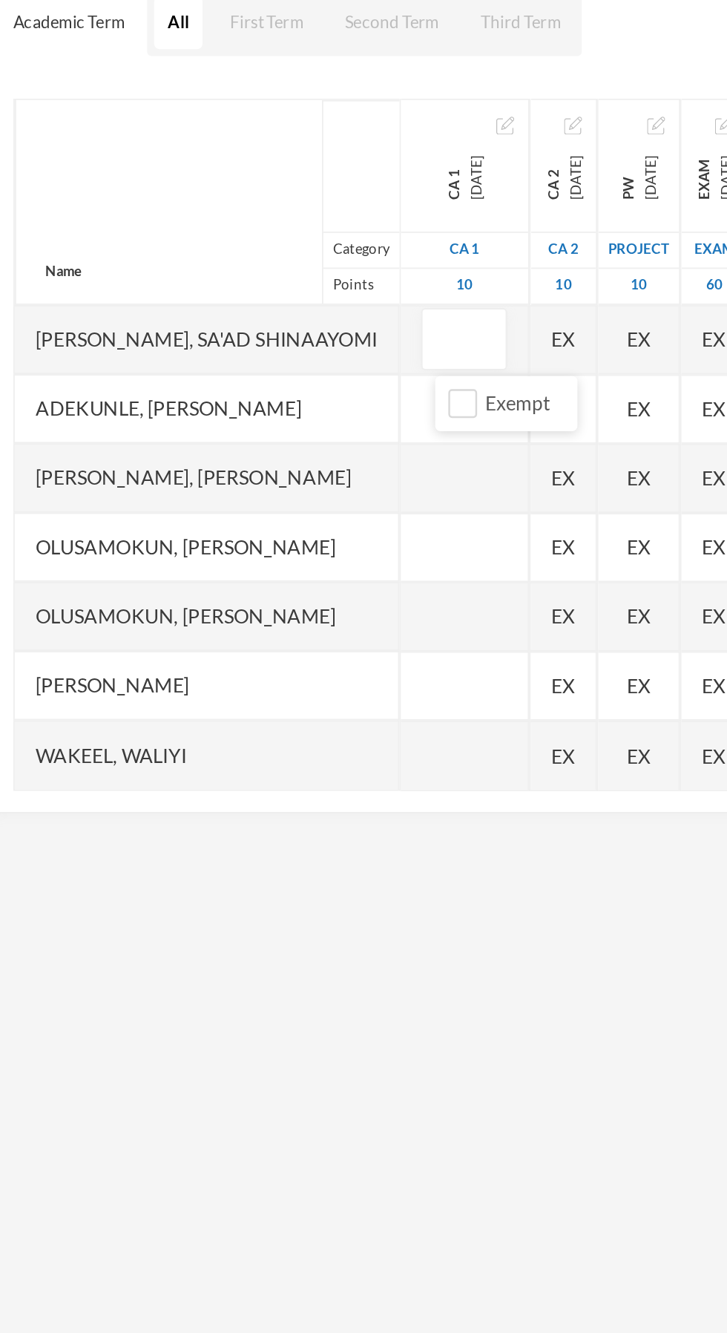
click at [275, 400] on input "text" at bounding box center [261, 403] width 30 height 33
type input "9"
click at [279, 474] on div at bounding box center [261, 477] width 69 height 37
click at [271, 549] on div at bounding box center [261, 552] width 69 height 37
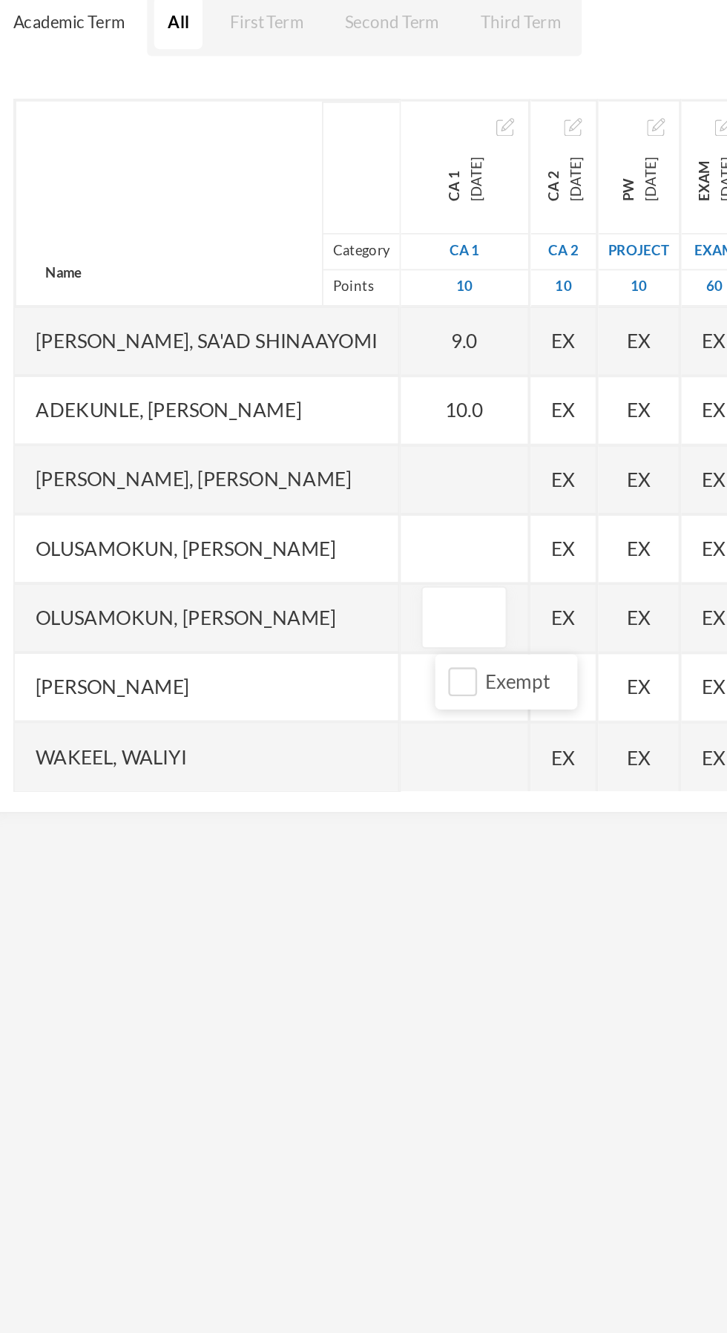
click at [276, 517] on div at bounding box center [261, 515] width 69 height 37
type input "9"
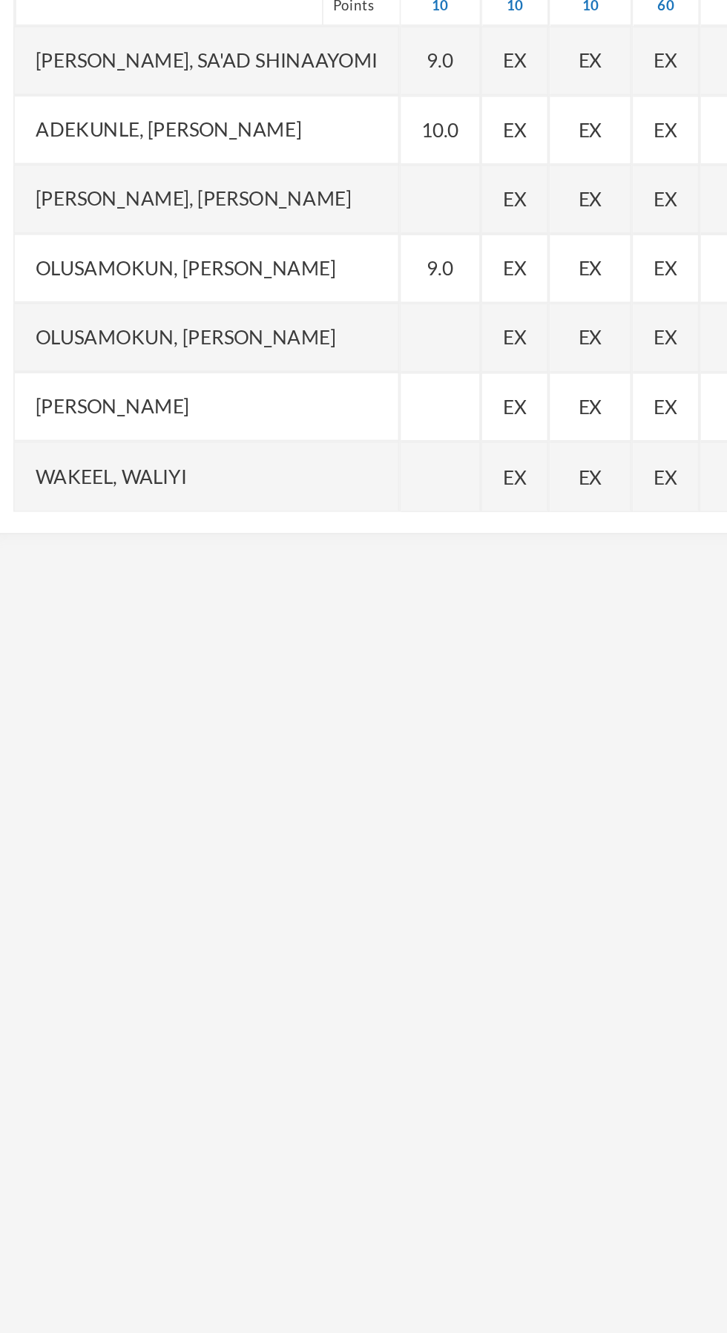
click at [258, 588] on div at bounding box center [248, 588] width 43 height 37
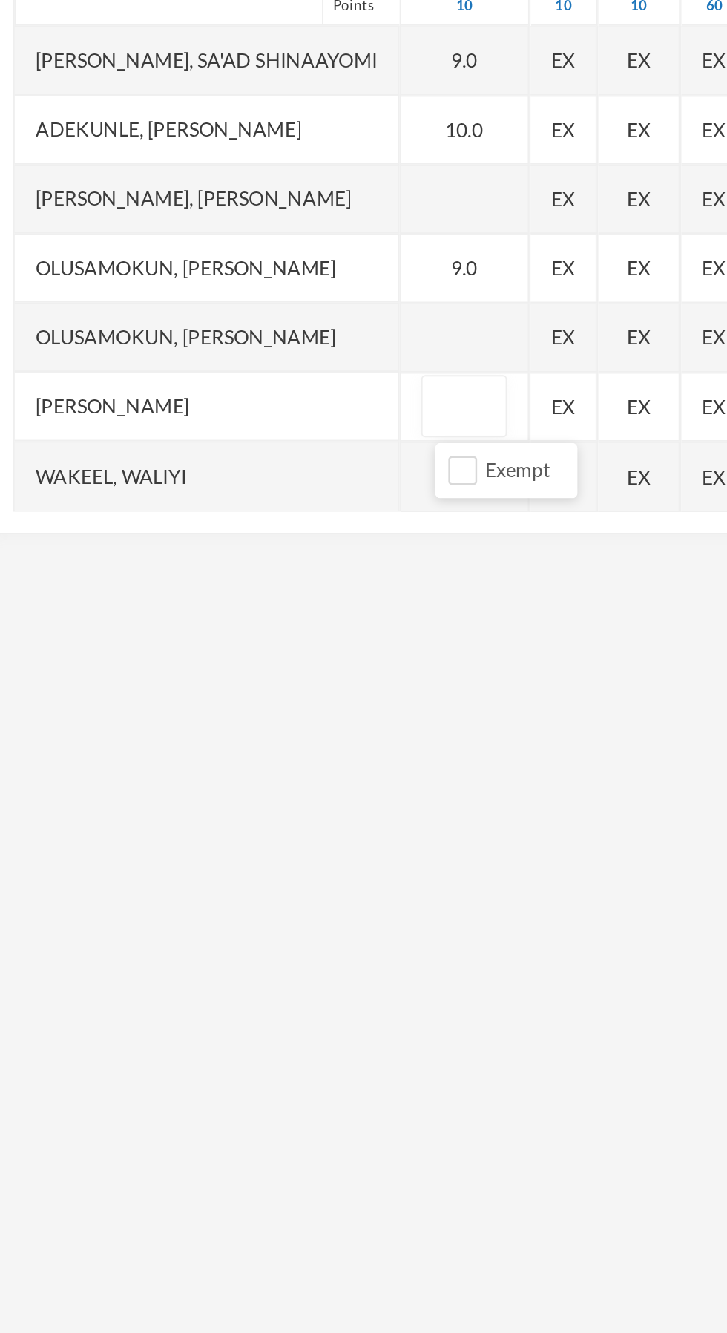
type input "9"
click at [167, 586] on div "[PERSON_NAME]" at bounding box center [123, 588] width 206 height 37
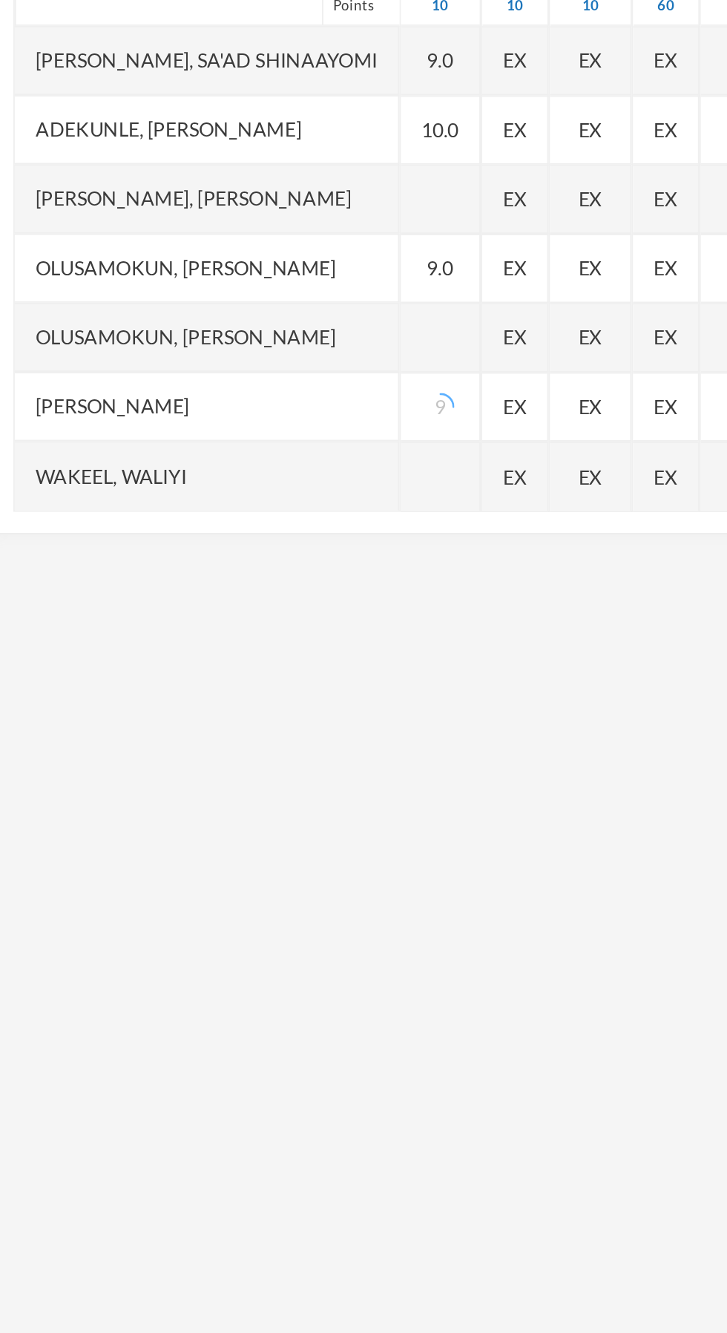
click at [255, 626] on div at bounding box center [248, 625] width 43 height 37
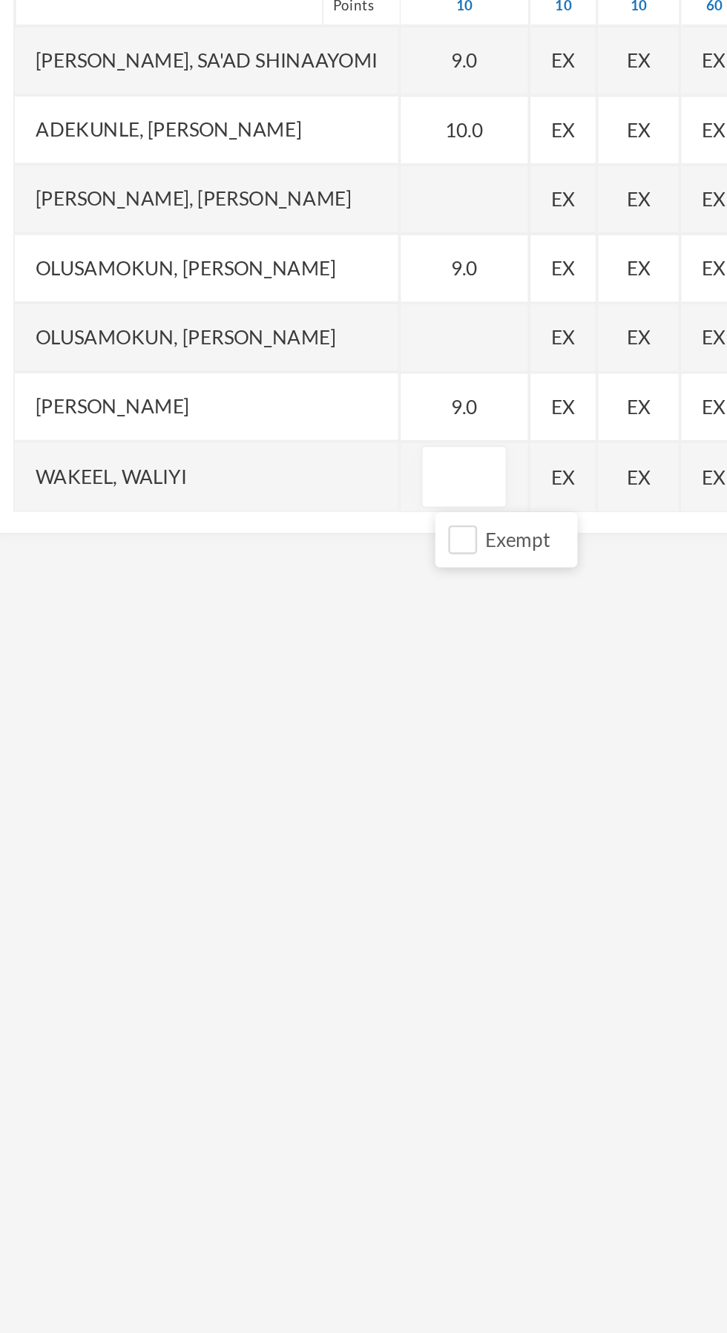
type input "9"
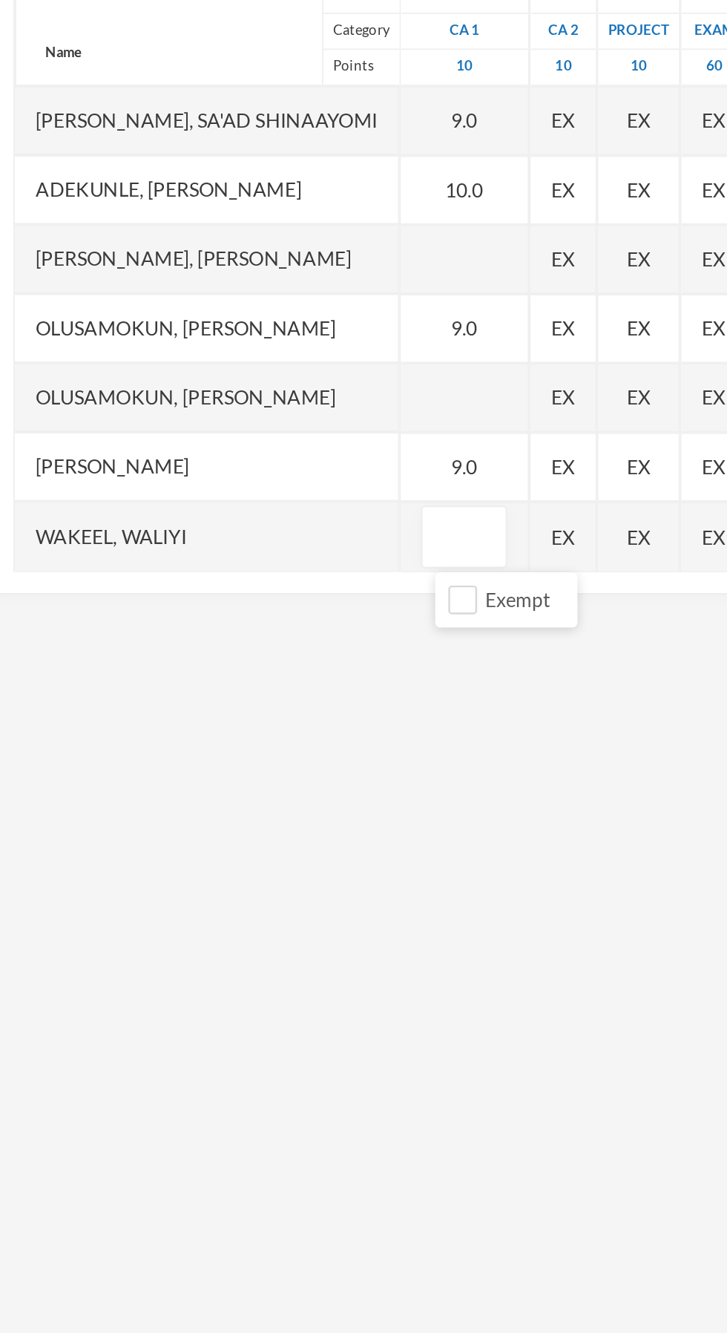
type input "8"
click at [265, 587] on div "9.0" at bounding box center [261, 588] width 69 height 37
type input "9"
type input "8"
click at [281, 481] on div at bounding box center [261, 477] width 69 height 37
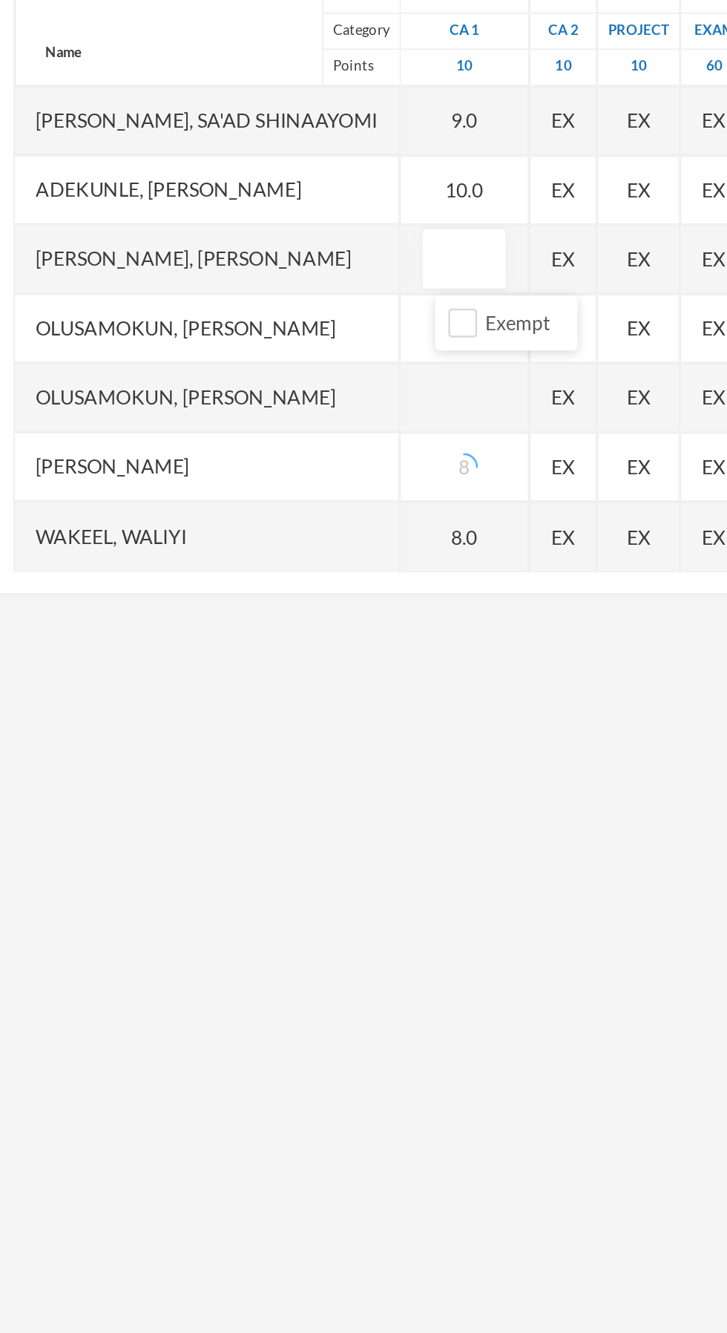
type input "8"
click at [279, 537] on div at bounding box center [261, 551] width 69 height 37
type input "7"
click at [173, 494] on div "[PERSON_NAME], [PERSON_NAME]" at bounding box center [123, 477] width 206 height 37
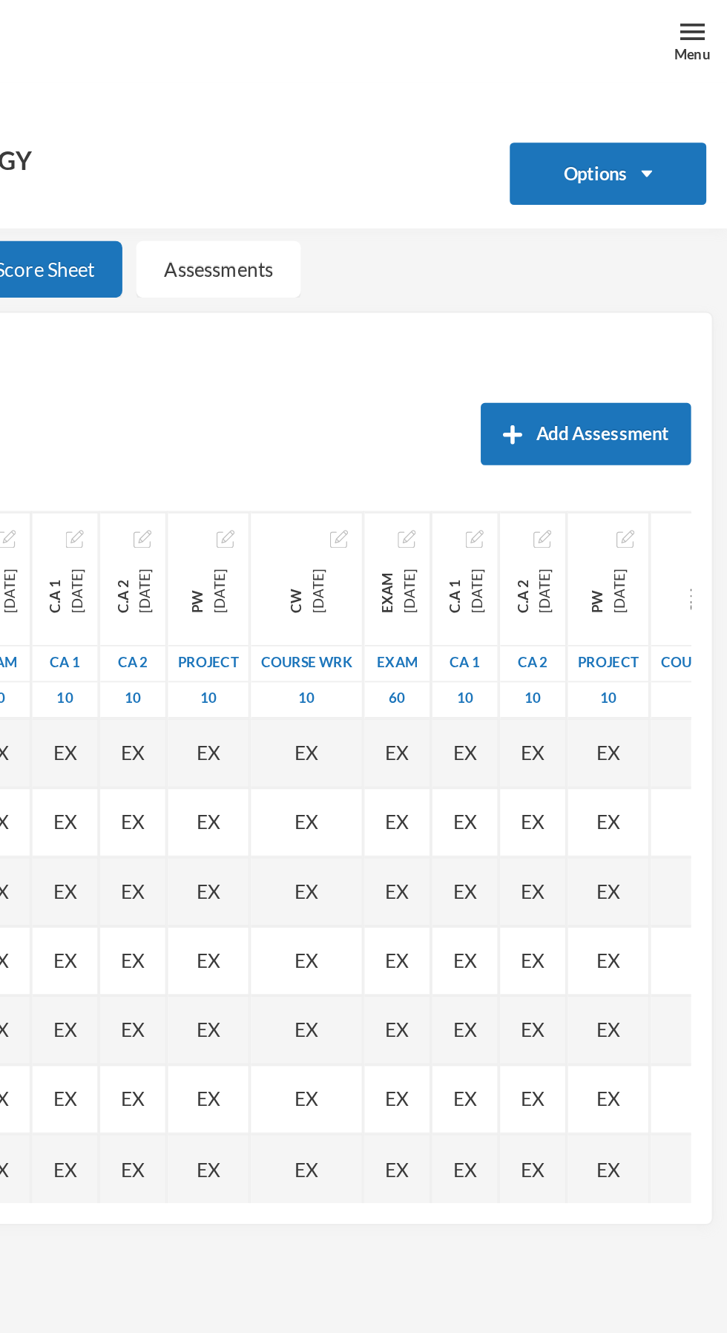
scroll to position [0, 776]
